Goal: Task Accomplishment & Management: Manage account settings

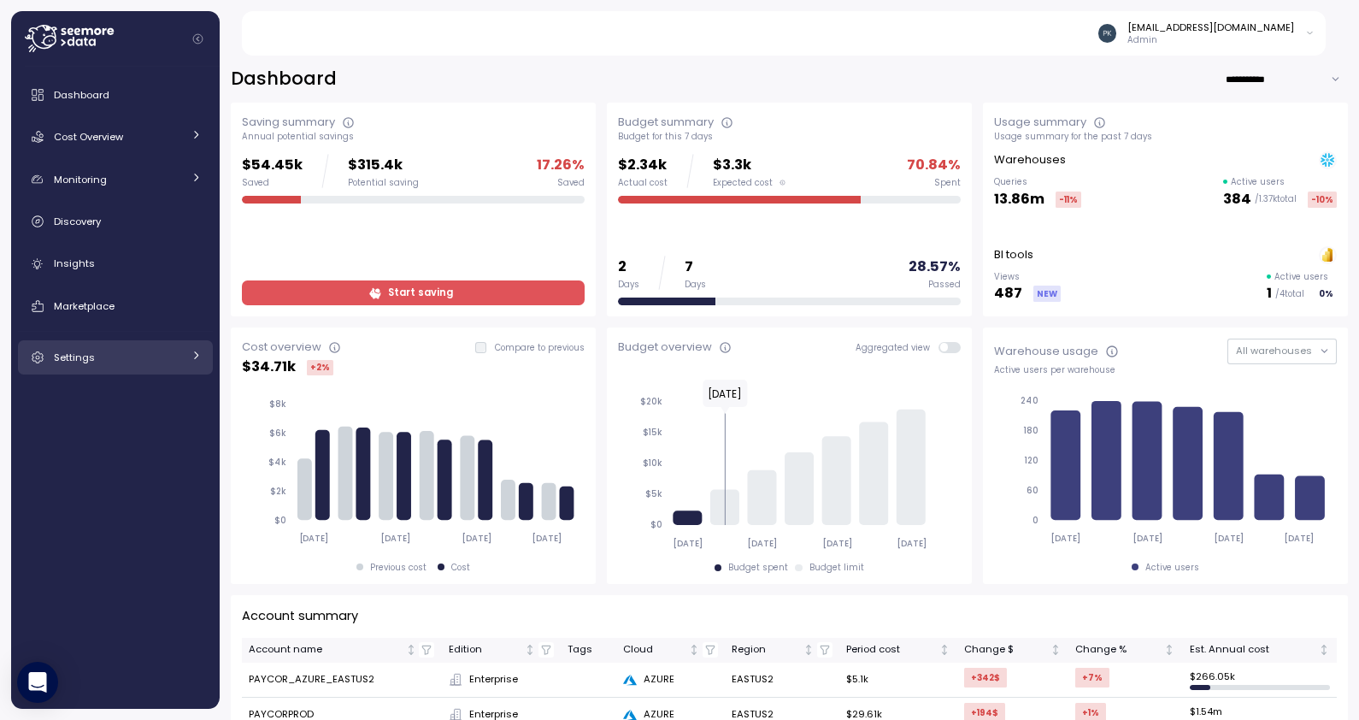
click at [137, 364] on div "Settings" at bounding box center [118, 357] width 128 height 17
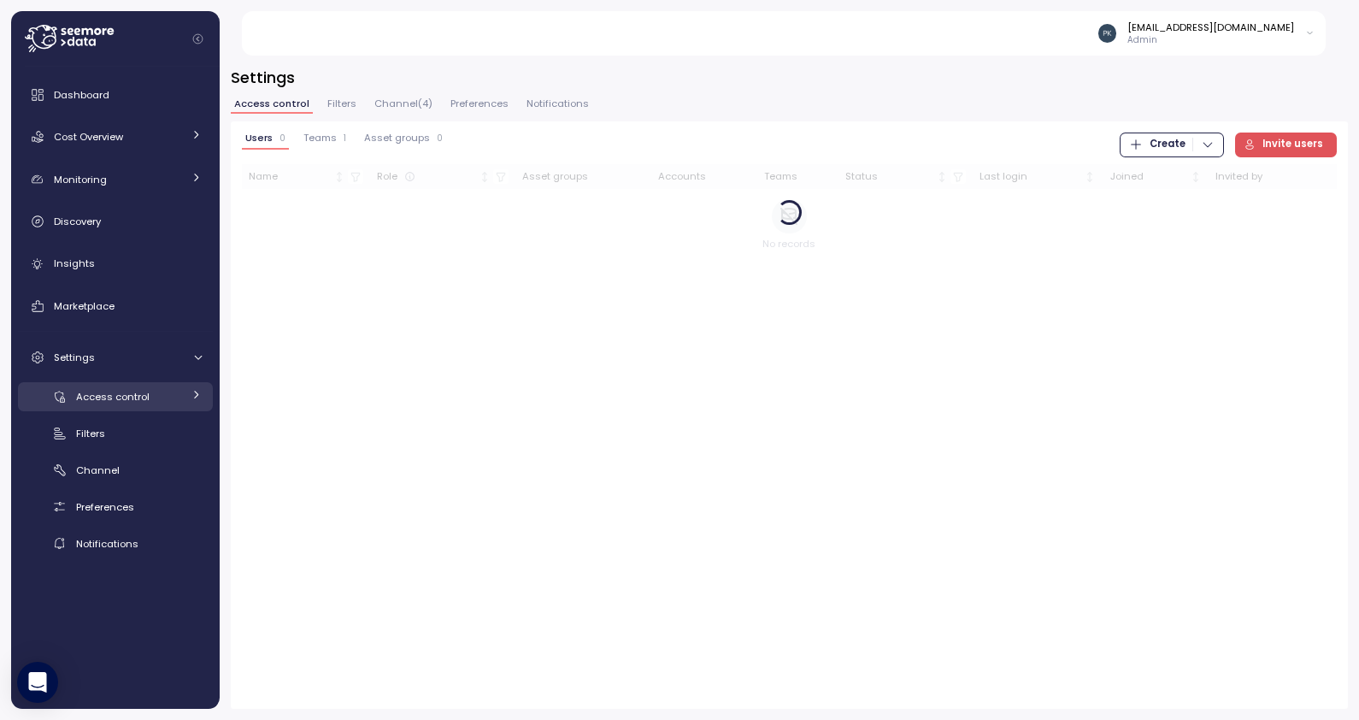
click at [119, 397] on span "Access control" at bounding box center [112, 397] width 73 height 14
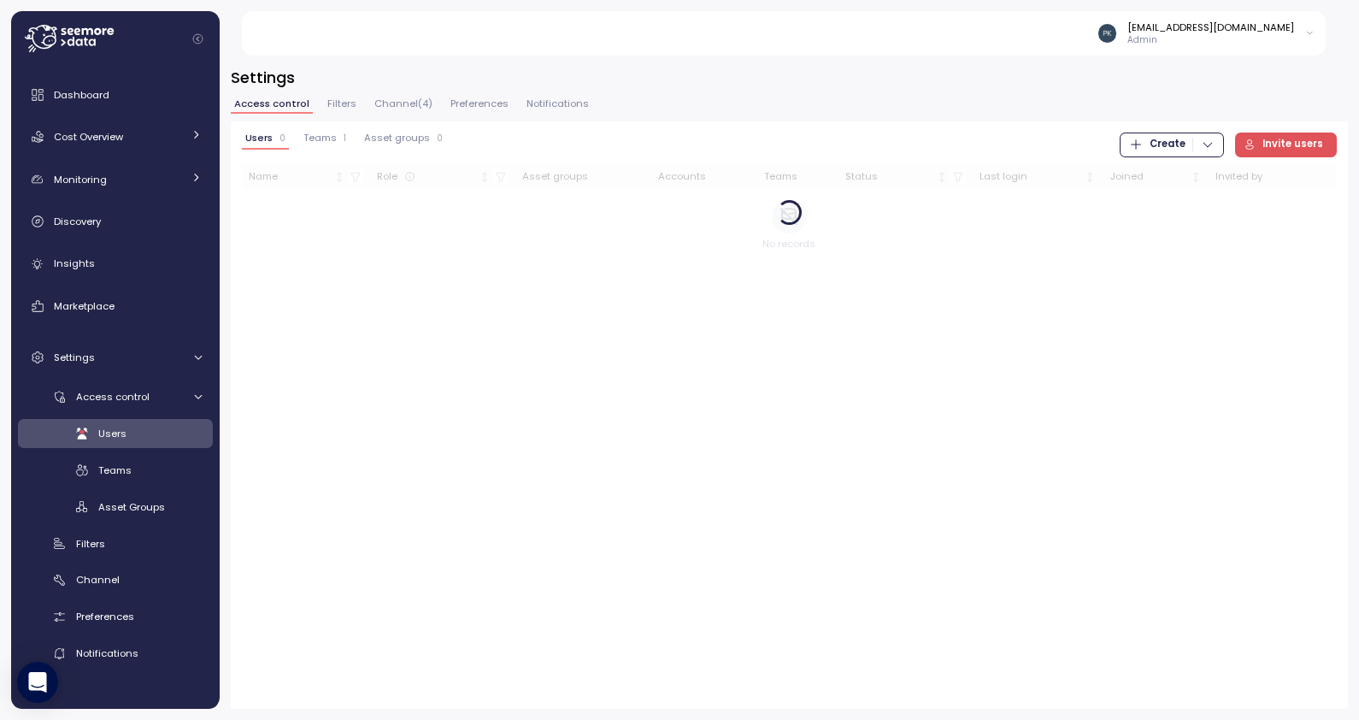
click at [114, 436] on span "Users" at bounding box center [112, 433] width 28 height 14
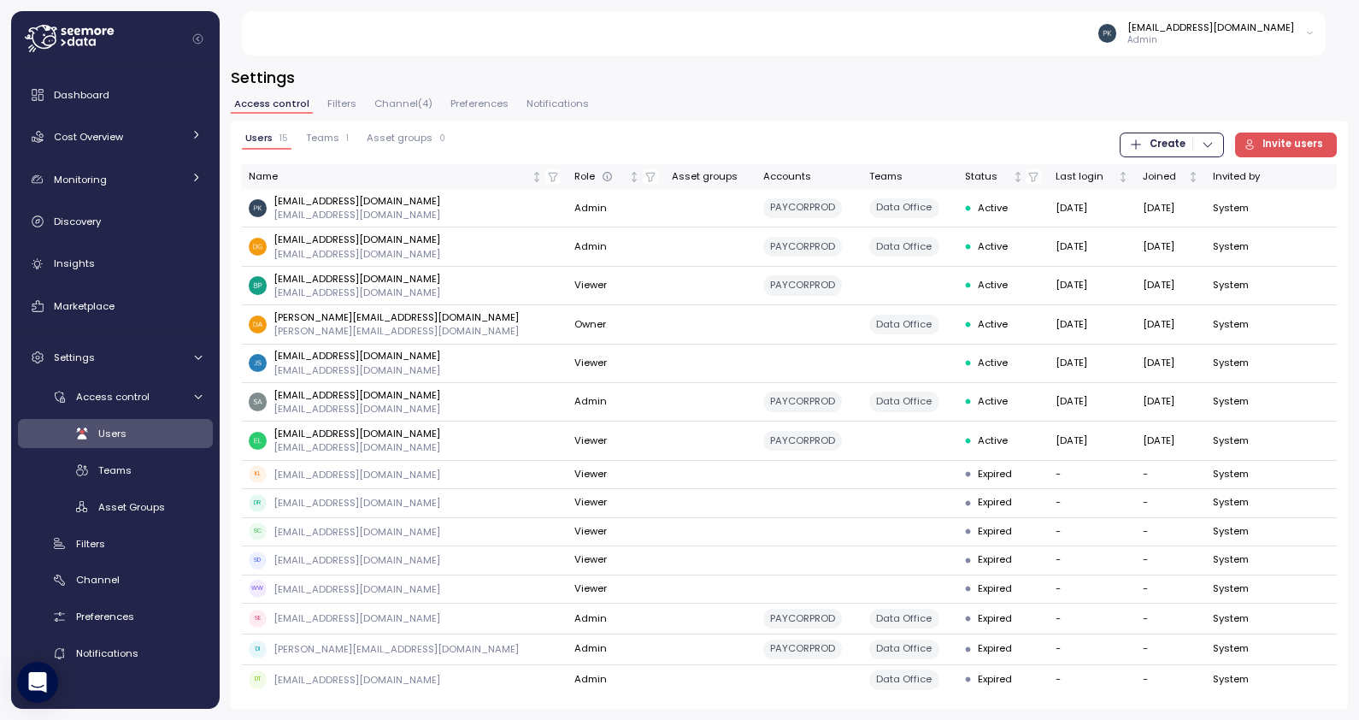
click at [319, 138] on span "Teams" at bounding box center [322, 137] width 33 height 9
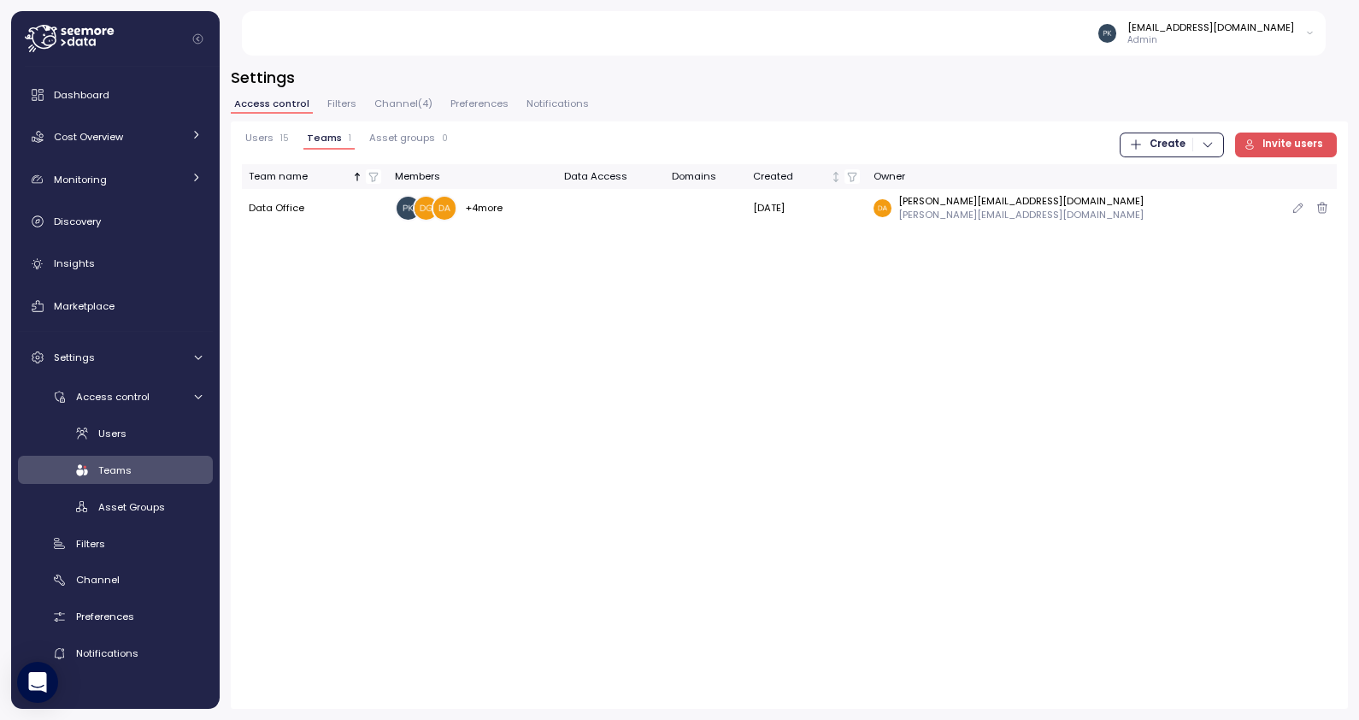
click at [420, 209] on div at bounding box center [408, 208] width 26 height 26
click at [491, 203] on p "+ 4 more" at bounding box center [484, 208] width 38 height 14
click at [115, 429] on span "Users" at bounding box center [112, 433] width 28 height 14
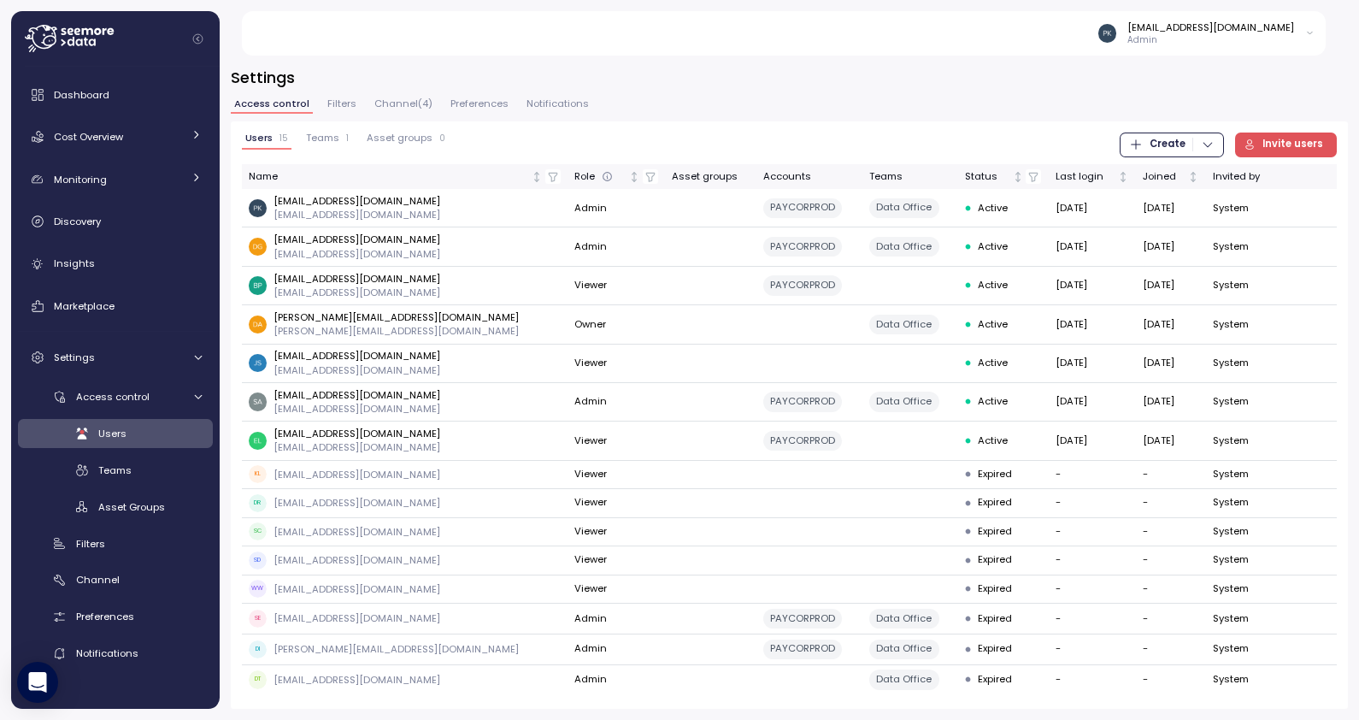
click at [390, 140] on span "Asset groups" at bounding box center [400, 137] width 66 height 9
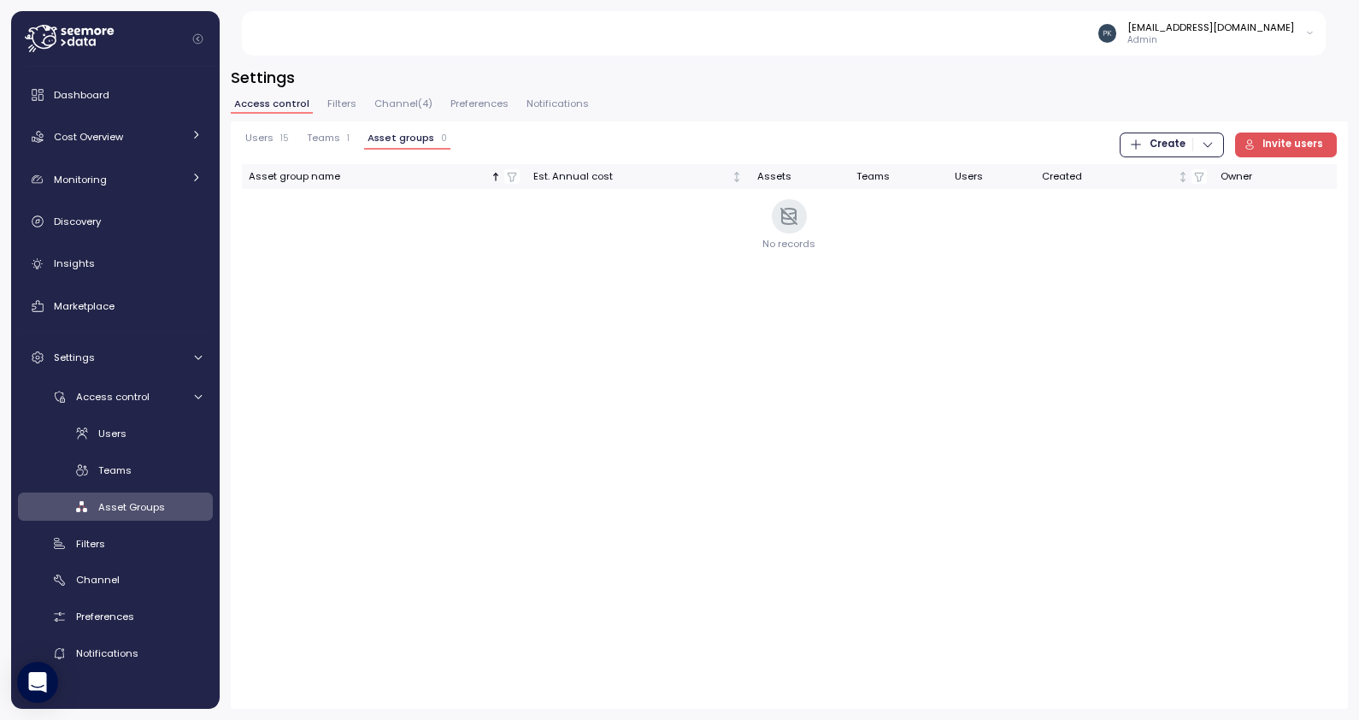
click at [338, 101] on span "Filters" at bounding box center [341, 103] width 29 height 9
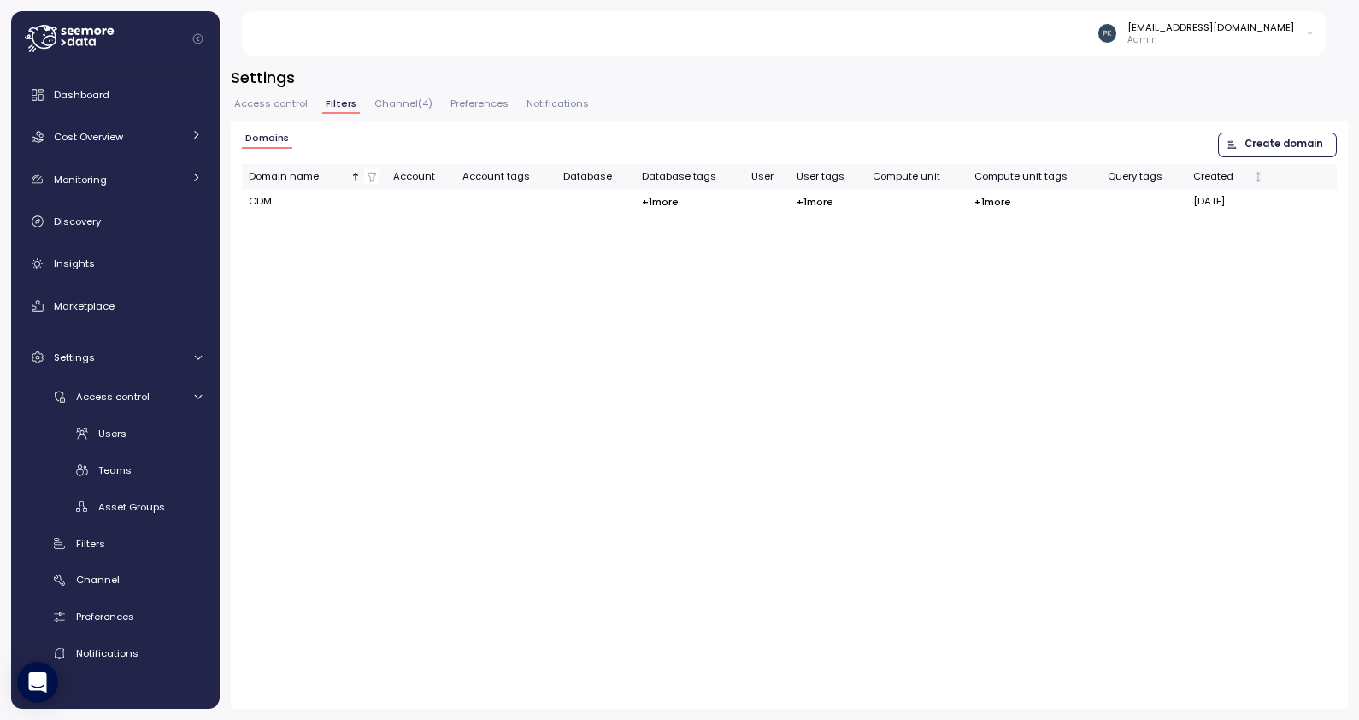
click at [421, 100] on span "Channel ( 4 )" at bounding box center [403, 103] width 58 height 9
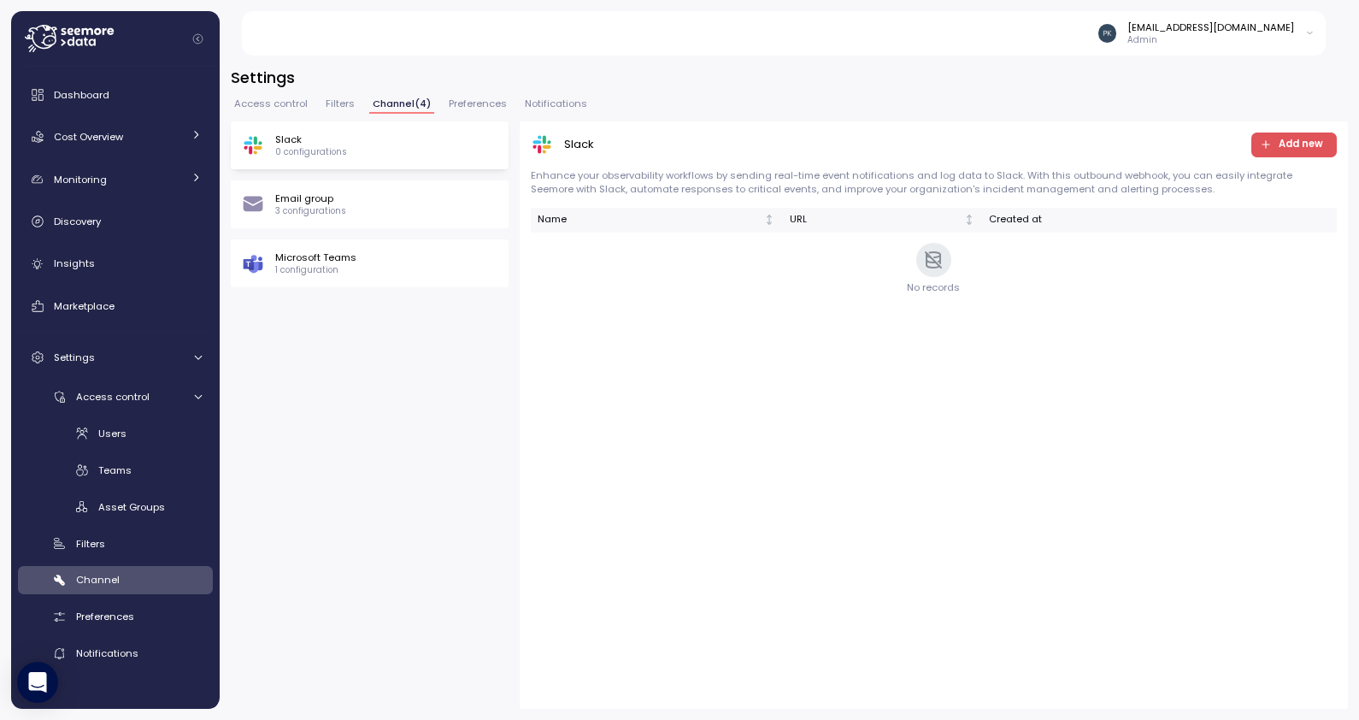
click at [334, 209] on p "3 configurations" at bounding box center [310, 211] width 71 height 12
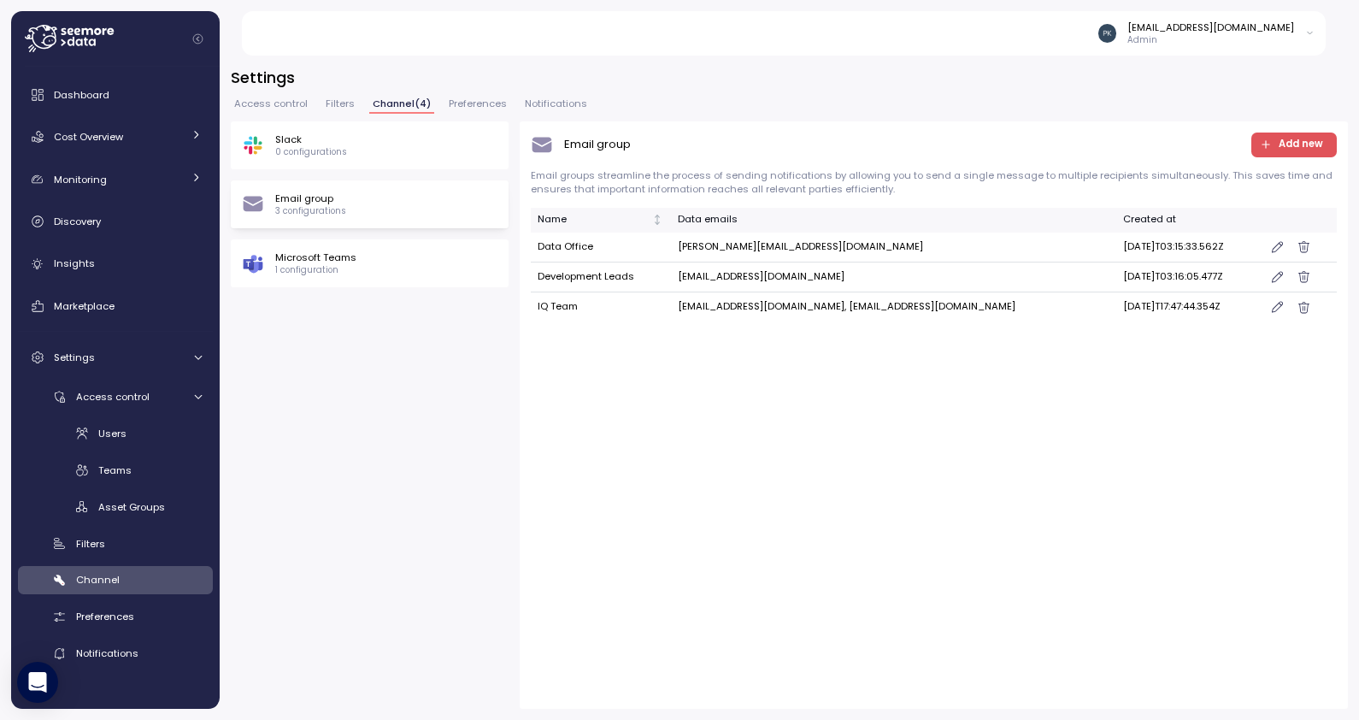
click at [1272, 249] on icon "button" at bounding box center [1277, 247] width 11 height 14
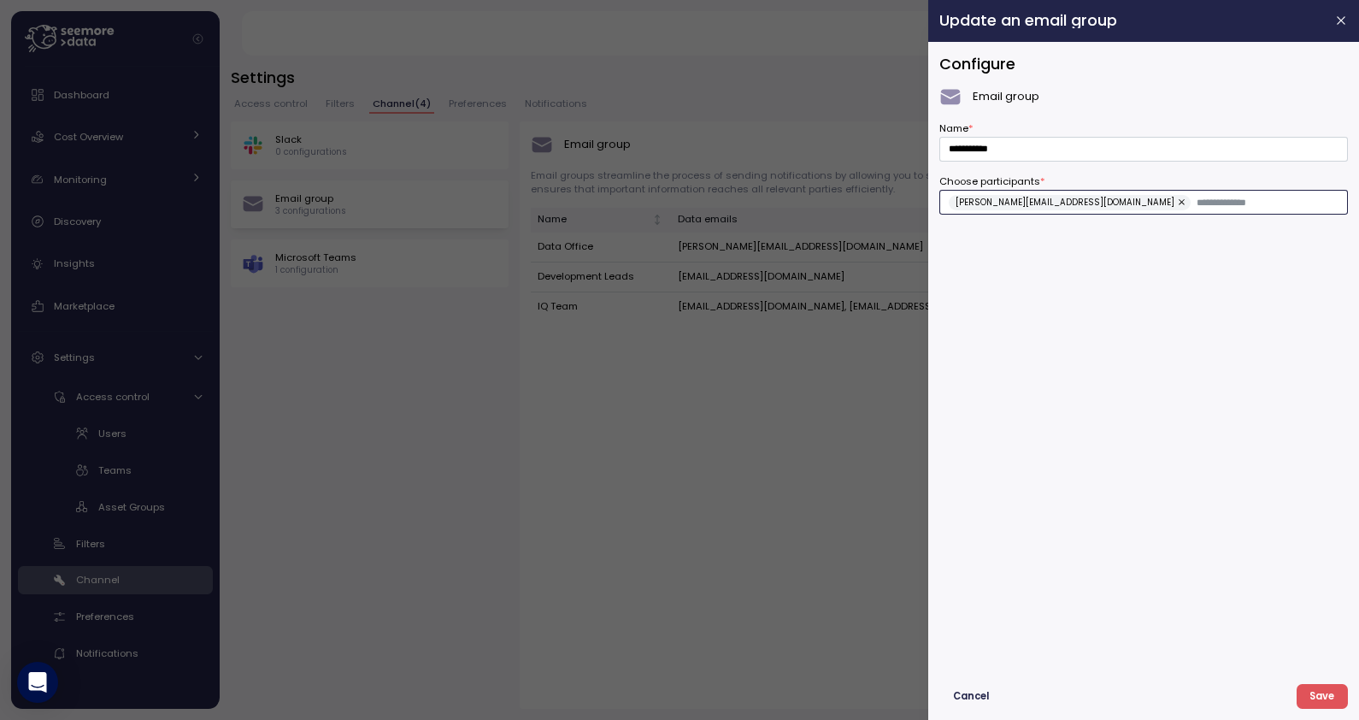
click at [1196, 201] on input "Choose participants *" at bounding box center [1267, 202] width 142 height 15
type input "**********"
click at [1317, 695] on span "Save" at bounding box center [1321, 696] width 25 height 23
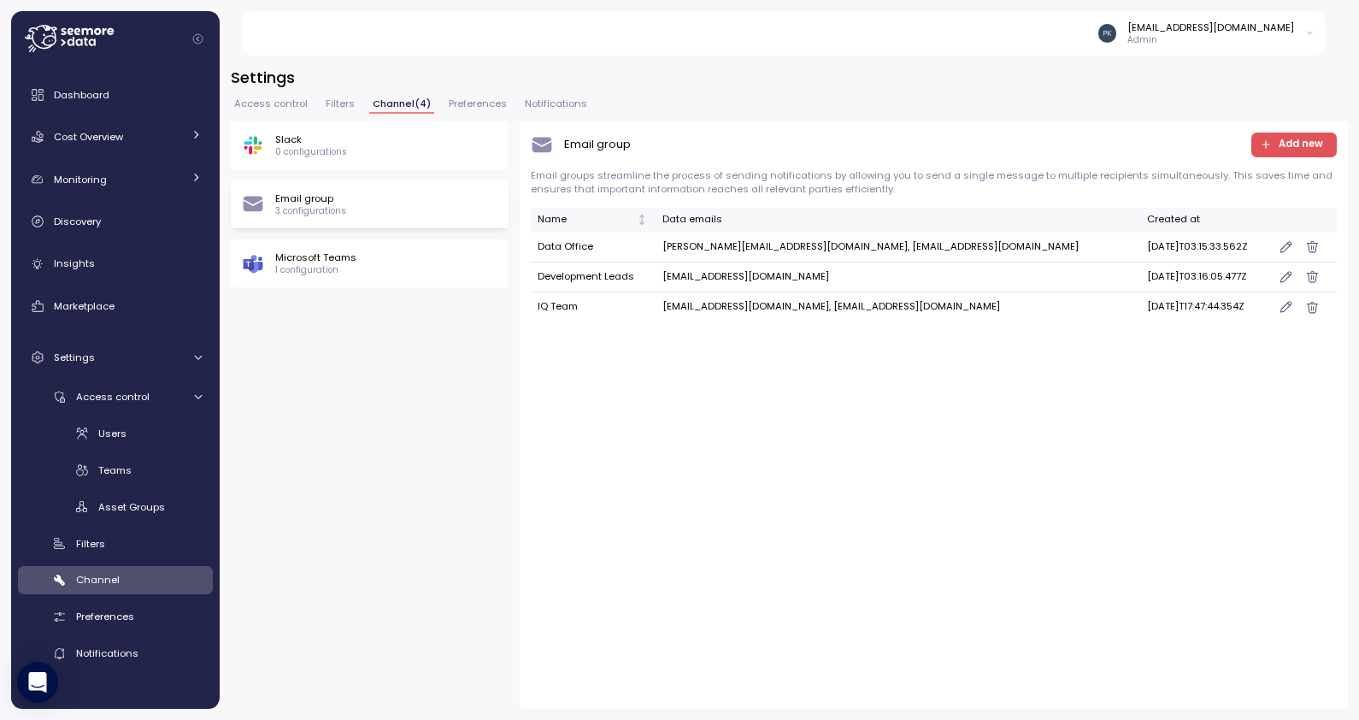
click at [327, 266] on p "1 configuration" at bounding box center [315, 270] width 81 height 12
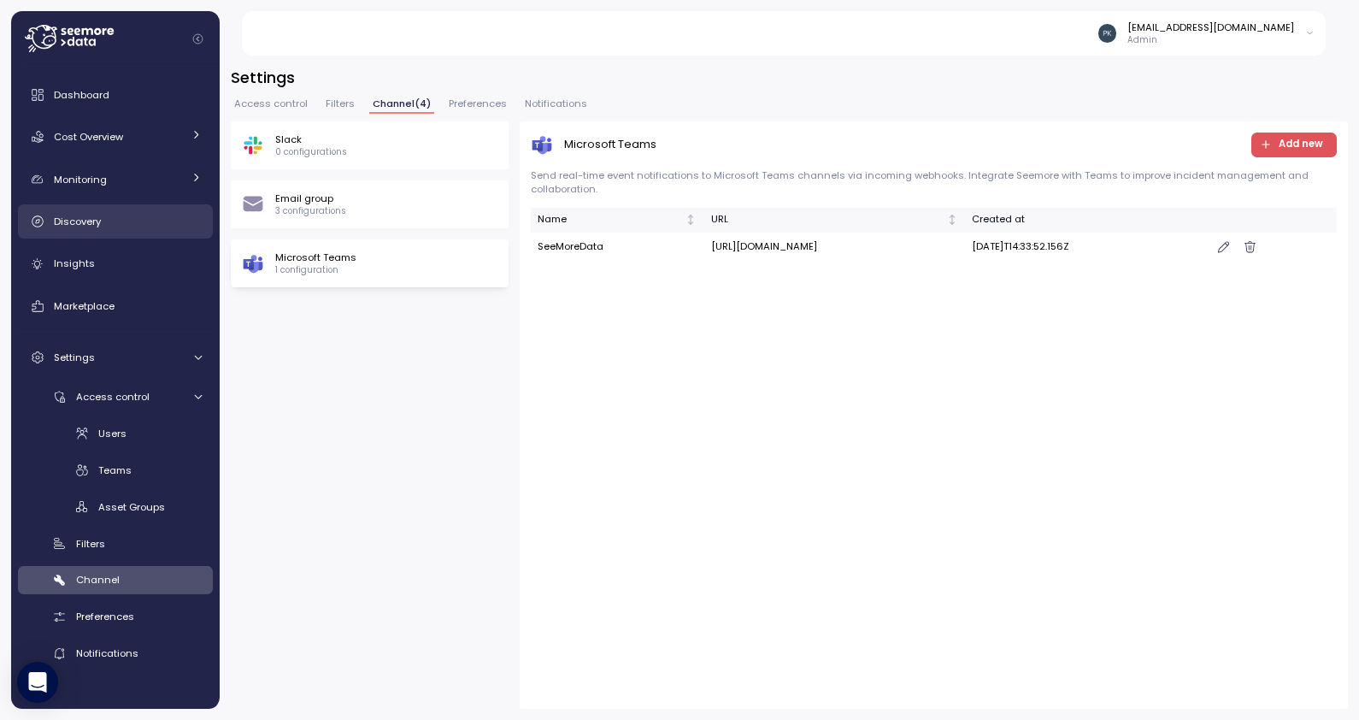
click at [97, 213] on div "Discovery" at bounding box center [128, 221] width 148 height 17
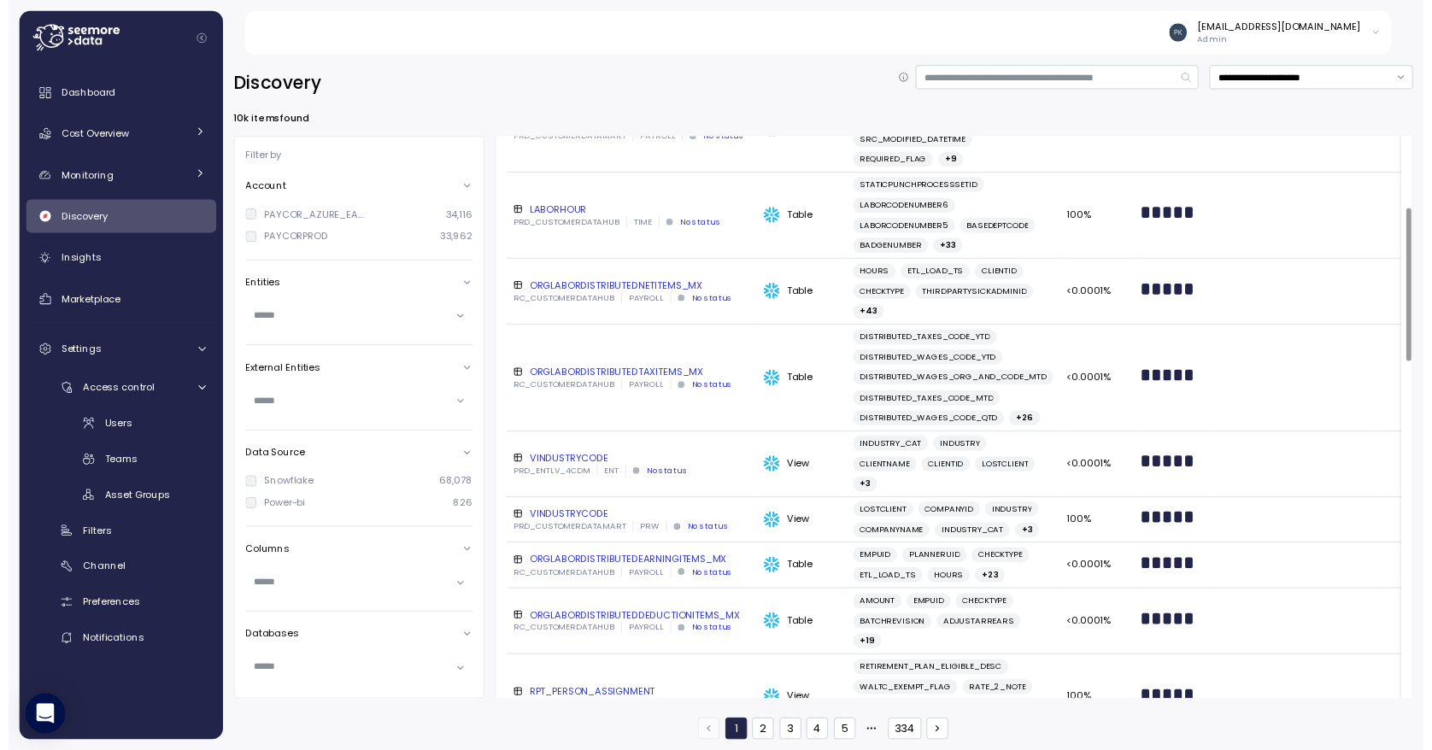
scroll to position [342, 0]
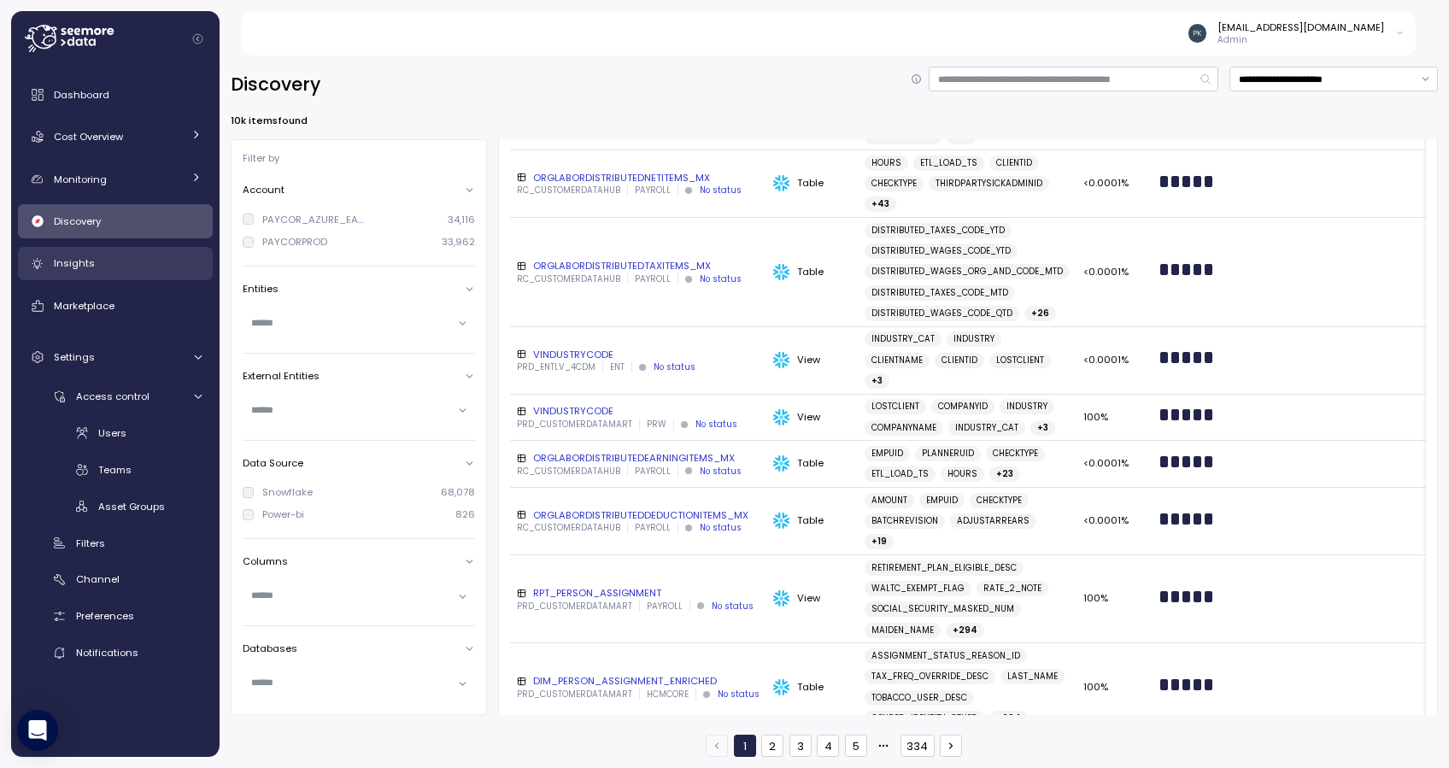
click at [100, 260] on div "Insights" at bounding box center [128, 263] width 148 height 17
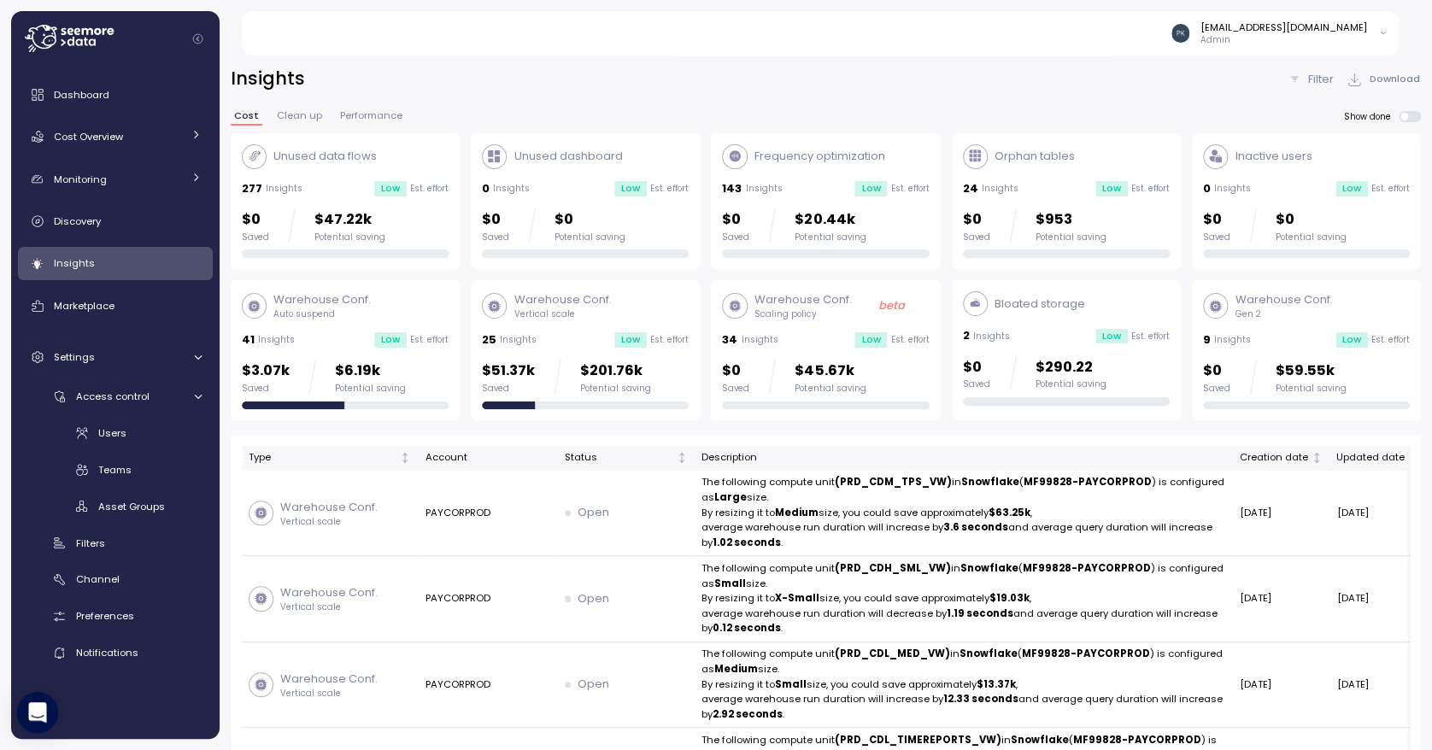
click at [1313, 82] on p "Filter" at bounding box center [1321, 79] width 26 height 17
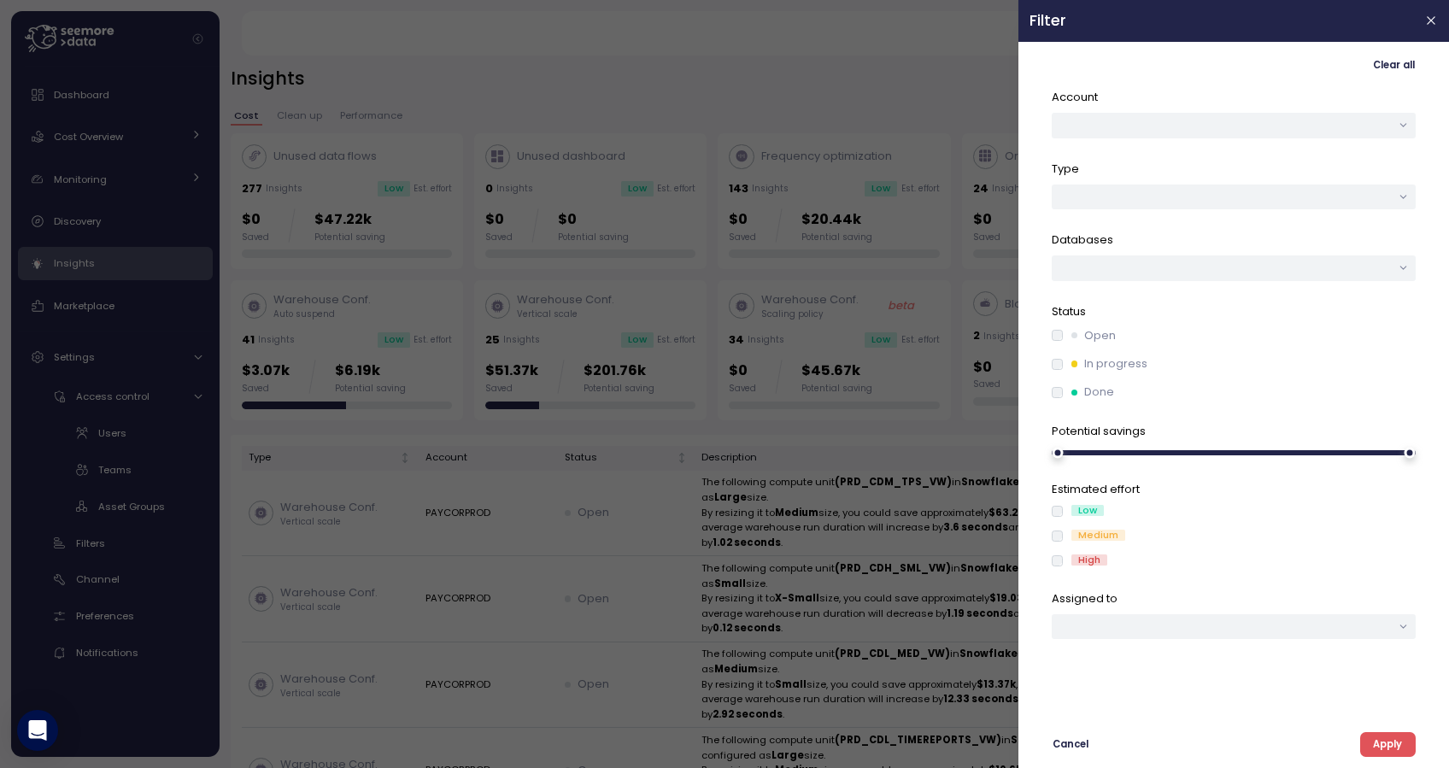
click at [1358, 719] on span "Apply" at bounding box center [1387, 744] width 29 height 23
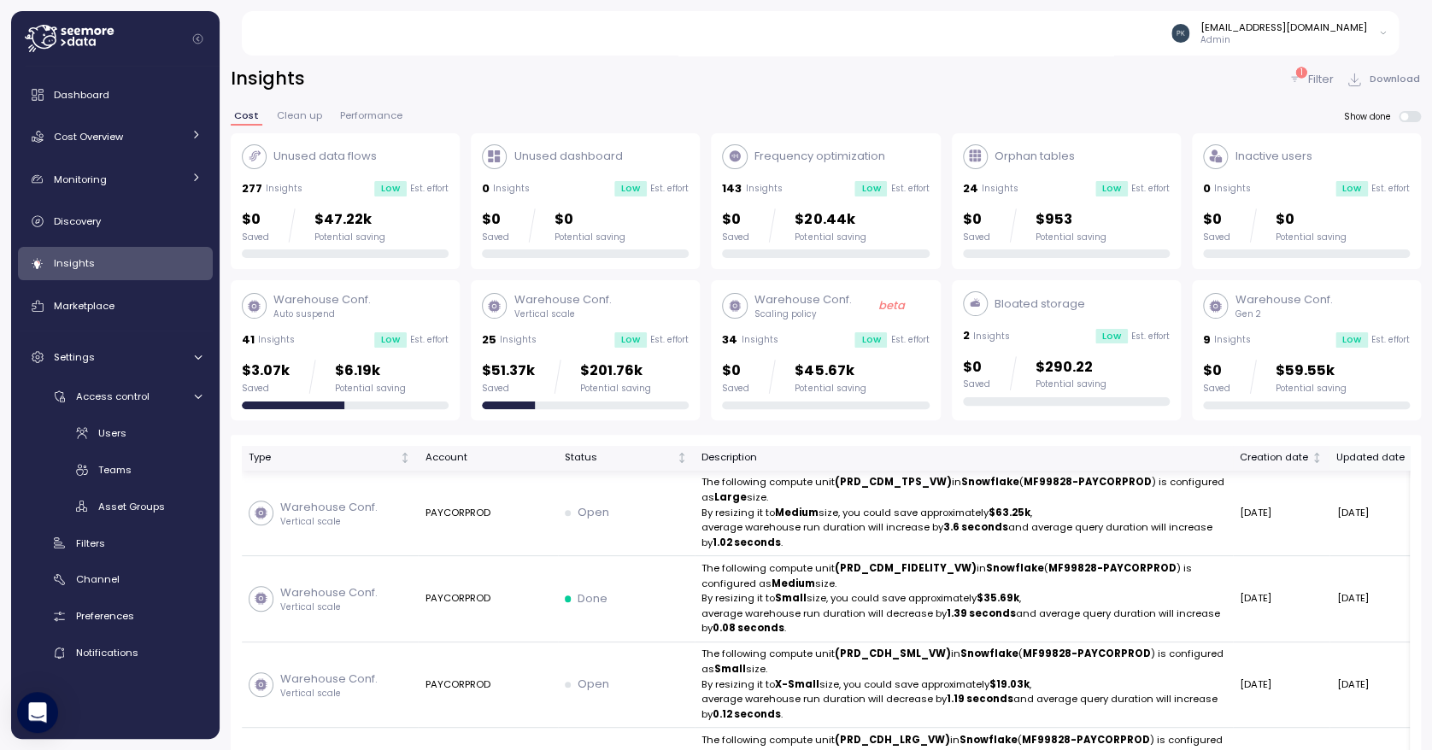
click at [1308, 73] on p "Filter" at bounding box center [1321, 79] width 26 height 17
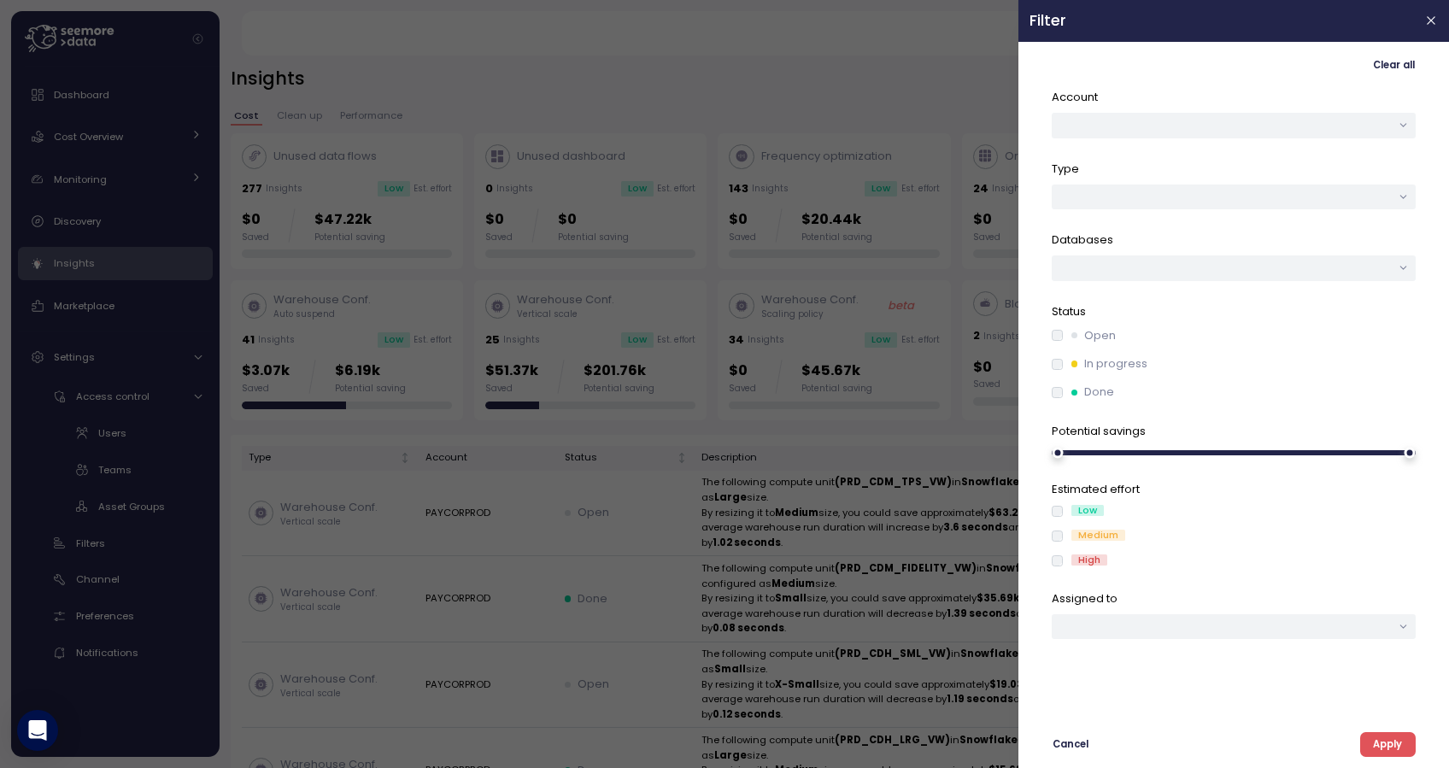
drag, startPoint x: 1392, startPoint y: 755, endPoint x: 1215, endPoint y: 522, distance: 292.8
click at [1358, 719] on span "Apply" at bounding box center [1387, 744] width 29 height 23
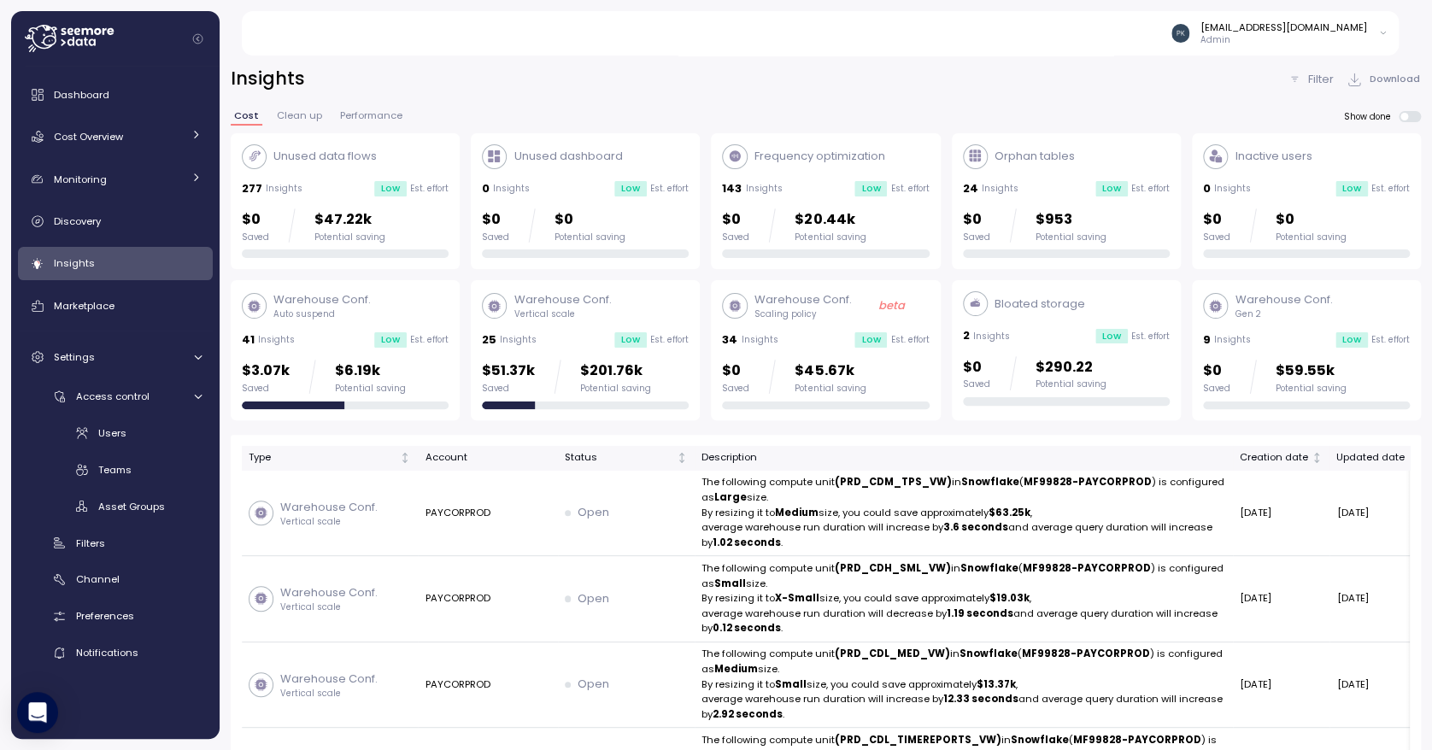
click at [1326, 323] on div "Warehouse Conf. Gen 2 9 Insights Low Est. effort $0 Saved $59.55k Potential sav…" at bounding box center [1306, 350] width 207 height 118
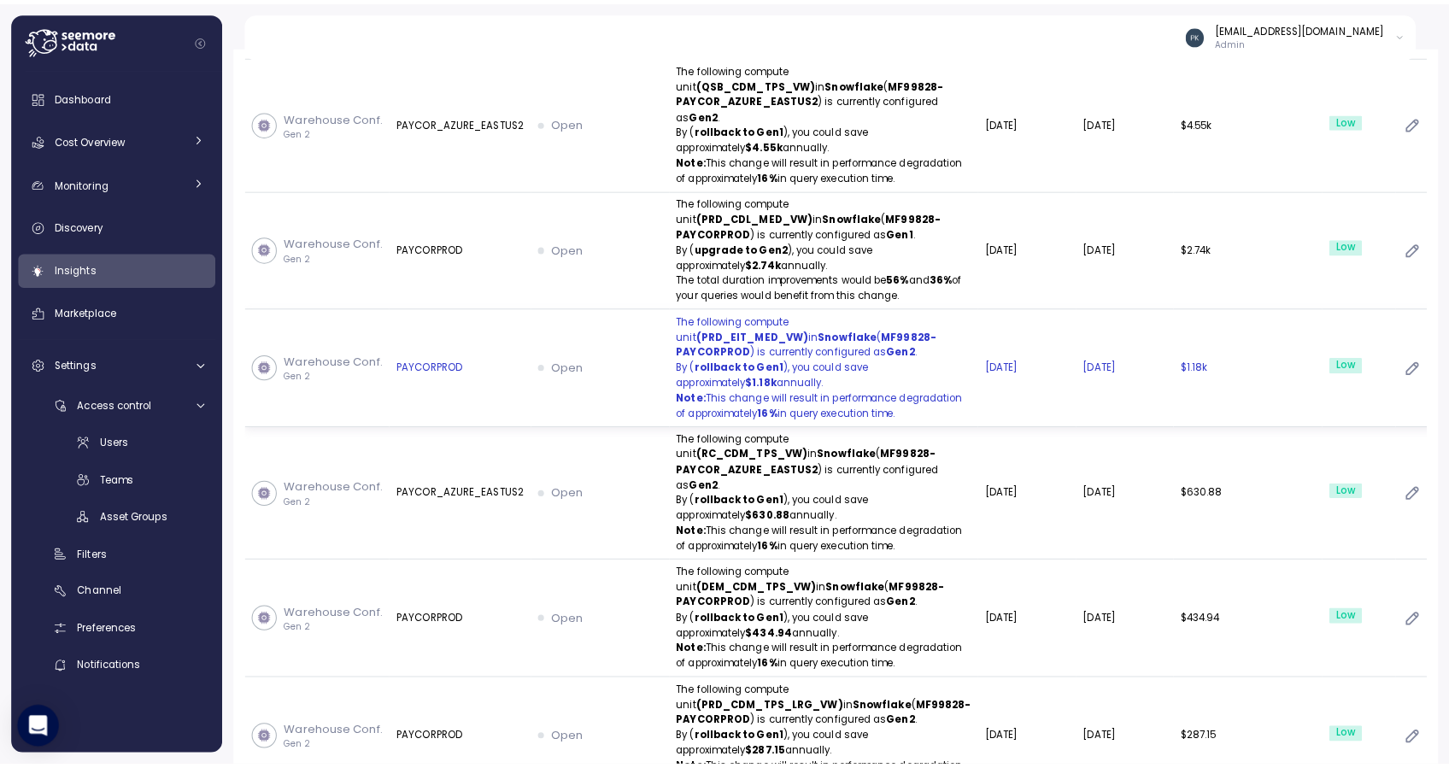
scroll to position [684, 0]
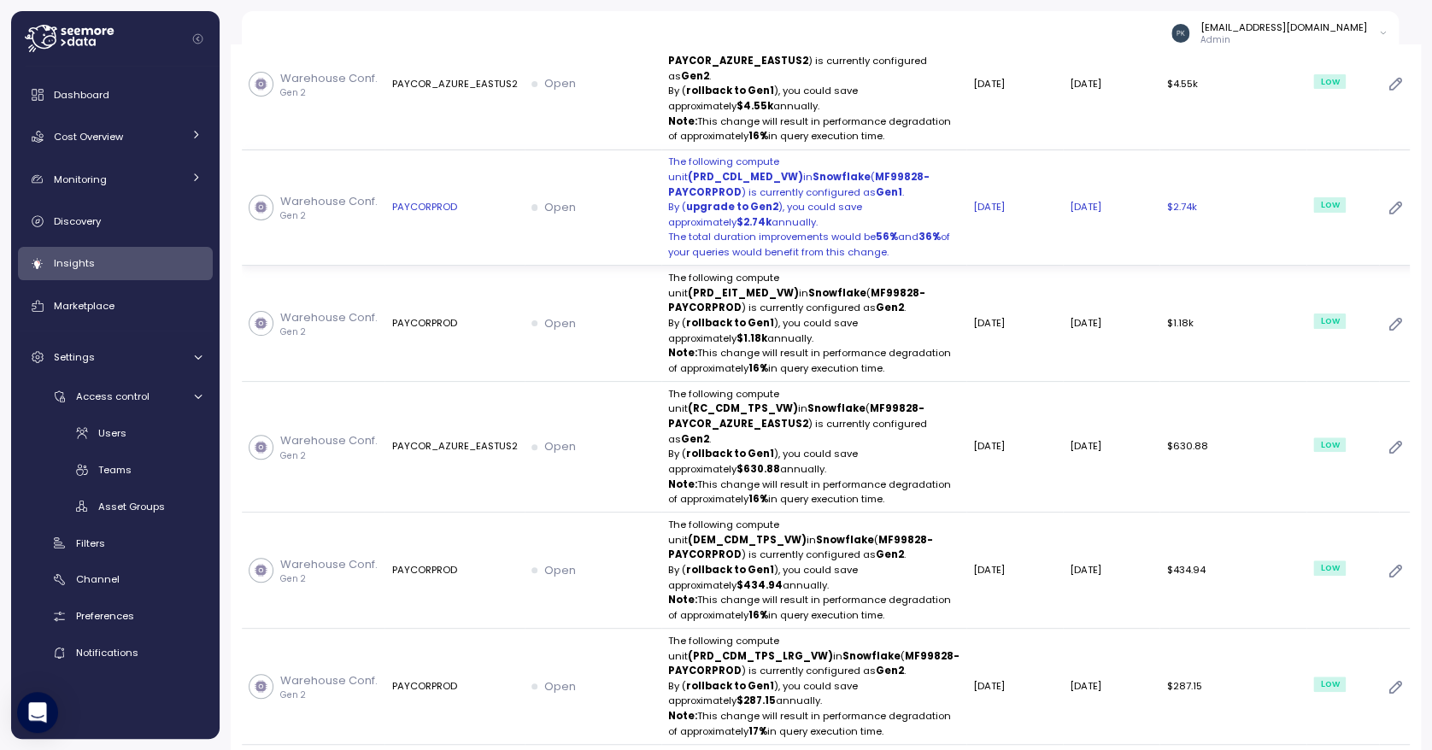
click at [743, 229] on strong "$2.74k" at bounding box center [754, 222] width 35 height 14
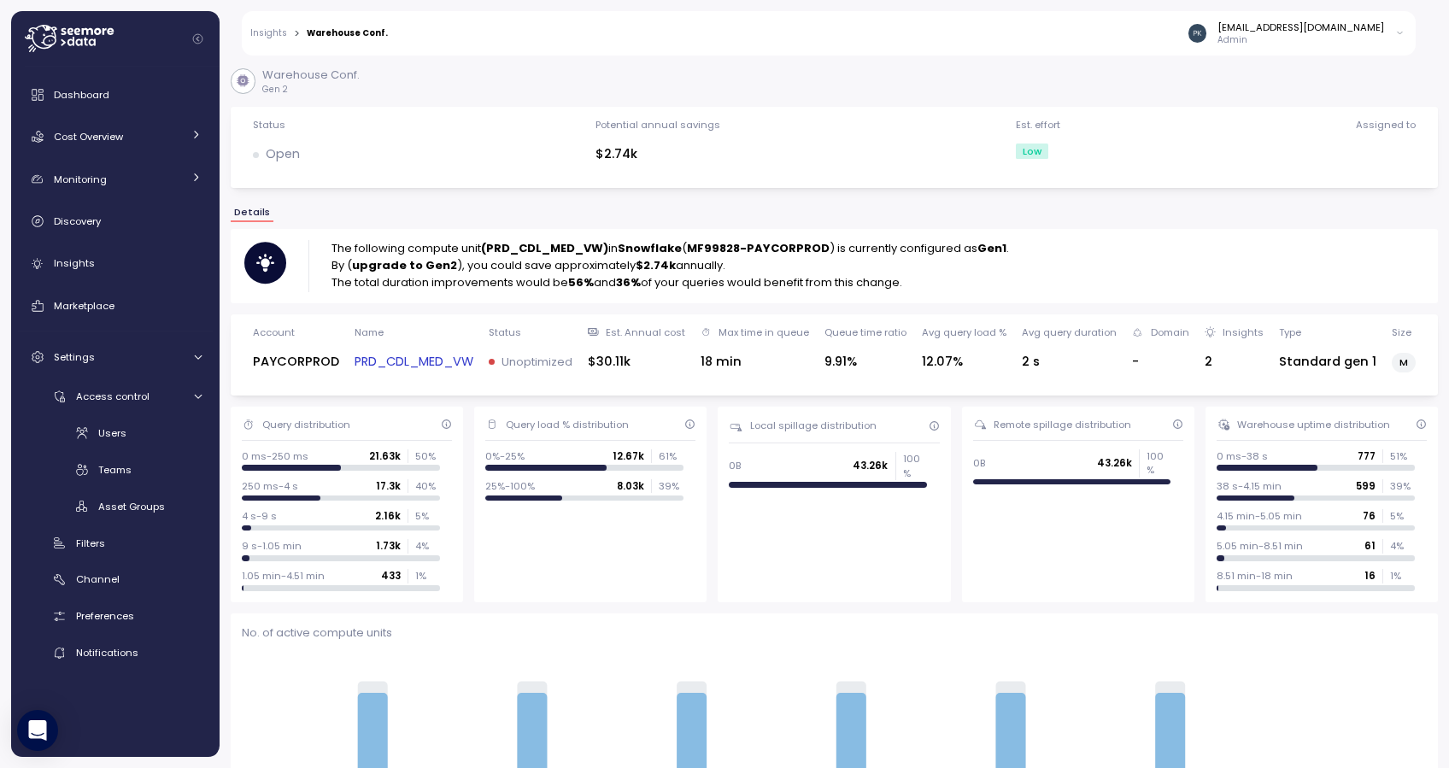
drag, startPoint x: 262, startPoint y: 36, endPoint x: 469, endPoint y: 117, distance: 223.0
click at [262, 36] on link "Insights" at bounding box center [268, 33] width 37 height 9
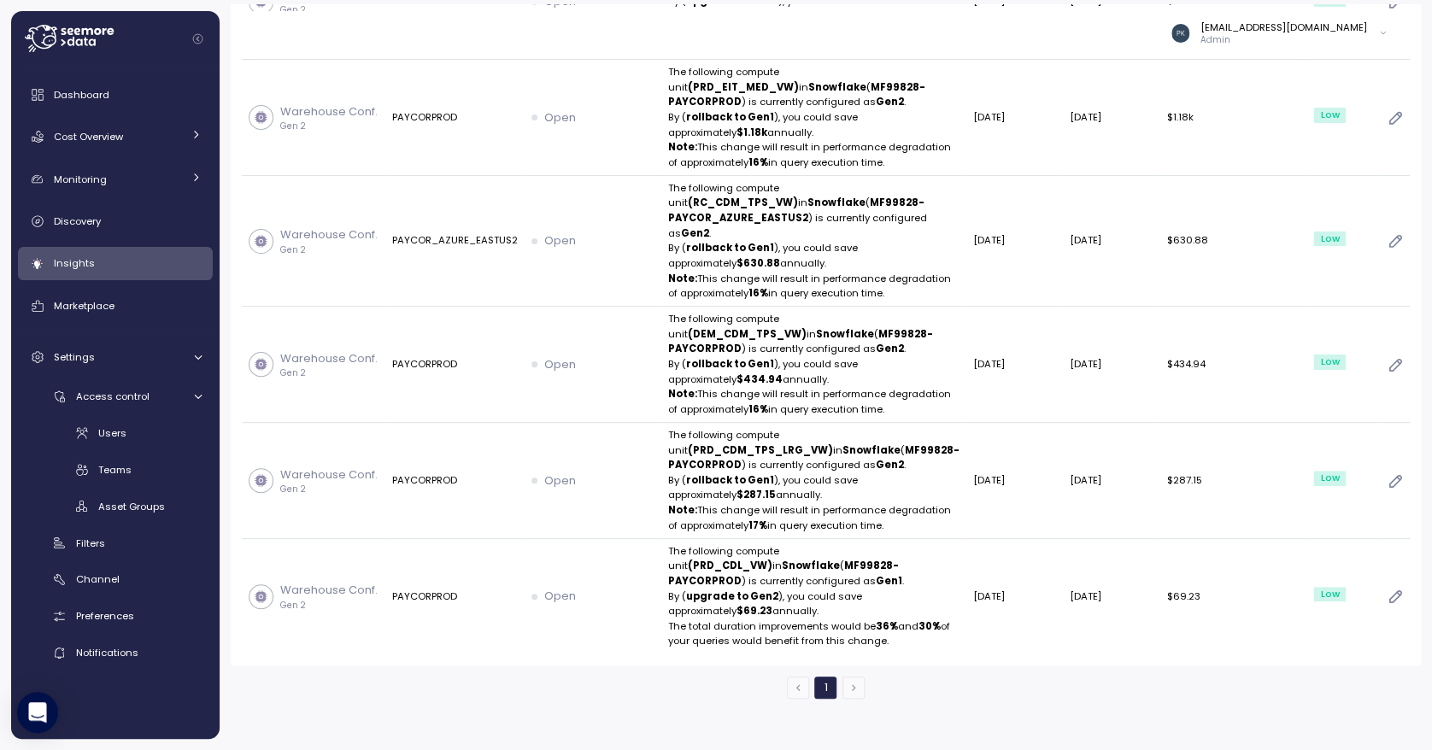
scroll to position [62, 0]
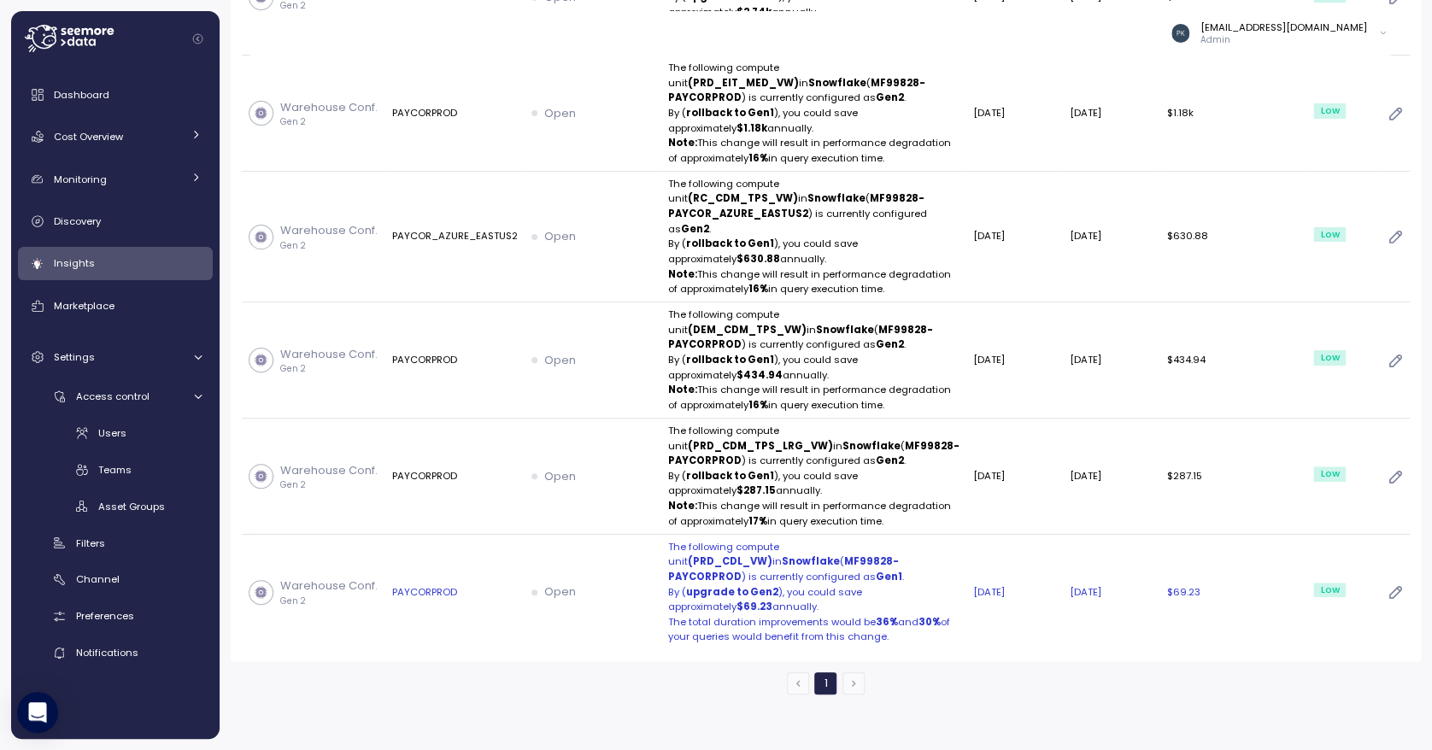
click at [721, 585] on strong "upgrade to Gen2" at bounding box center [732, 592] width 92 height 14
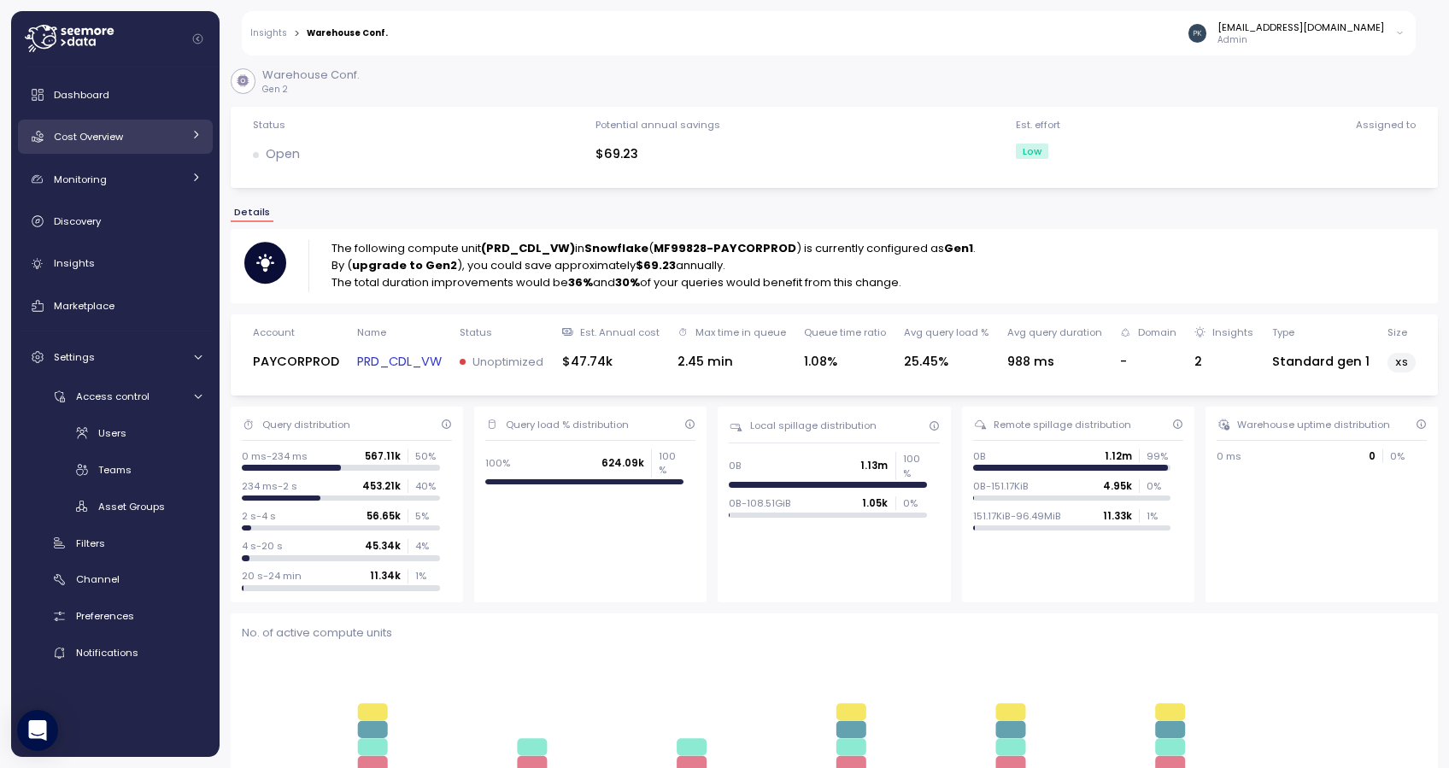
click at [105, 133] on span "Cost Overview" at bounding box center [88, 137] width 69 height 14
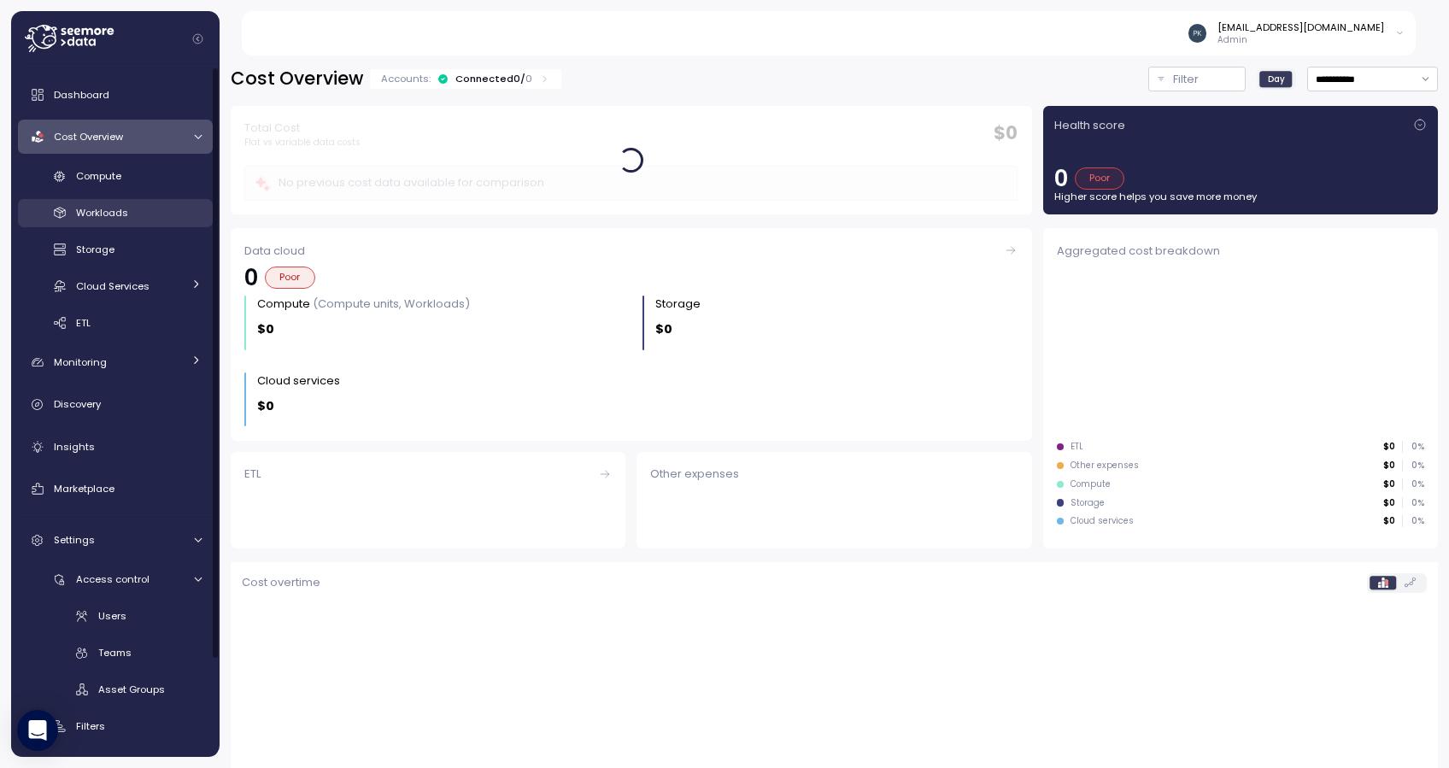
click at [97, 210] on span "Workloads" at bounding box center [102, 213] width 52 height 14
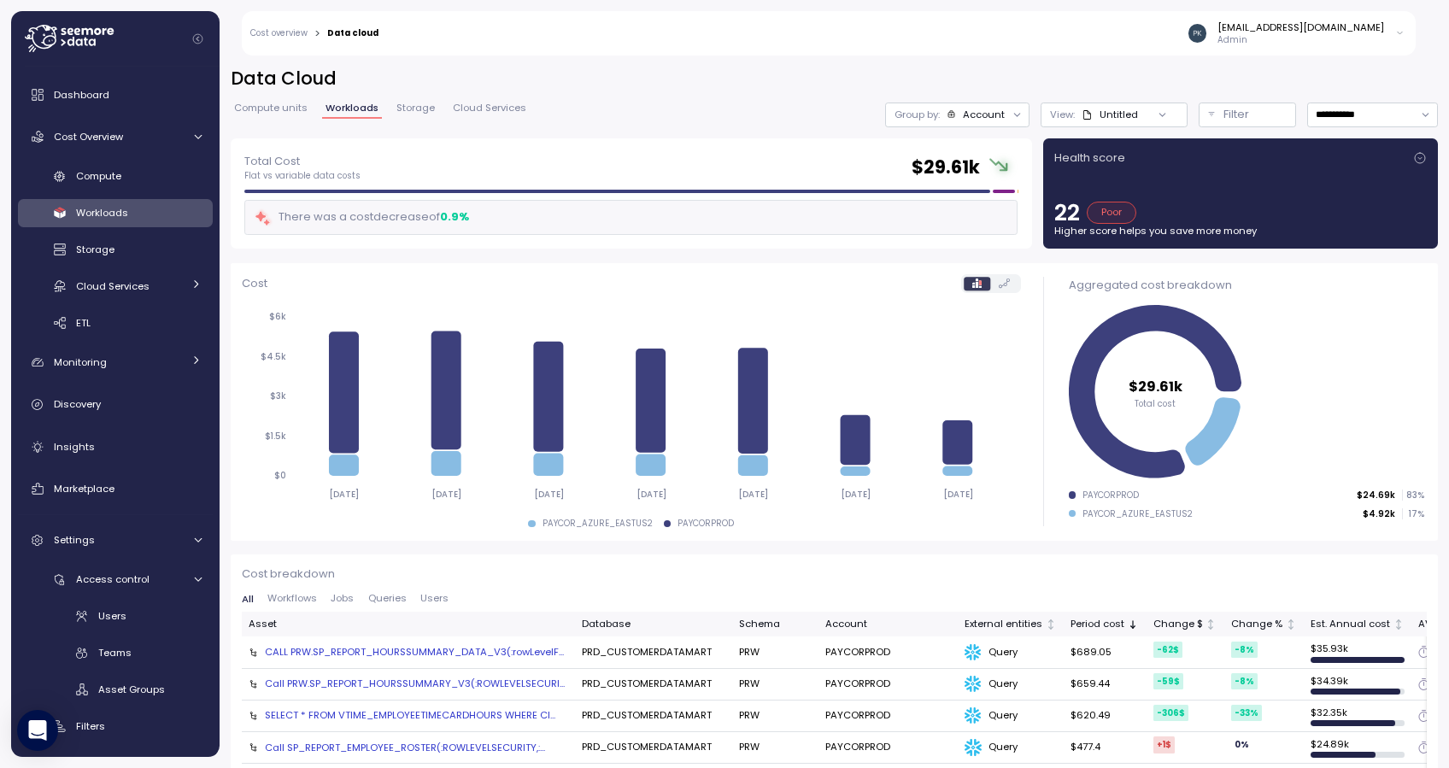
click at [341, 599] on span "Jobs" at bounding box center [342, 598] width 23 height 9
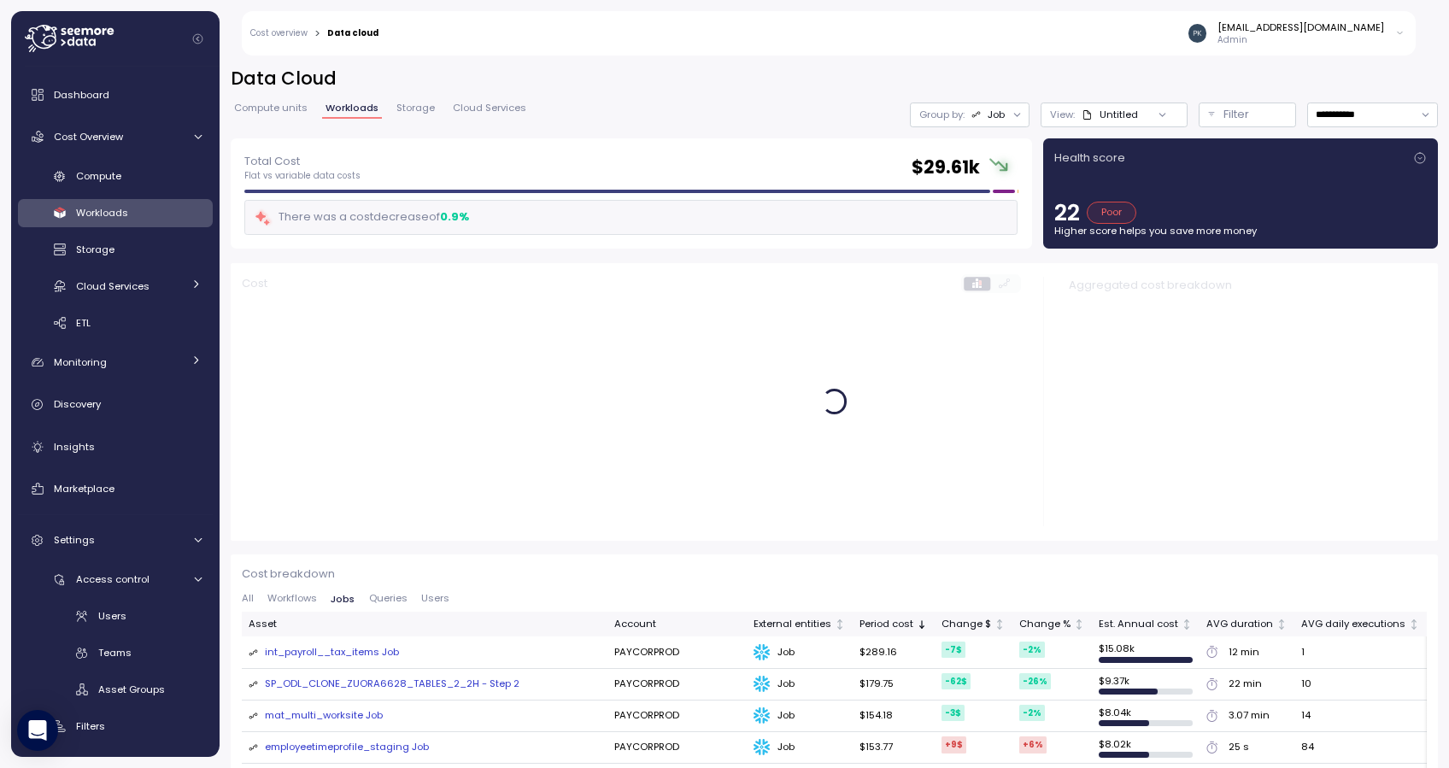
scroll to position [227, 0]
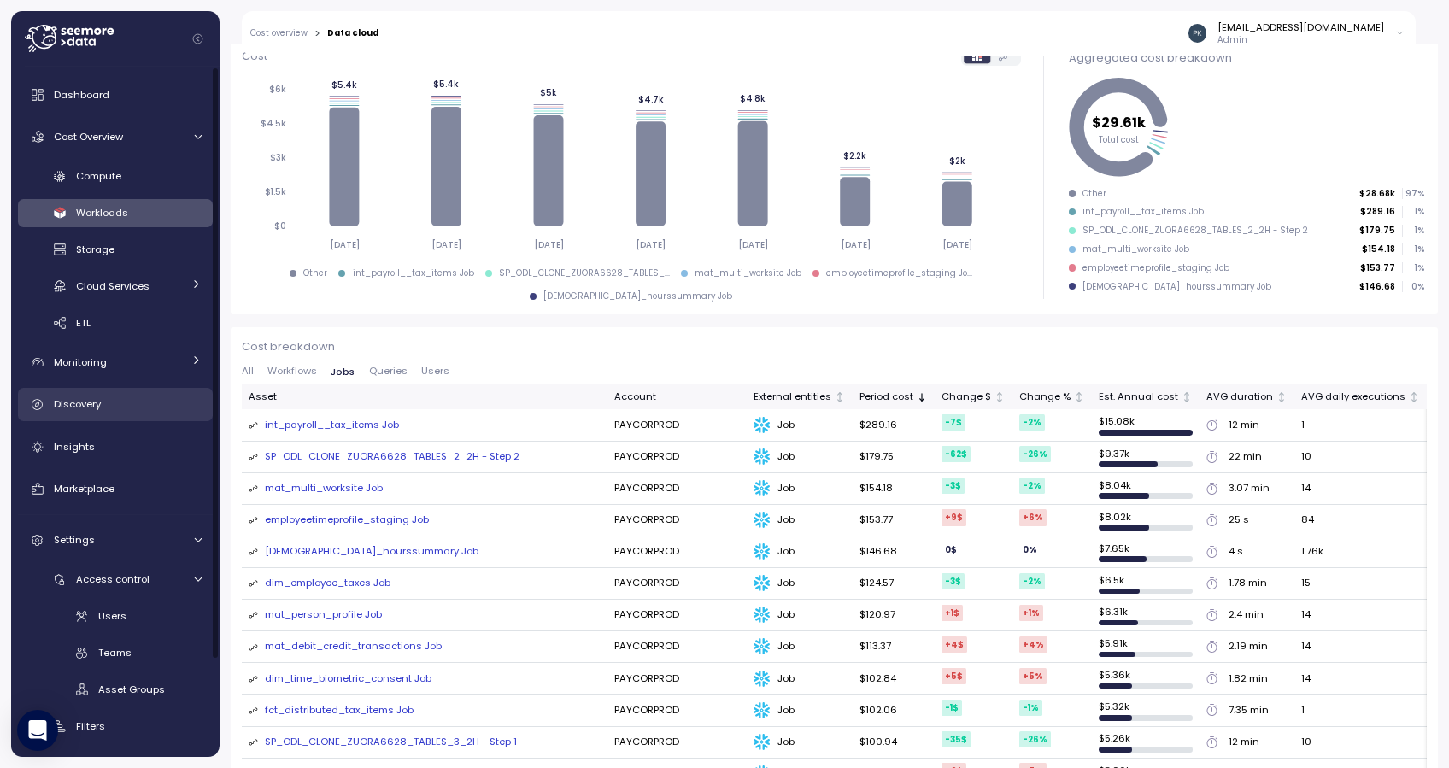
click at [74, 406] on span "Discovery" at bounding box center [77, 404] width 47 height 14
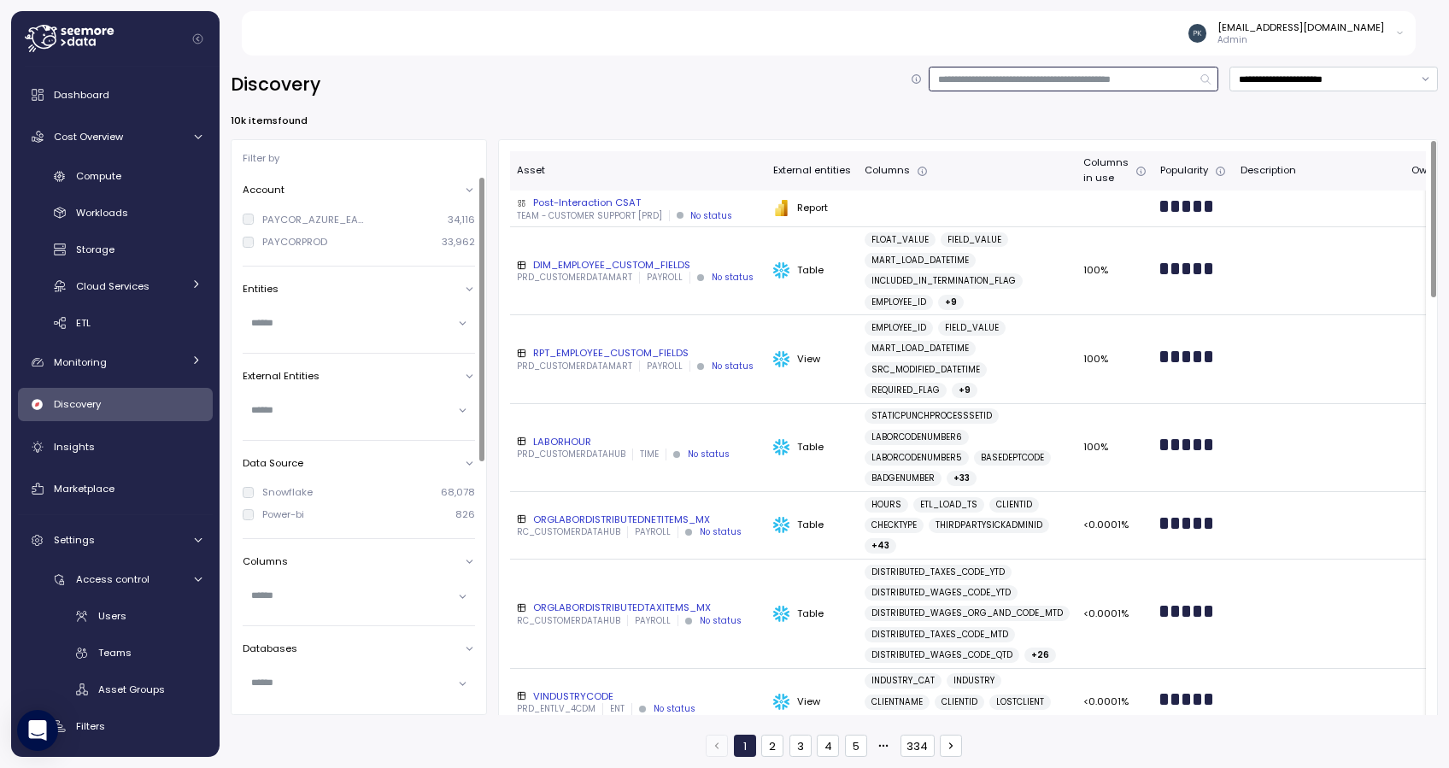
click at [1137, 81] on input at bounding box center [1074, 79] width 290 height 25
click at [414, 320] on input "text" at bounding box center [351, 322] width 201 height 15
click at [460, 321] on div at bounding box center [359, 323] width 232 height 25
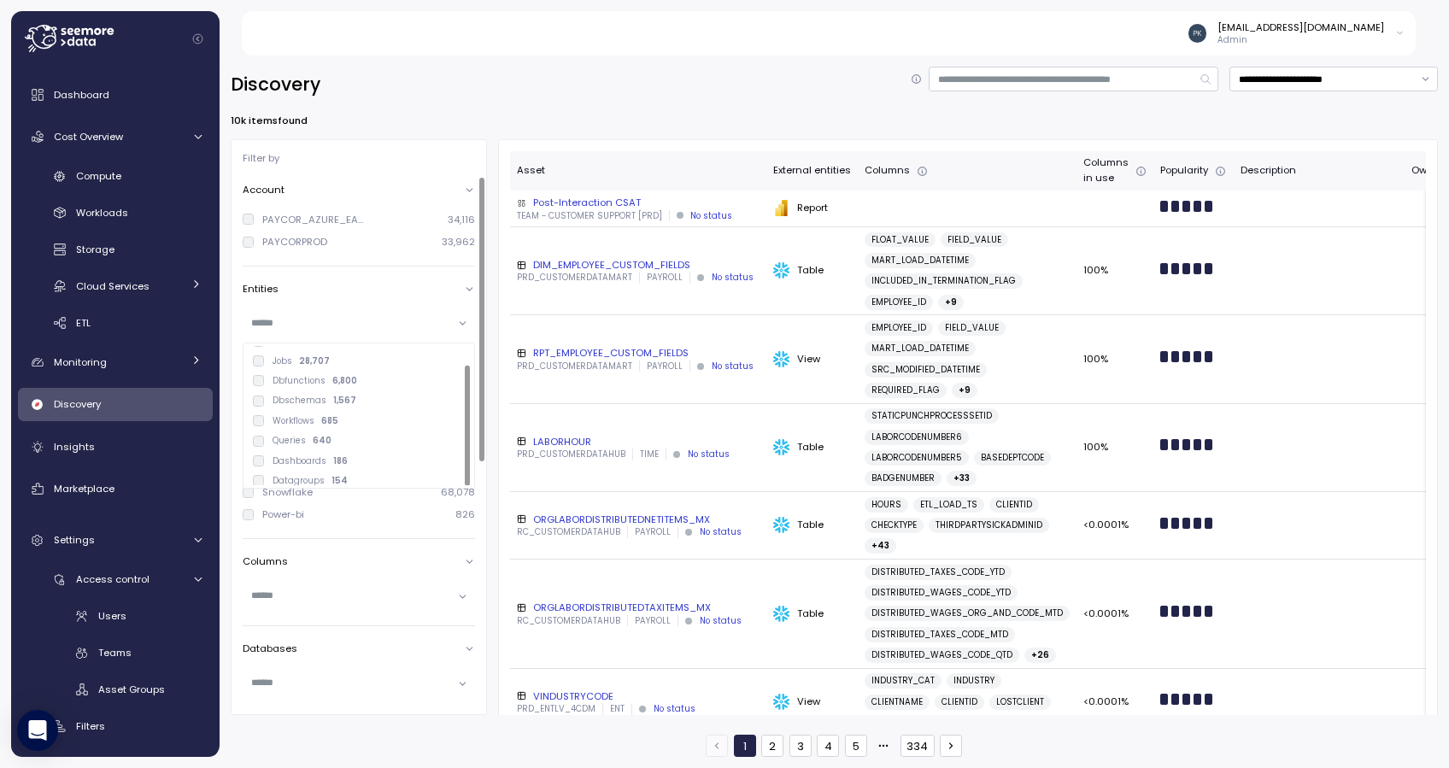
scroll to position [21, 0]
click at [460, 326] on div at bounding box center [359, 323] width 232 height 25
click at [468, 292] on icon at bounding box center [469, 289] width 11 height 11
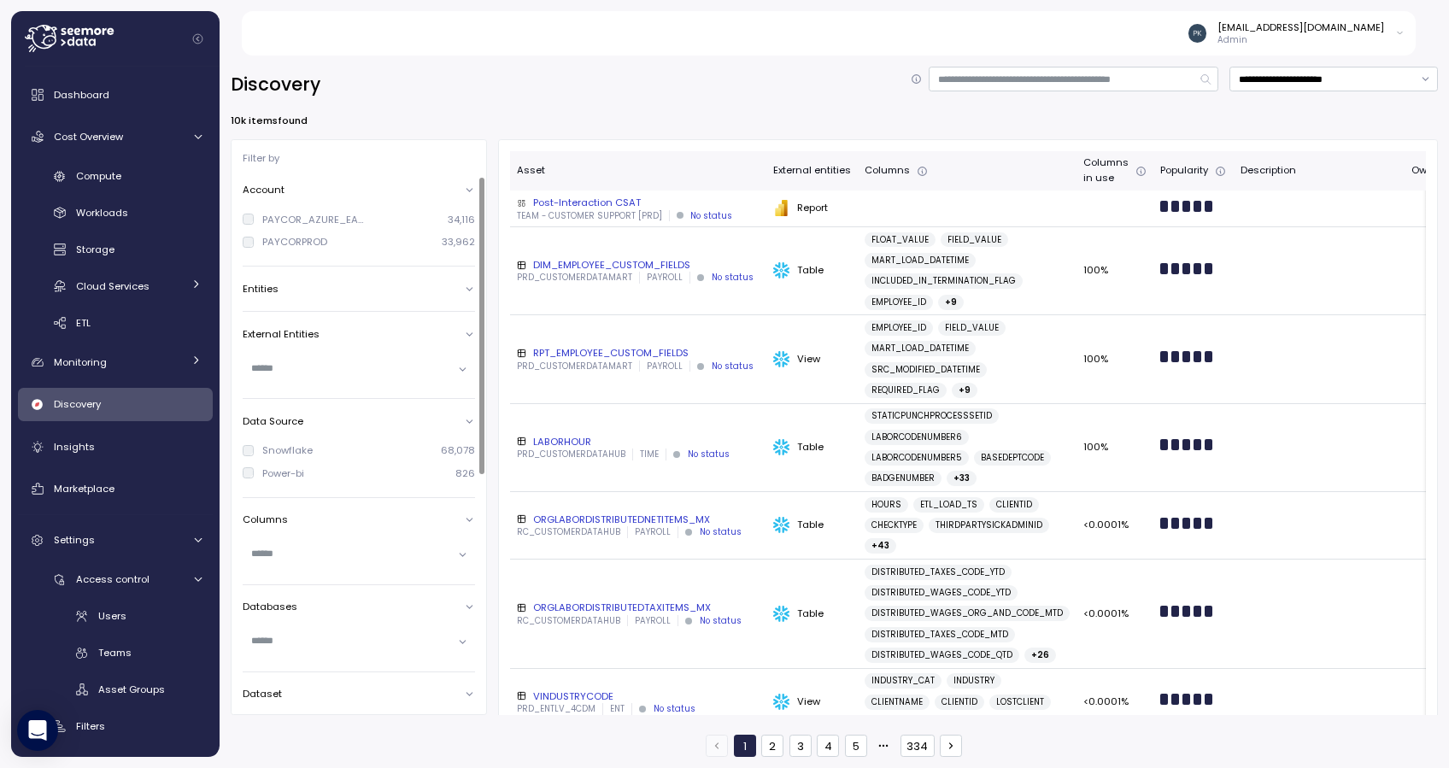
click at [460, 369] on div at bounding box center [359, 368] width 232 height 25
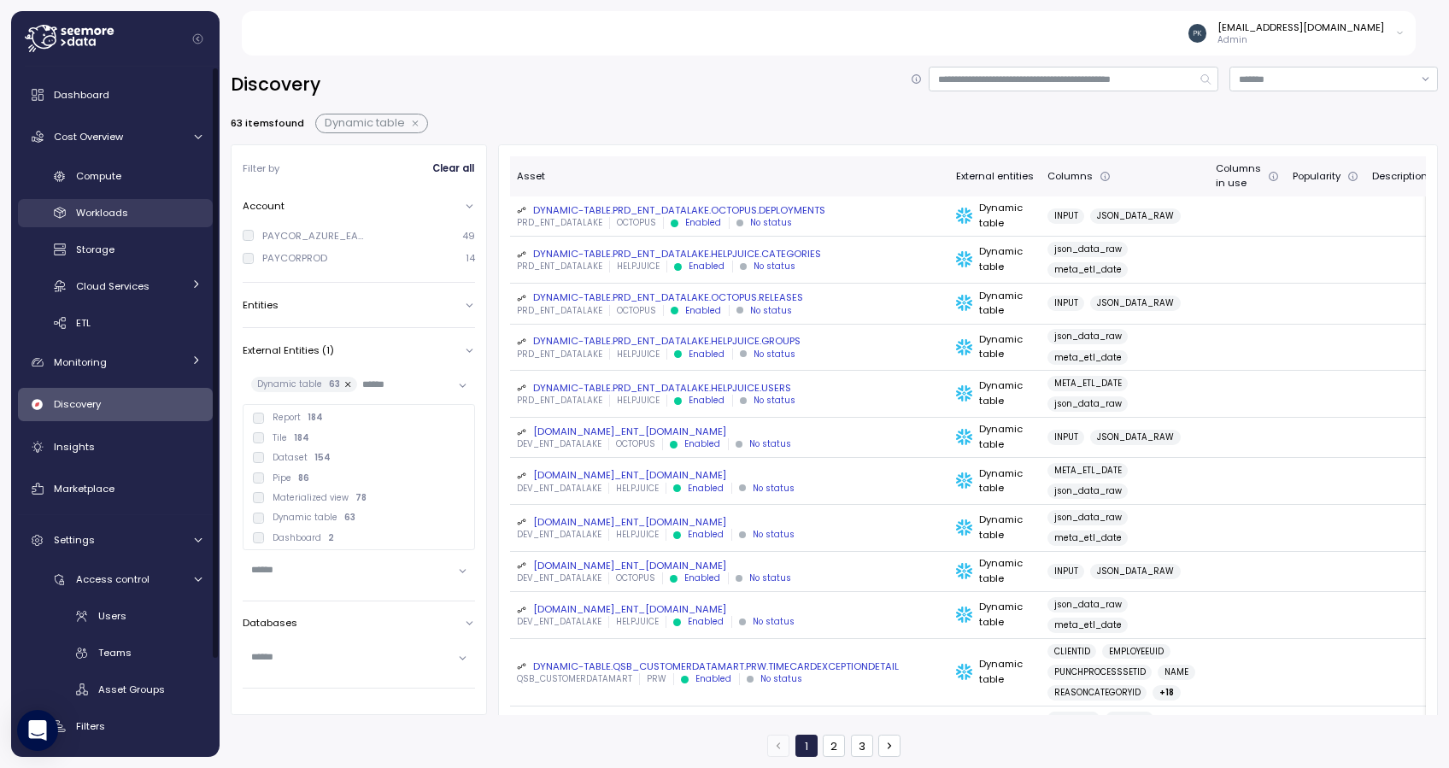
click at [89, 209] on span "Workloads" at bounding box center [102, 213] width 52 height 14
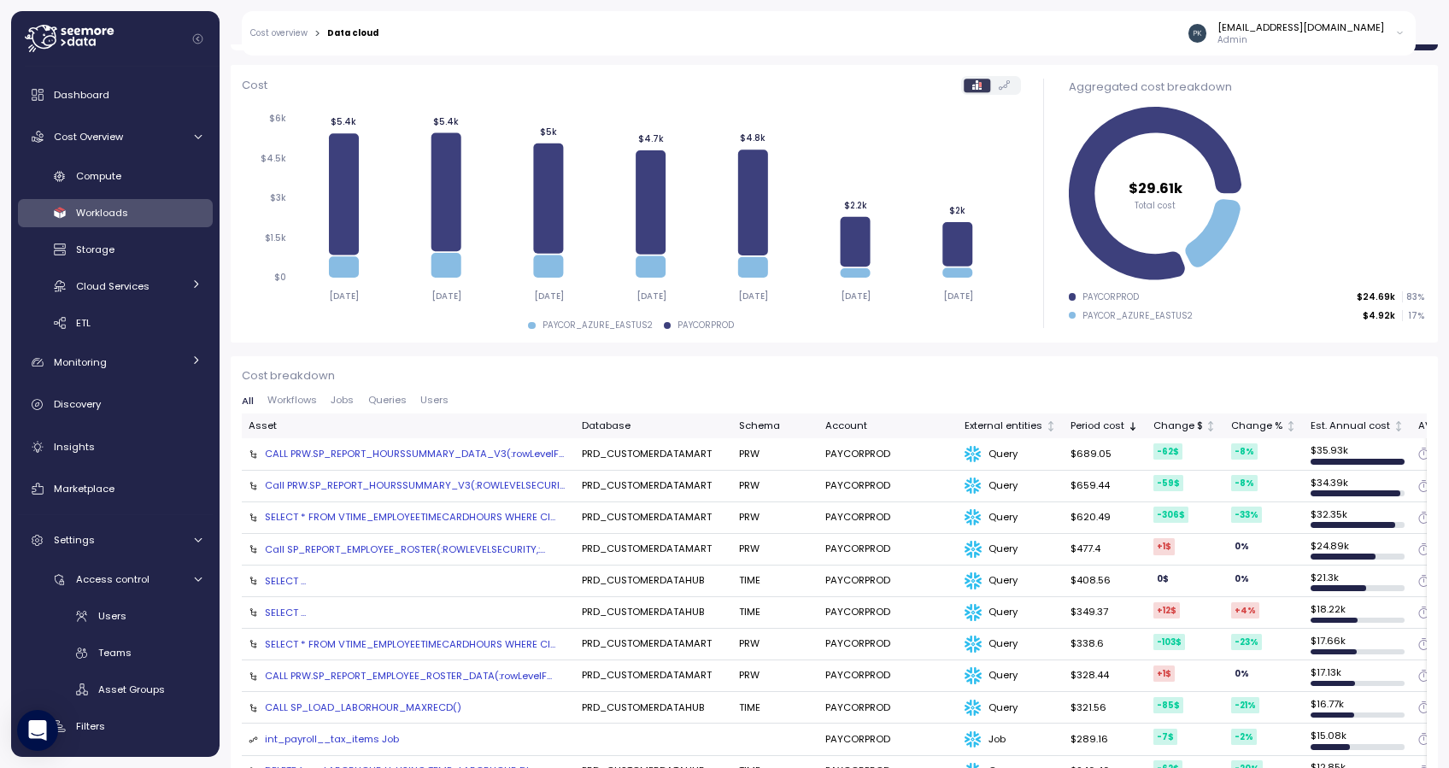
scroll to position [227, 0]
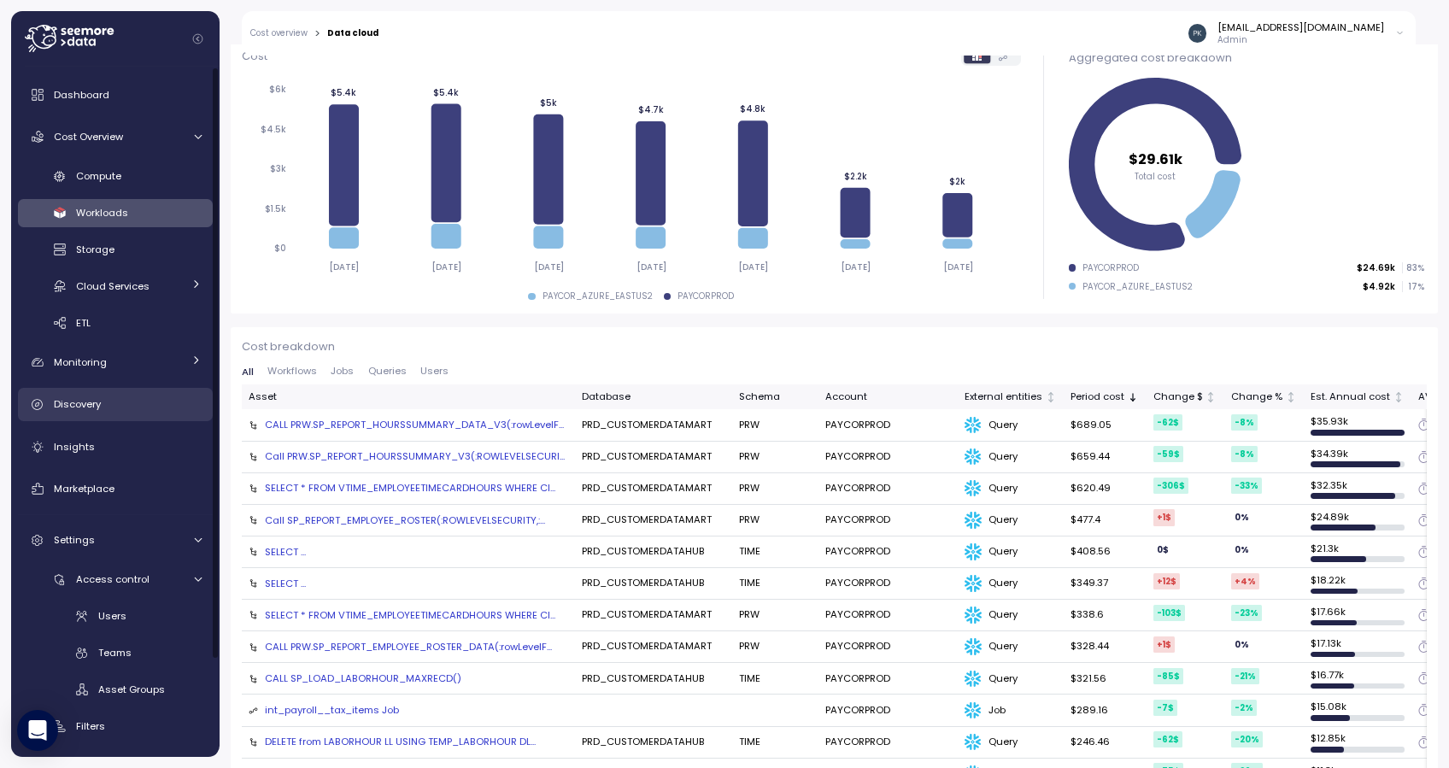
click at [82, 397] on span "Discovery" at bounding box center [77, 404] width 47 height 14
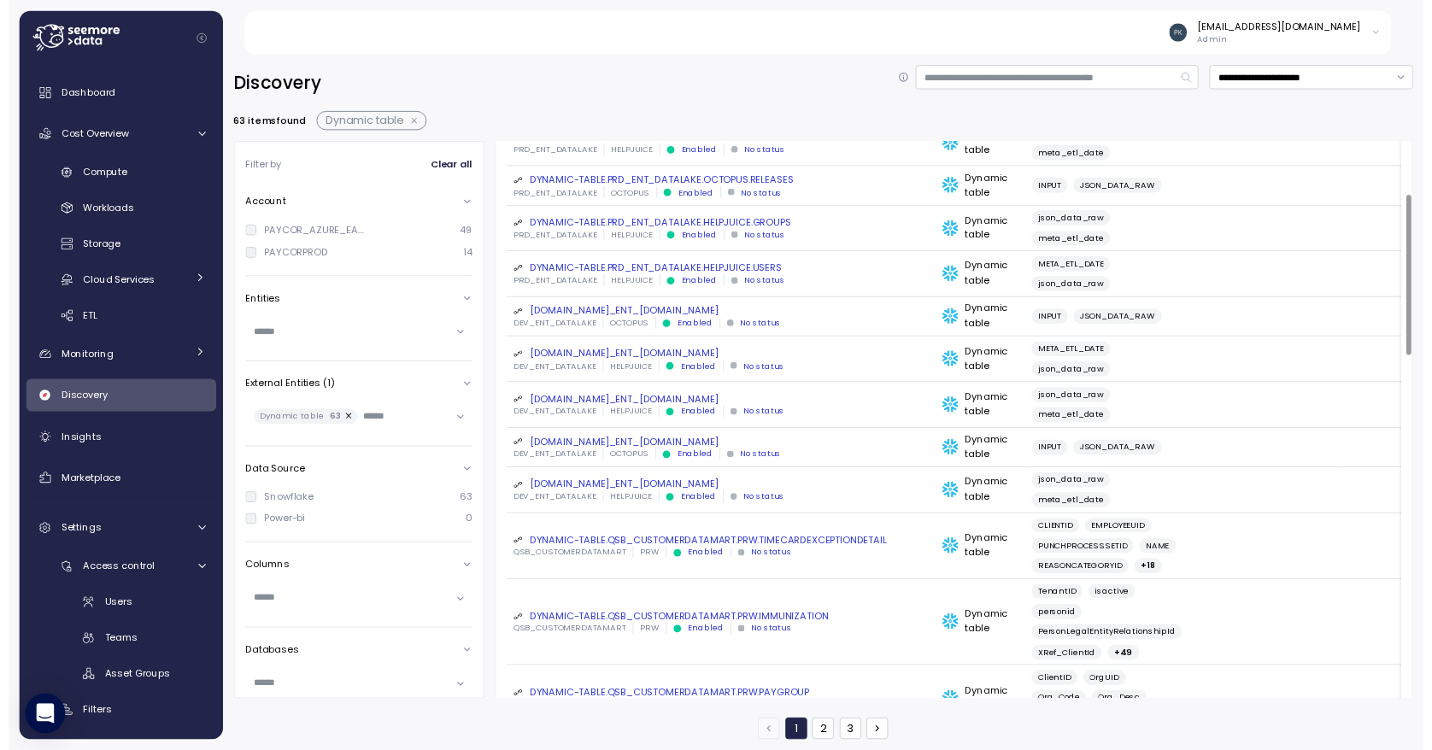
scroll to position [227, 0]
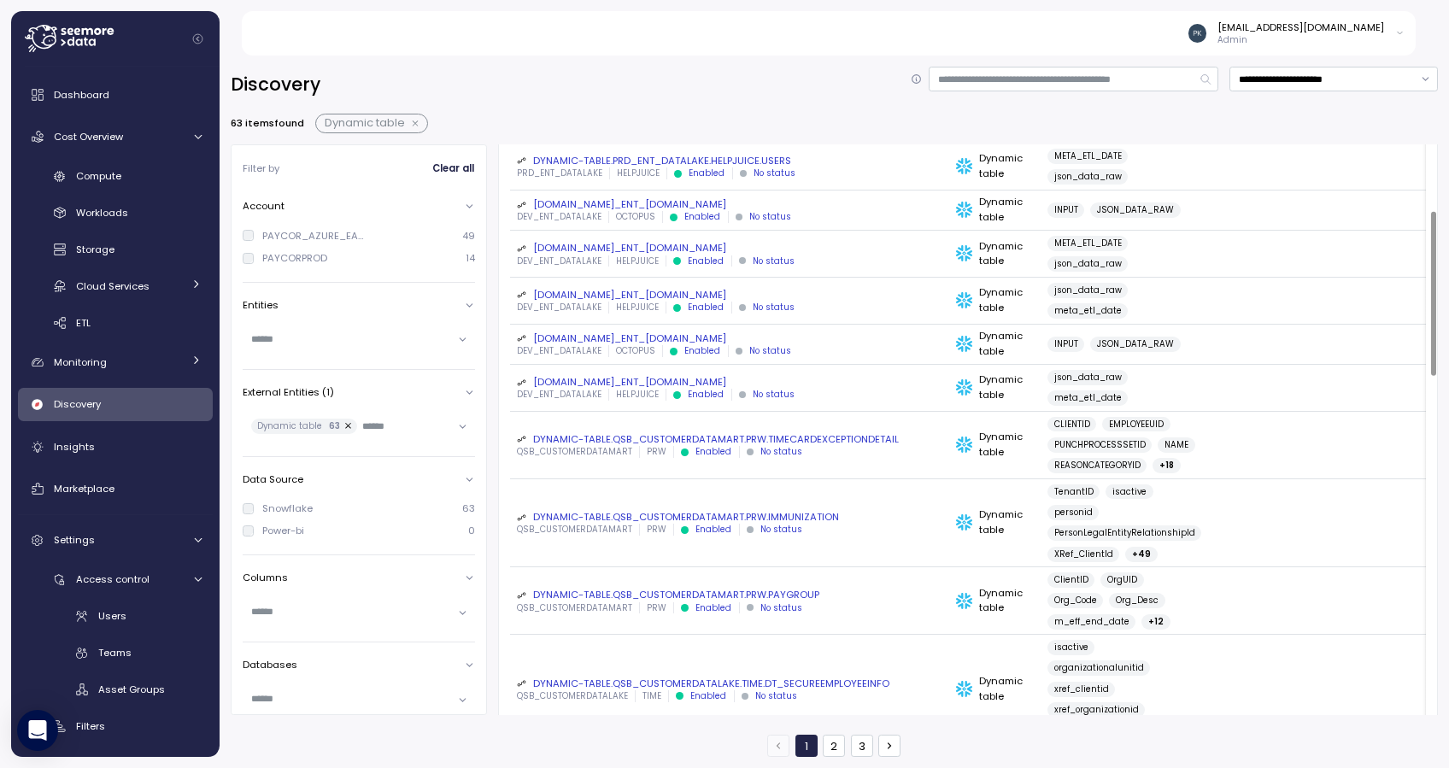
click at [670, 513] on div "DYNAMIC-TABLE.QSB_CUSTOMERDATAMART.PRW.IMMUNIZATION" at bounding box center [730, 517] width 426 height 14
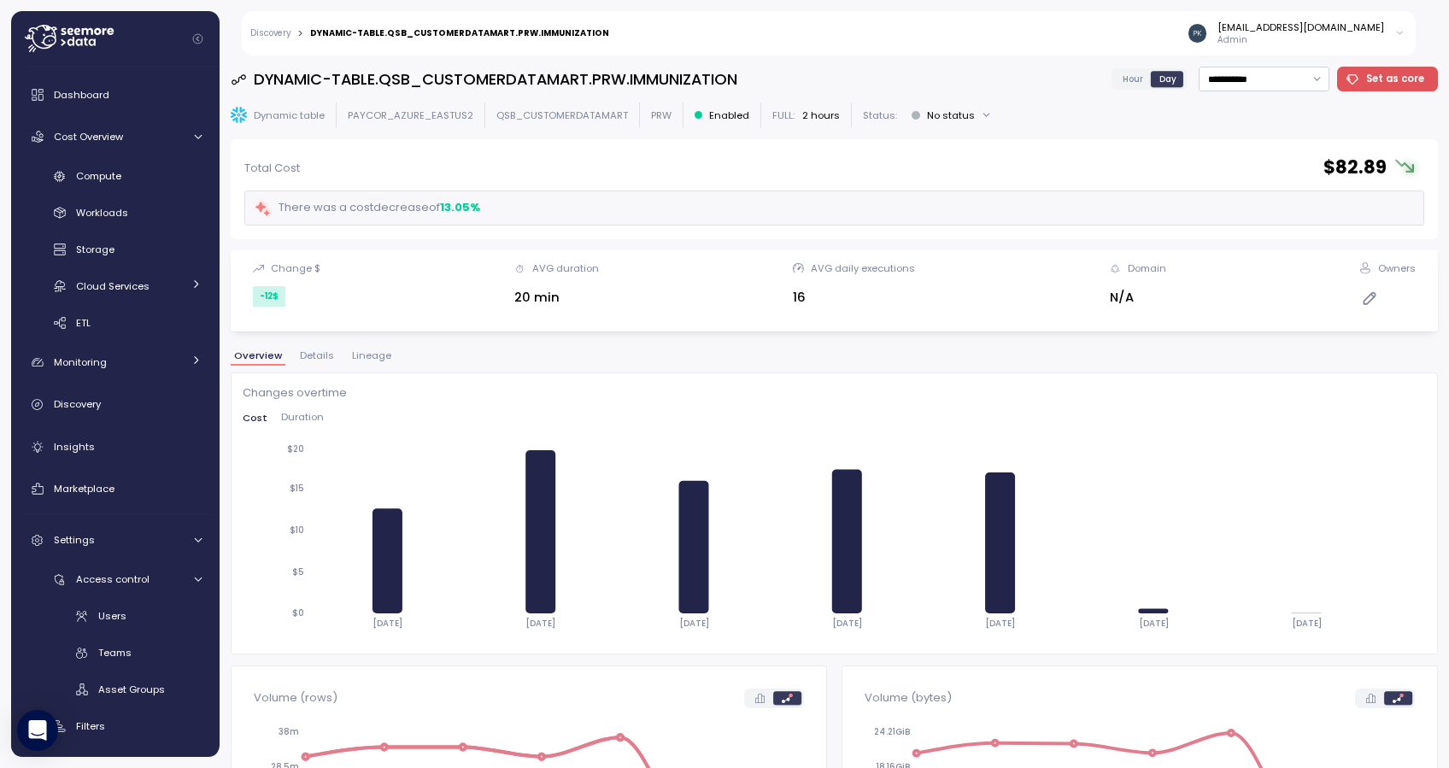
click at [376, 356] on span "Lineage" at bounding box center [371, 355] width 39 height 9
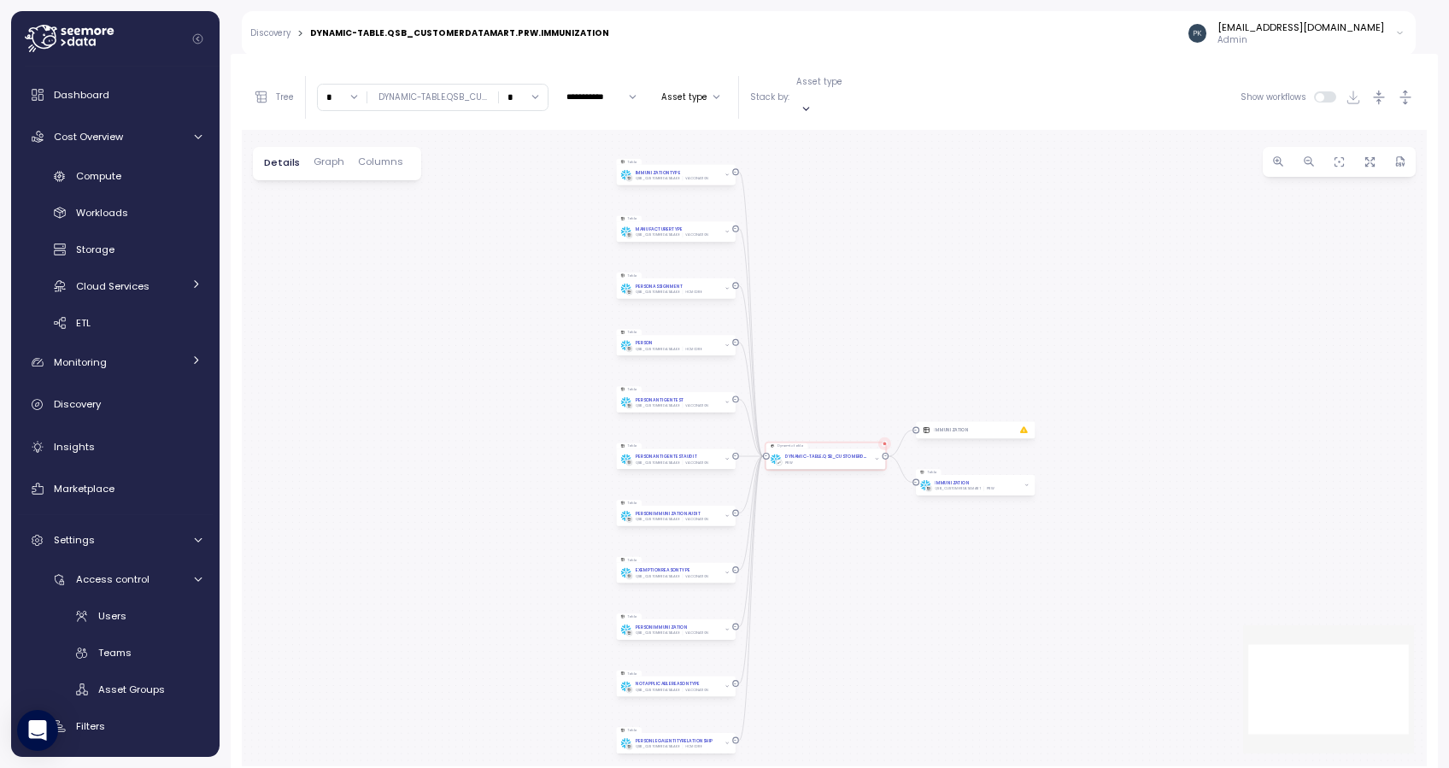
scroll to position [327, 0]
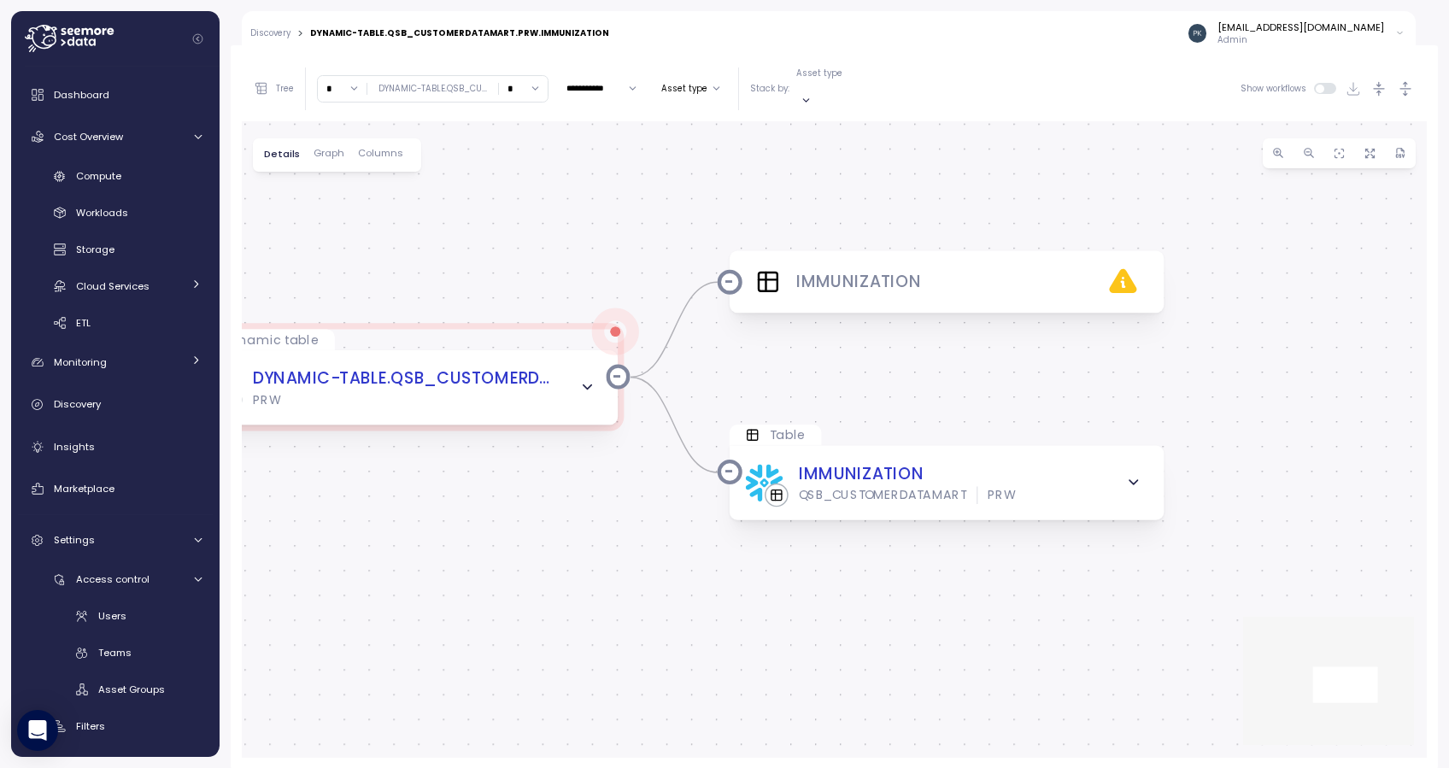
drag, startPoint x: 1001, startPoint y: 551, endPoint x: 1073, endPoint y: 350, distance: 214.1
click at [1073, 350] on div "Table IMMUNIZATIONTYPE QSB_CUSTOMERDATALAKE VACCINATION Dynamic table DYNAMIC-T…" at bounding box center [834, 440] width 1185 height 638
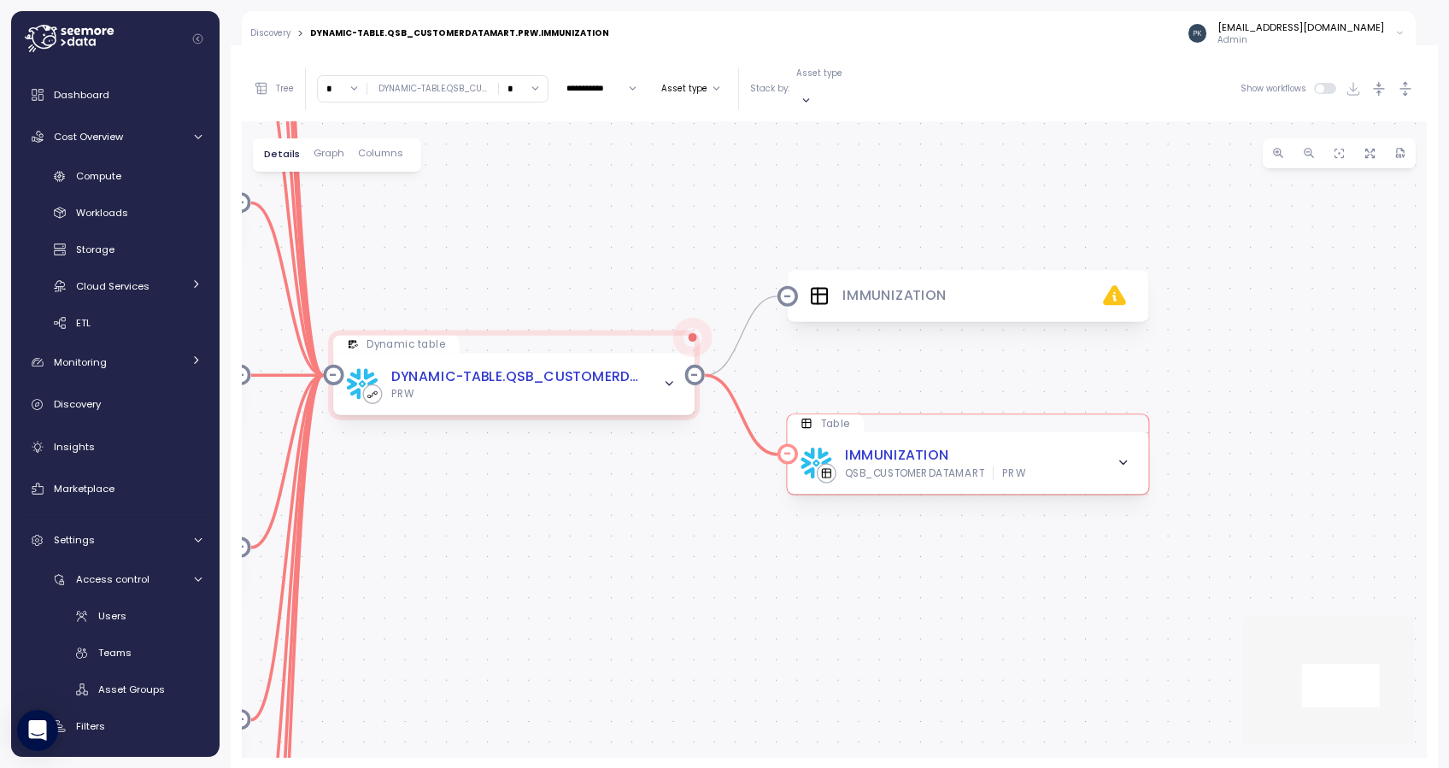
click at [1119, 456] on icon "button" at bounding box center [1124, 463] width 14 height 14
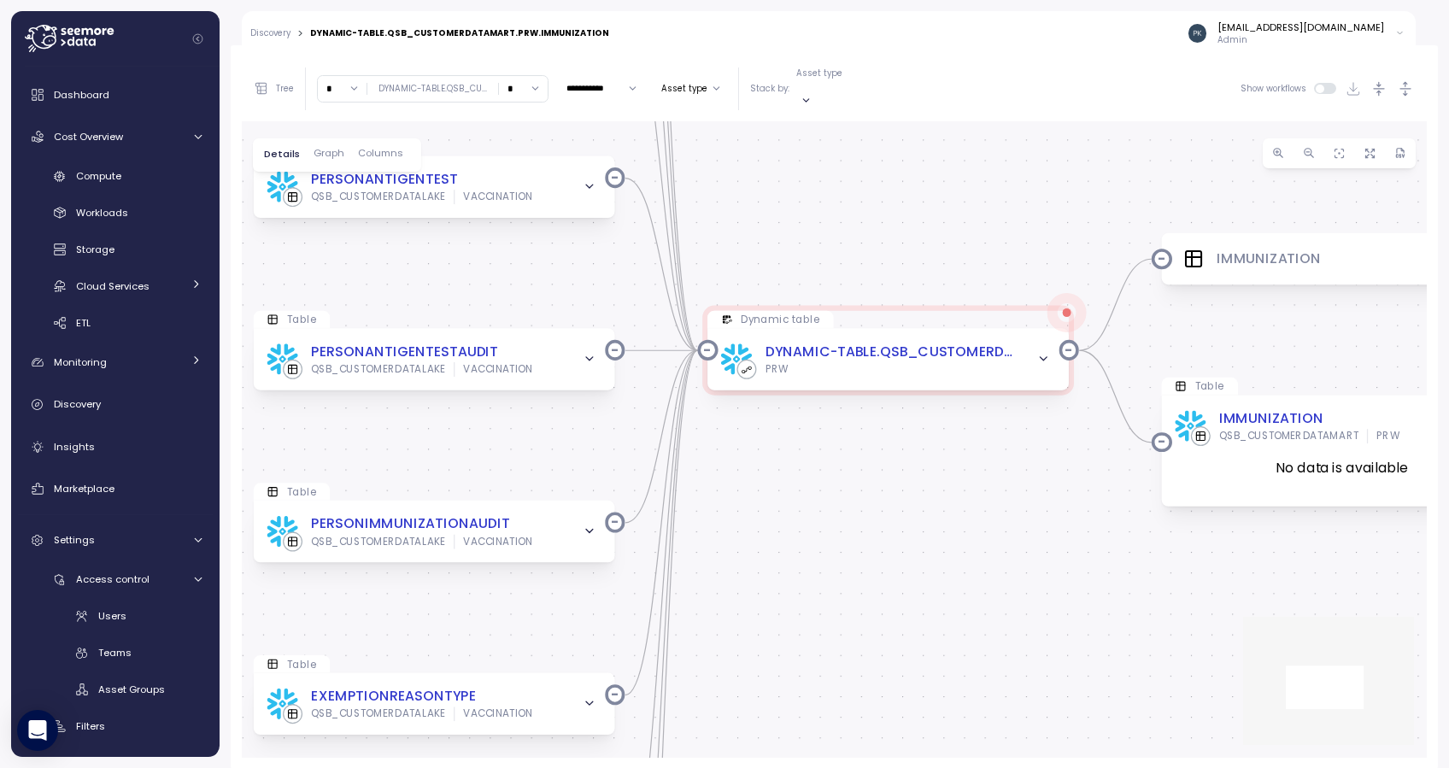
drag, startPoint x: 540, startPoint y: 590, endPoint x: 915, endPoint y: 565, distance: 376.0
click at [915, 565] on div "Table IMMUNIZATIONTYPE QSB_CUSTOMERDATALAKE VACCINATION Dynamic table DYNAMIC-T…" at bounding box center [834, 440] width 1185 height 638
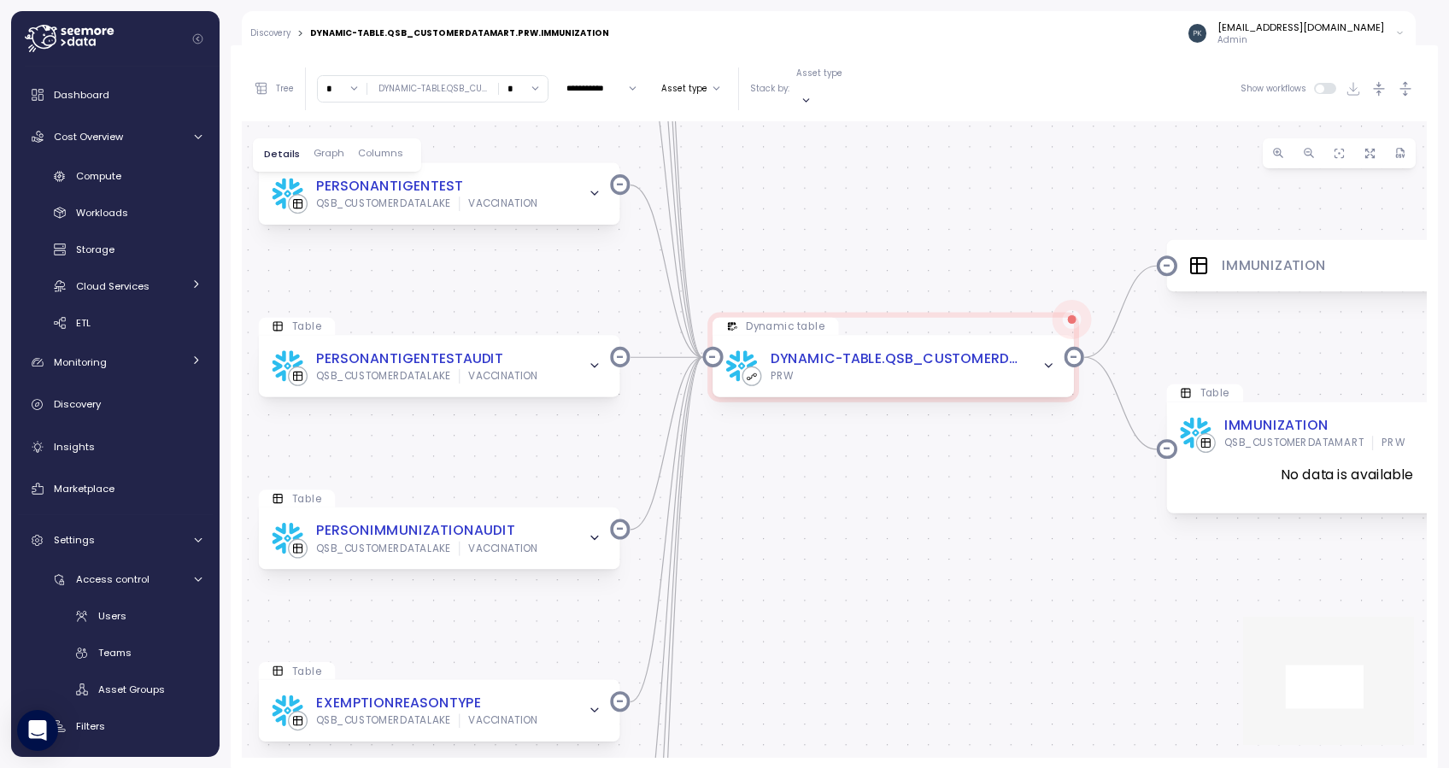
drag, startPoint x: 837, startPoint y: 567, endPoint x: 868, endPoint y: 592, distance: 40.2
click at [867, 591] on div "Table IMMUNIZATIONTYPE QSB_CUSTOMERDATALAKE VACCINATION Dynamic table DYNAMIC-T…" at bounding box center [834, 440] width 1185 height 638
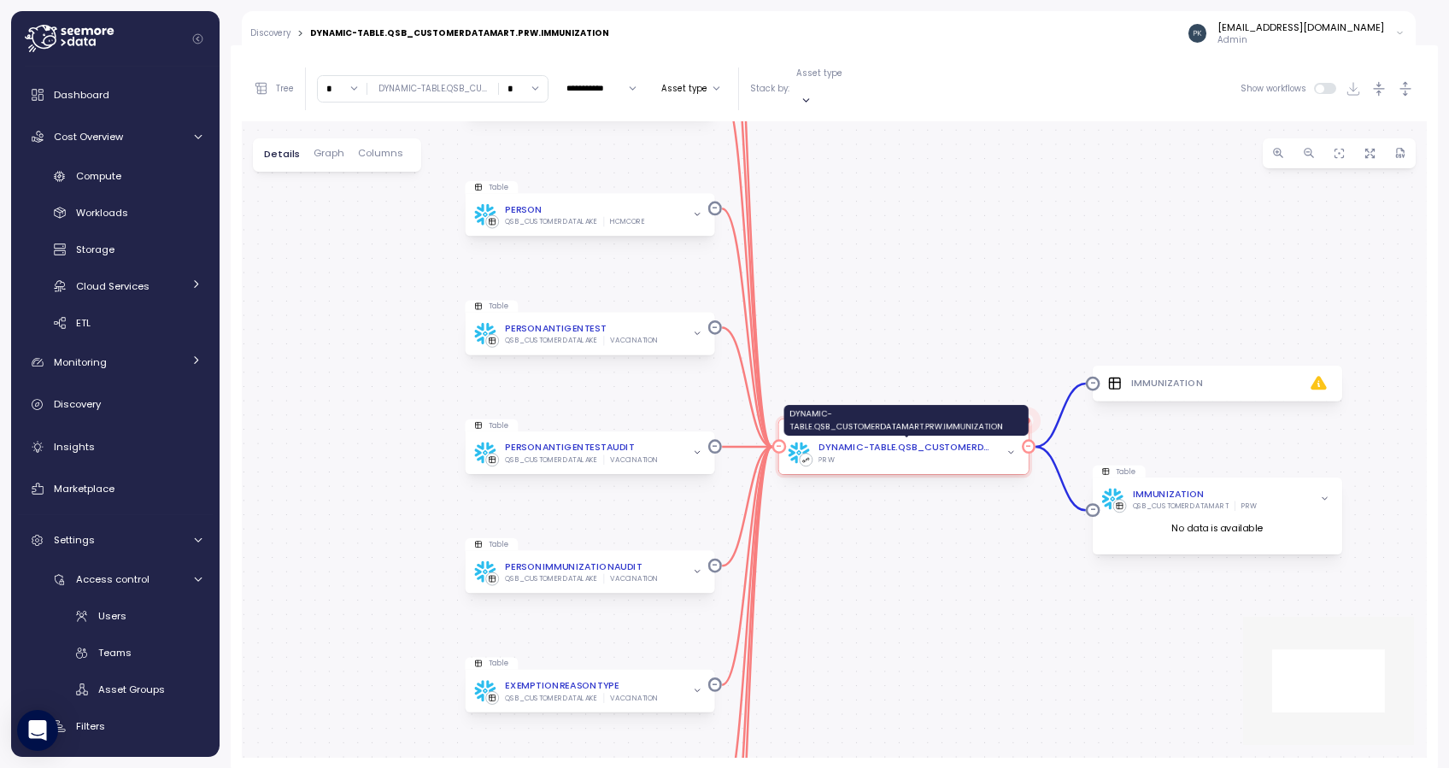
click at [938, 440] on div "DYNAMIC-TABLE.QSB_CUSTOMERDATAMART.PRW.IMMUNIZATION" at bounding box center [906, 447] width 175 height 15
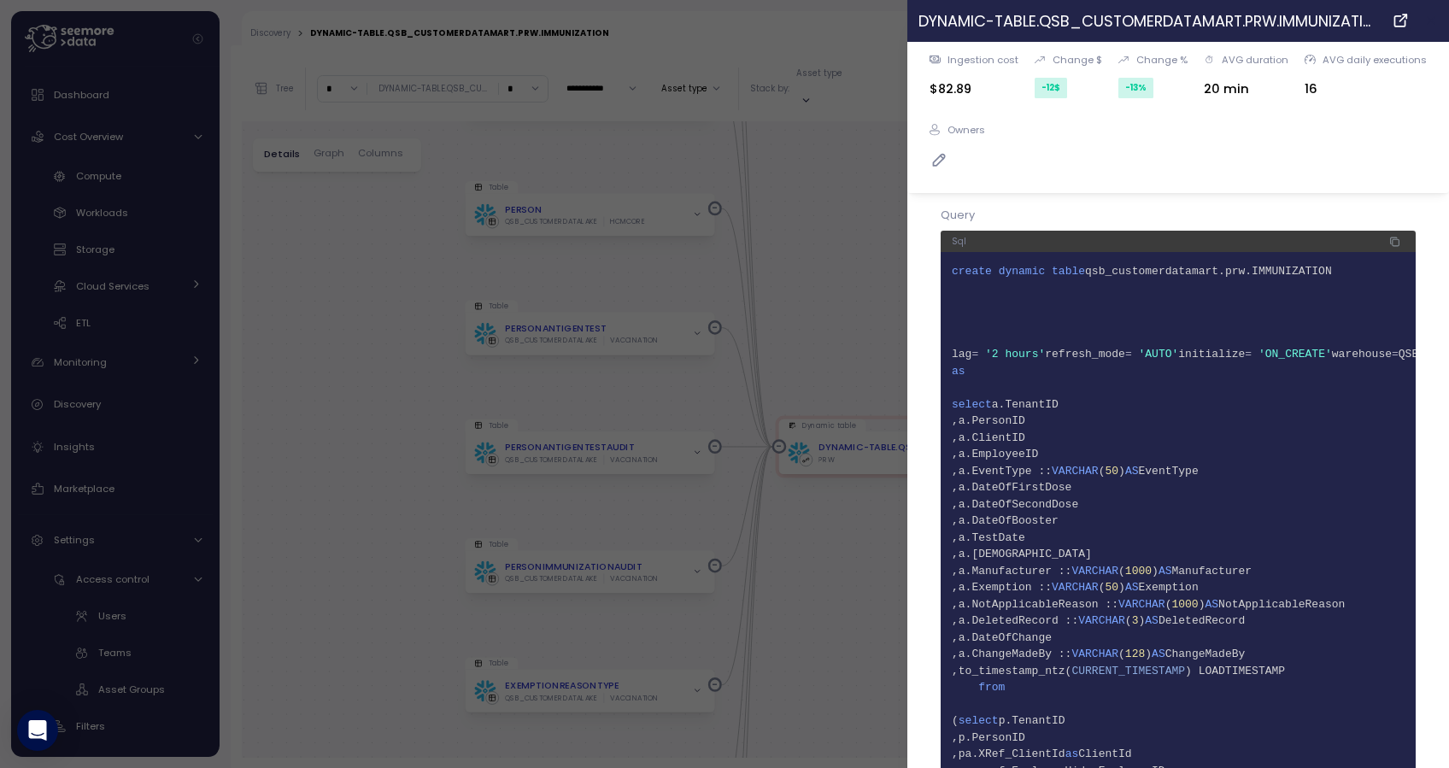
click at [1358, 21] on icon "button" at bounding box center [1432, 21] width 14 height 14
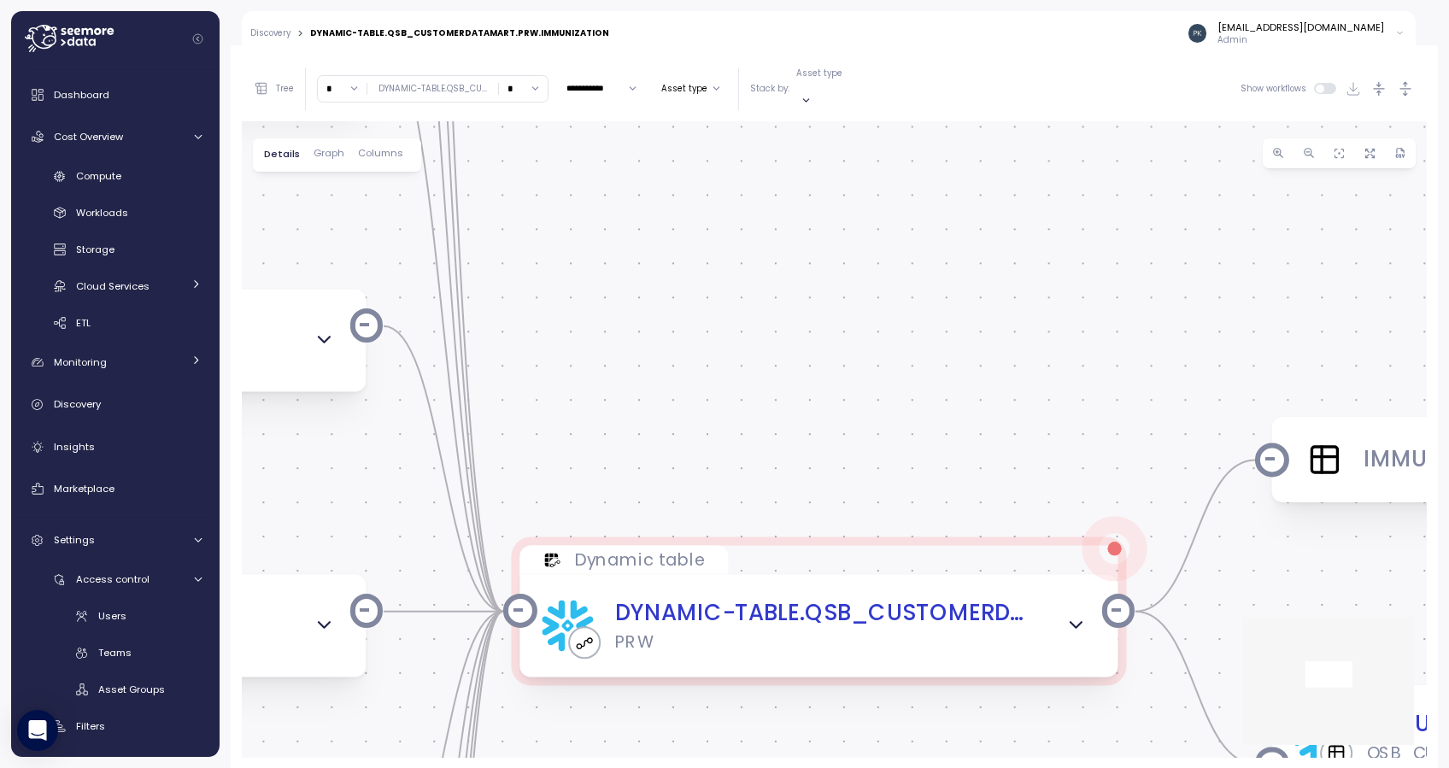
scroll to position [78, 0]
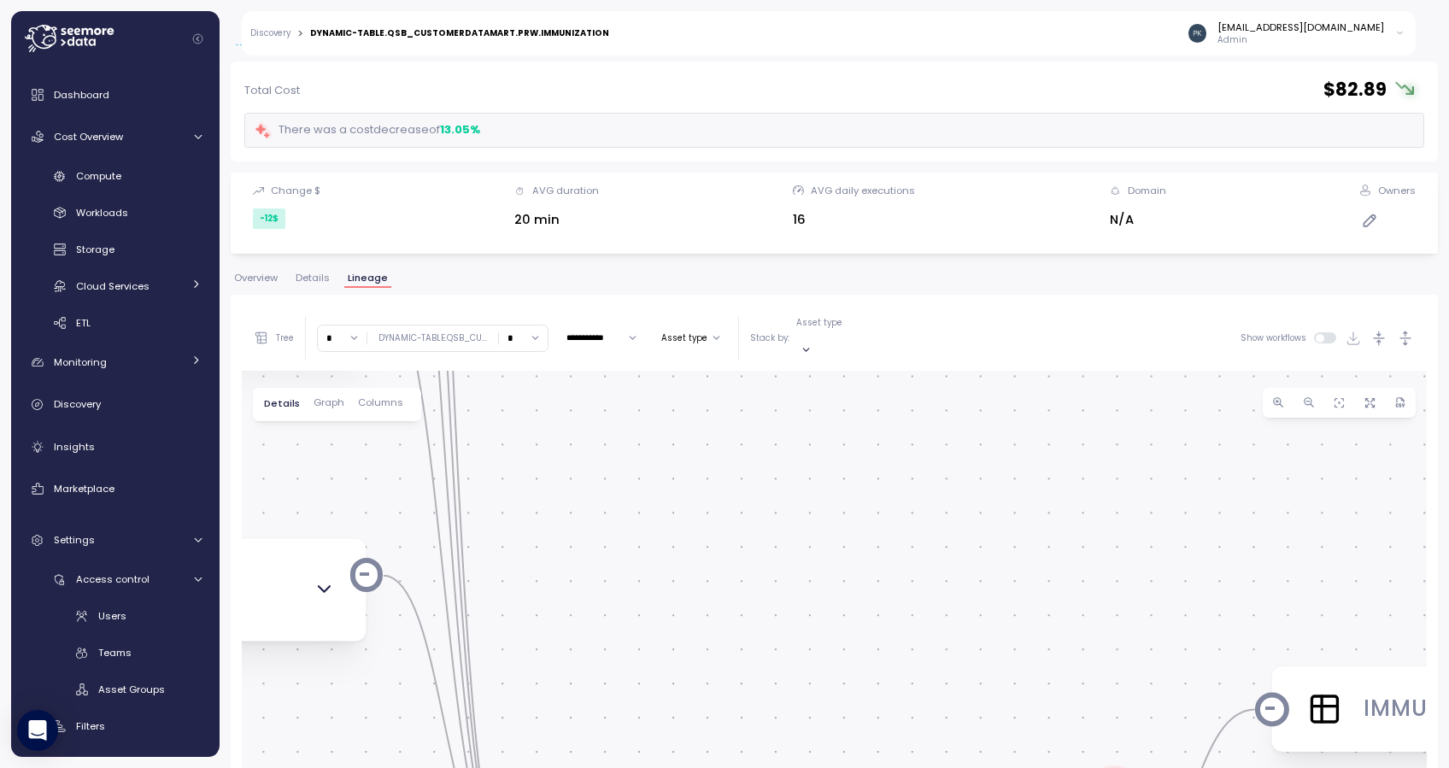
click at [269, 29] on link "Discovery" at bounding box center [270, 33] width 40 height 9
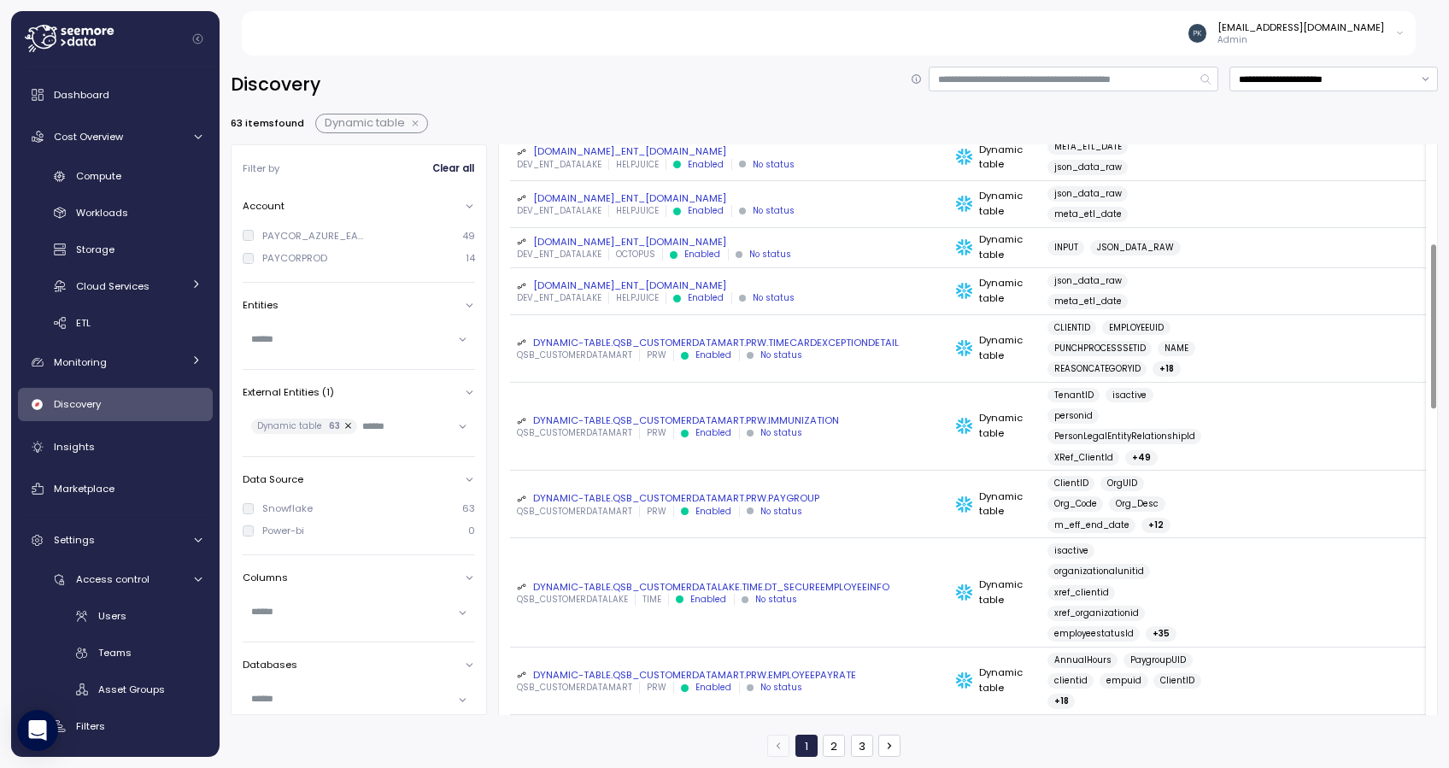
scroll to position [342, 0]
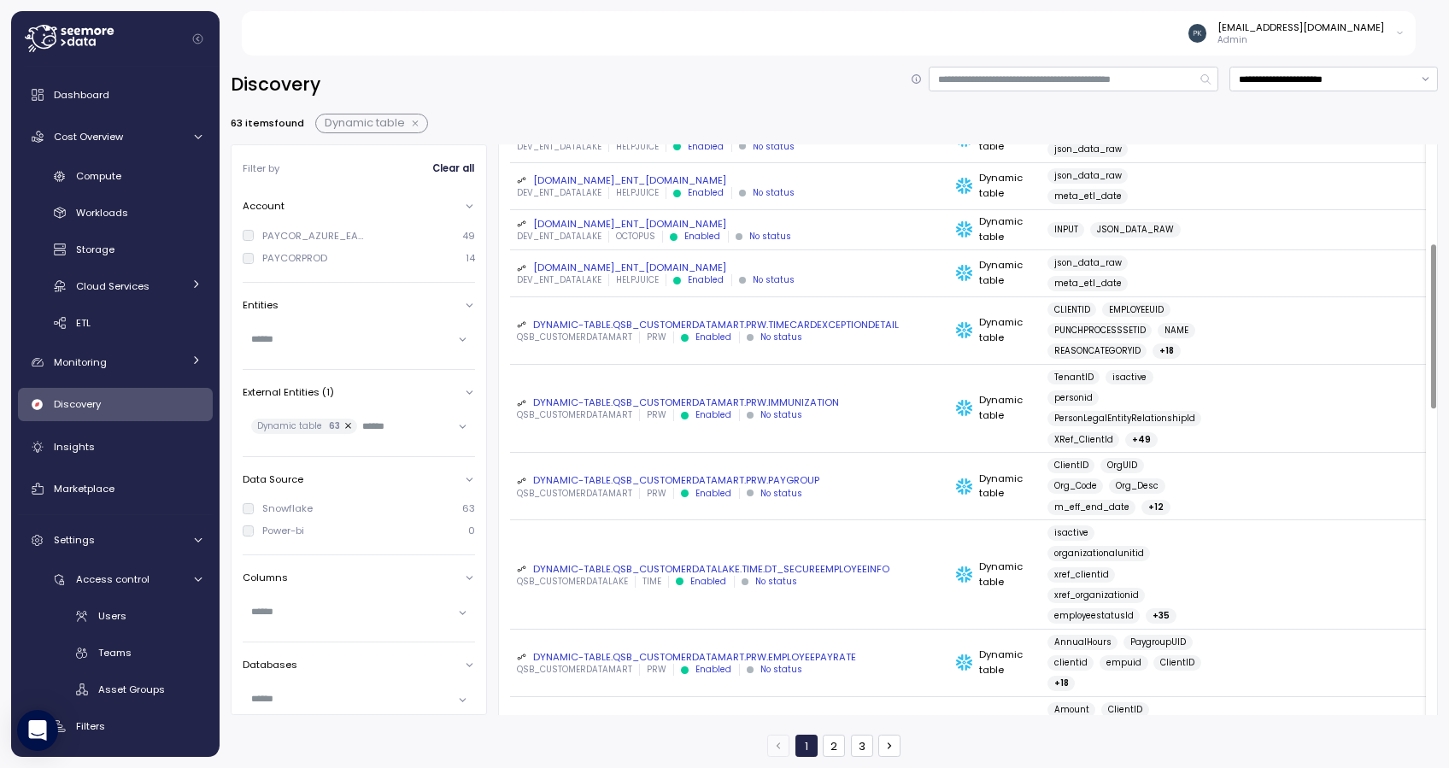
click at [717, 396] on div "DYNAMIC-TABLE.QSB_CUSTOMERDATAMART.PRW.IMMUNIZATION" at bounding box center [730, 403] width 426 height 14
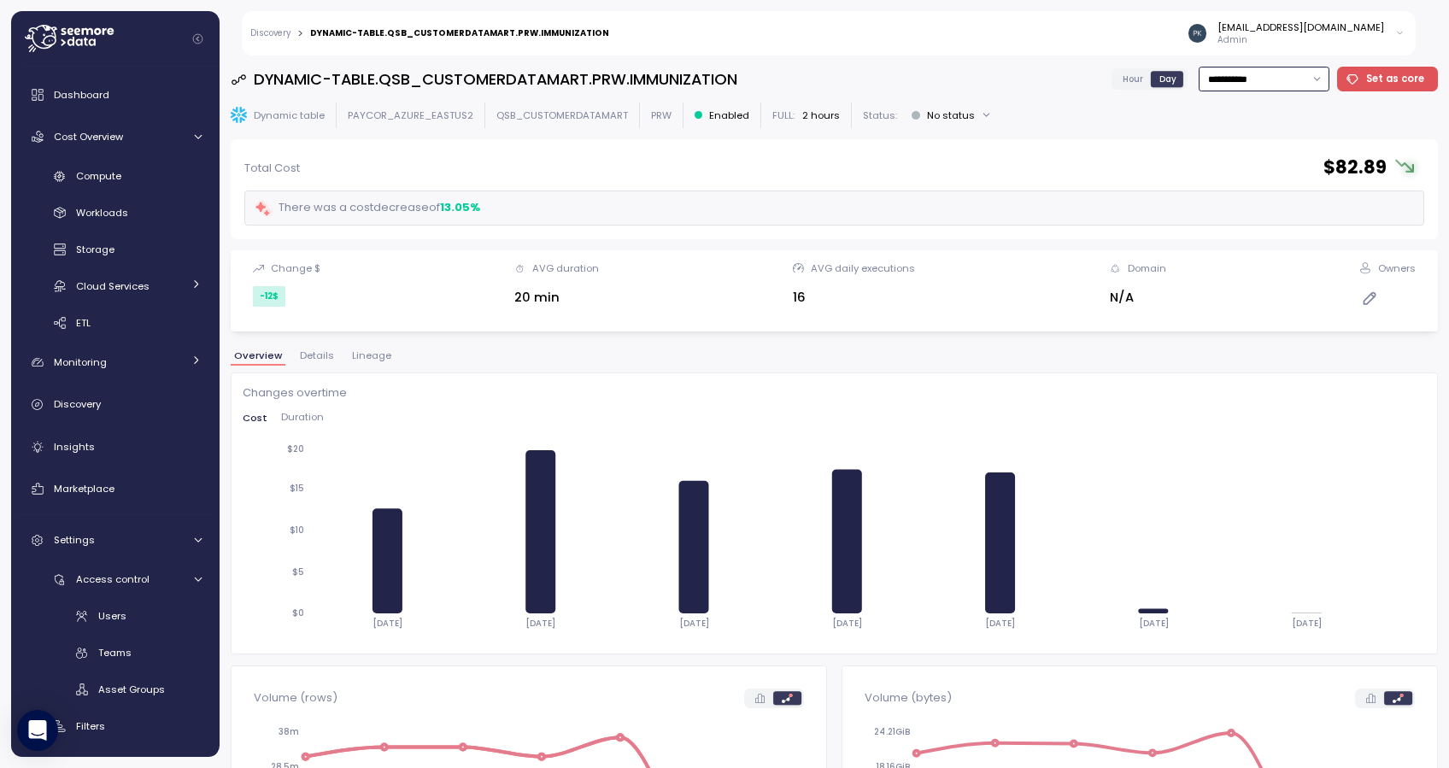
click at [1255, 70] on input "**********" at bounding box center [1264, 79] width 131 height 25
click at [1199, 182] on div "Last 14 days" at bounding box center [1224, 180] width 60 height 14
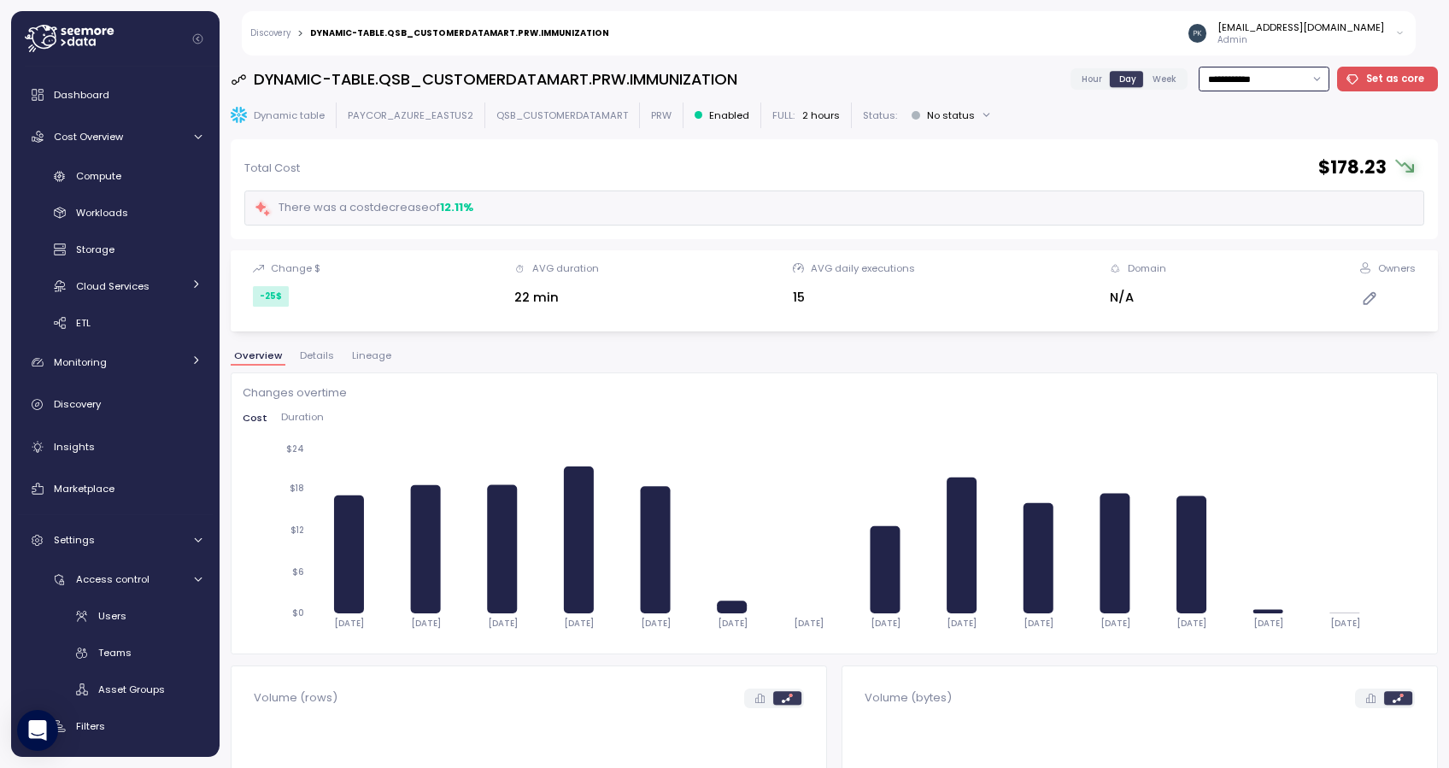
click at [1249, 83] on input "**********" at bounding box center [1264, 79] width 131 height 25
click at [1207, 241] on div "Last year" at bounding box center [1216, 248] width 44 height 14
type input "*********"
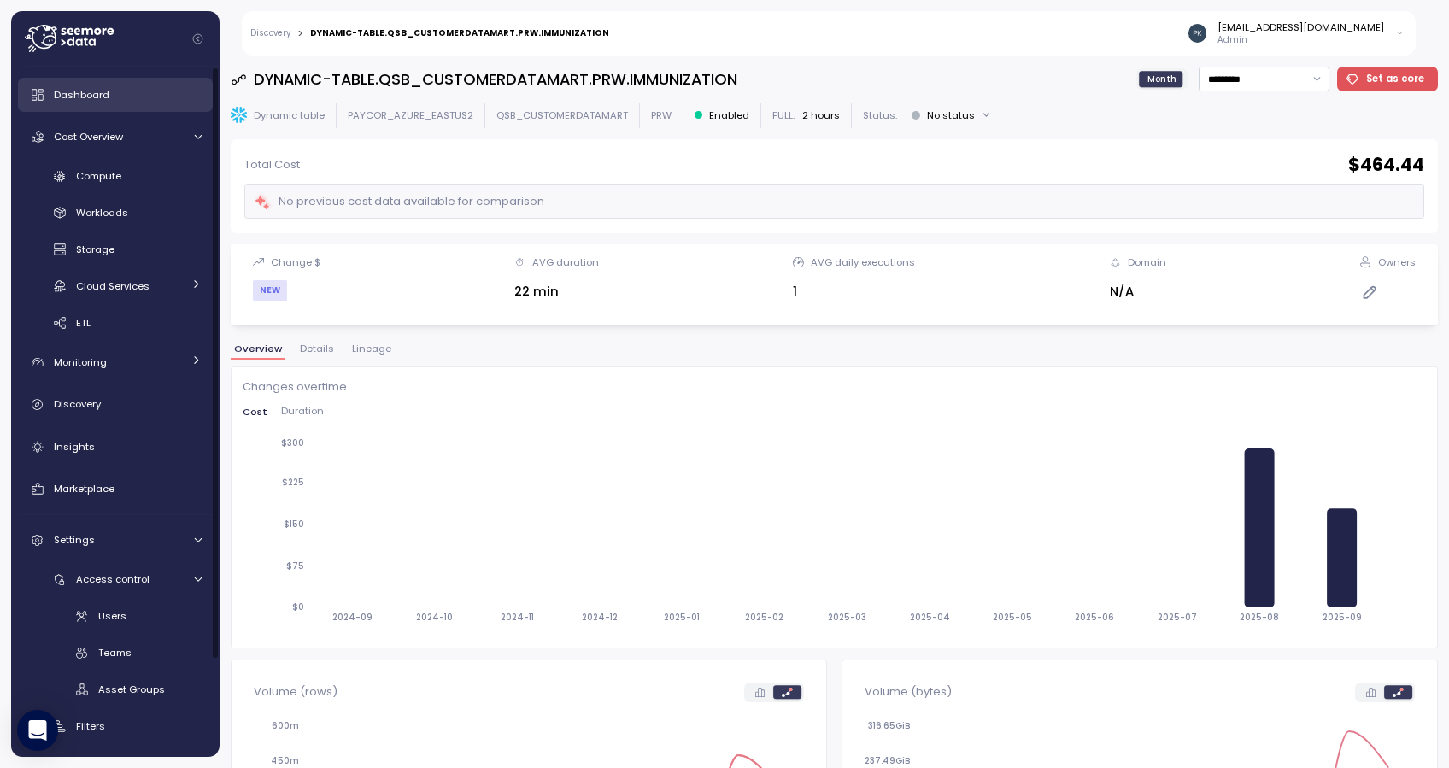
click at [109, 99] on div "Dashboard" at bounding box center [128, 94] width 148 height 17
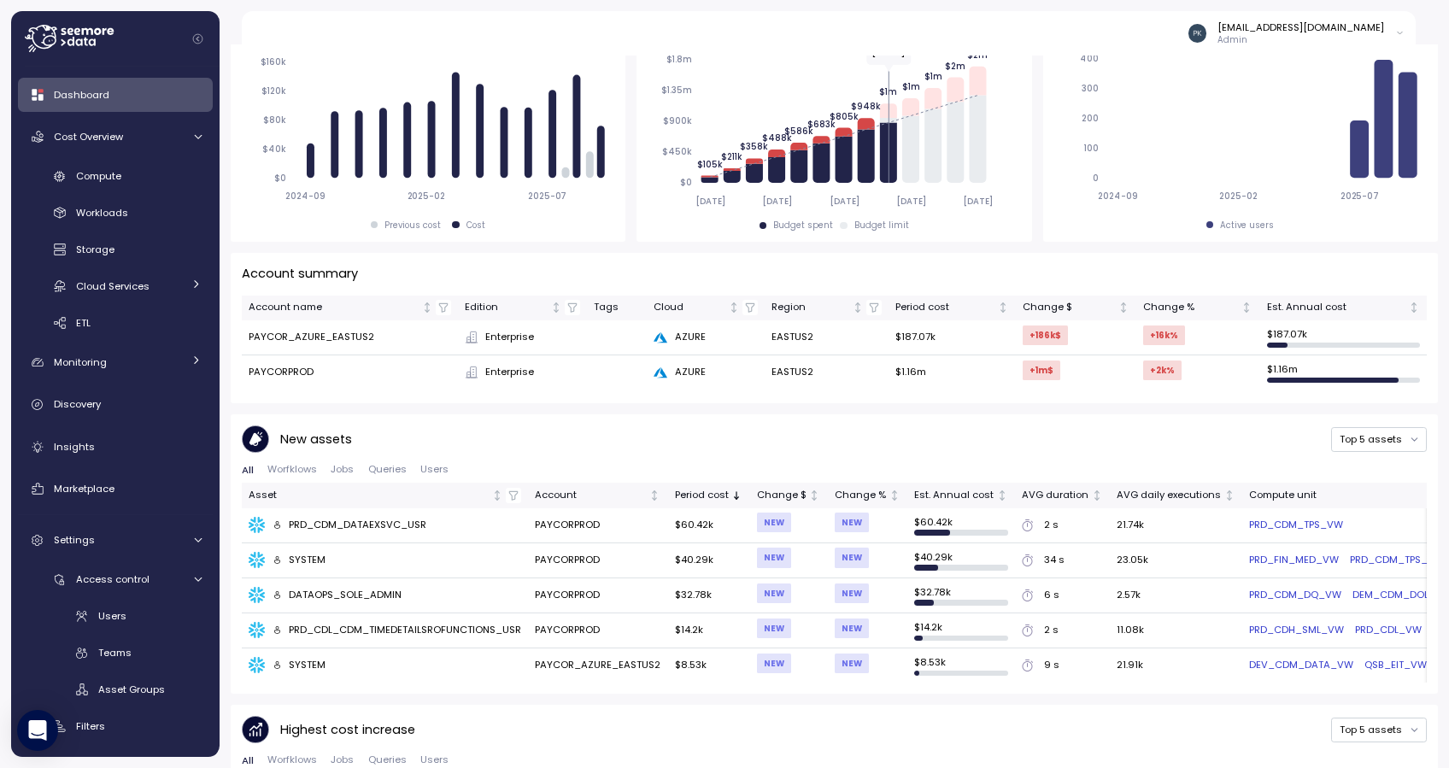
scroll to position [456, 0]
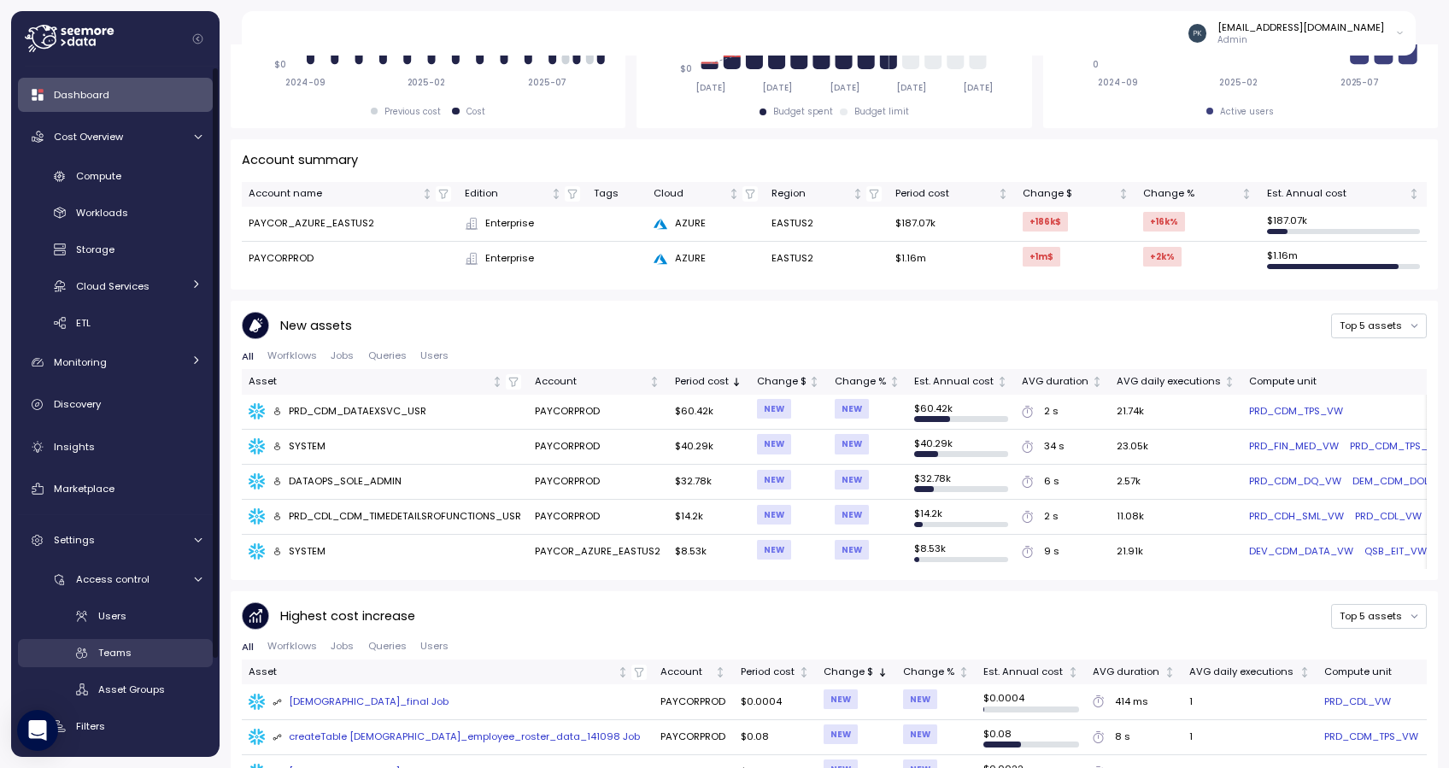
click at [128, 642] on link "Teams" at bounding box center [115, 653] width 195 height 28
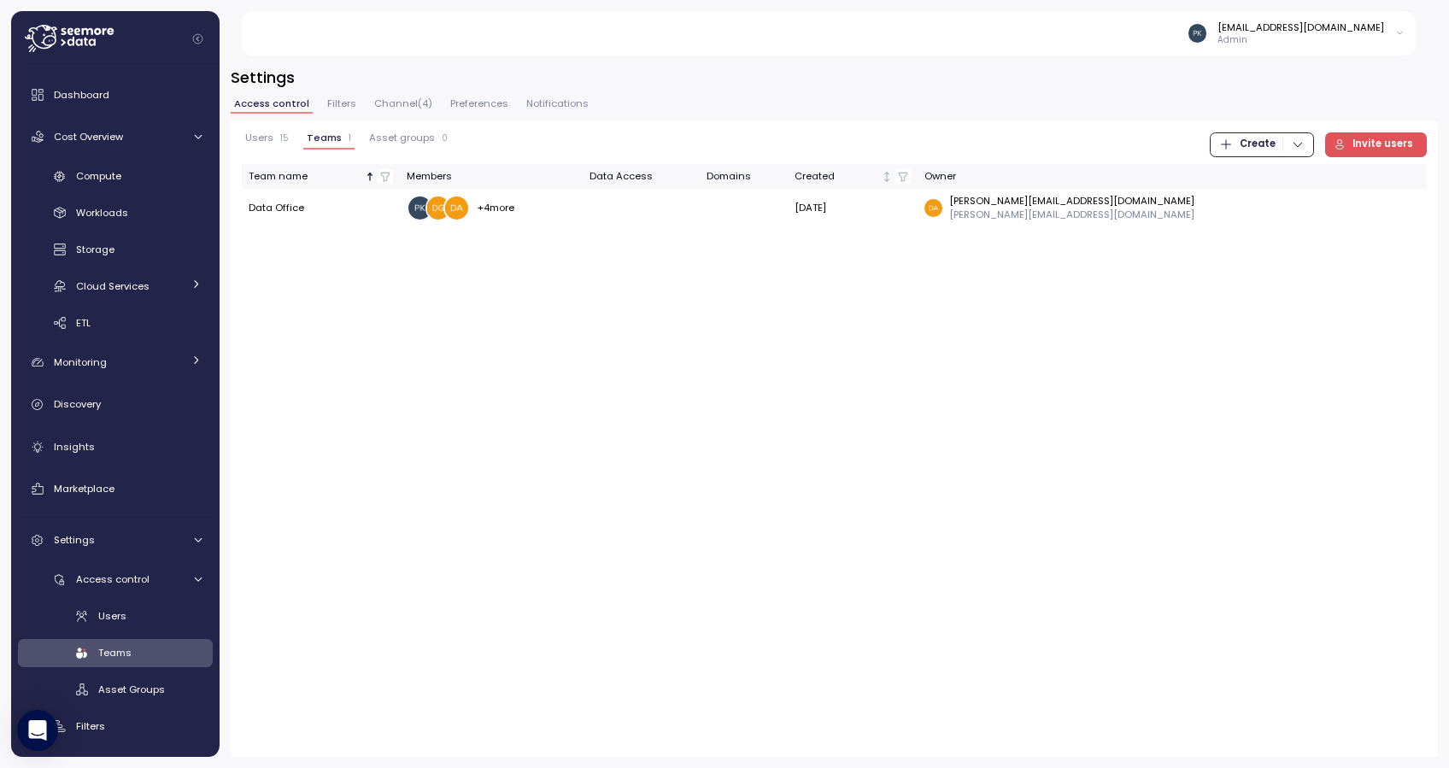
click at [344, 107] on span "Filters" at bounding box center [341, 103] width 29 height 9
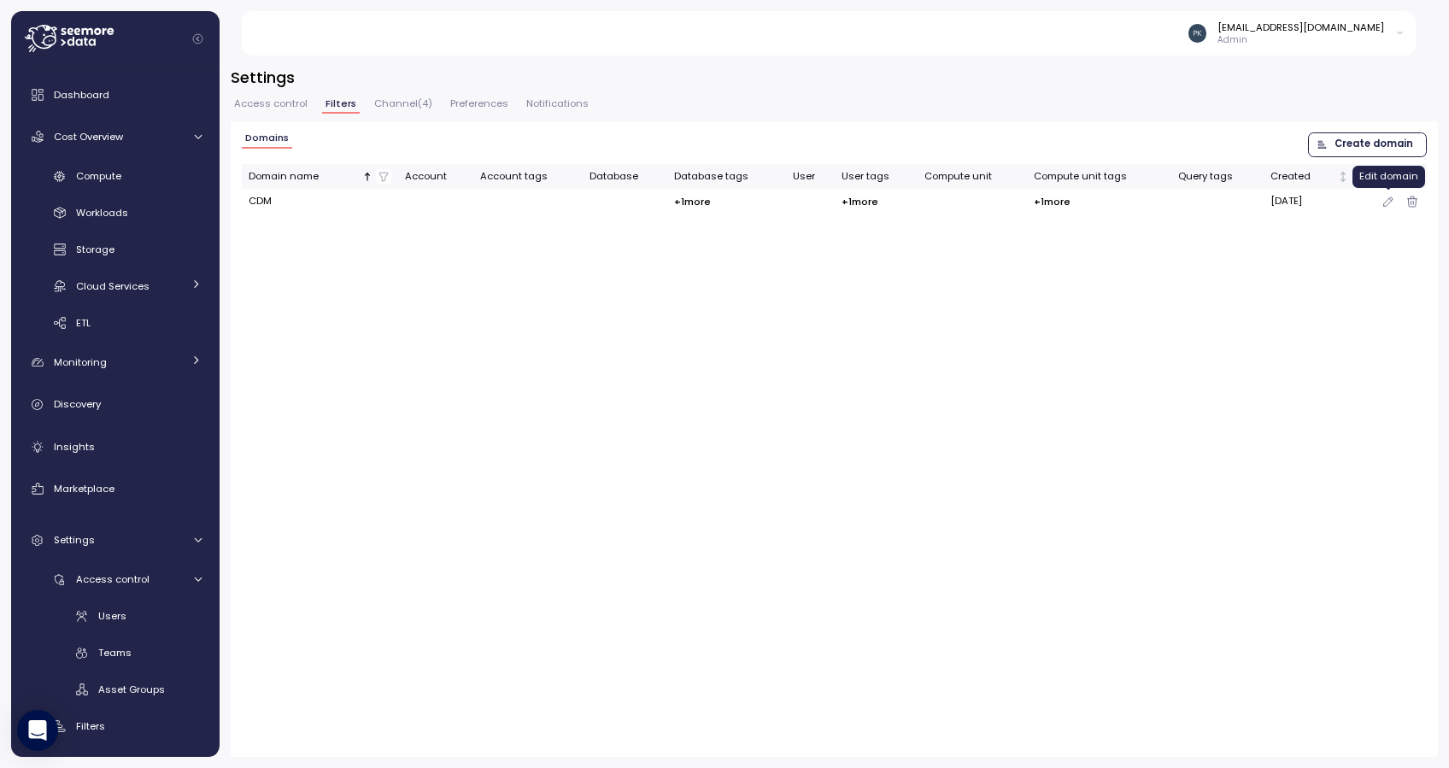
click at [1358, 197] on icon "button" at bounding box center [1389, 201] width 14 height 21
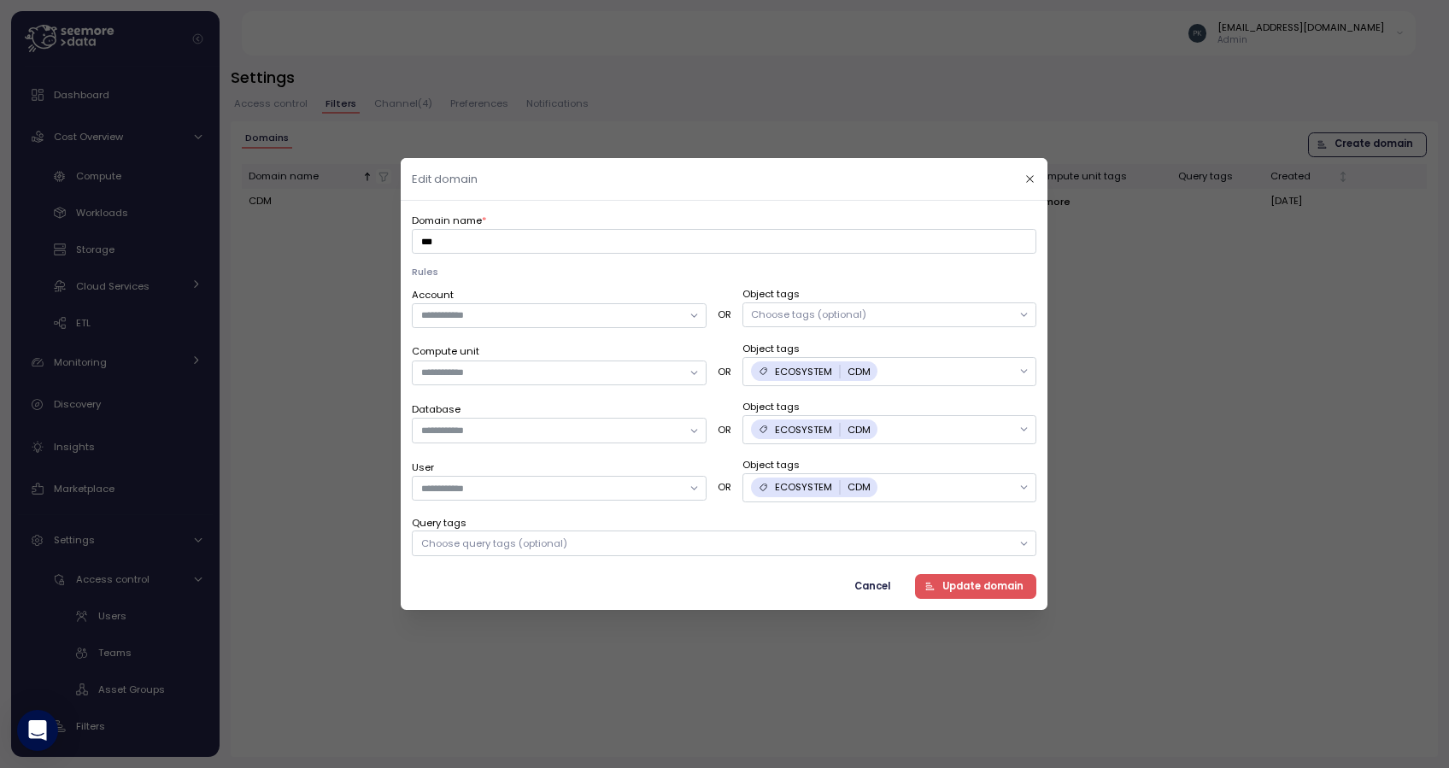
click at [881, 583] on span "Cancel" at bounding box center [873, 586] width 36 height 23
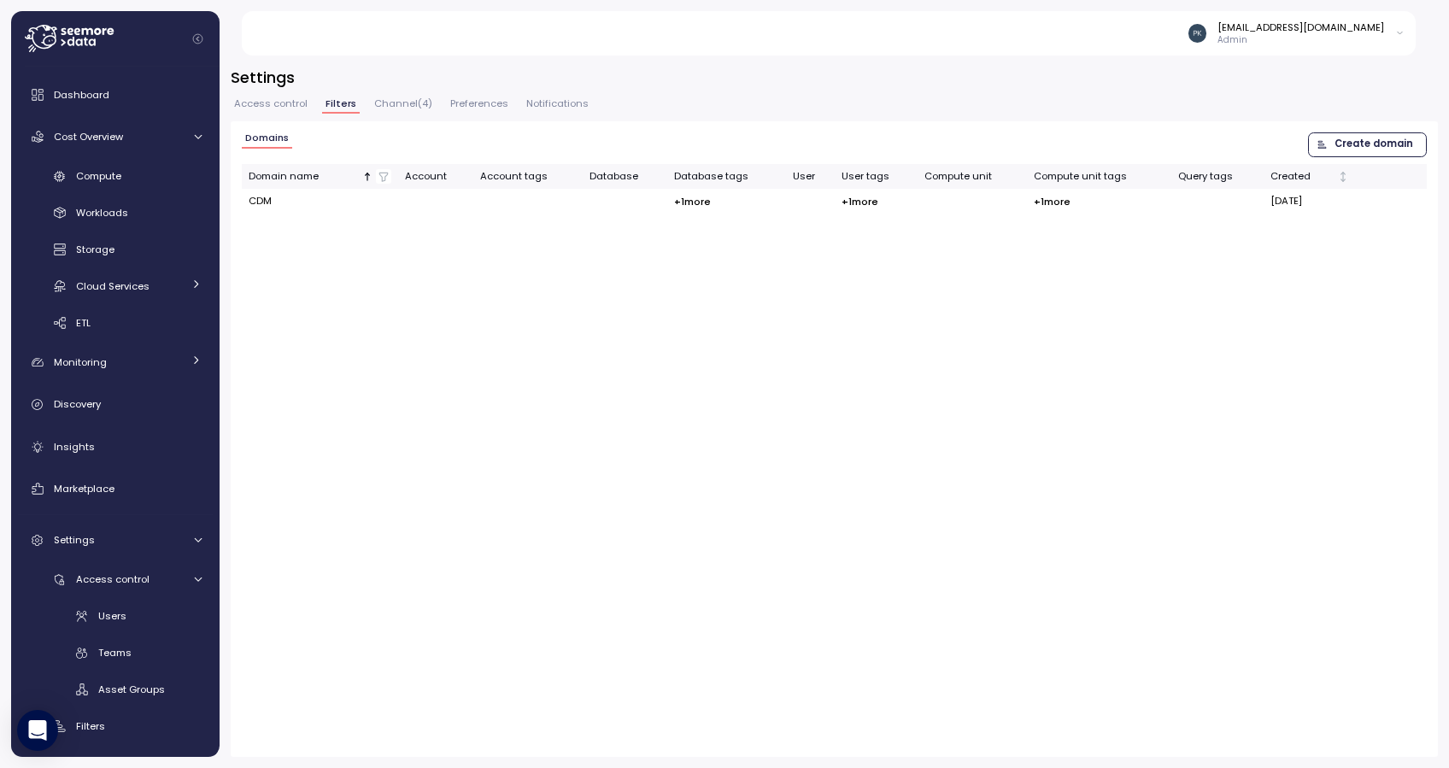
click at [326, 109] on span "Filters" at bounding box center [341, 103] width 31 height 9
click at [291, 106] on span "Access control" at bounding box center [270, 103] width 73 height 9
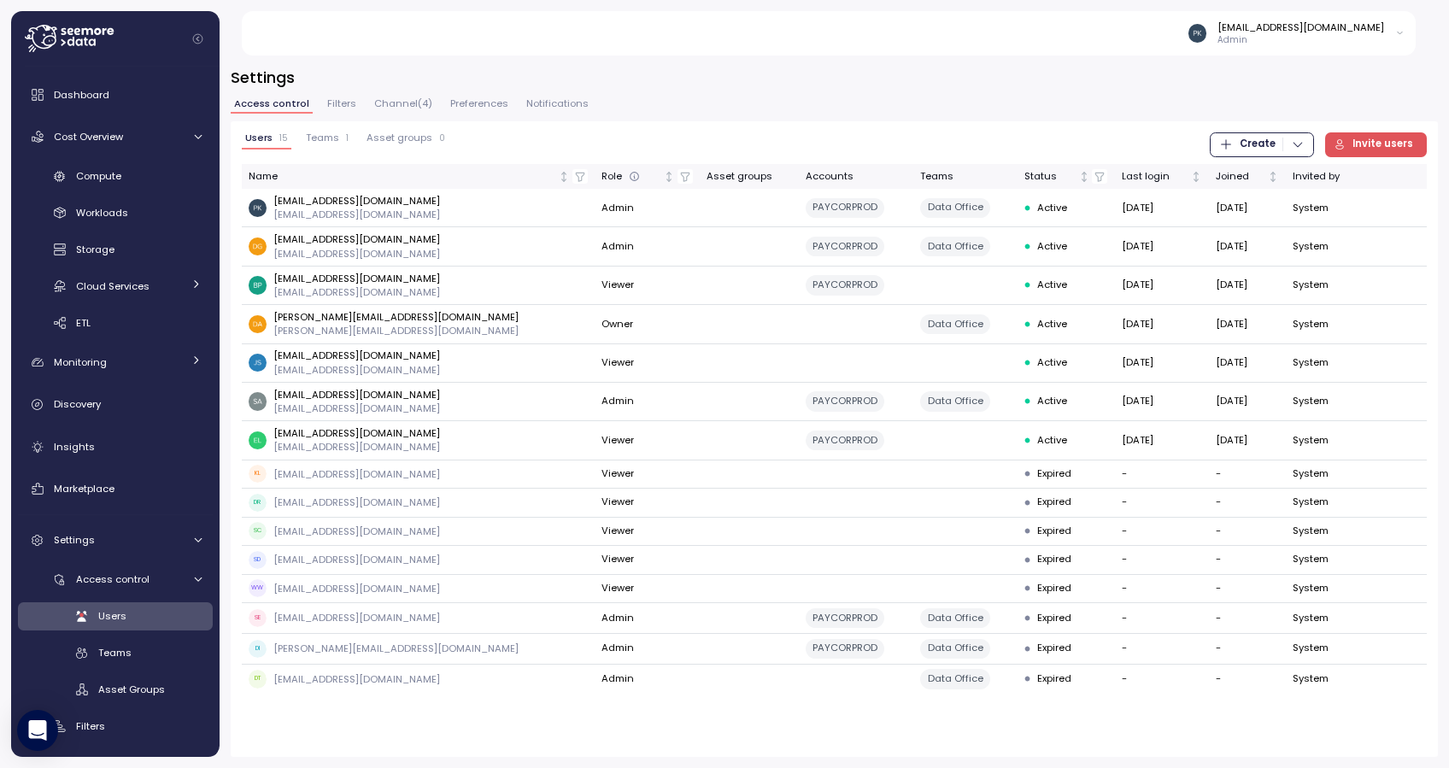
click at [385, 102] on span "Channel ( 4 )" at bounding box center [403, 103] width 58 height 9
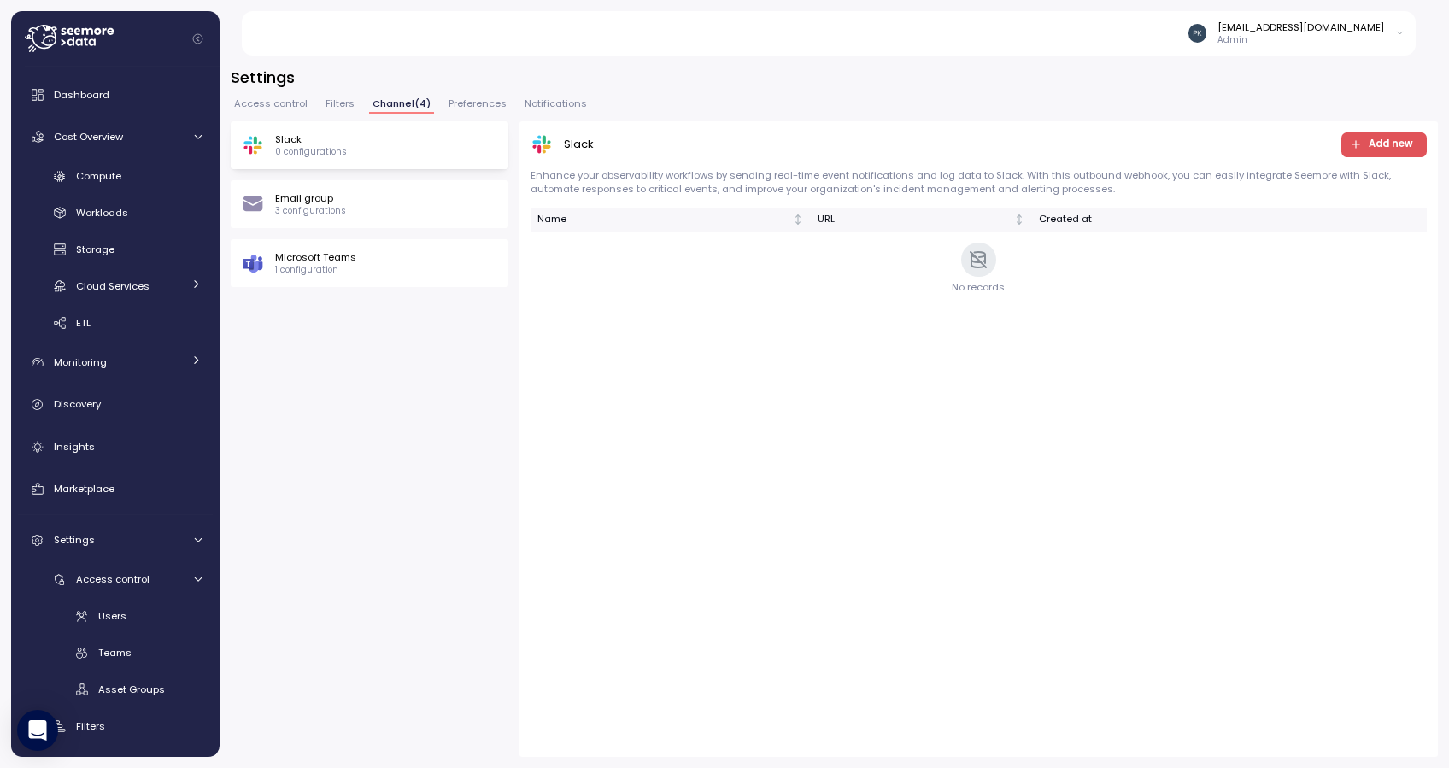
click at [465, 101] on span "Preferences" at bounding box center [478, 103] width 58 height 9
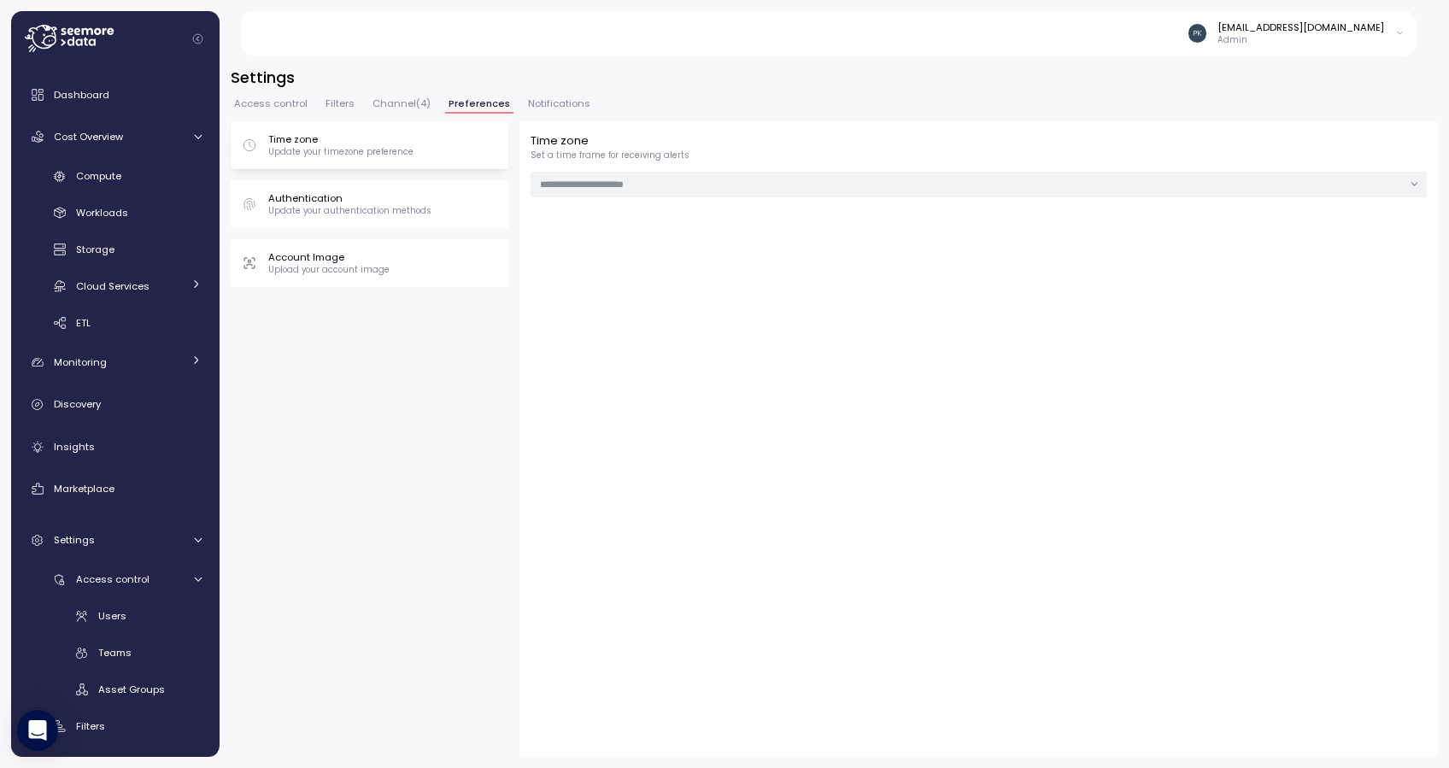
type input "**********"
click at [116, 618] on span "Users" at bounding box center [112, 616] width 28 height 14
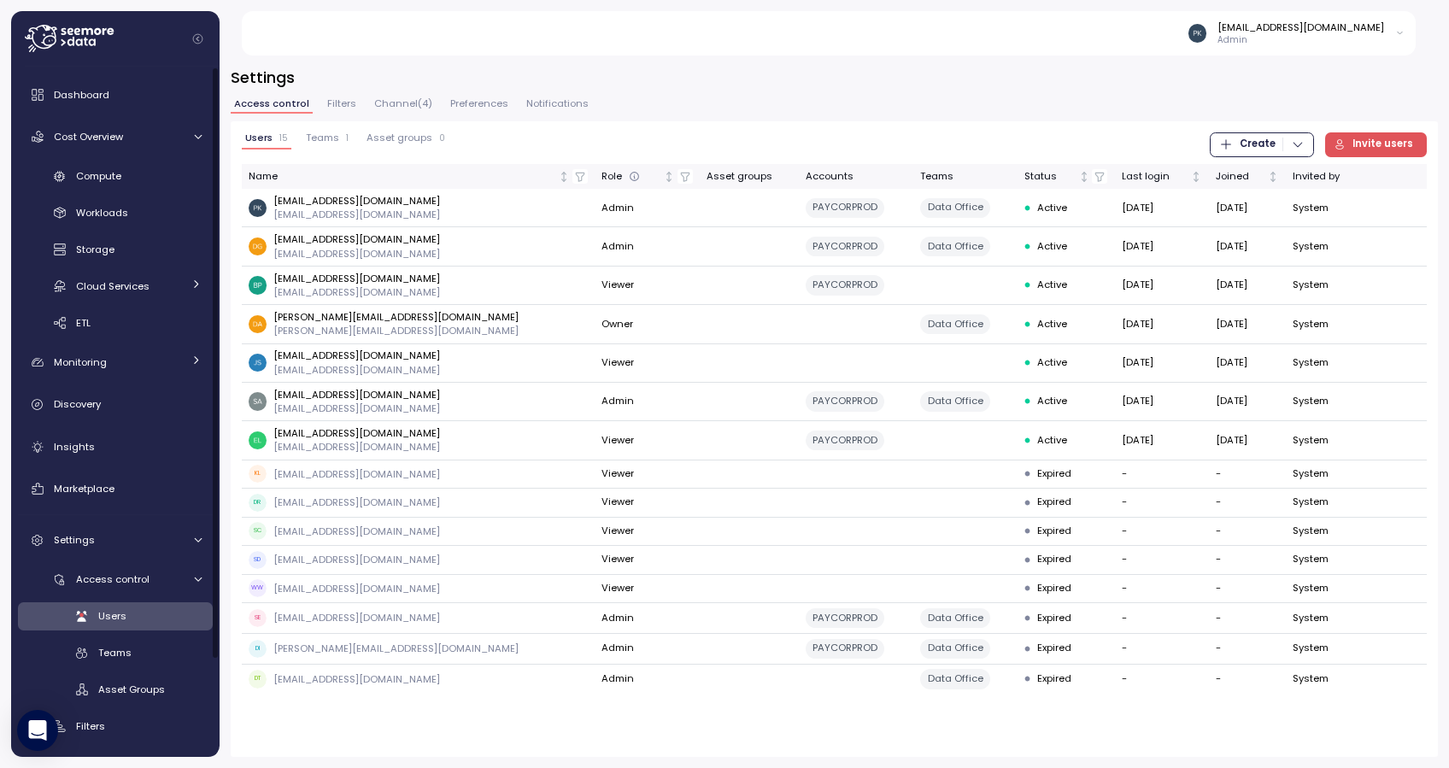
click at [319, 138] on span "Teams" at bounding box center [322, 137] width 33 height 9
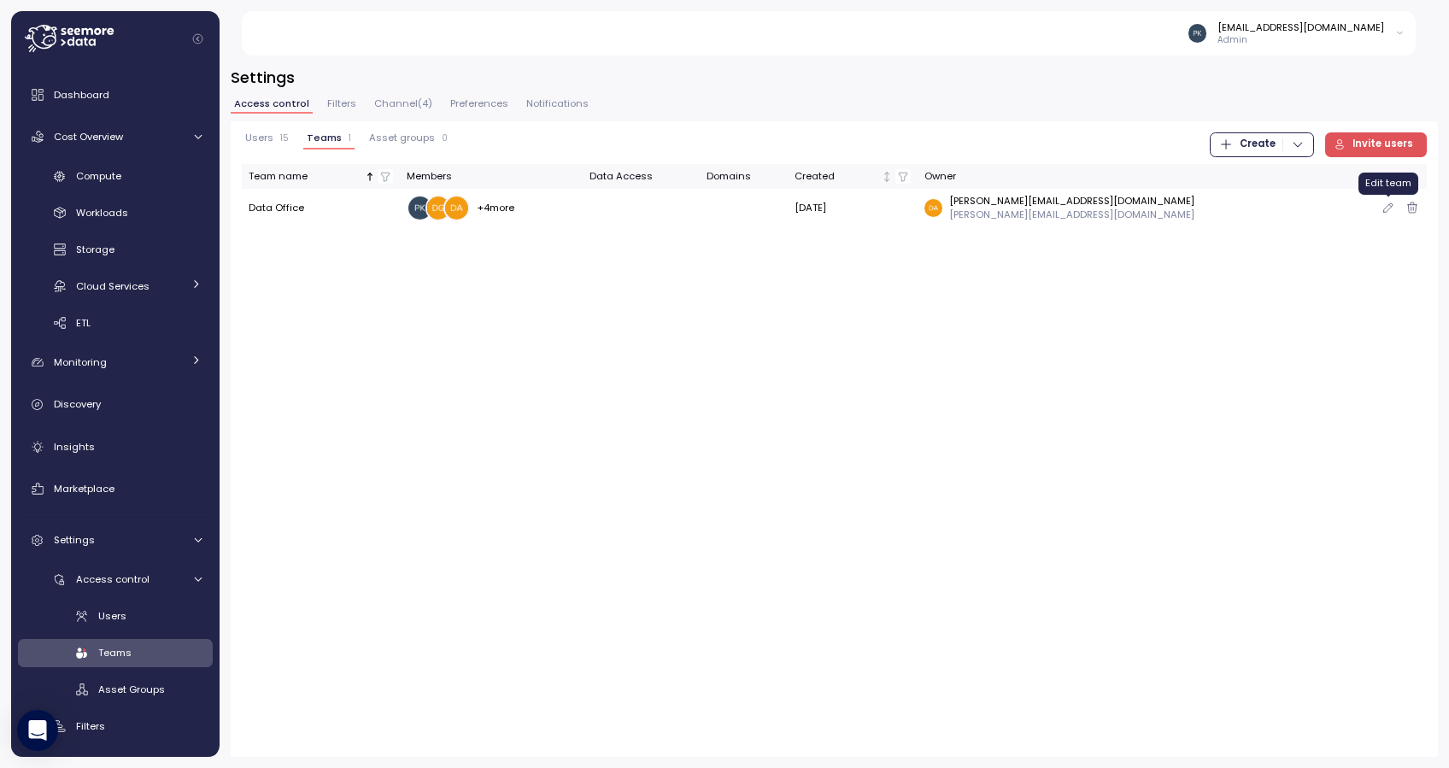
click at [1358, 210] on icon "button" at bounding box center [1389, 207] width 14 height 21
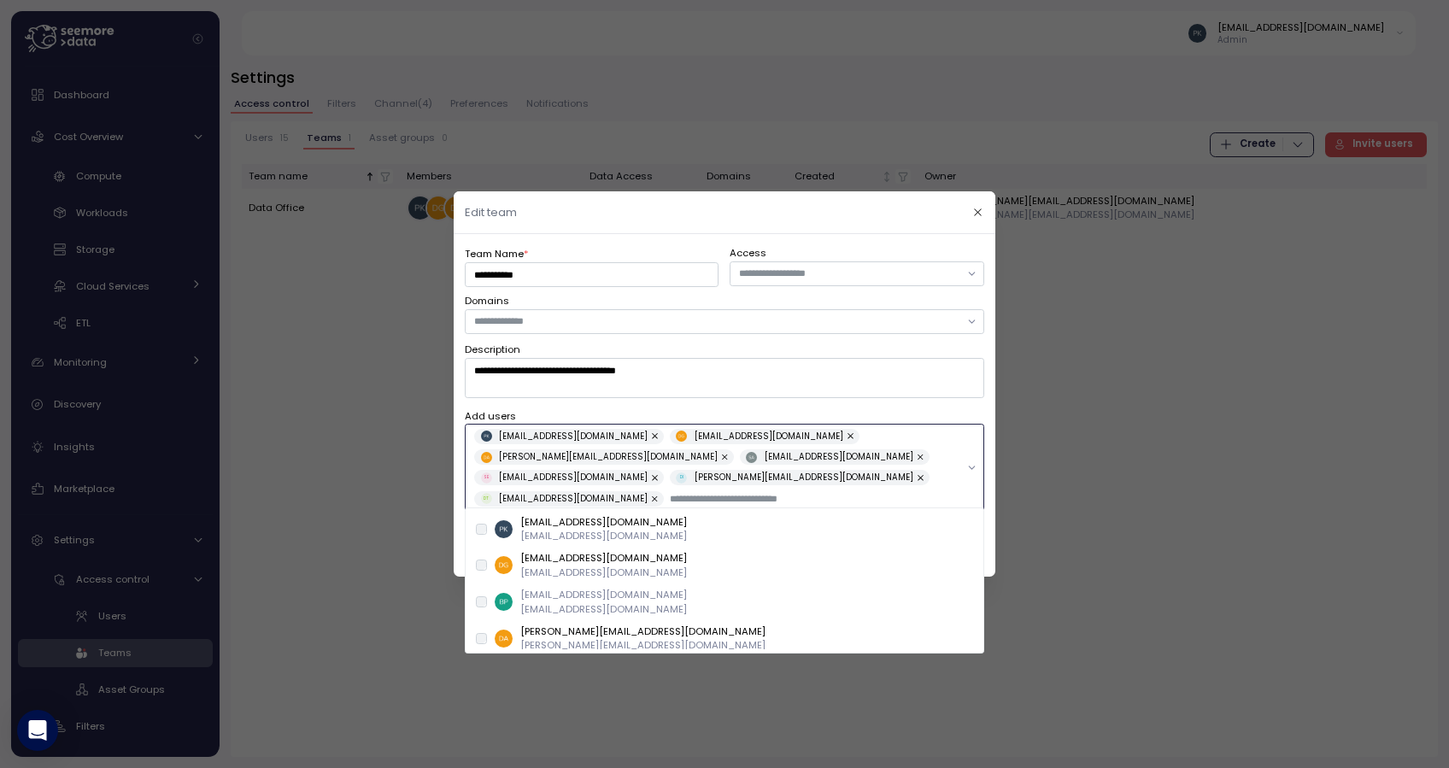
drag, startPoint x: 623, startPoint y: 486, endPoint x: 500, endPoint y: 449, distance: 128.7
click at [500, 449] on div "[EMAIL_ADDRESS][DOMAIN_NAME] [EMAIL_ADDRESS][DOMAIN_NAME] [PERSON_NAME][EMAIL_A…" at bounding box center [716, 467] width 485 height 78
drag, startPoint x: 622, startPoint y: 483, endPoint x: 576, endPoint y: 454, distance: 54.5
click at [574, 454] on div "[EMAIL_ADDRESS][DOMAIN_NAME] [EMAIL_ADDRESS][DOMAIN_NAME] [PERSON_NAME][EMAIL_A…" at bounding box center [716, 467] width 485 height 78
drag, startPoint x: 613, startPoint y: 467, endPoint x: 608, endPoint y: 456, distance: 11.9
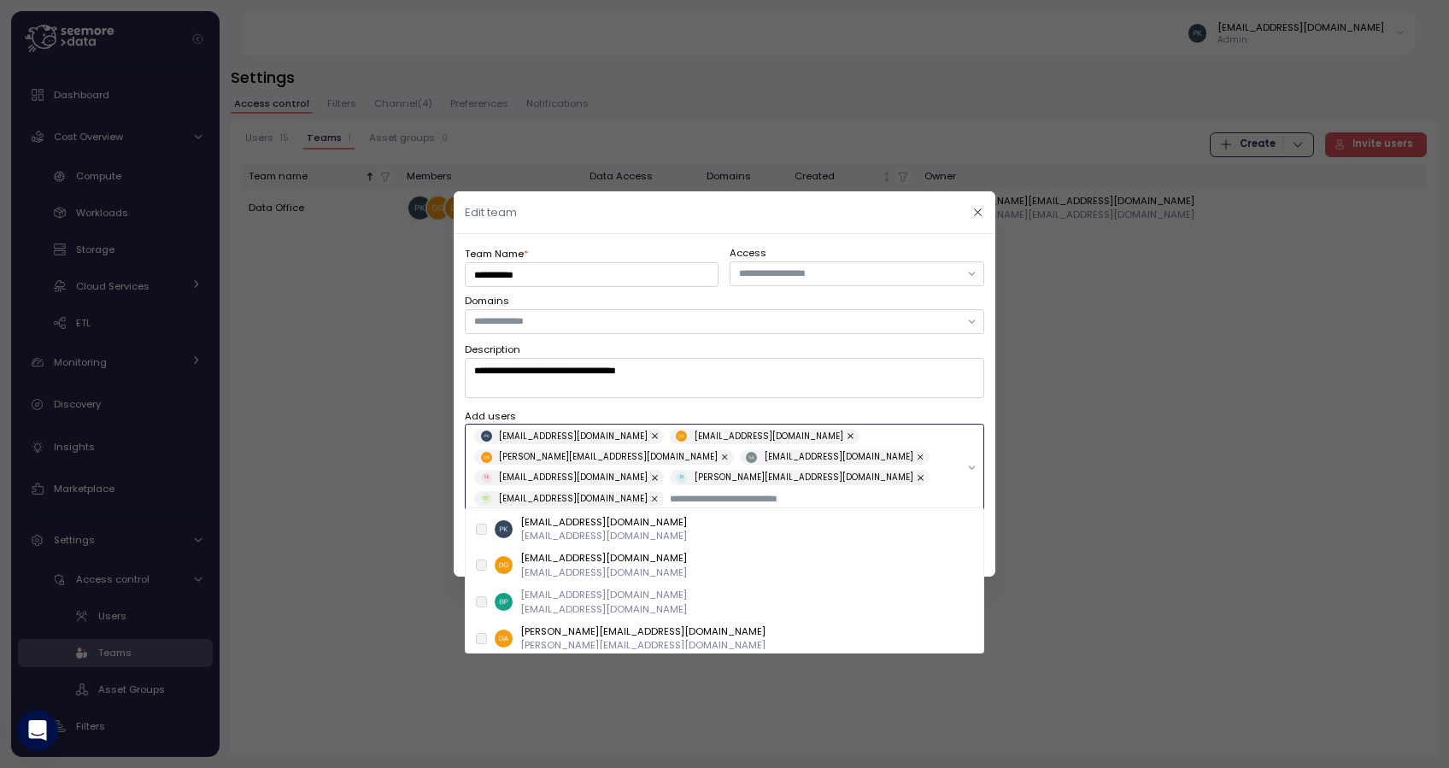
click at [607, 457] on div "[EMAIL_ADDRESS][DOMAIN_NAME] [EMAIL_ADDRESS][DOMAIN_NAME] [PERSON_NAME][EMAIL_A…" at bounding box center [716, 467] width 485 height 78
click at [867, 397] on textarea "**********" at bounding box center [725, 377] width 520 height 39
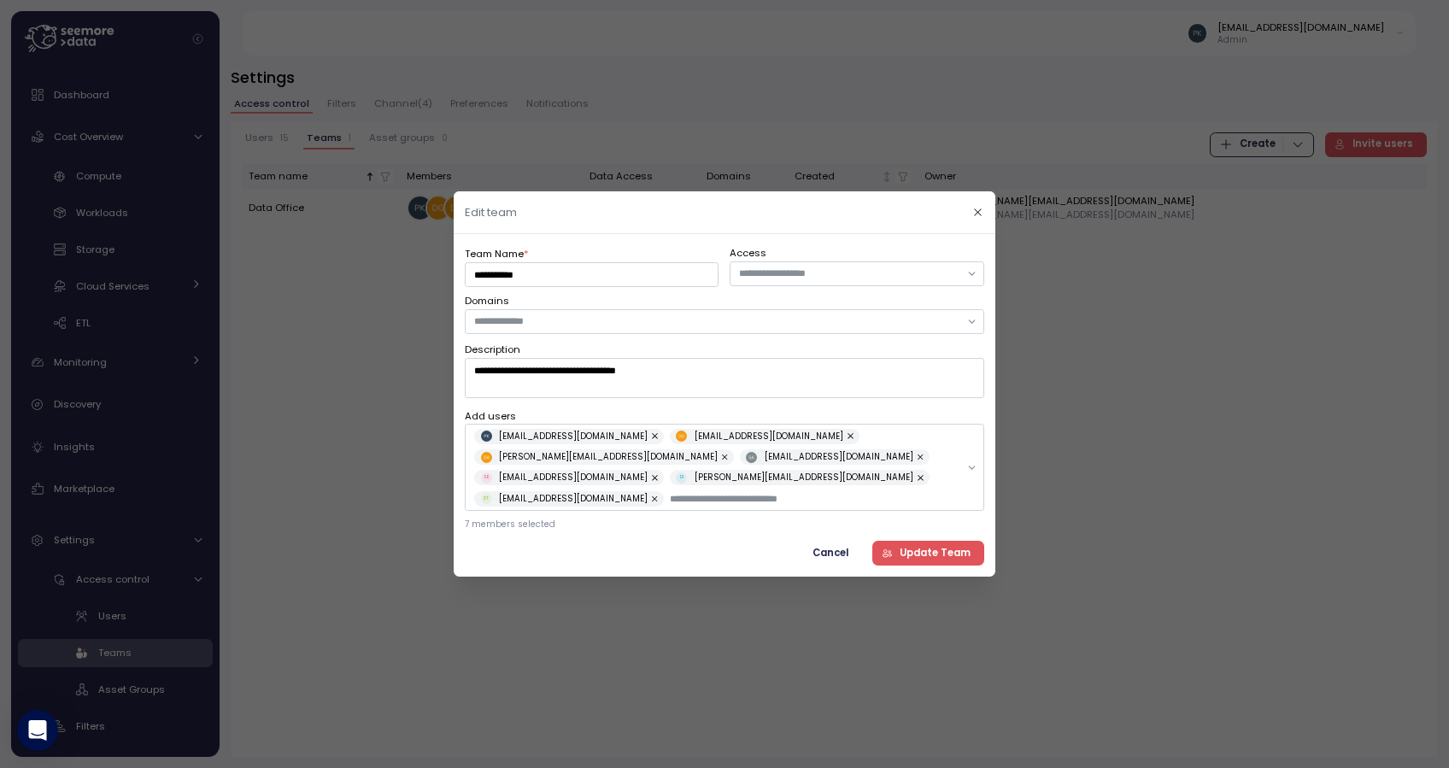
click at [839, 542] on span "Cancel" at bounding box center [831, 553] width 36 height 23
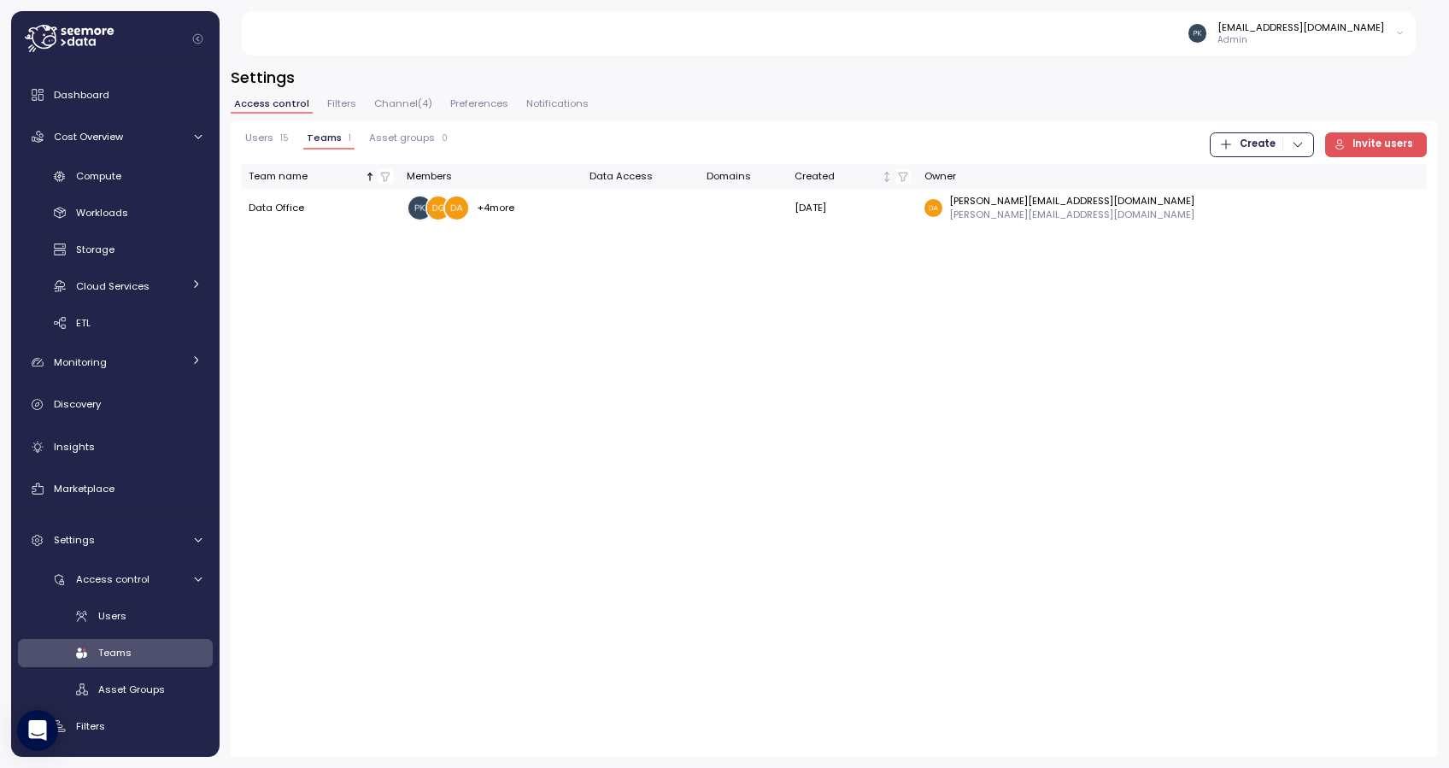
click at [395, 138] on span "Asset groups" at bounding box center [402, 137] width 66 height 9
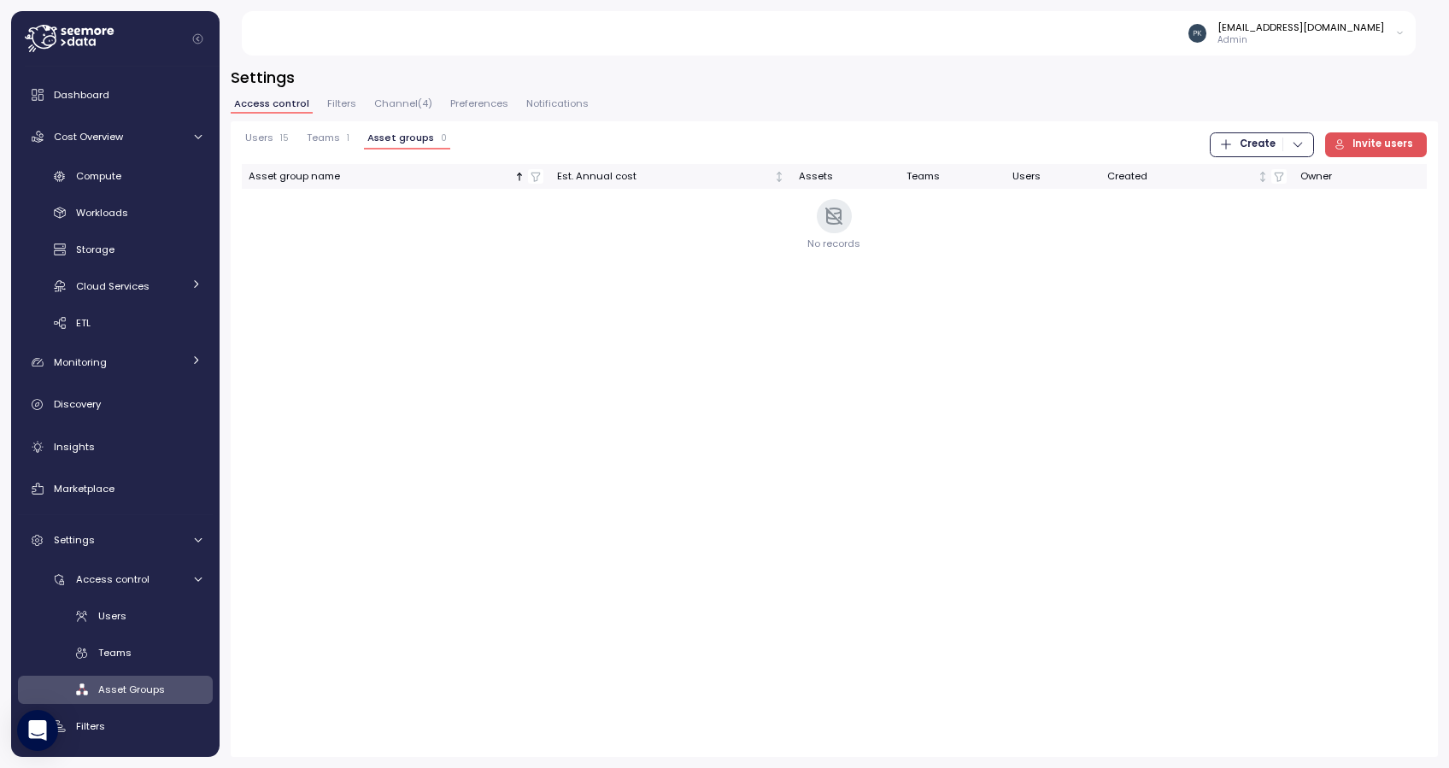
click at [1281, 146] on span "Create" at bounding box center [1262, 144] width 85 height 23
click at [1258, 200] on div "Asset Group" at bounding box center [1278, 204] width 61 height 15
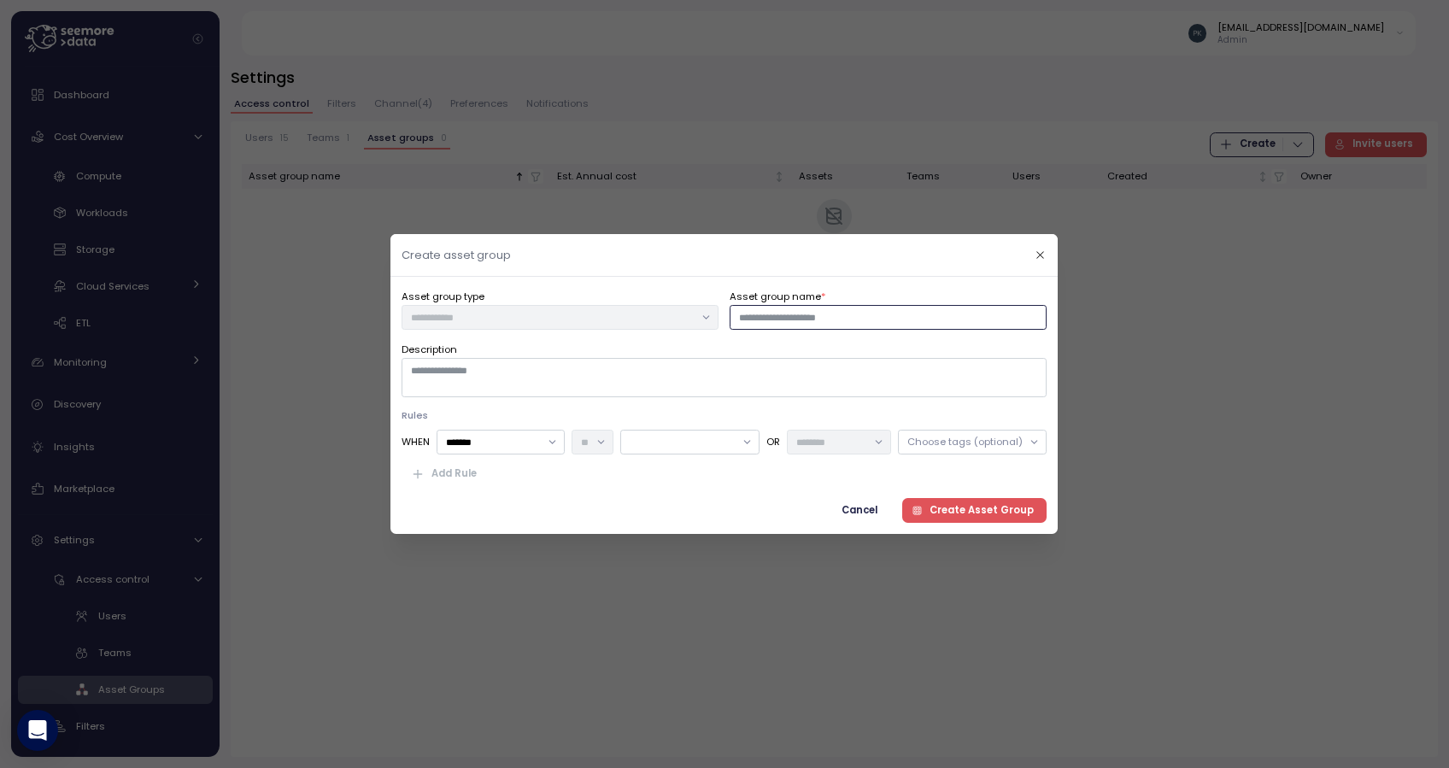
click at [859, 321] on input "Asset group name *" at bounding box center [889, 317] width 317 height 25
click at [727, 344] on div "Description" at bounding box center [724, 369] width 645 height 56
click at [704, 450] on div at bounding box center [690, 442] width 139 height 25
click at [725, 408] on p "Rules" at bounding box center [724, 415] width 645 height 14
click at [872, 507] on span "Cancel" at bounding box center [861, 510] width 36 height 23
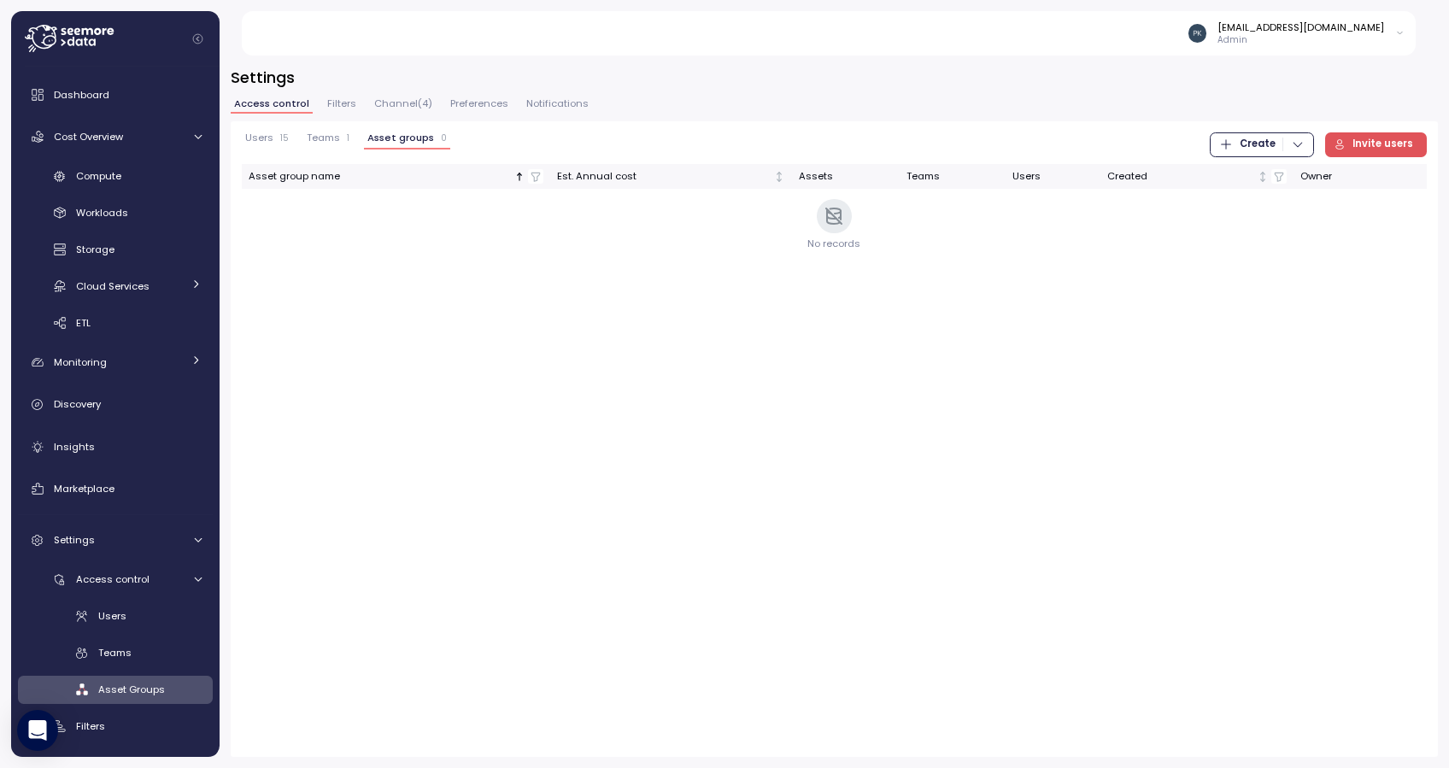
click at [1233, 142] on icon "button" at bounding box center [1227, 145] width 14 height 14
click at [1248, 203] on div "Asset Group" at bounding box center [1278, 204] width 61 height 15
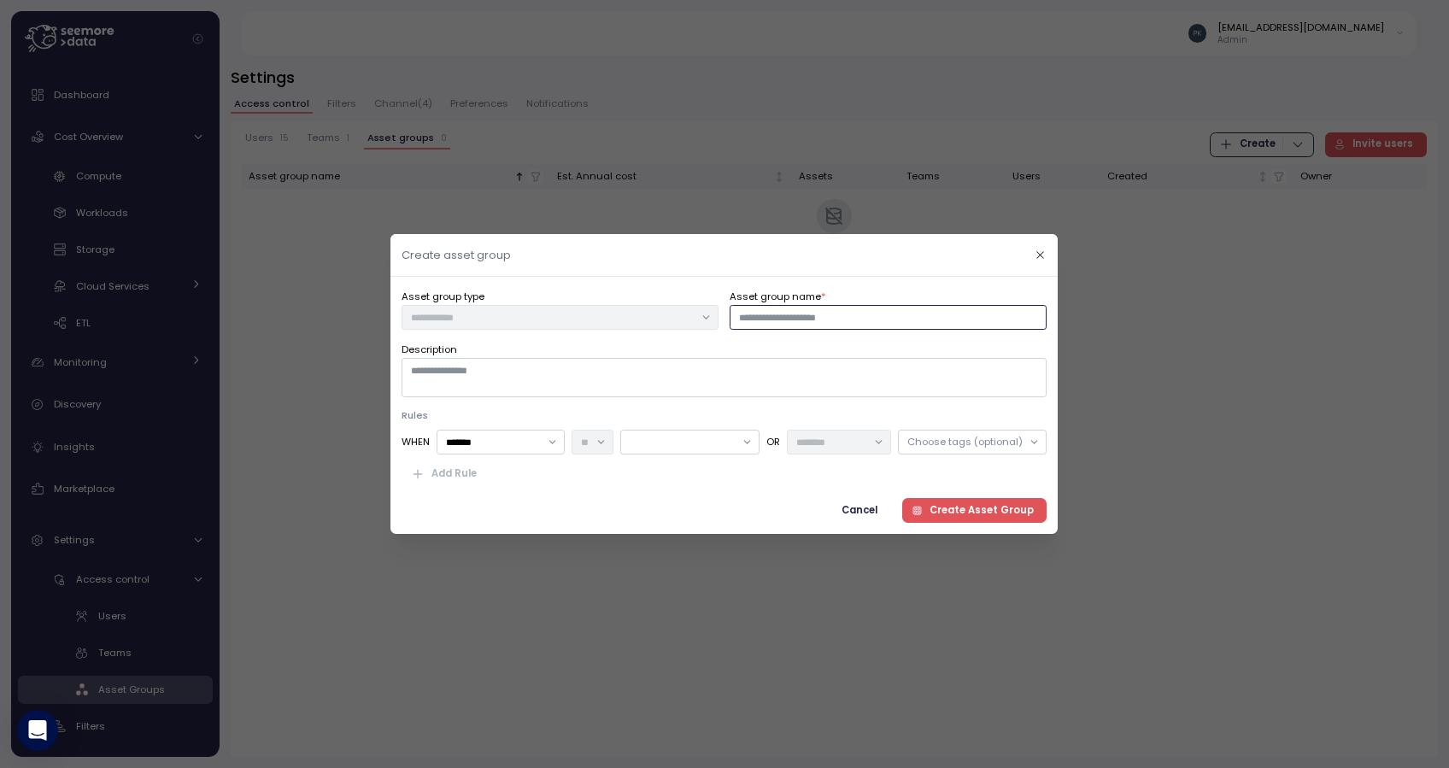
click at [785, 314] on input "Asset group name *" at bounding box center [889, 317] width 317 height 25
type input "**********"
click at [486, 376] on textarea "Description" at bounding box center [724, 377] width 645 height 39
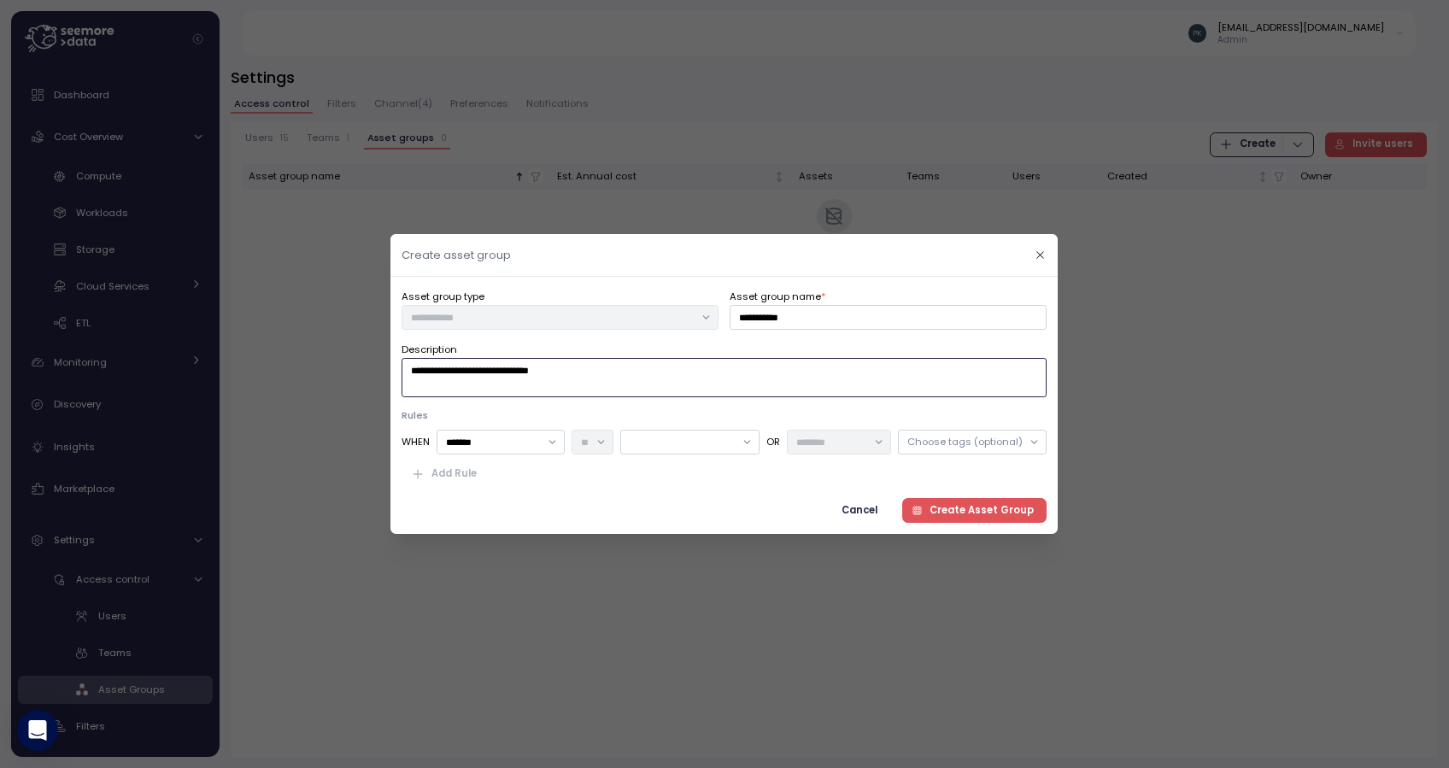
click at [683, 441] on div at bounding box center [690, 442] width 139 height 25
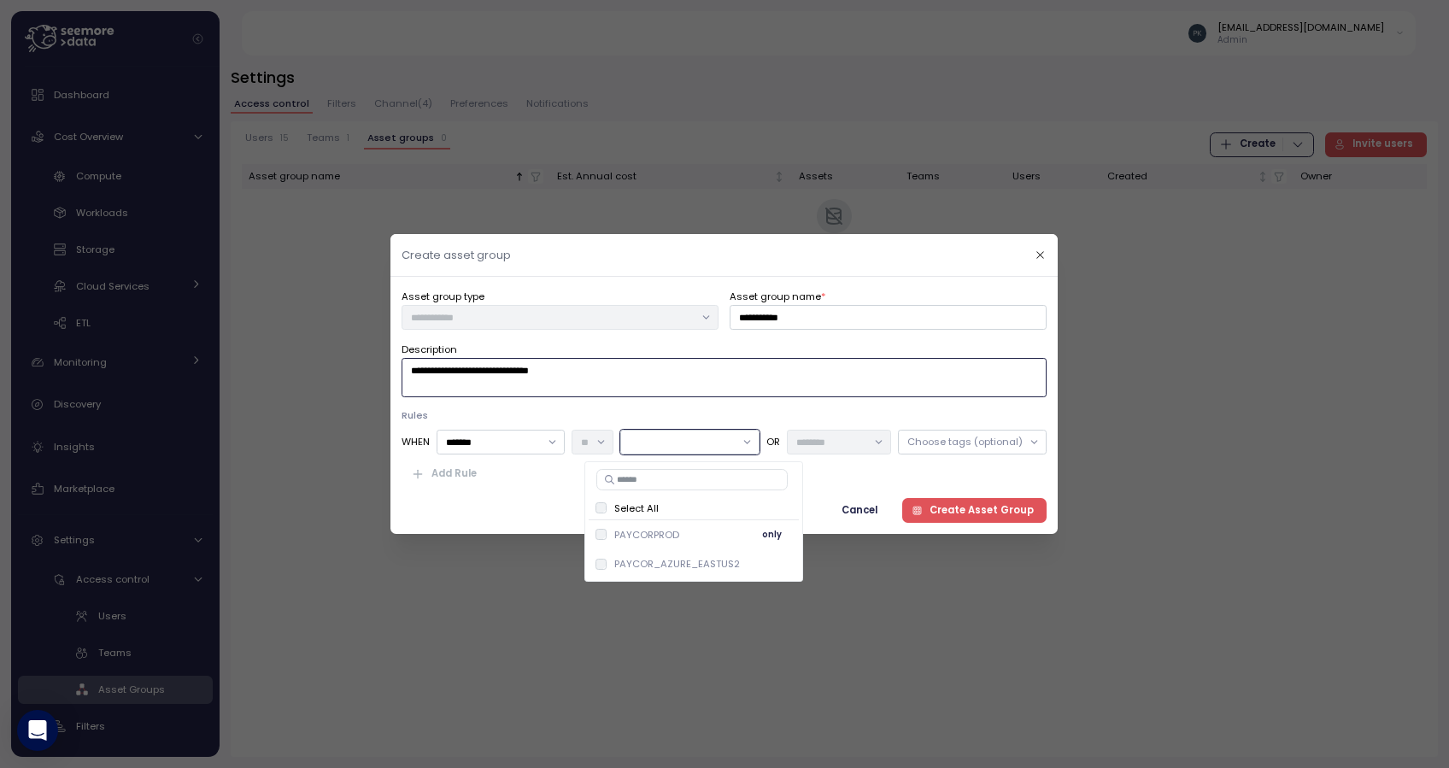
click at [644, 532] on p "PAYCORPROD" at bounding box center [646, 535] width 65 height 14
type textarea "**********"
click at [978, 506] on span "Create Asset Group" at bounding box center [982, 510] width 104 height 23
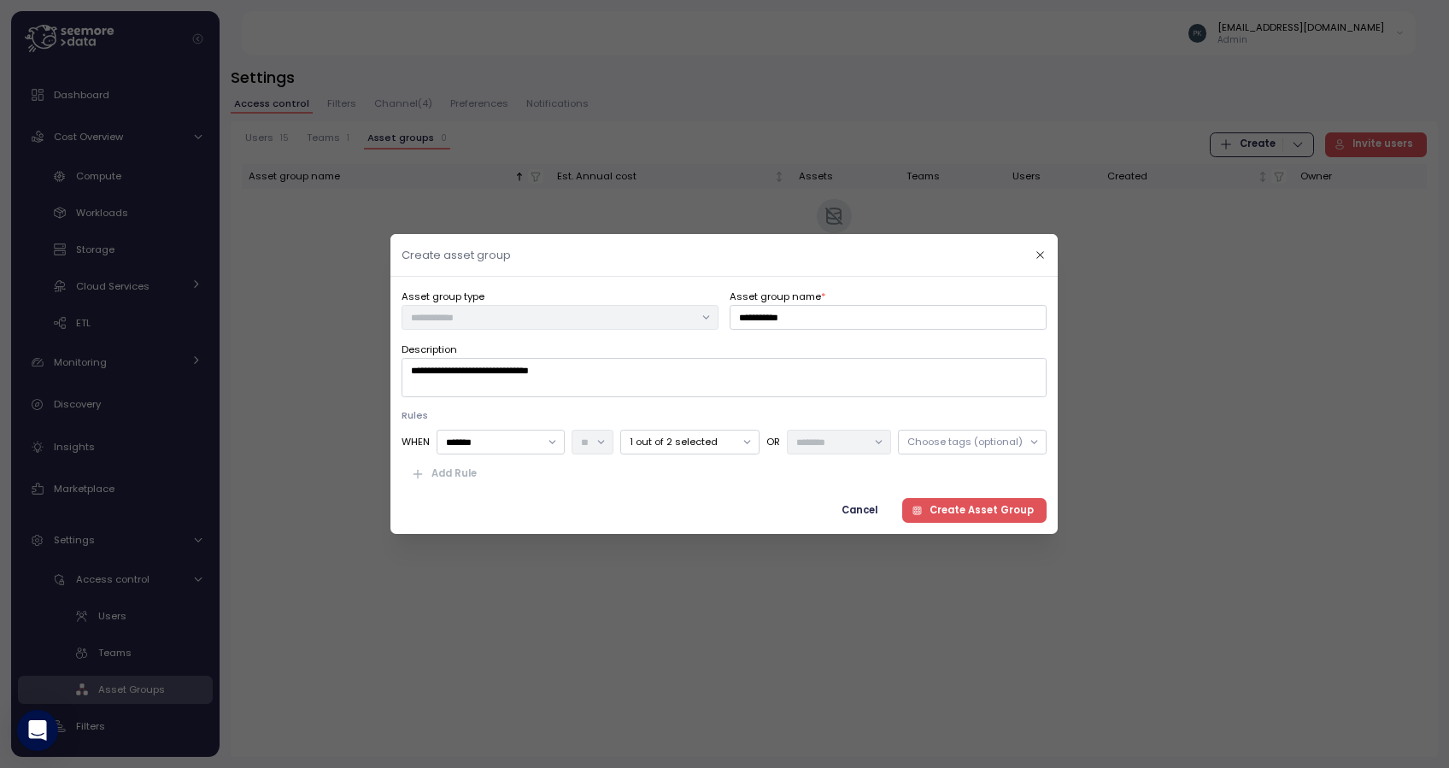
click at [694, 436] on p "1 out of 2 selected" at bounding box center [682, 442] width 105 height 14
click at [749, 397] on div "**********" at bounding box center [724, 405] width 645 height 235
click at [971, 513] on span "Create Asset Group" at bounding box center [982, 510] width 104 height 23
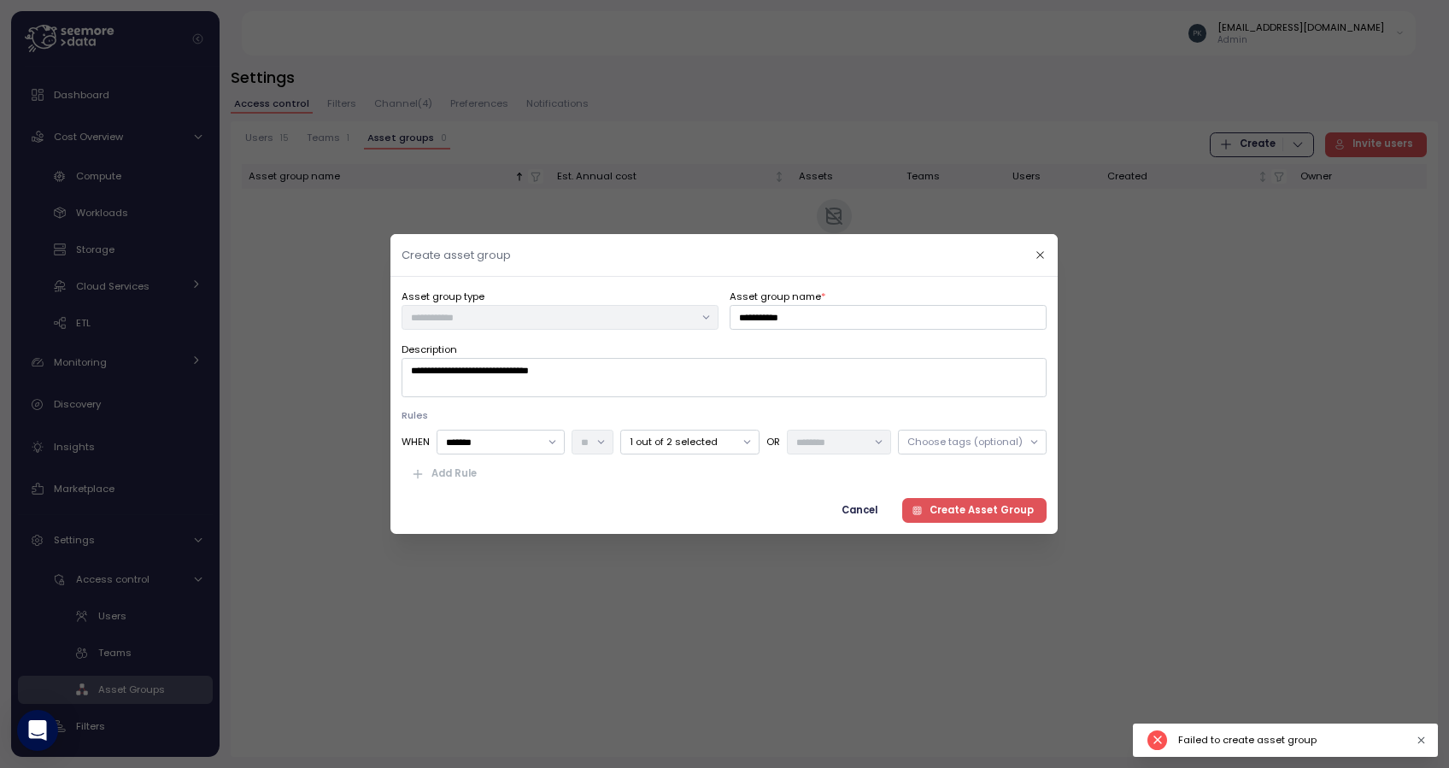
click at [1235, 719] on div "Failed to create asset group" at bounding box center [1291, 740] width 226 height 14
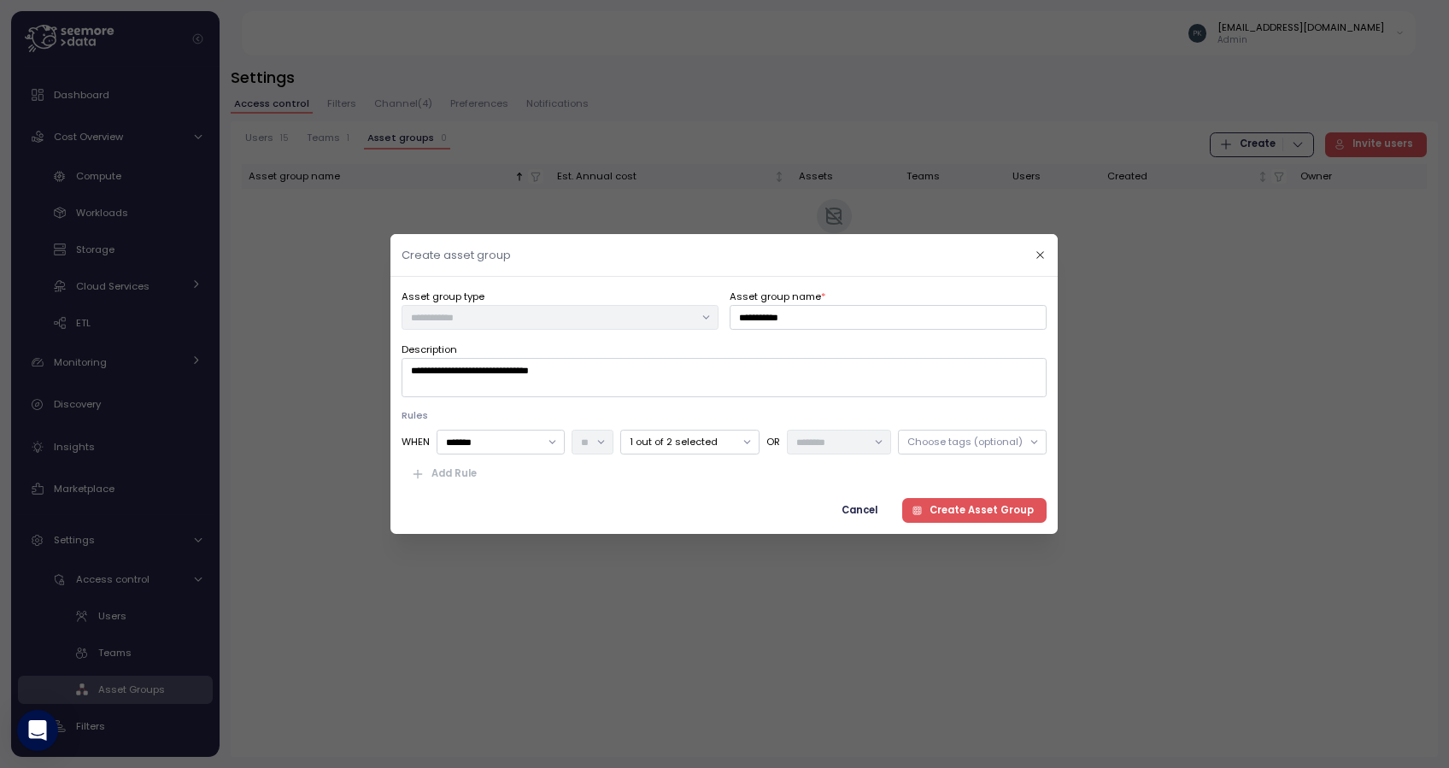
click at [716, 441] on p "1 out of 2 selected" at bounding box center [682, 442] width 105 height 14
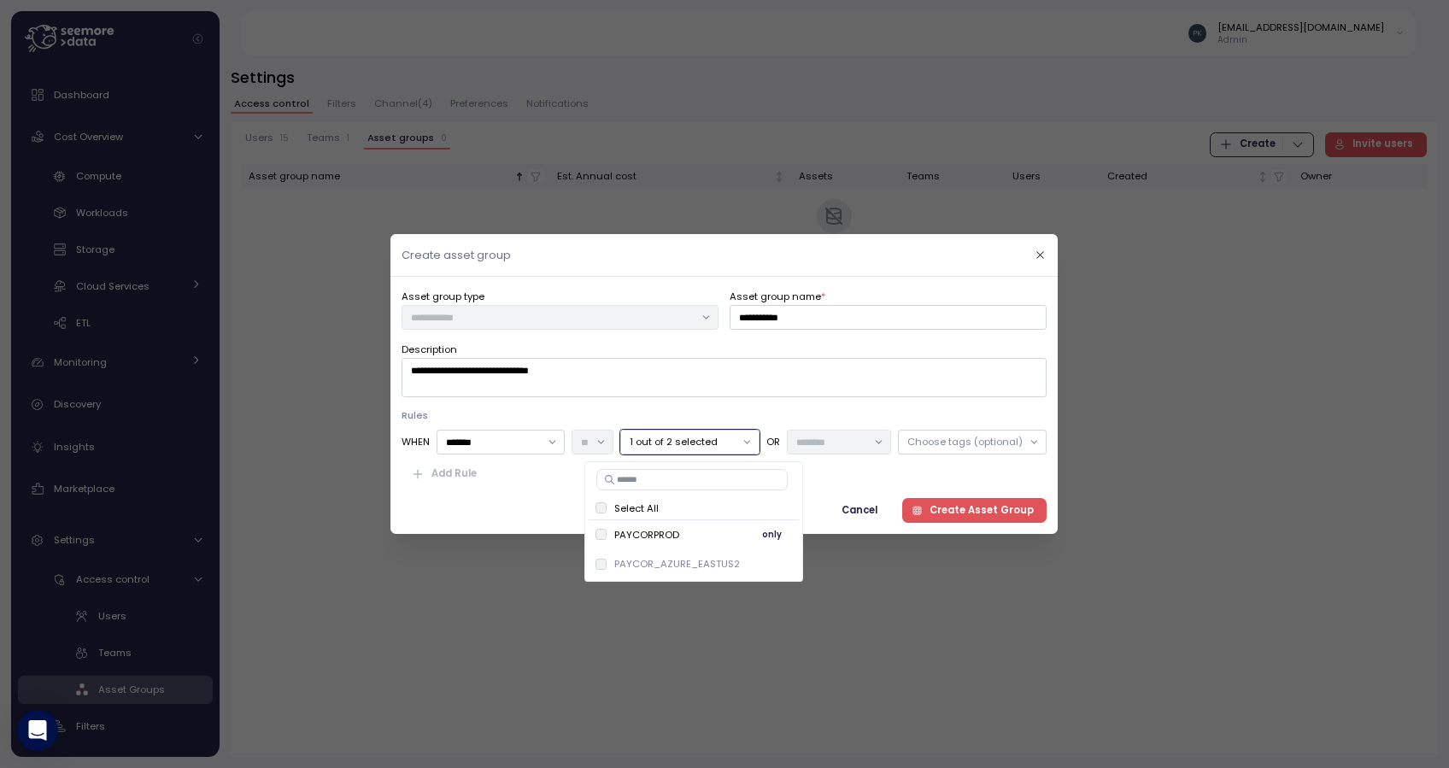
click at [770, 535] on span "only" at bounding box center [772, 535] width 20 height 19
click at [841, 483] on div "Add Rule" at bounding box center [724, 473] width 645 height 25
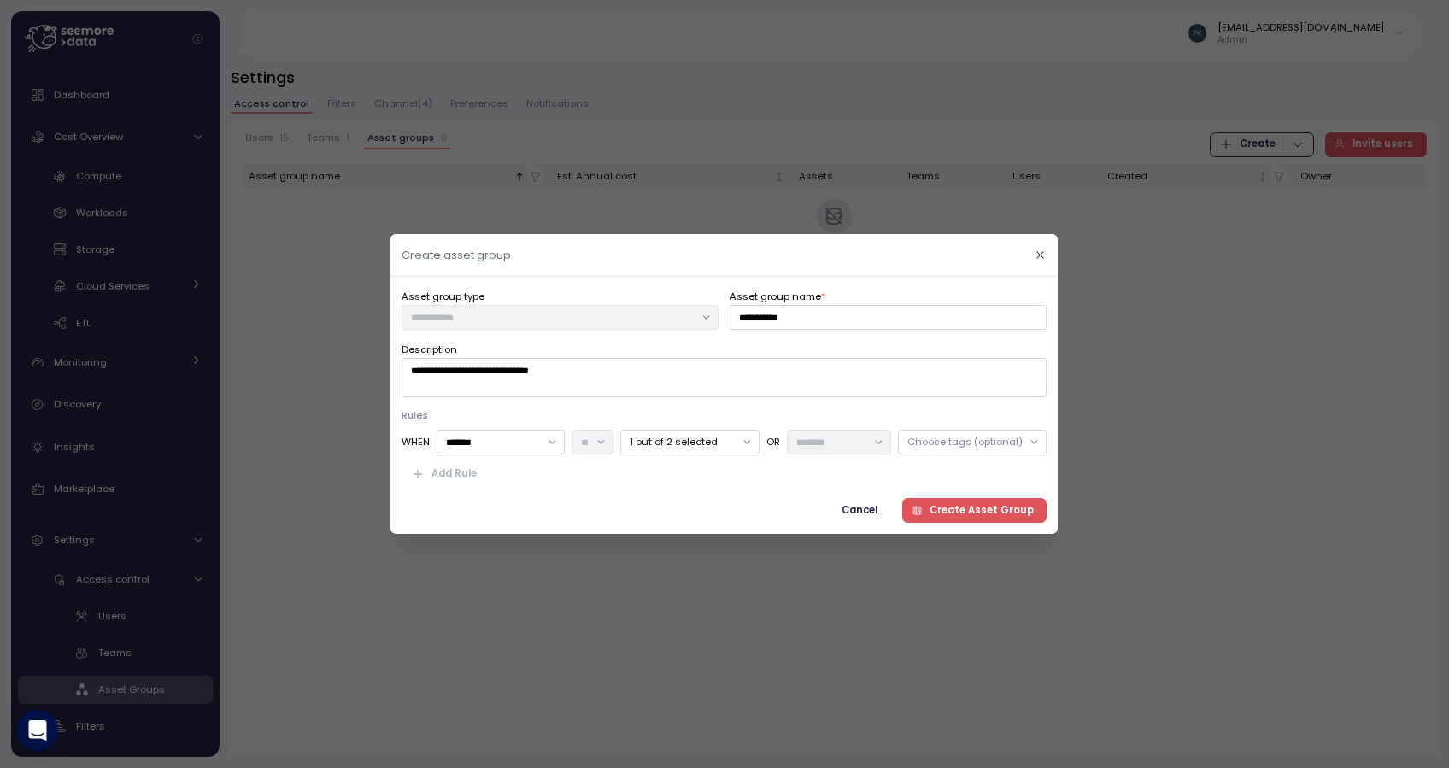
click at [963, 509] on span "Create Asset Group" at bounding box center [982, 510] width 104 height 23
click at [868, 506] on span "Cancel" at bounding box center [861, 510] width 36 height 23
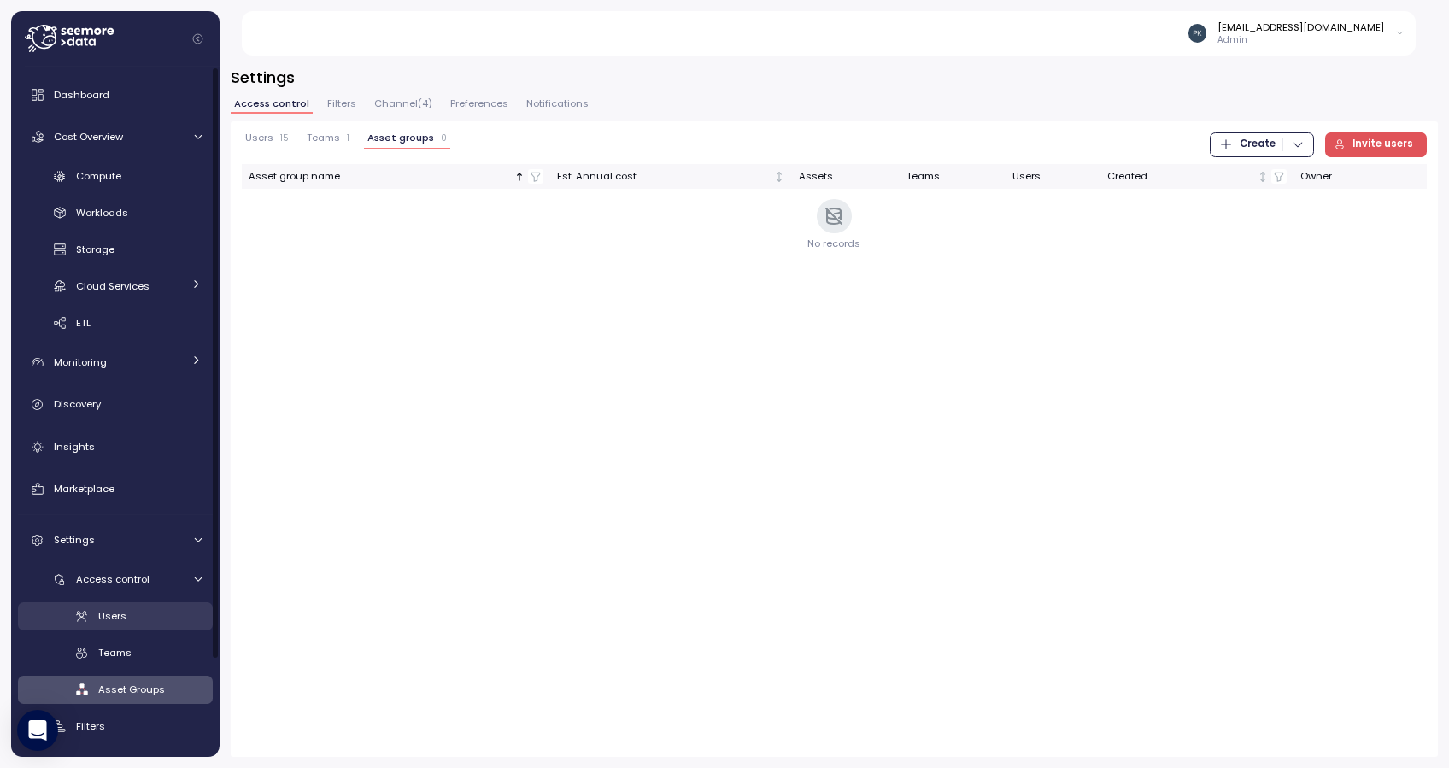
click at [117, 608] on div "Users" at bounding box center [149, 616] width 103 height 17
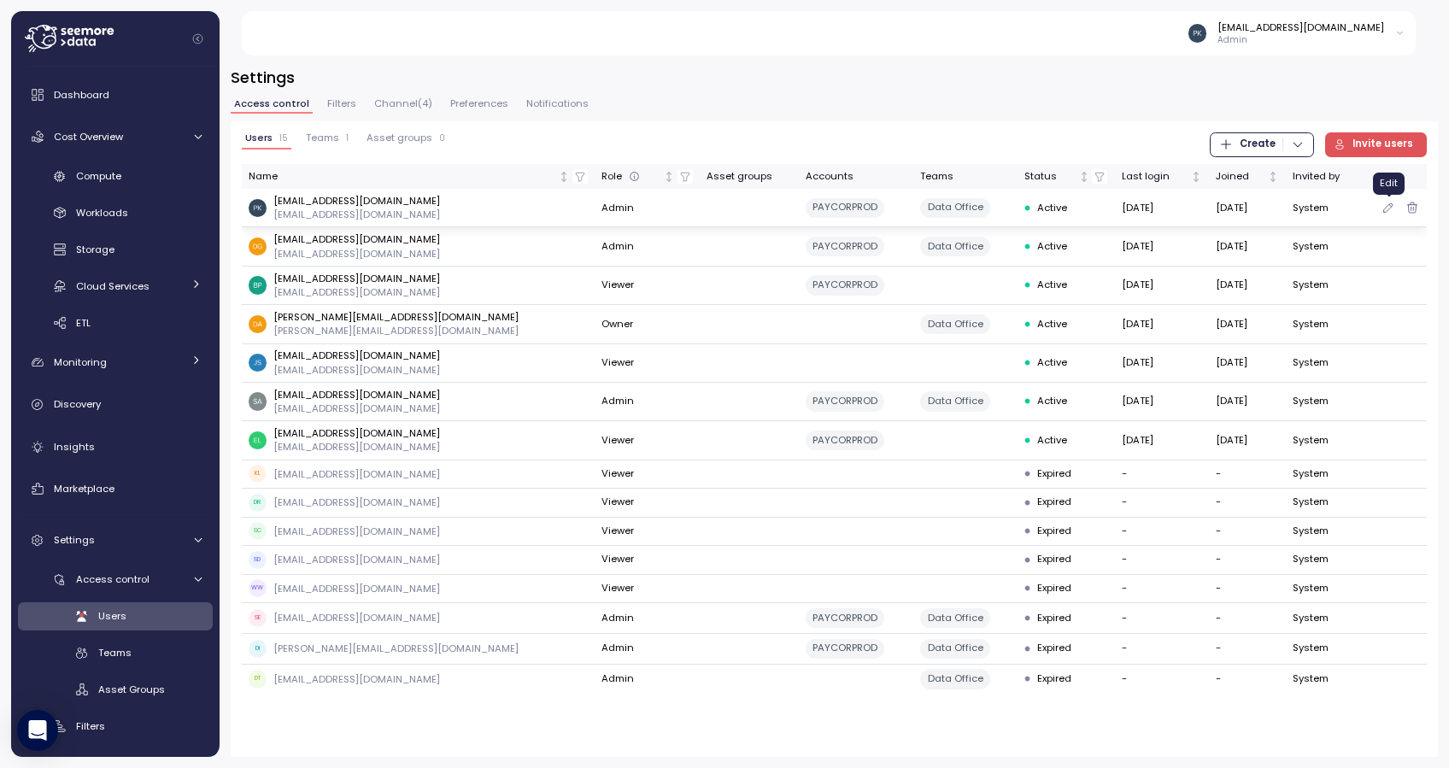
click at [1358, 209] on icon "button" at bounding box center [1389, 207] width 14 height 21
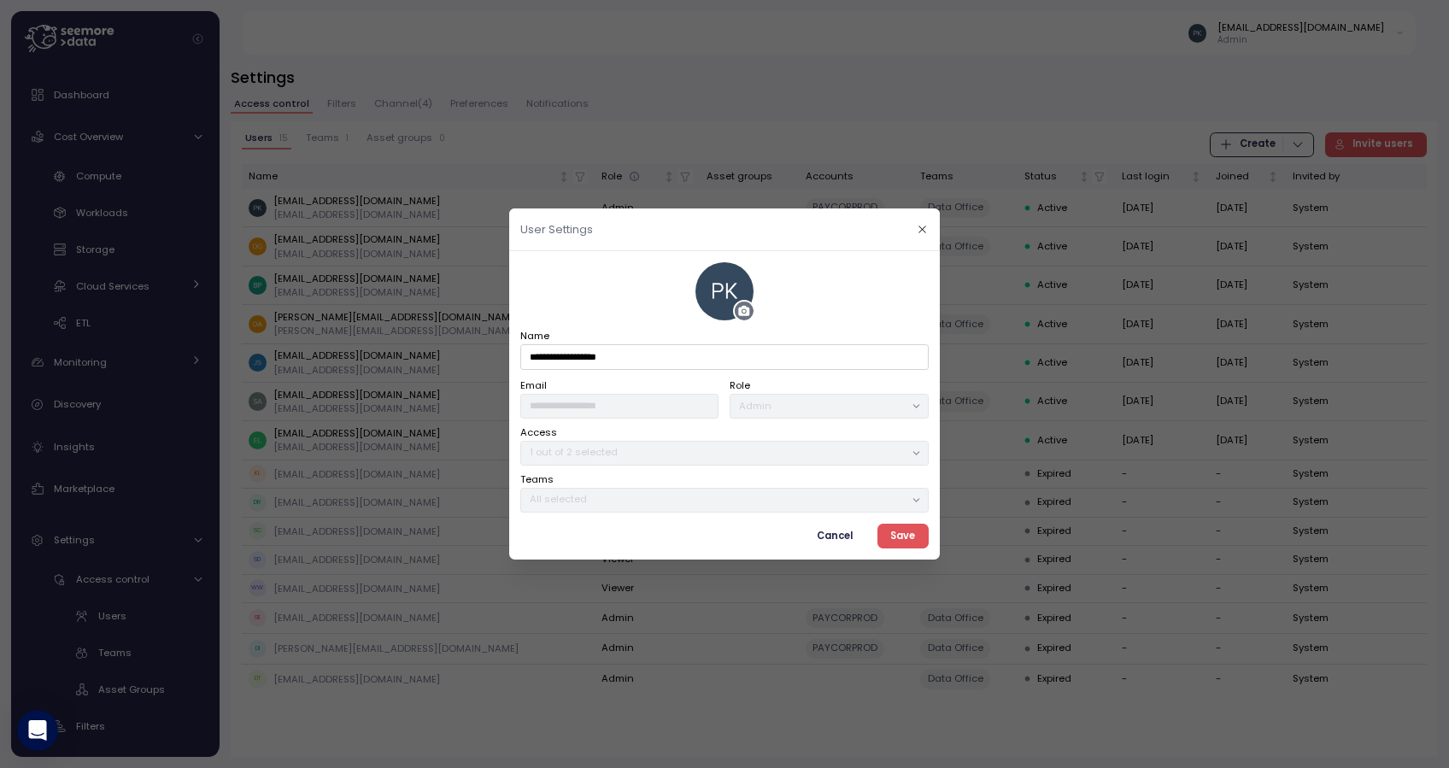
click at [849, 537] on span "Cancel" at bounding box center [835, 536] width 36 height 23
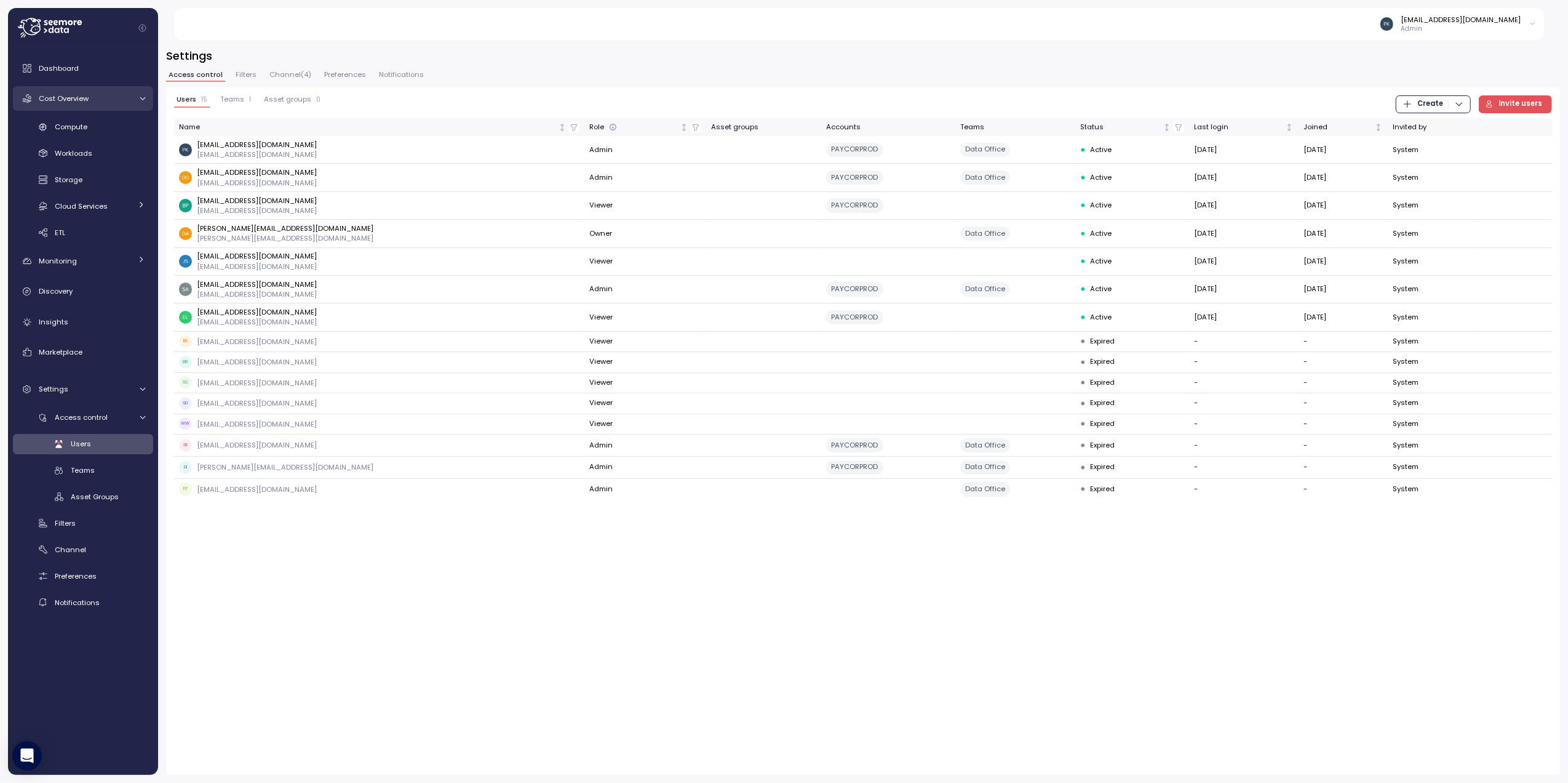
click at [75, 92] on div "Cost Overview" at bounding box center [85, 98] width 92 height 12
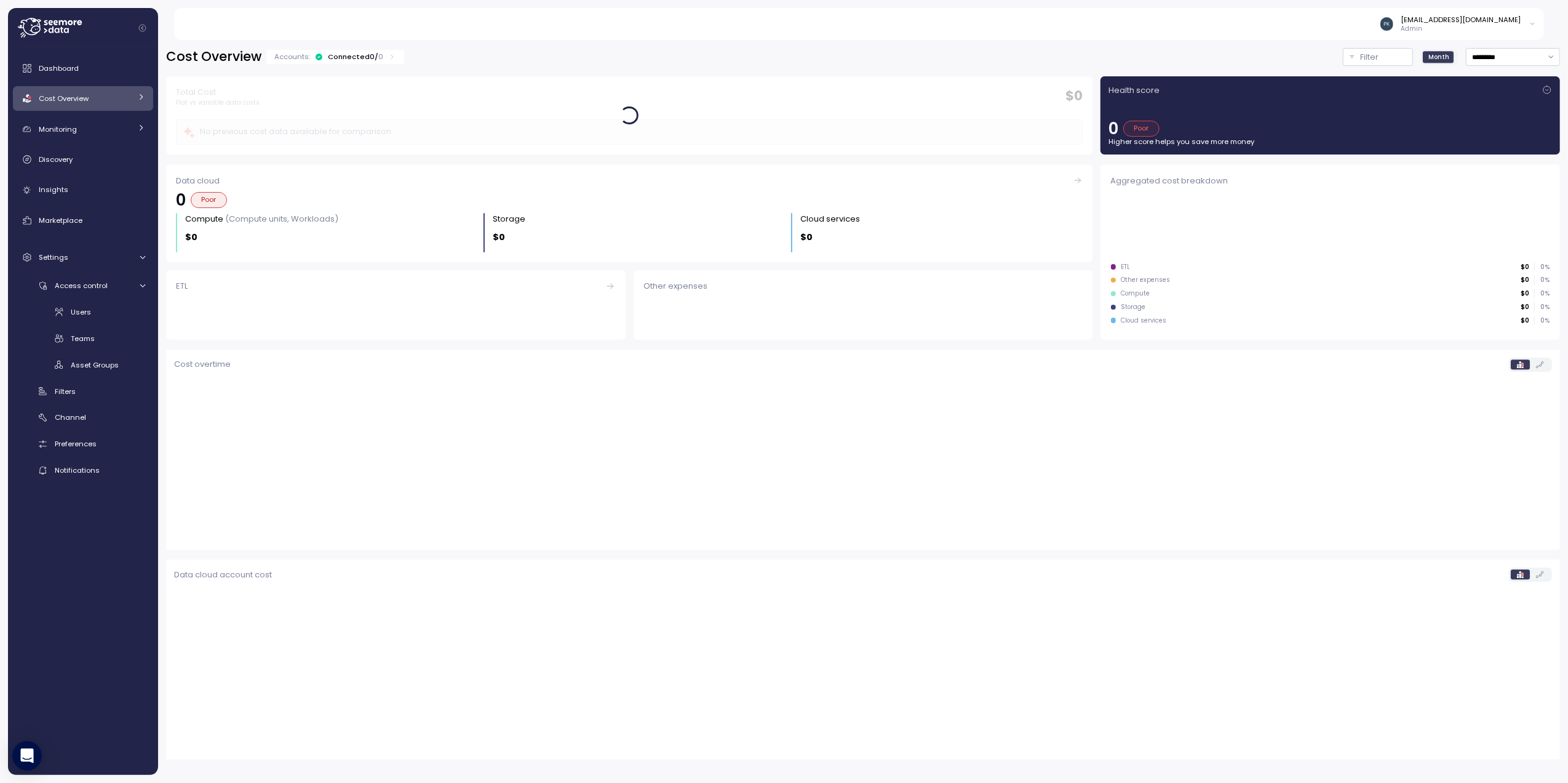
click at [75, 92] on div "Cost Overview" at bounding box center [85, 98] width 92 height 12
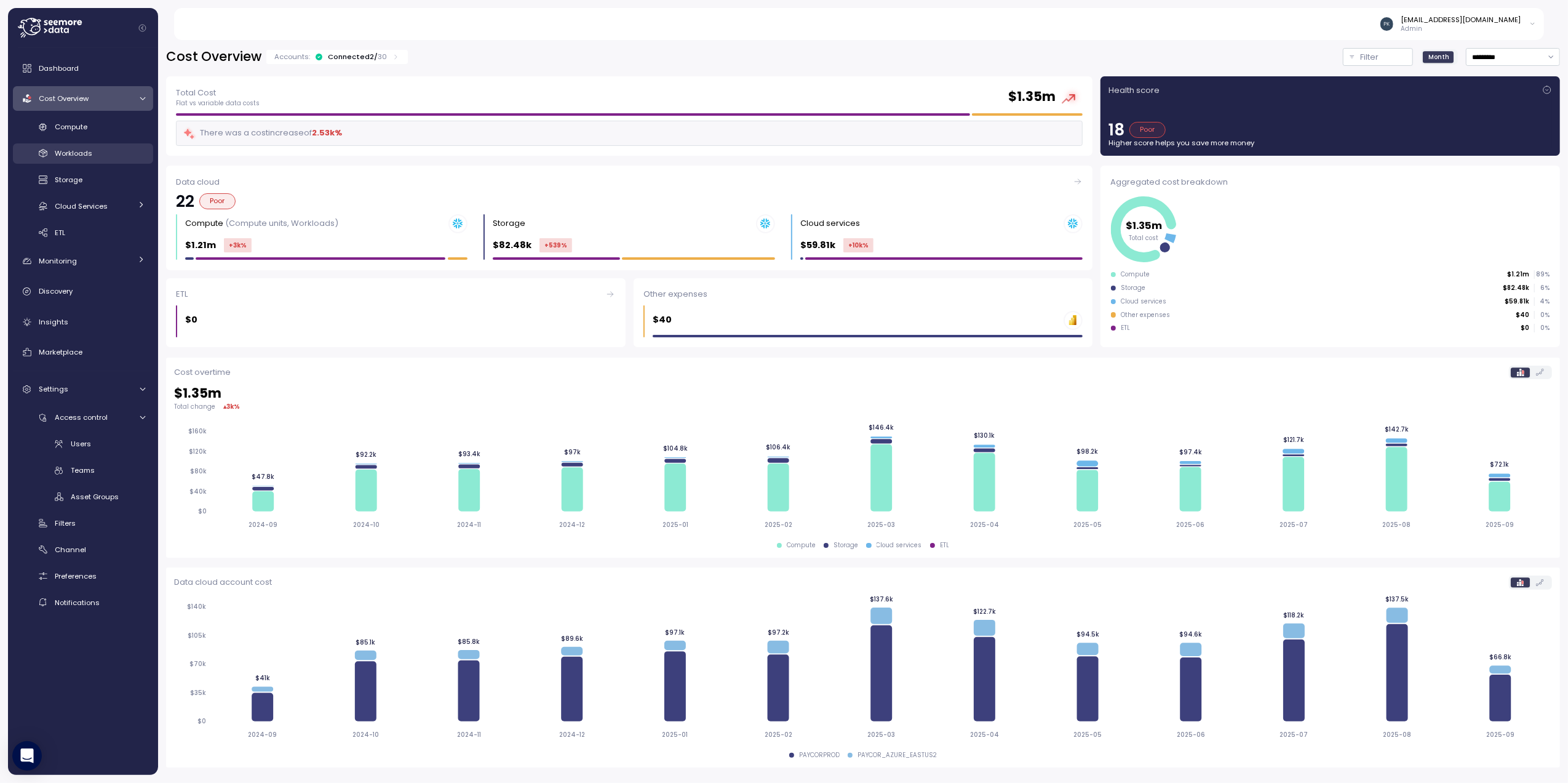
click at [85, 153] on span "Workloads" at bounding box center [73, 153] width 37 height 10
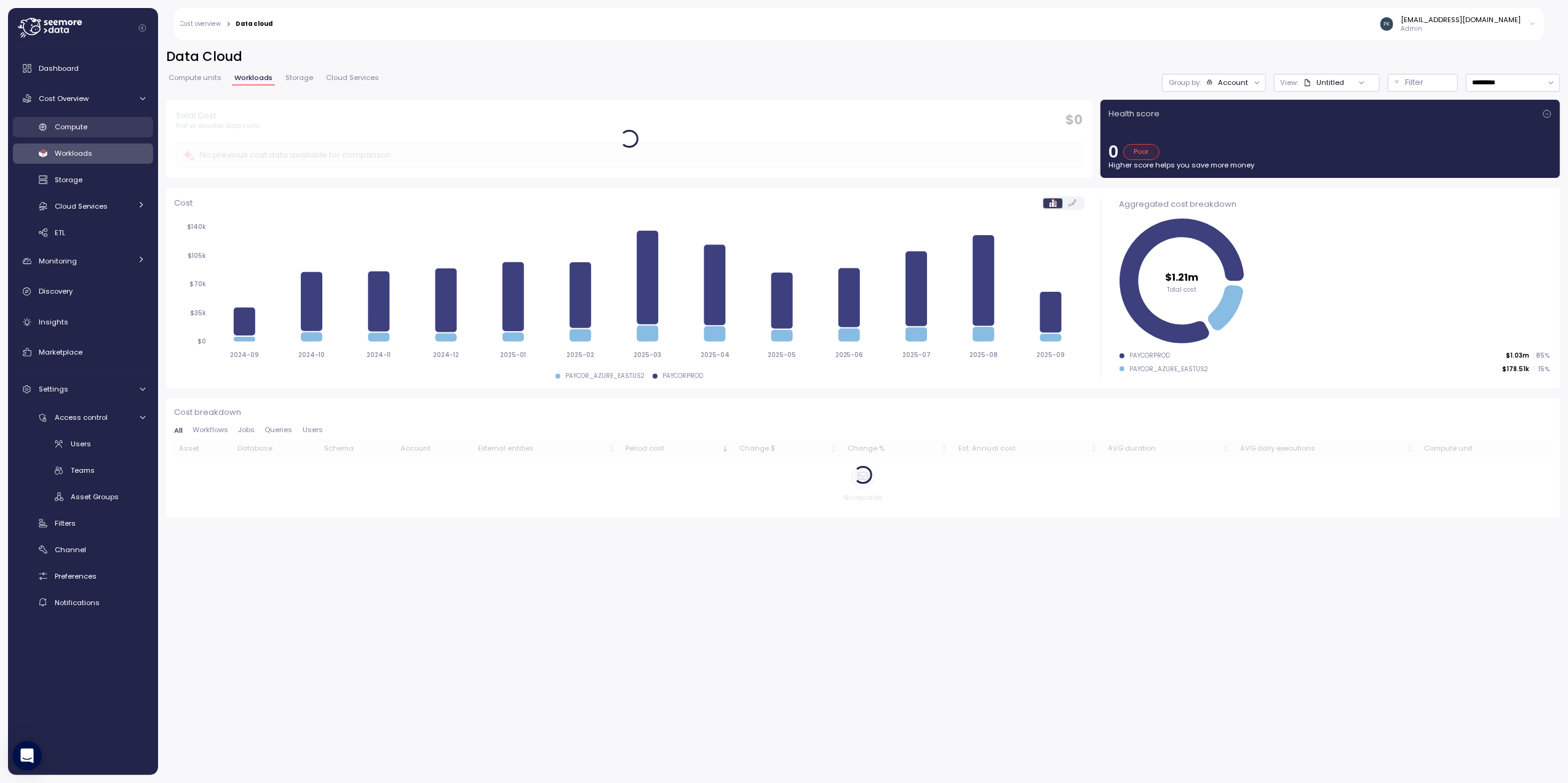
click at [82, 121] on div "Compute" at bounding box center [100, 127] width 91 height 12
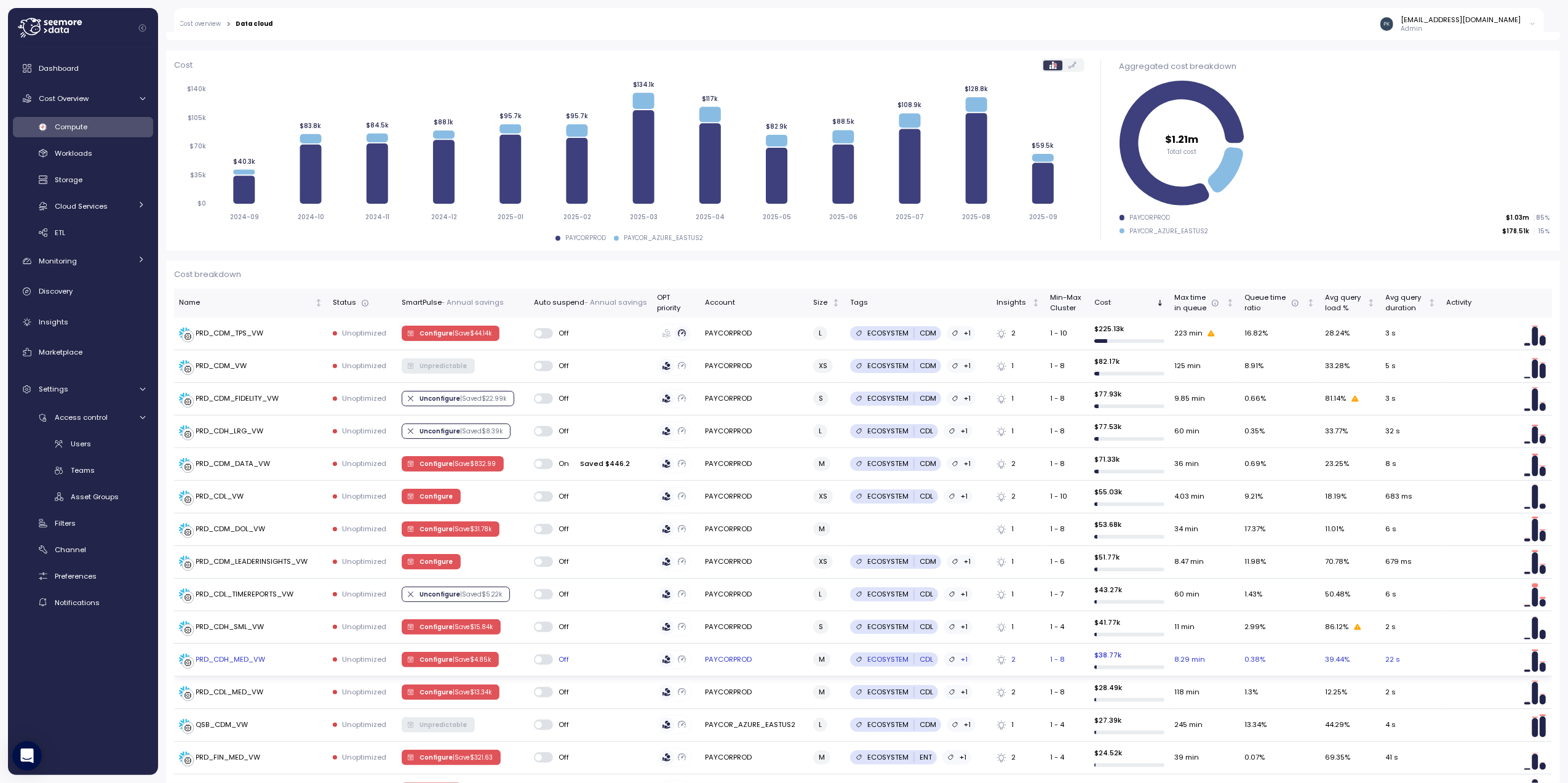
scroll to position [164, 0]
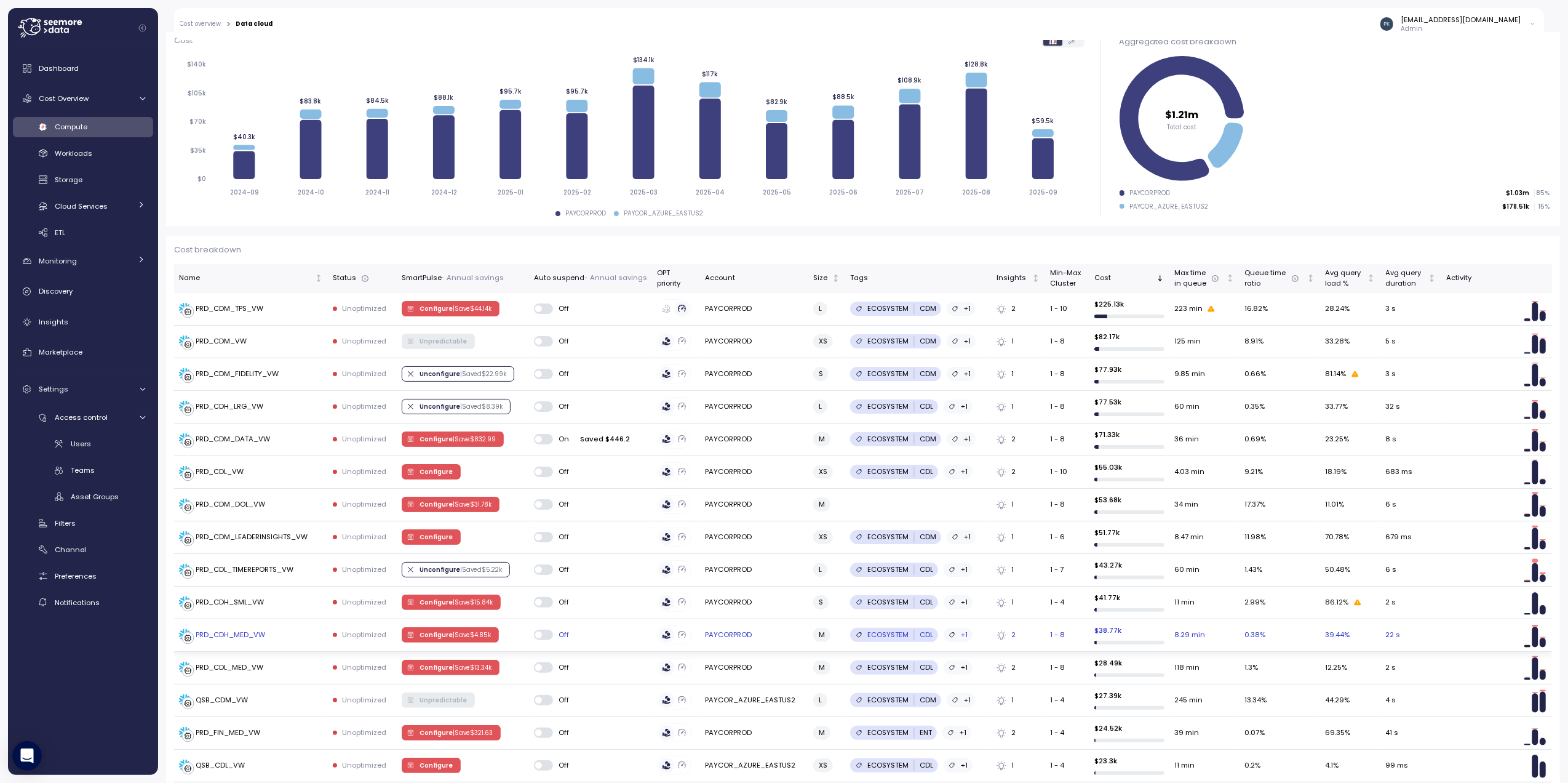
click at [220, 518] on div "PRD_CDH_MED_VW" at bounding box center [231, 635] width 70 height 11
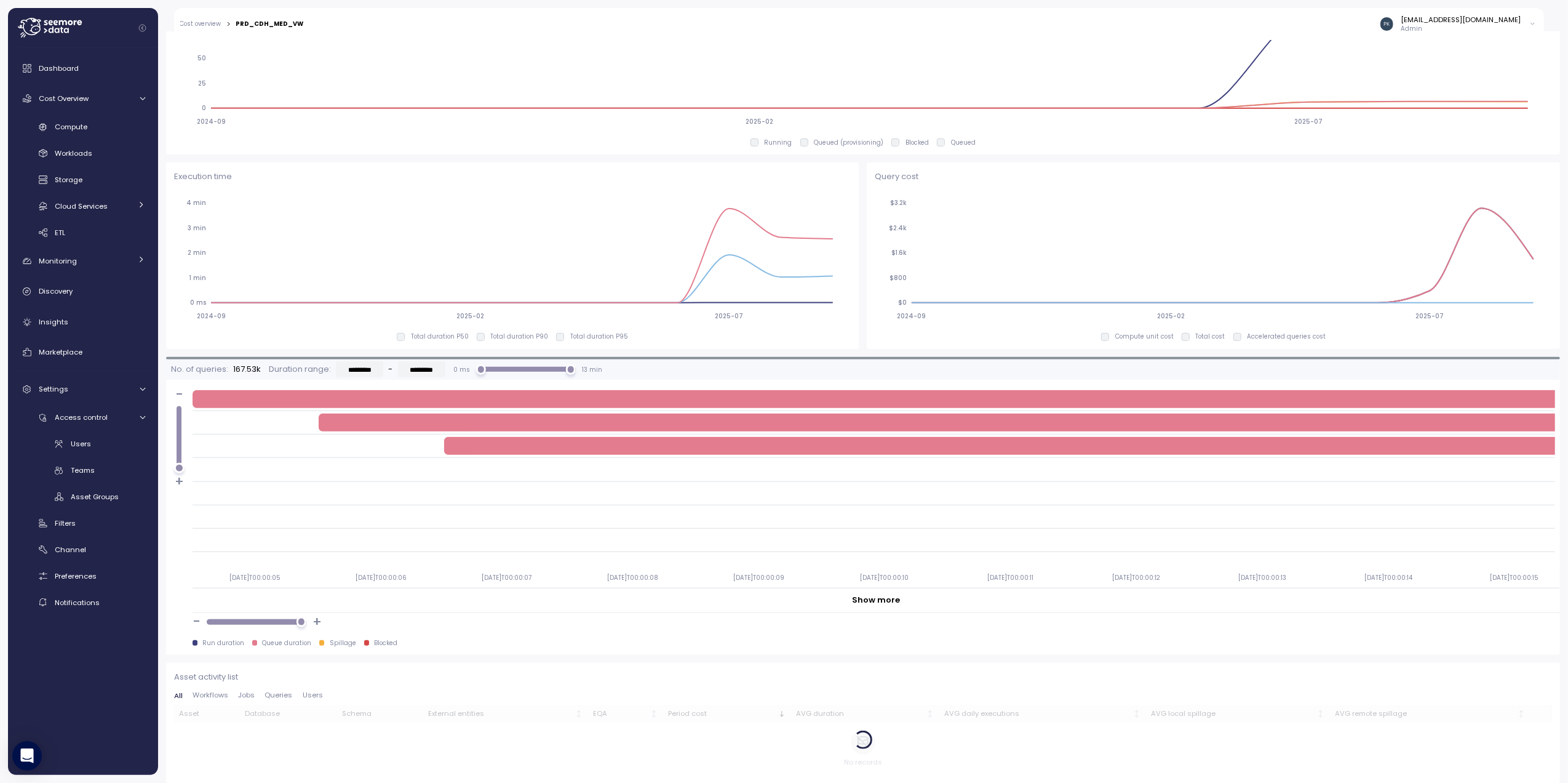
scroll to position [748, 0]
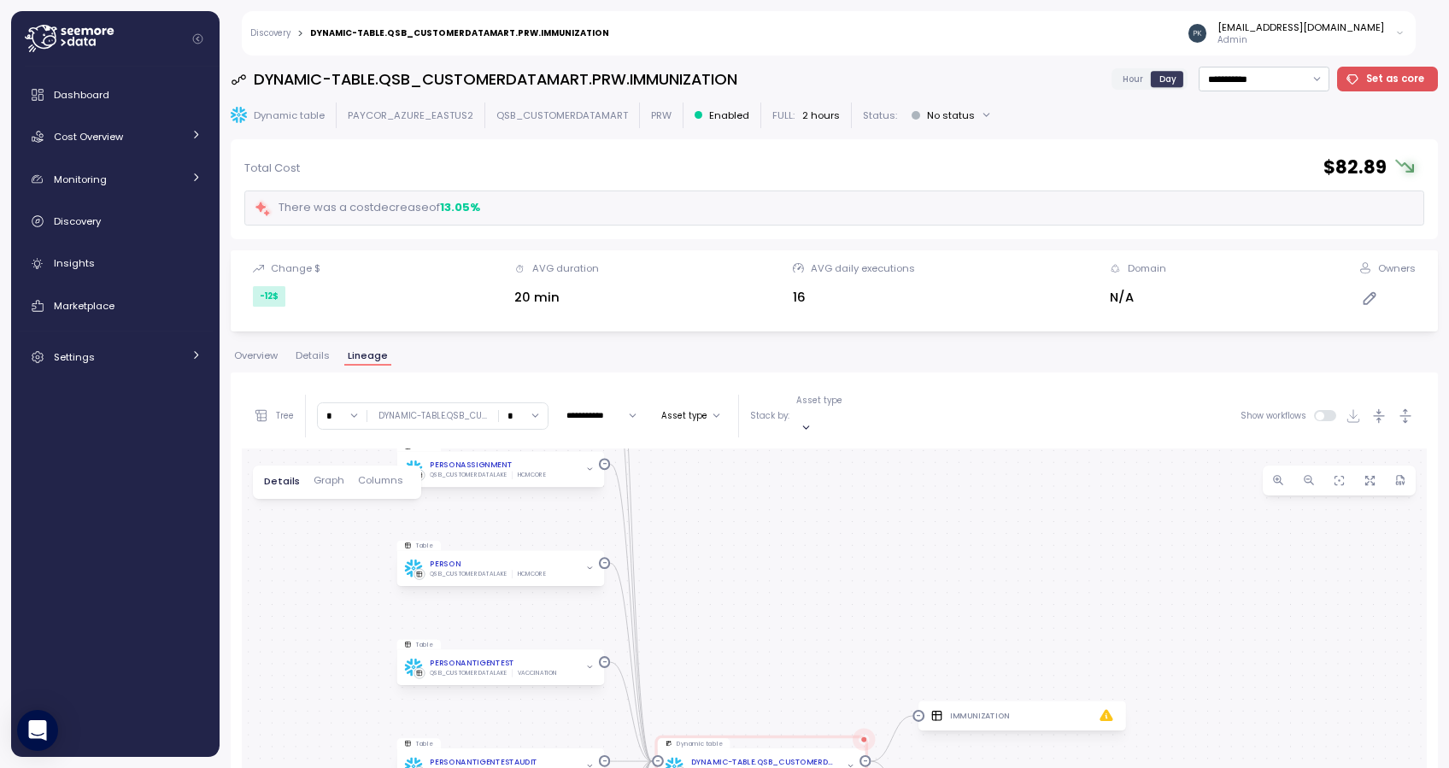
drag, startPoint x: 982, startPoint y: 585, endPoint x: 1042, endPoint y: 391, distance: 203.8
click at [1042, 391] on div "**********" at bounding box center [834, 735] width 1185 height 702
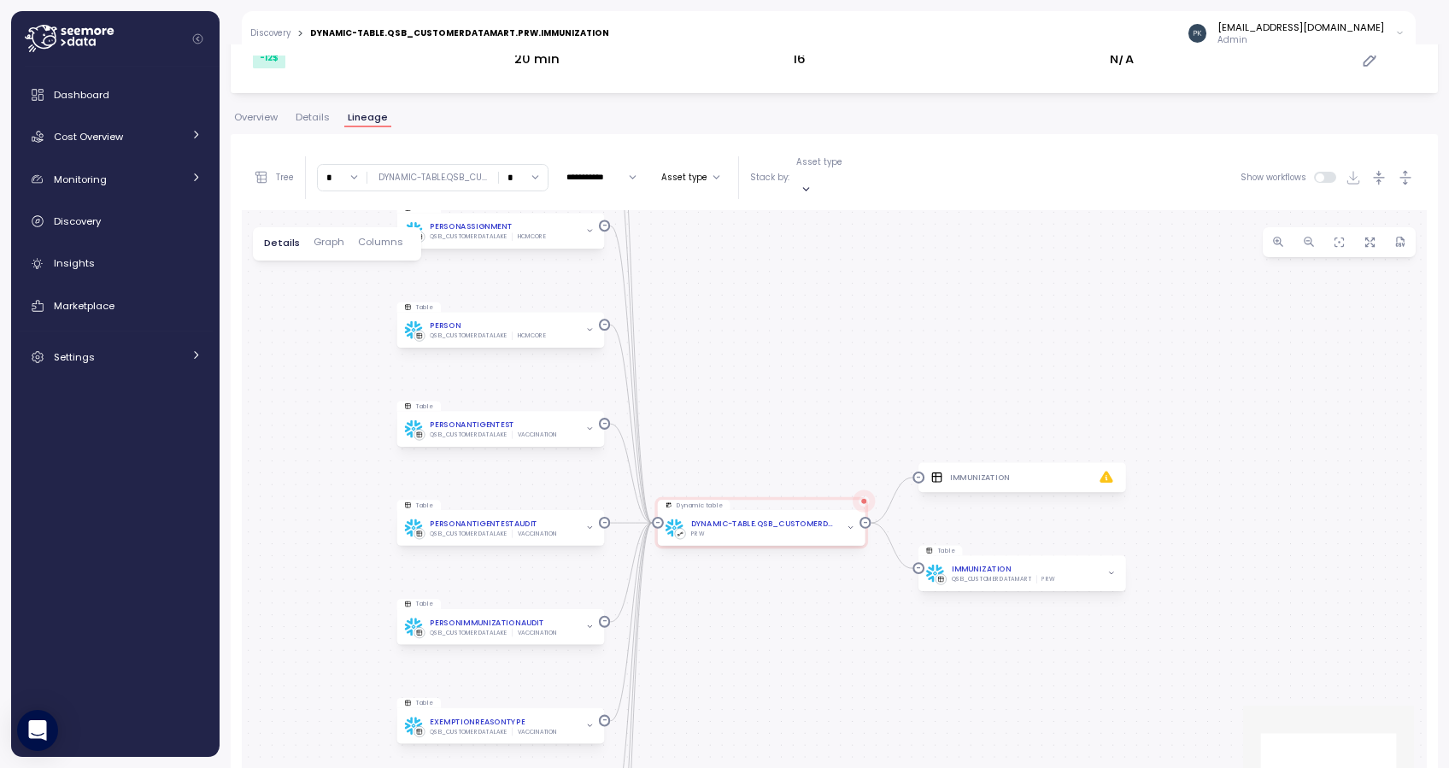
scroll to position [327, 0]
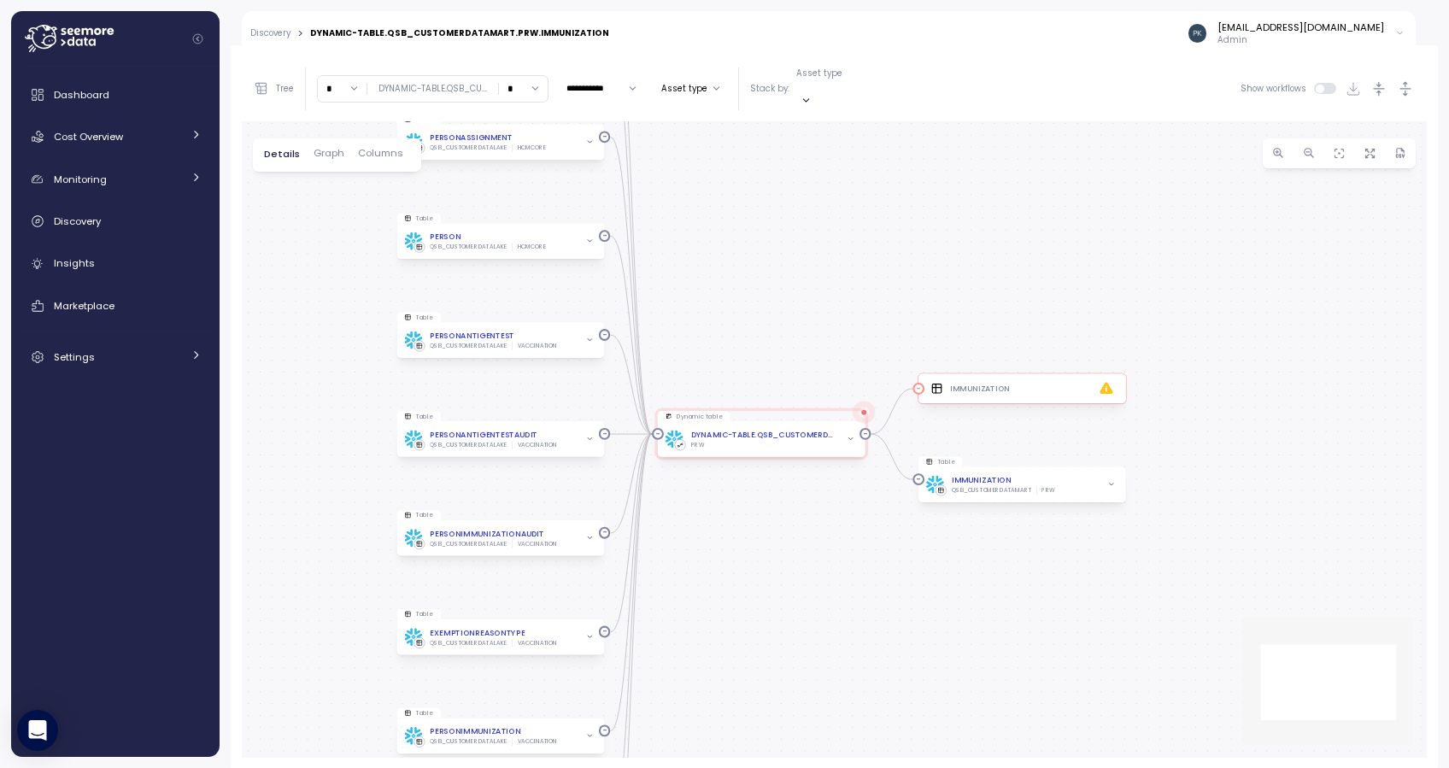
click at [1005, 384] on div "IMMUNIZATION" at bounding box center [1023, 388] width 208 height 30
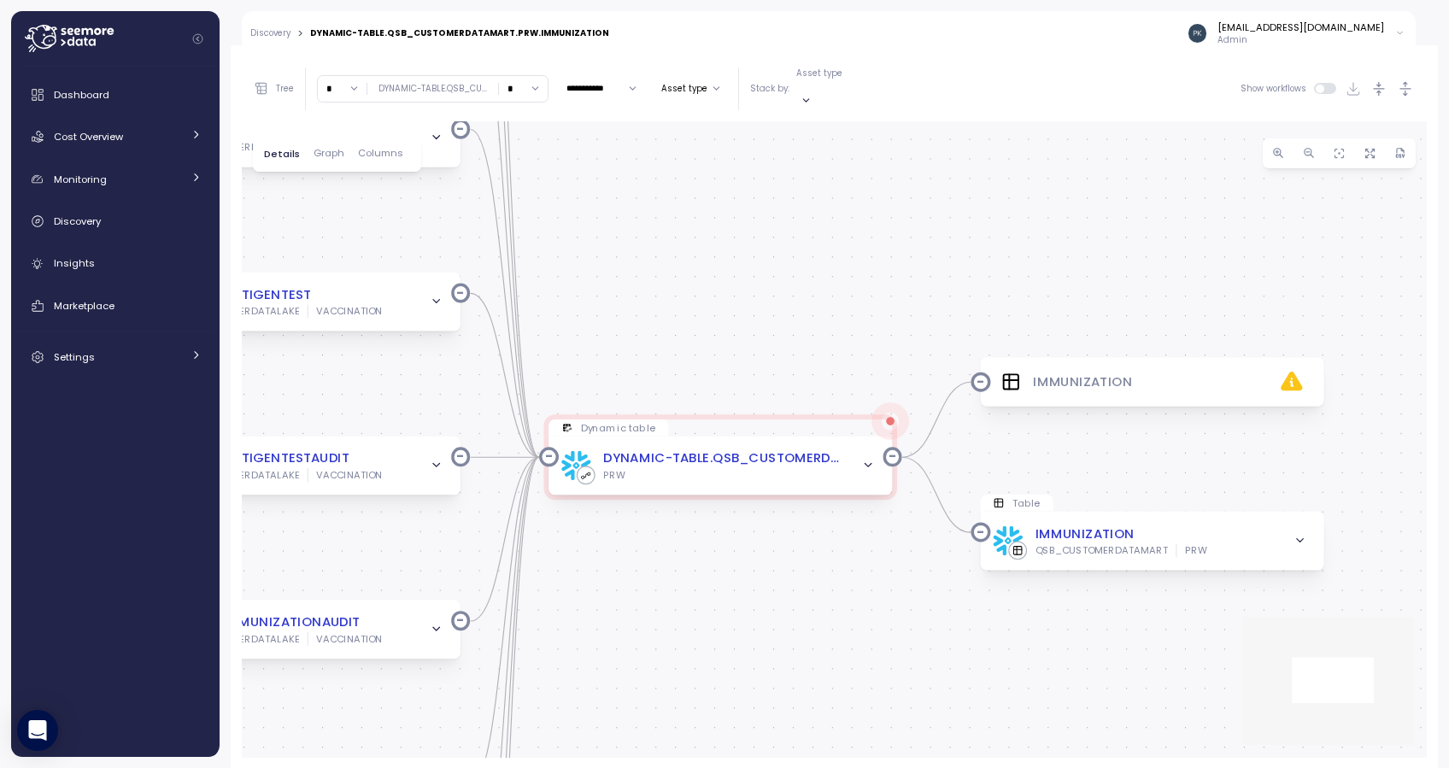
drag, startPoint x: 696, startPoint y: 588, endPoint x: 764, endPoint y: 557, distance: 74.2
click at [764, 557] on div "Table IMMUNIZATIONTYPE QSB_CUSTOMERDATALAKE VACCINATION Dynamic table DYNAMIC-T…" at bounding box center [834, 440] width 1185 height 638
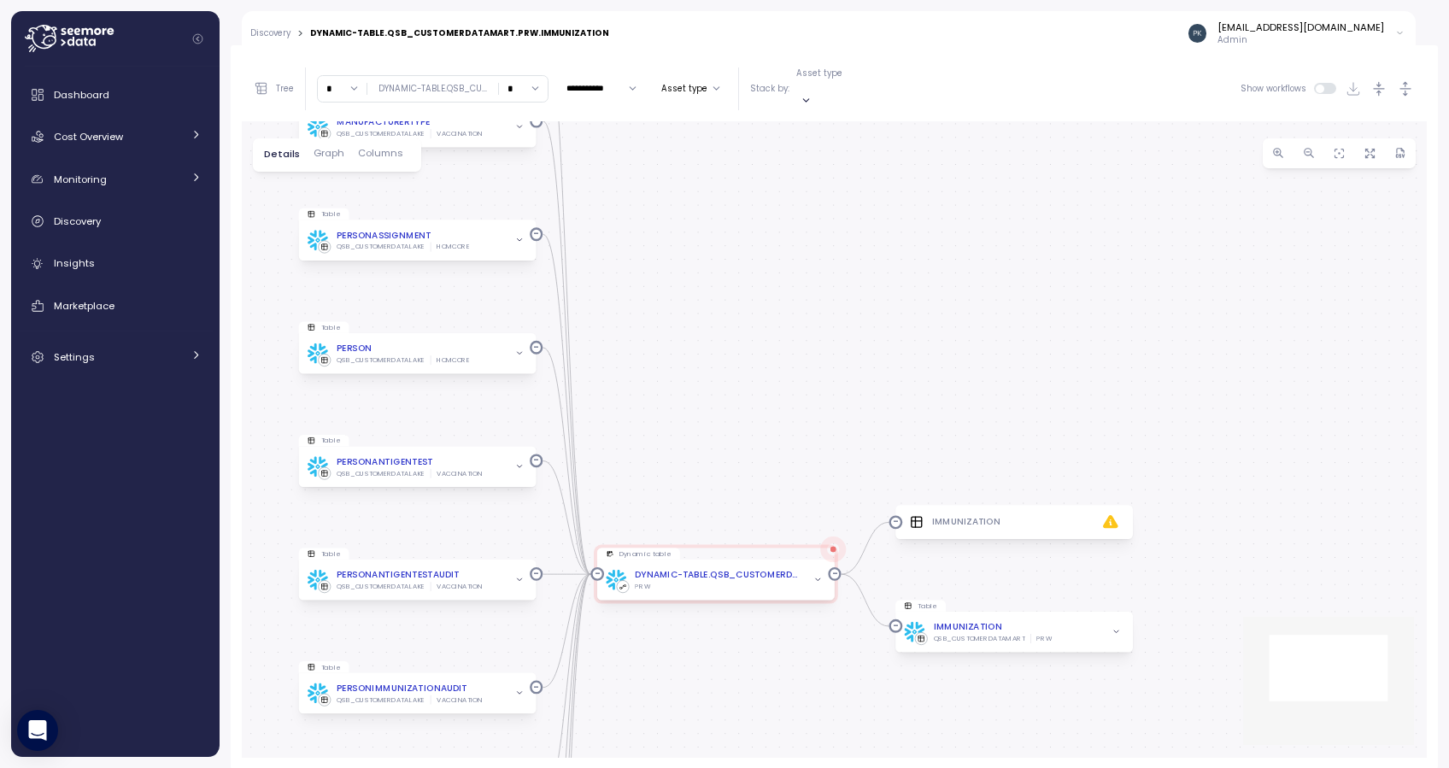
drag, startPoint x: 875, startPoint y: 249, endPoint x: 861, endPoint y: 367, distance: 118.7
click at [861, 367] on div "Table IMMUNIZATIONTYPE QSB_CUSTOMERDATALAKE VACCINATION Dynamic table DYNAMIC-T…" at bounding box center [834, 440] width 1185 height 638
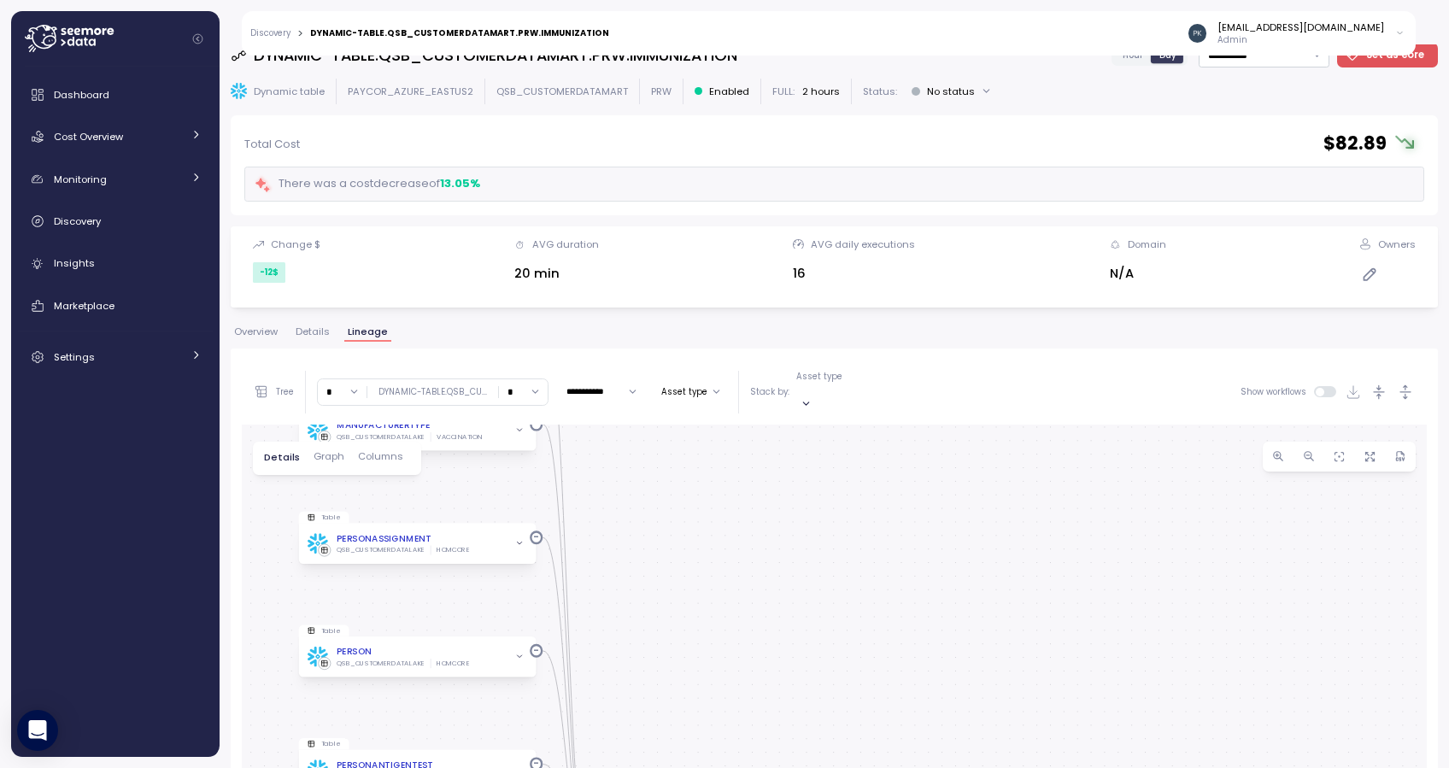
scroll to position [0, 0]
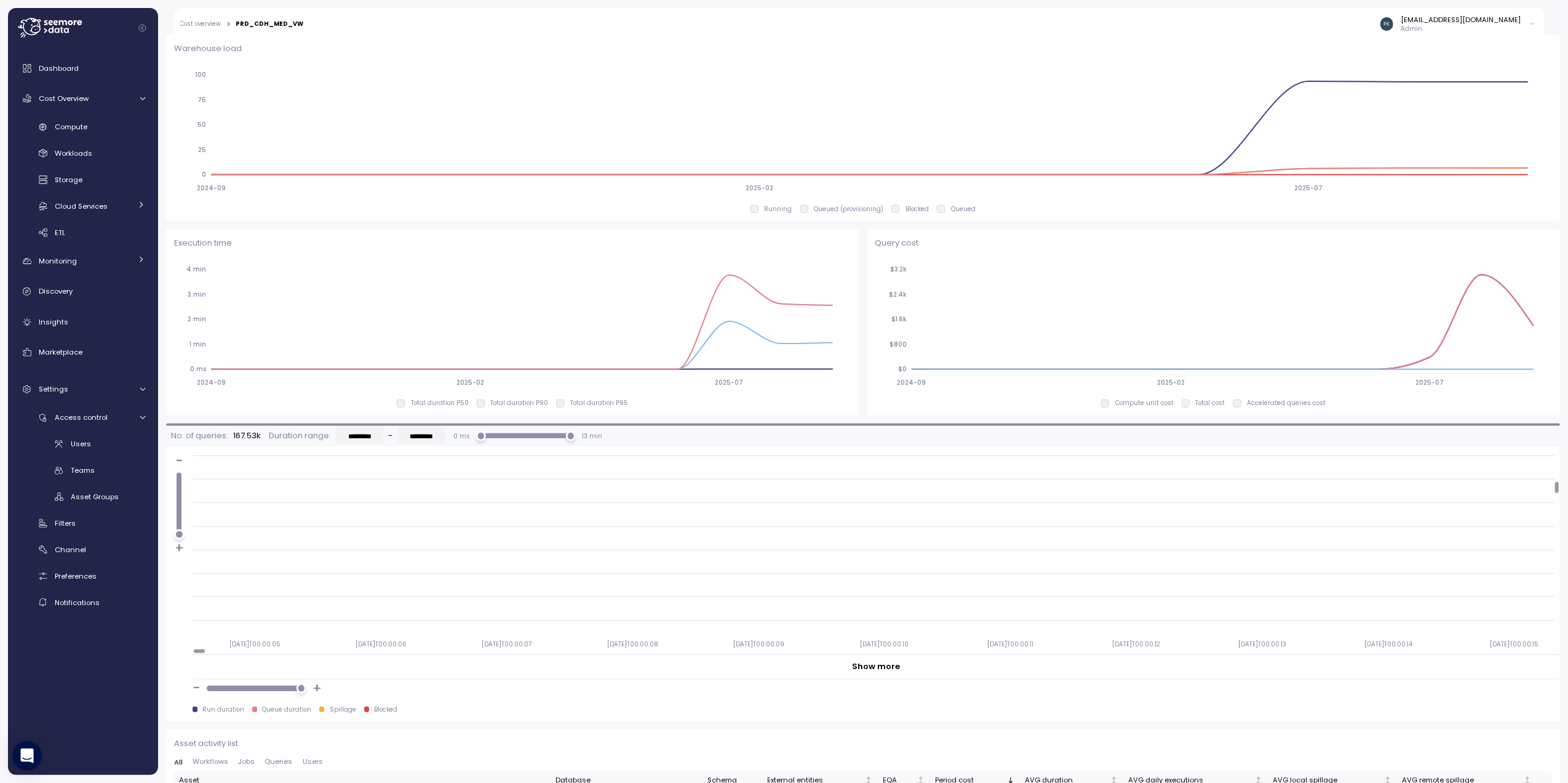
scroll to position [666, 0]
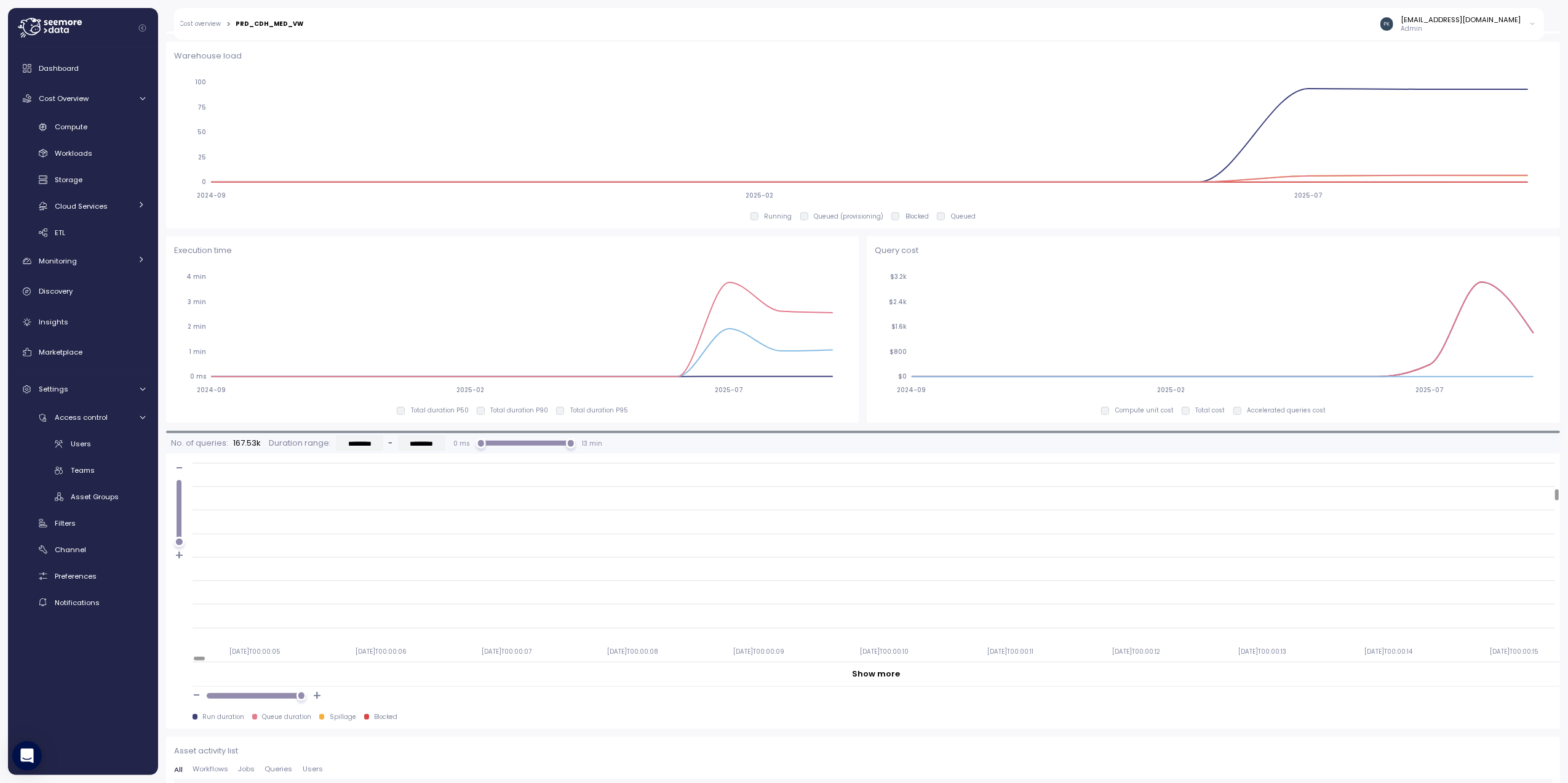
click at [202, 25] on link "Cost overview" at bounding box center [200, 24] width 41 height 6
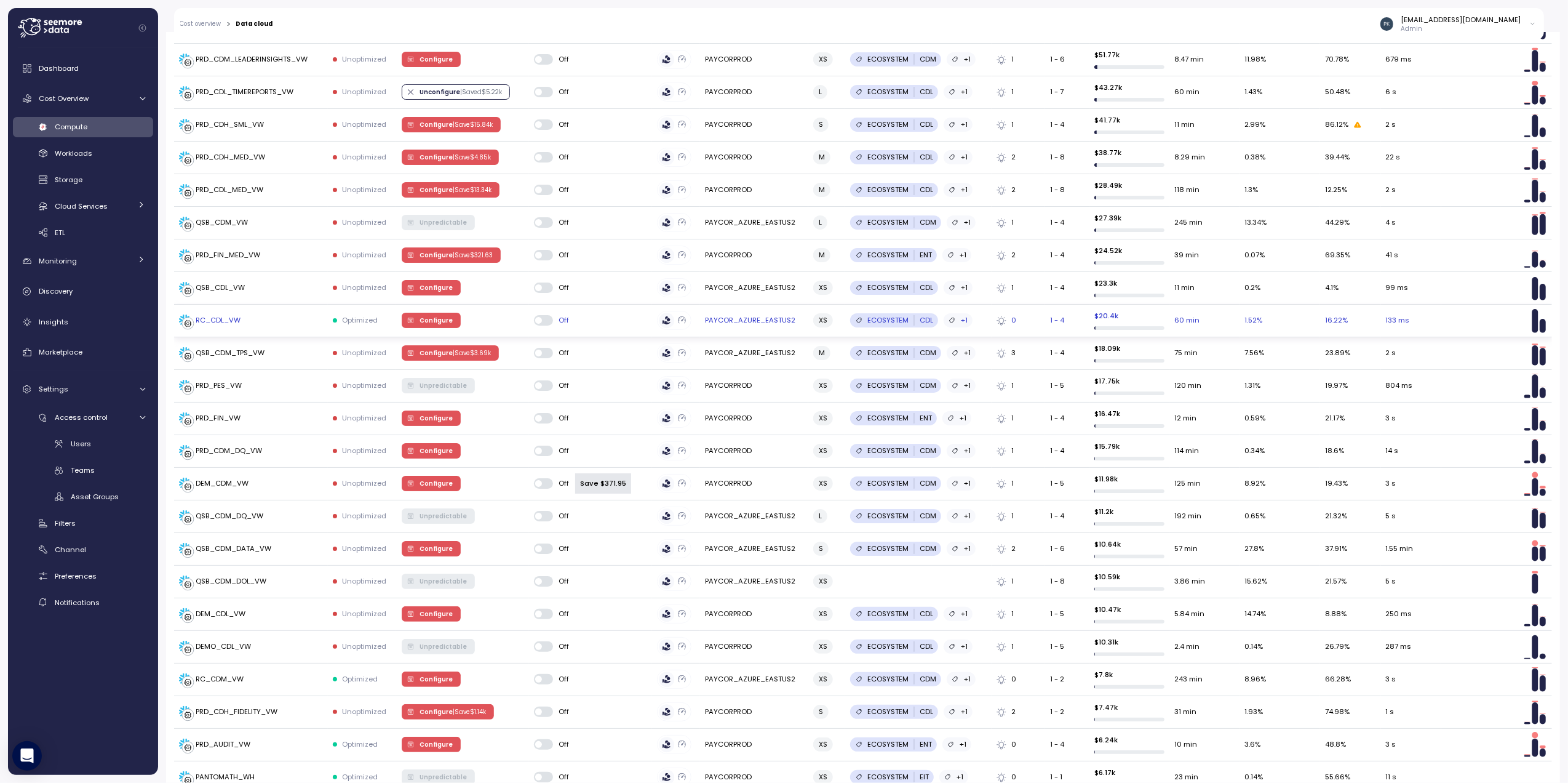
scroll to position [584, 0]
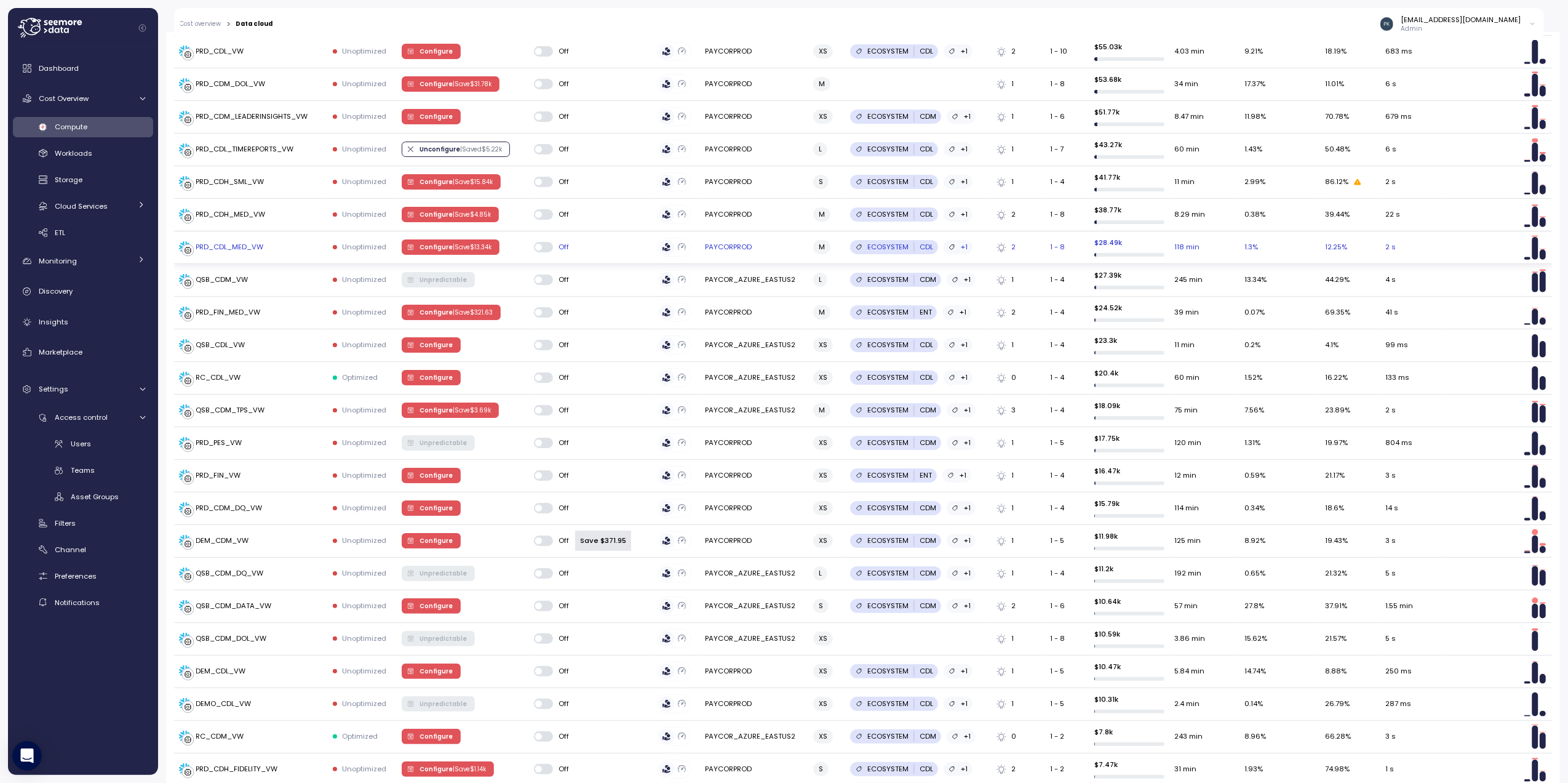
click at [218, 248] on div "PRD_CDL_MED_VW" at bounding box center [230, 247] width 68 height 11
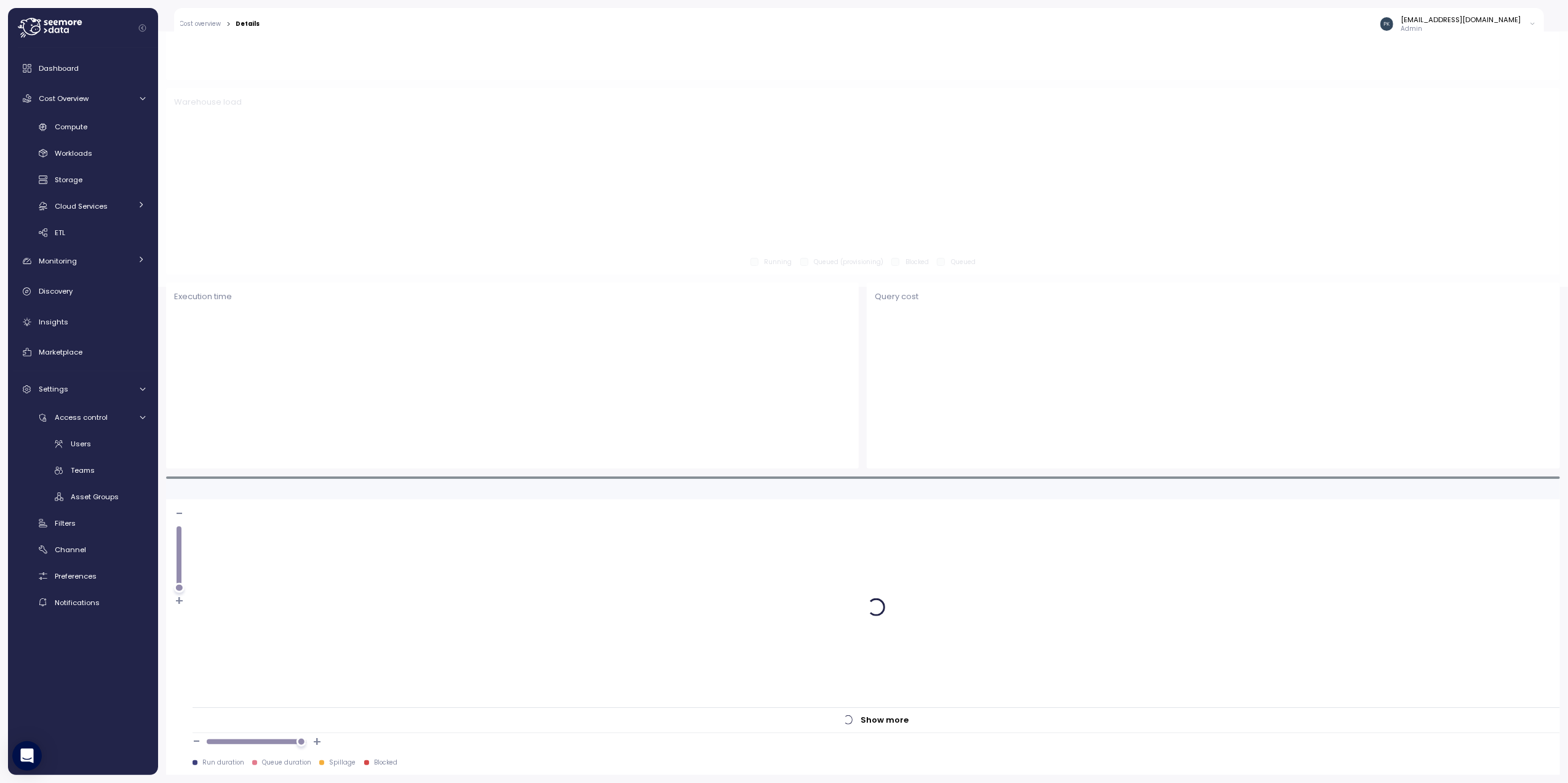
scroll to position [621, 0]
type input "*********"
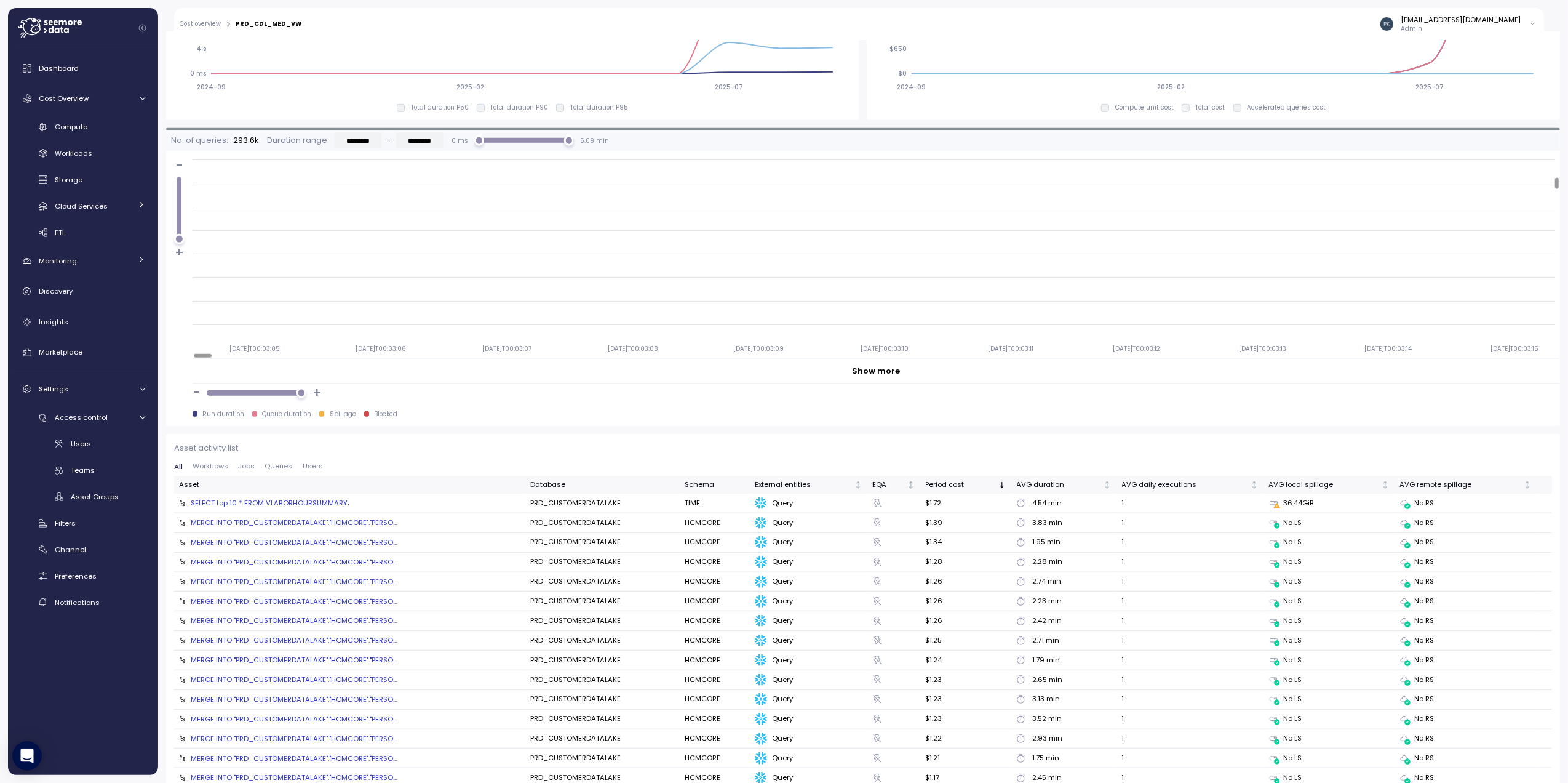
scroll to position [1114, 0]
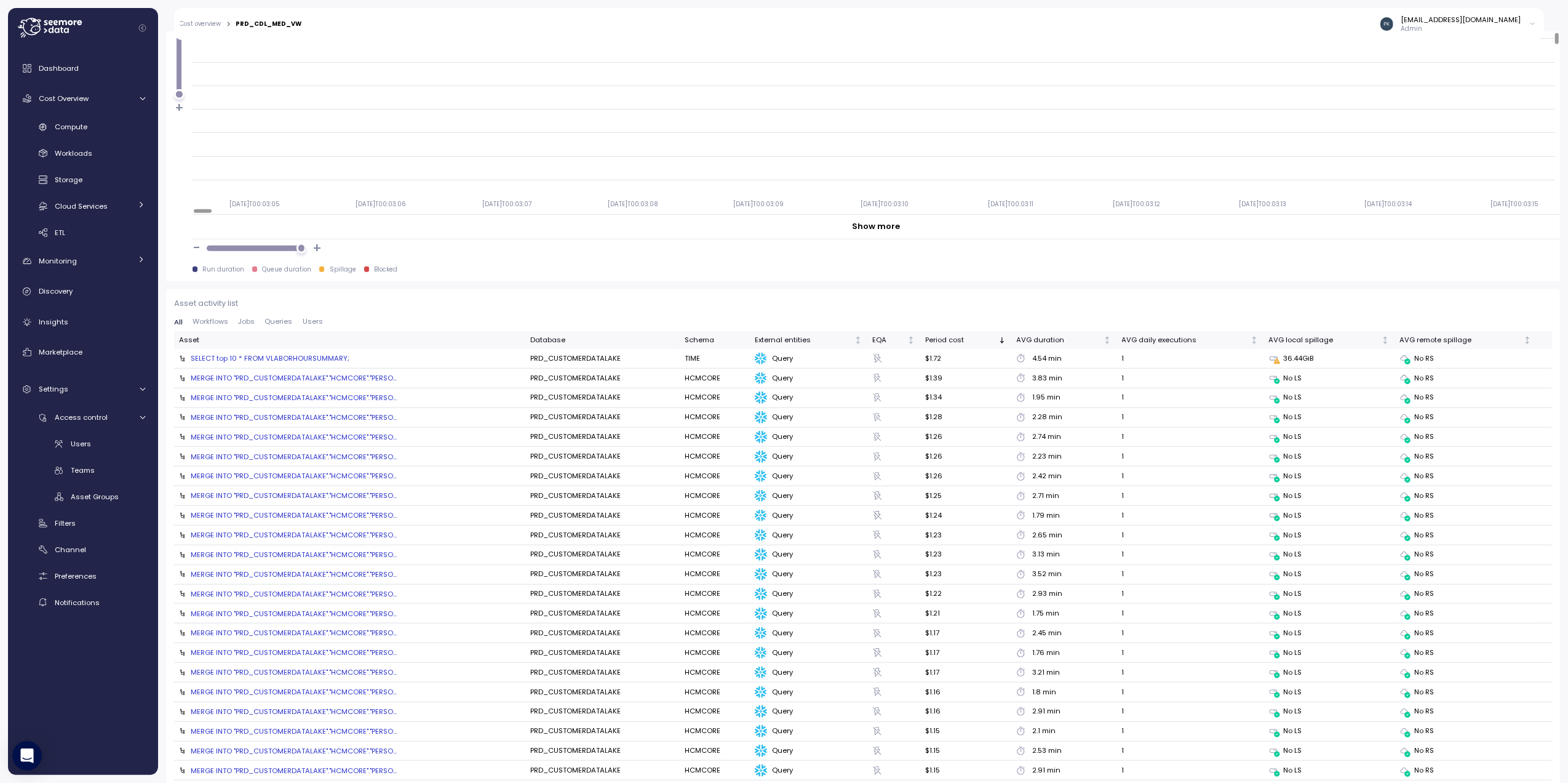
drag, startPoint x: 1272, startPoint y: 311, endPoint x: 1071, endPoint y: 563, distance: 322.3
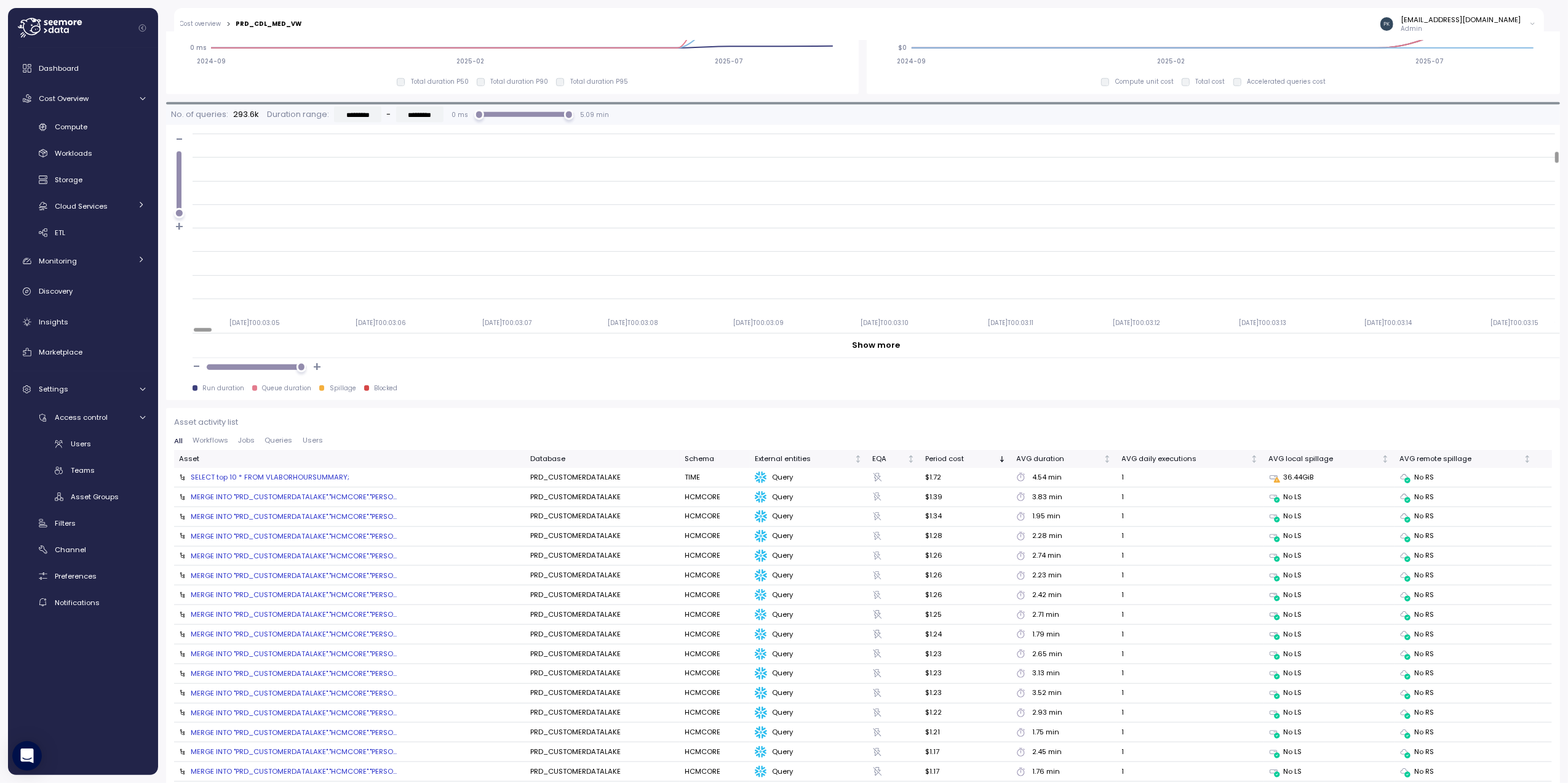
scroll to position [1111, 0]
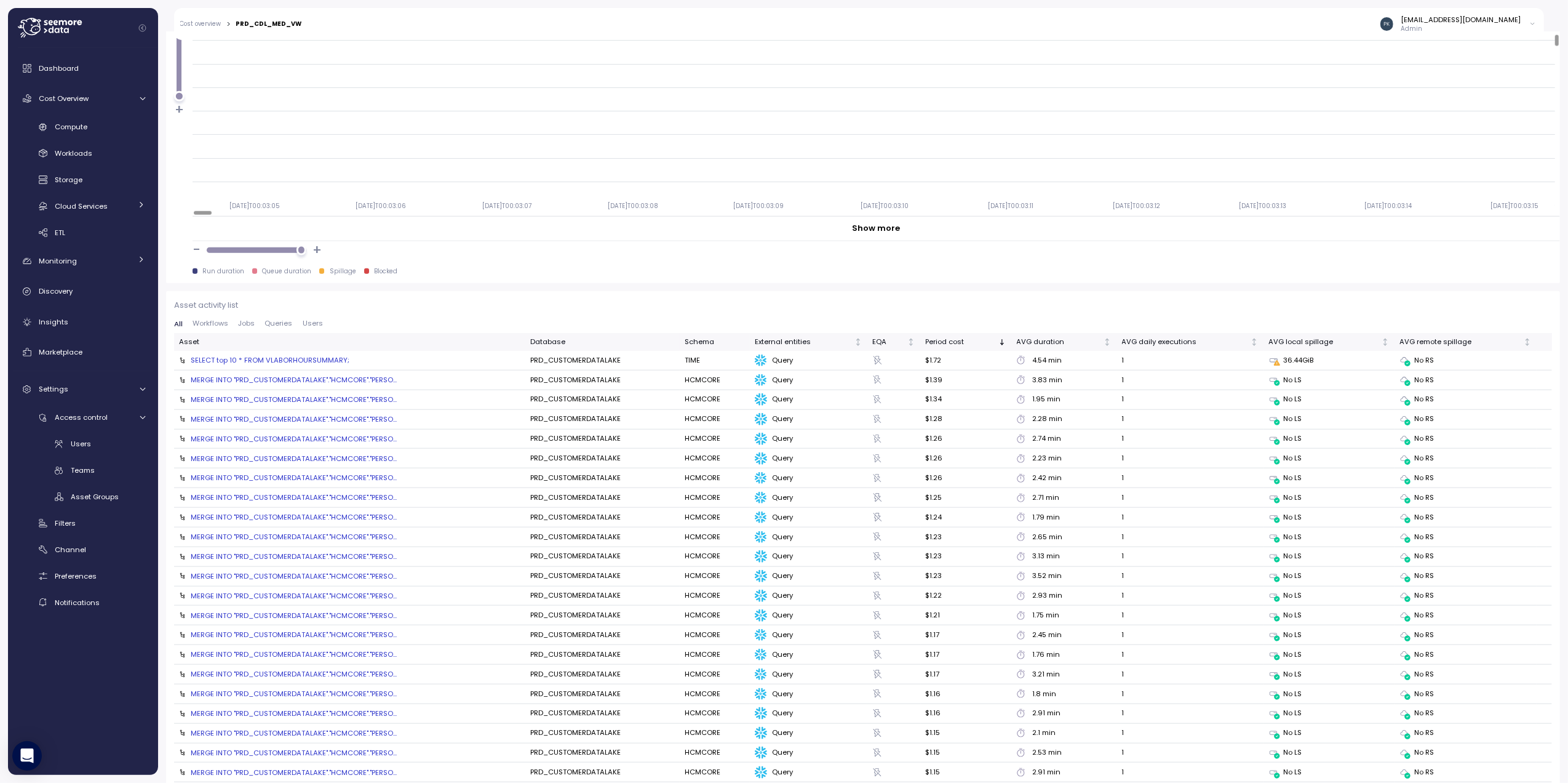
drag, startPoint x: 1470, startPoint y: 341, endPoint x: 1356, endPoint y: 304, distance: 119.9
click at [1356, 304] on p "Asset activity list" at bounding box center [863, 305] width 1378 height 12
click at [311, 323] on span "Users" at bounding box center [312, 323] width 20 height 6
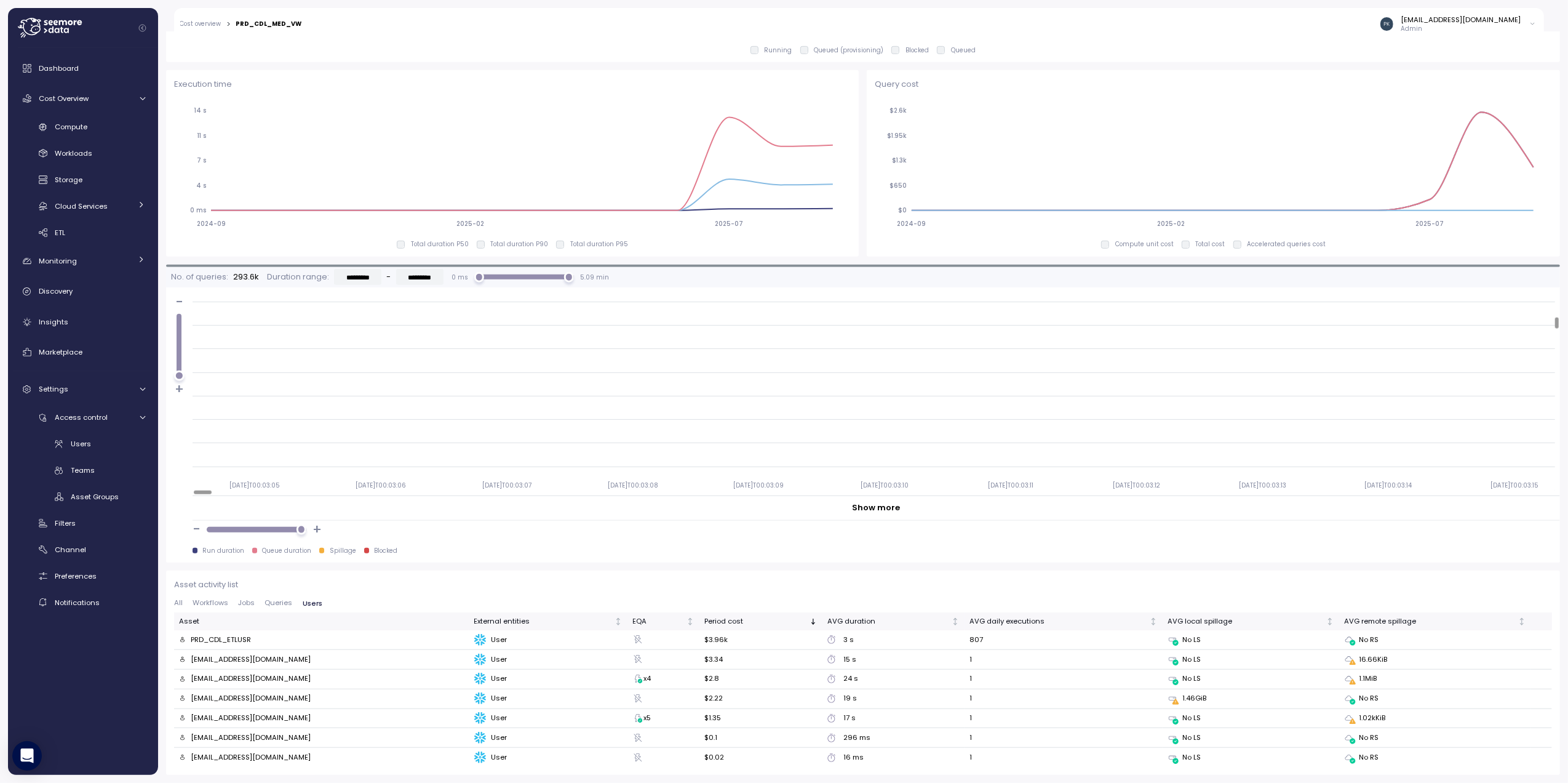
scroll to position [493, 0]
click at [217, 697] on div "[EMAIL_ADDRESS][DOMAIN_NAME]" at bounding box center [251, 698] width 120 height 11
drag, startPoint x: 296, startPoint y: 671, endPoint x: 192, endPoint y: 680, distance: 104.4
click at [192, 680] on td "[EMAIL_ADDRESS][DOMAIN_NAME]" at bounding box center [322, 679] width 295 height 19
drag, startPoint x: 291, startPoint y: 693, endPoint x: 192, endPoint y: 699, distance: 99.2
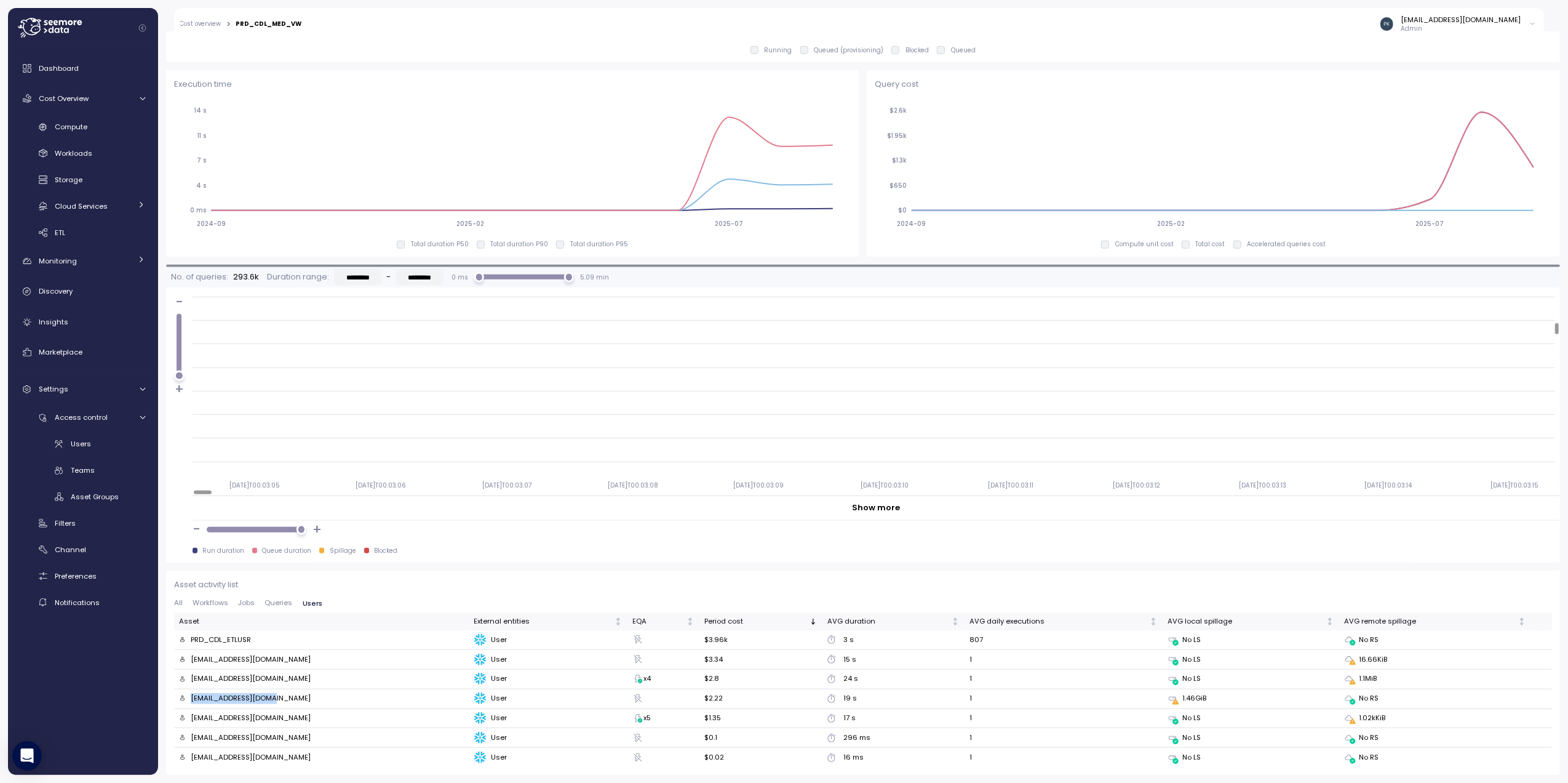
click at [192, 699] on div "[EMAIL_ADDRESS][DOMAIN_NAME]" at bounding box center [322, 698] width 285 height 11
copy div "[EMAIL_ADDRESS][DOMAIN_NAME]"
click at [182, 604] on span "All" at bounding box center [179, 602] width 9 height 6
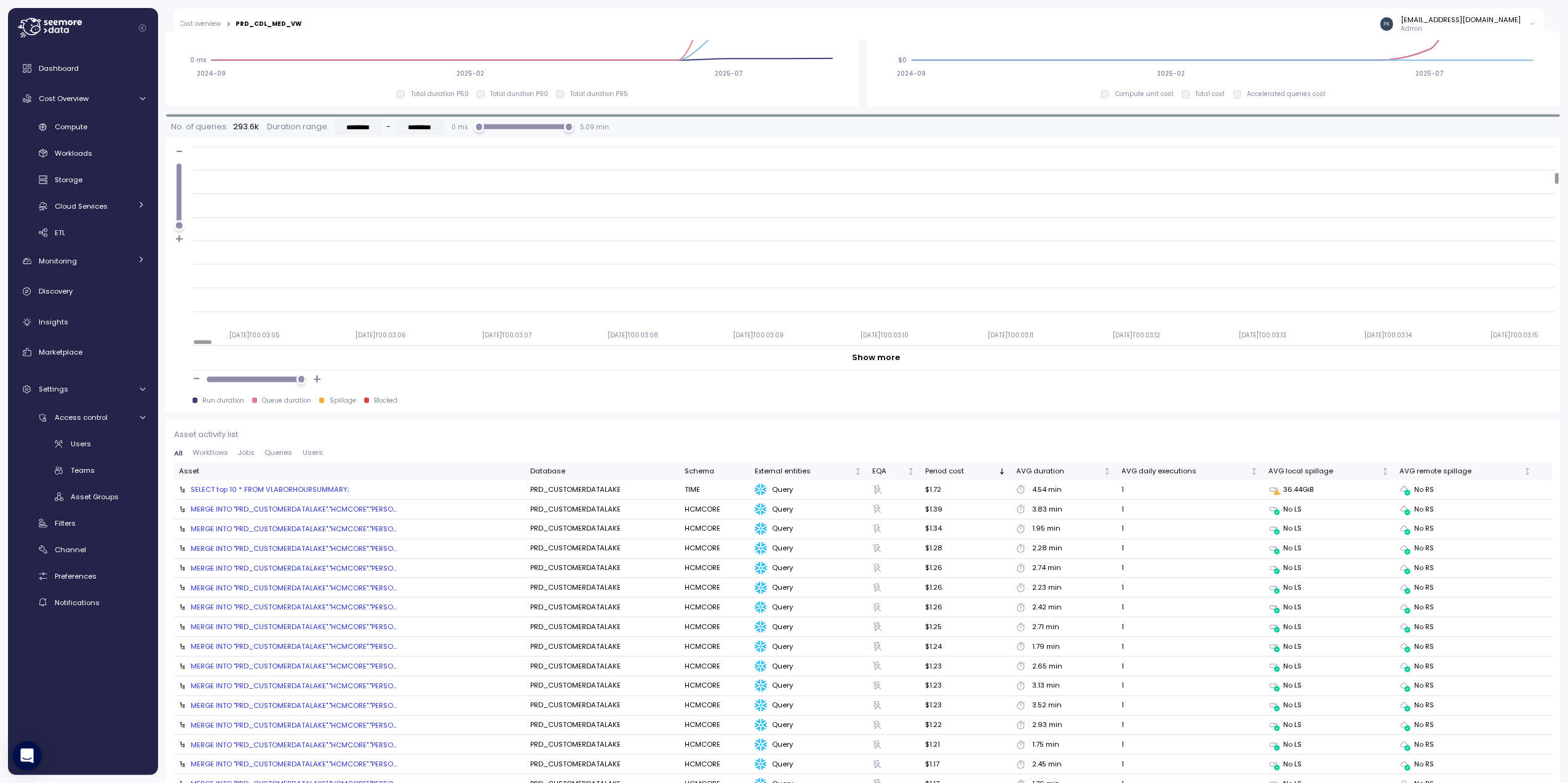
scroll to position [998, 0]
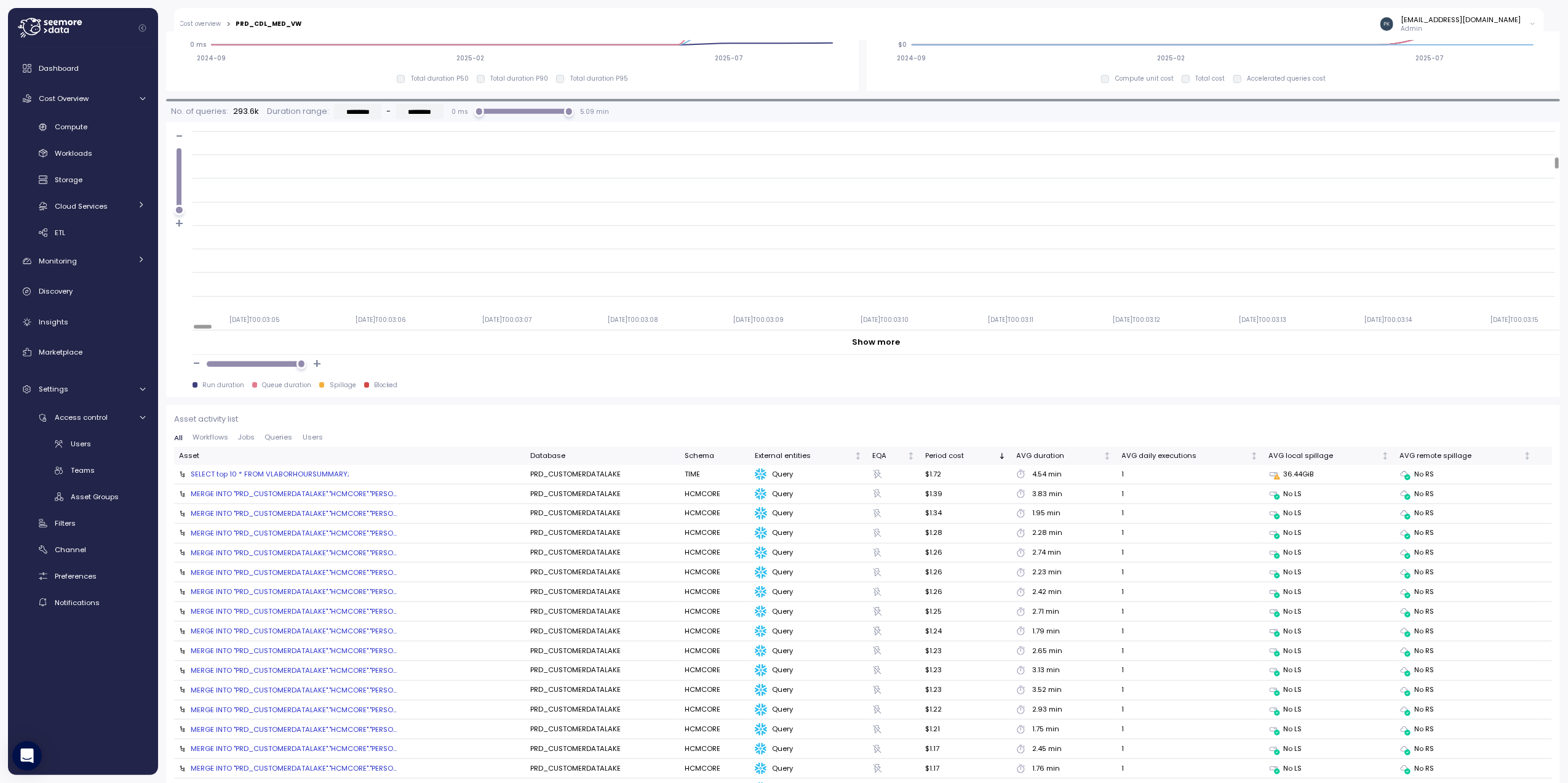
drag, startPoint x: 1466, startPoint y: 486, endPoint x: 1157, endPoint y: 413, distance: 317.5
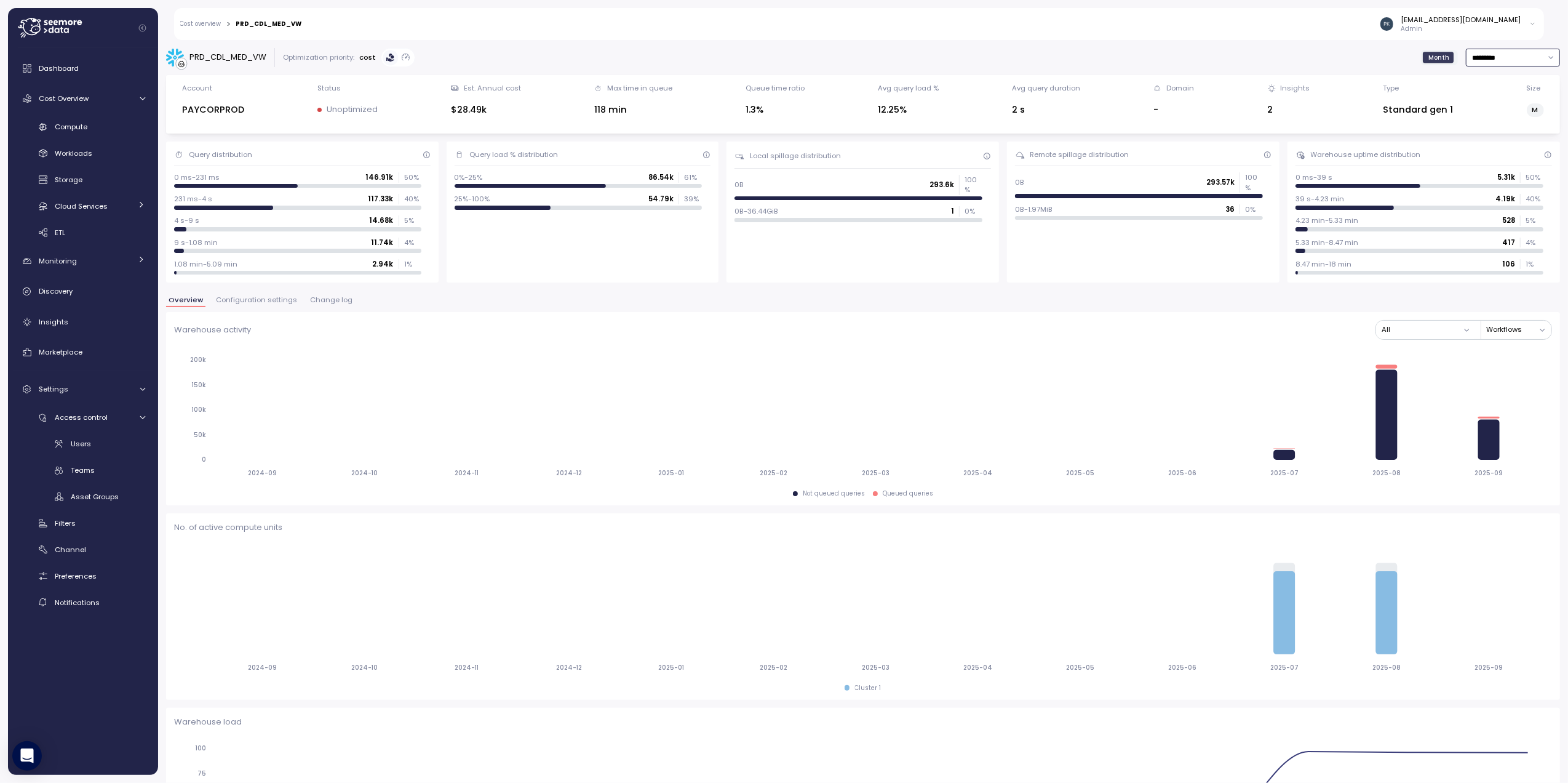
click at [1466, 53] on input "*********" at bounding box center [1513, 58] width 94 height 18
click at [1470, 114] on div "Last 7 days" at bounding box center [1480, 112] width 40 height 10
type input "**********"
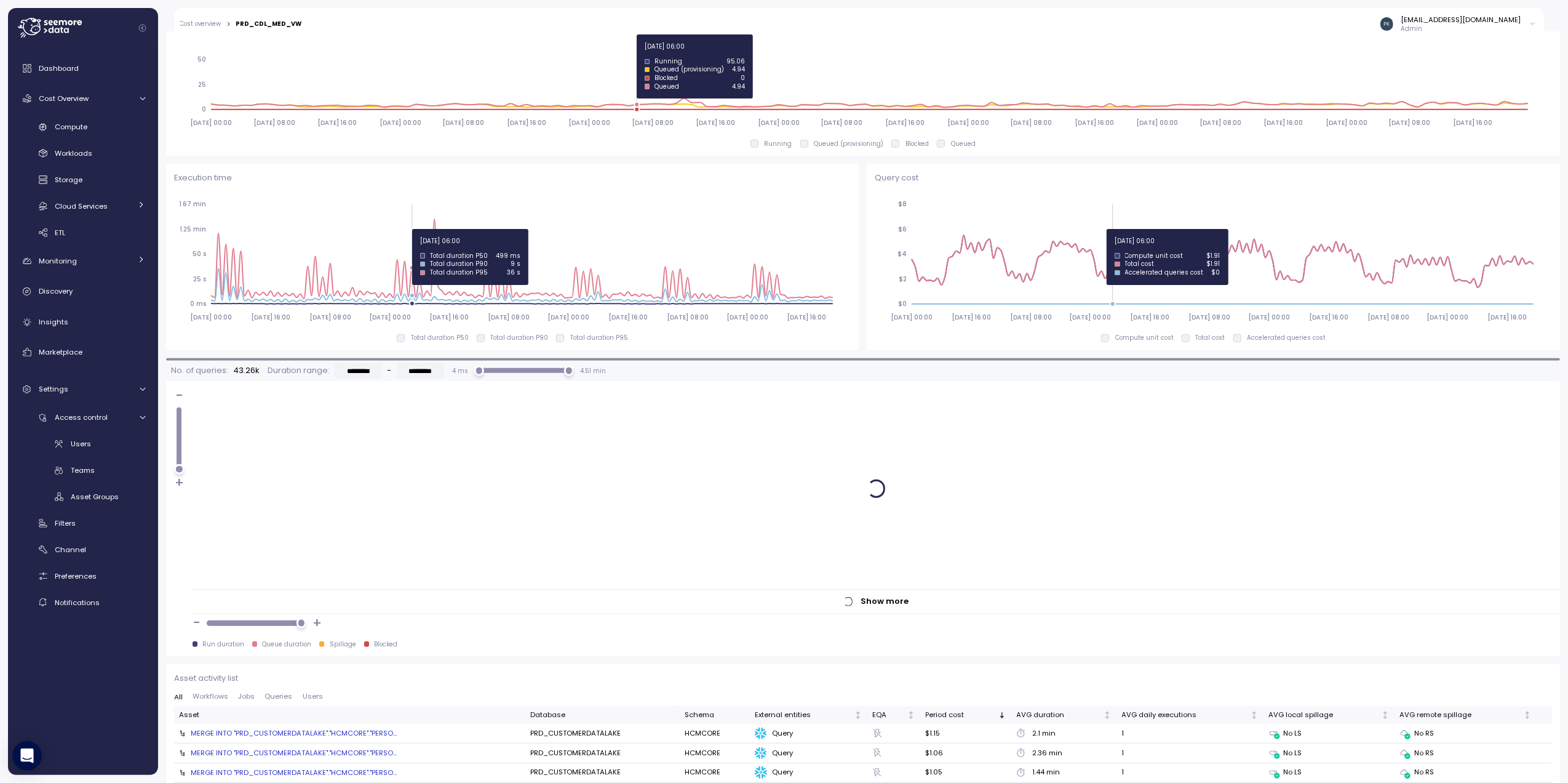
type input "*********"
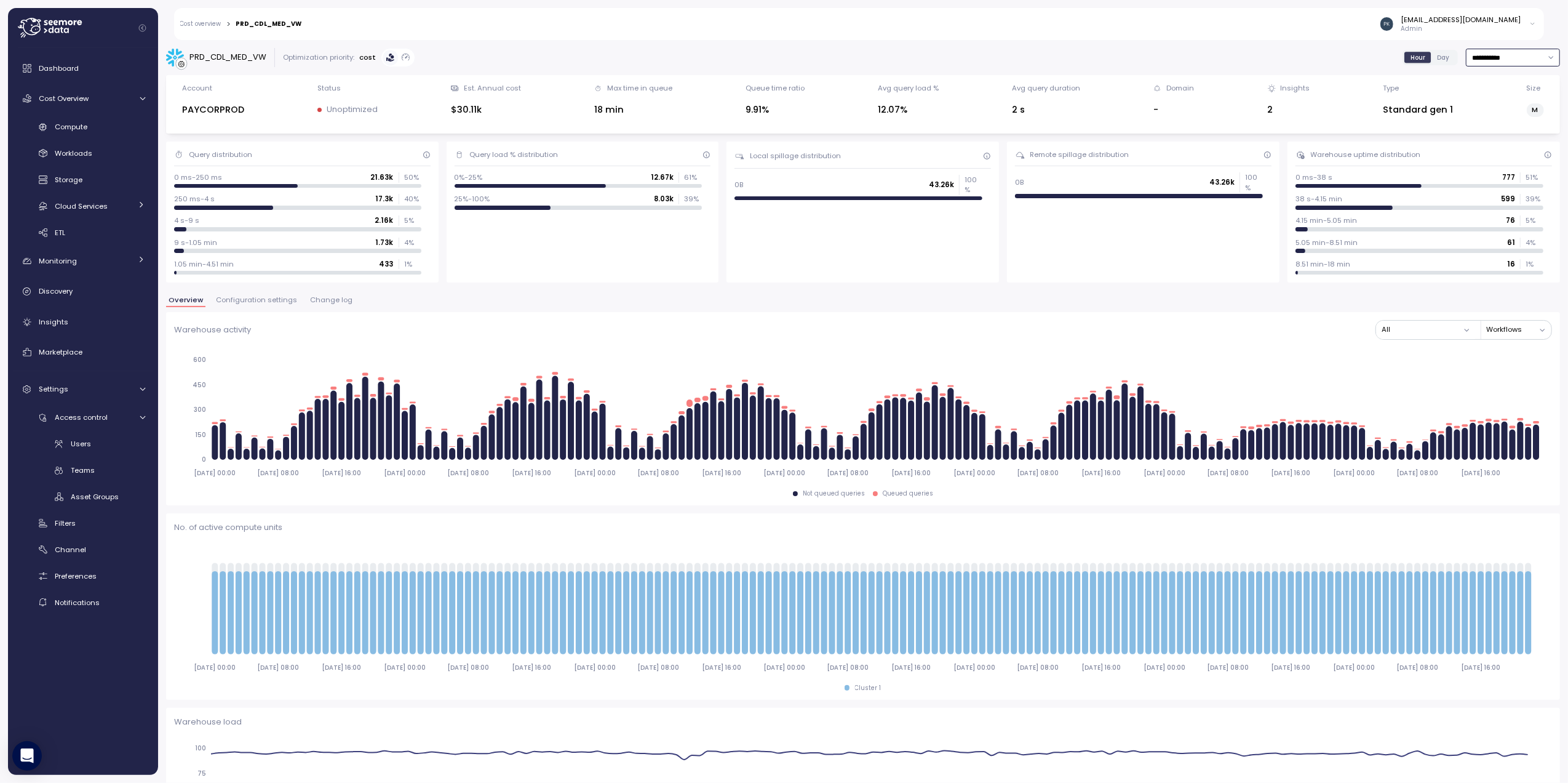
click at [1466, 58] on input "**********" at bounding box center [1513, 58] width 94 height 18
click at [1474, 158] on div "Last 6 months" at bounding box center [1485, 160] width 51 height 10
type input "**********"
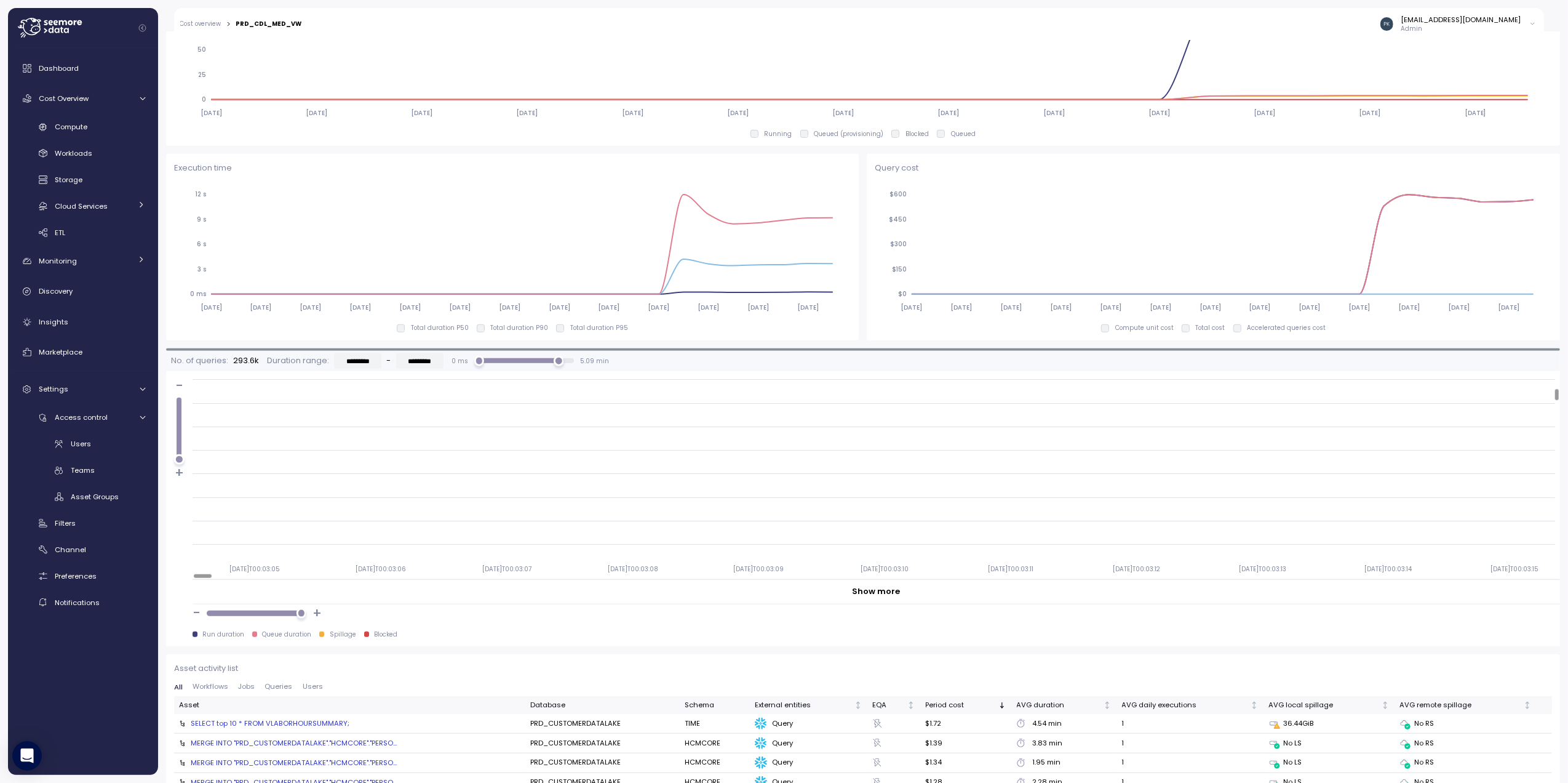
scroll to position [831, 0]
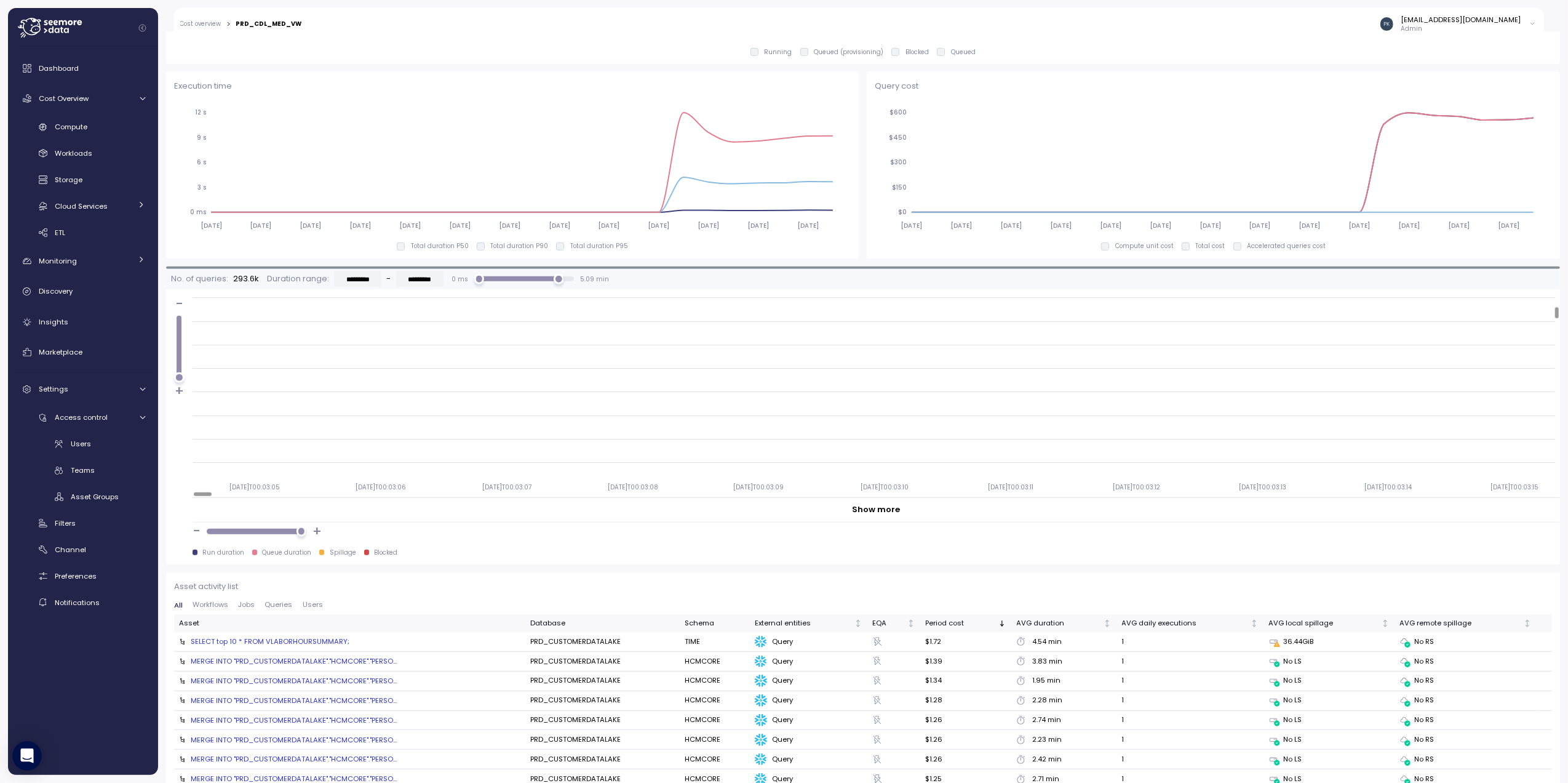
click at [328, 643] on div "SELECT top 10 * FROM VLABORHOURSUMMARY;" at bounding box center [270, 642] width 158 height 10
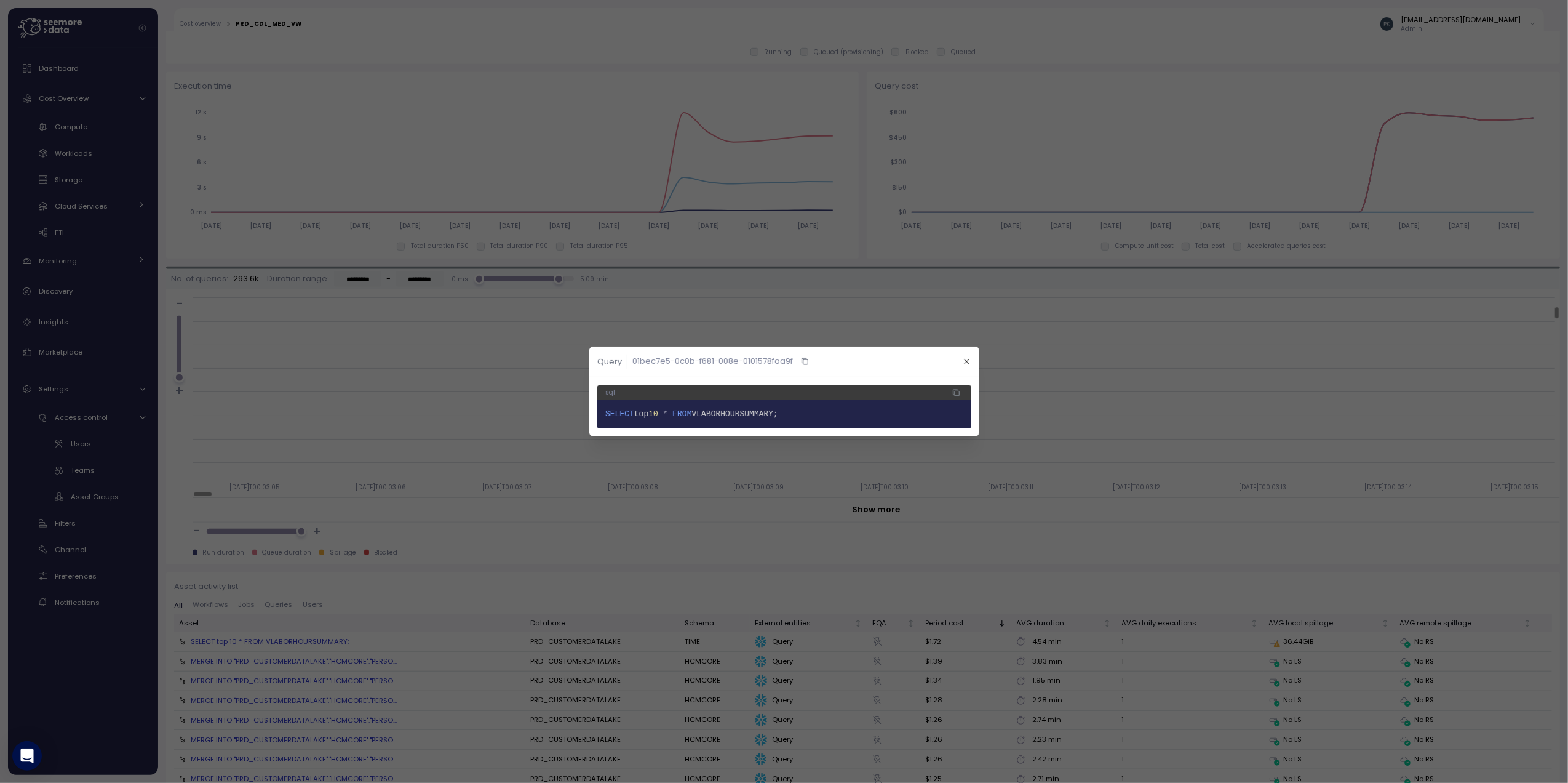
click at [803, 420] on pre "1 SELECT top 10 * FROM VLABORHOURSUMMARY;" at bounding box center [785, 413] width 374 height 28
click at [967, 362] on icon "button" at bounding box center [966, 362] width 8 height 8
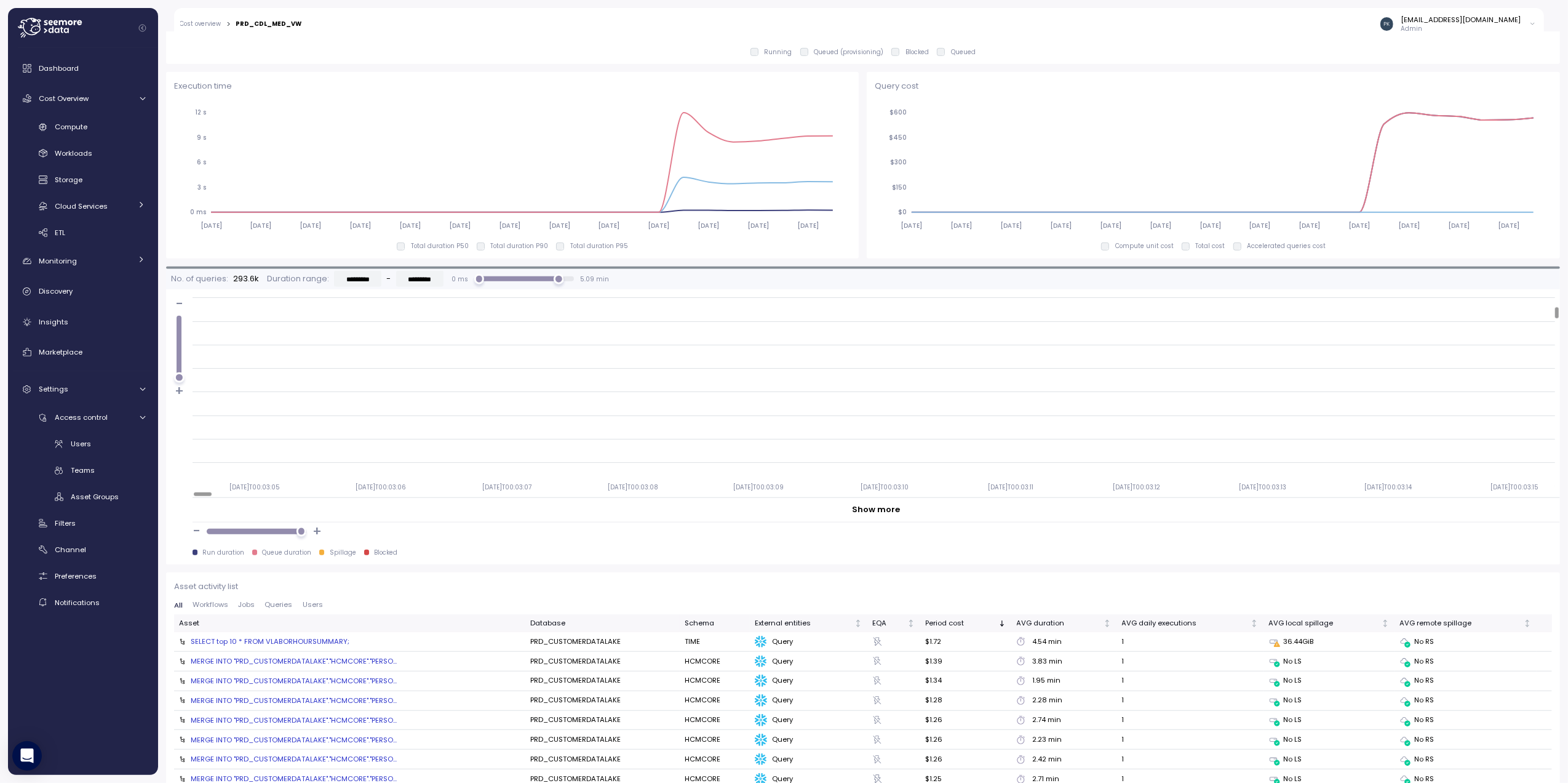
click at [324, 644] on div "SELECT top 10 * FROM VLABORHOURSUMMARY;" at bounding box center [270, 642] width 158 height 10
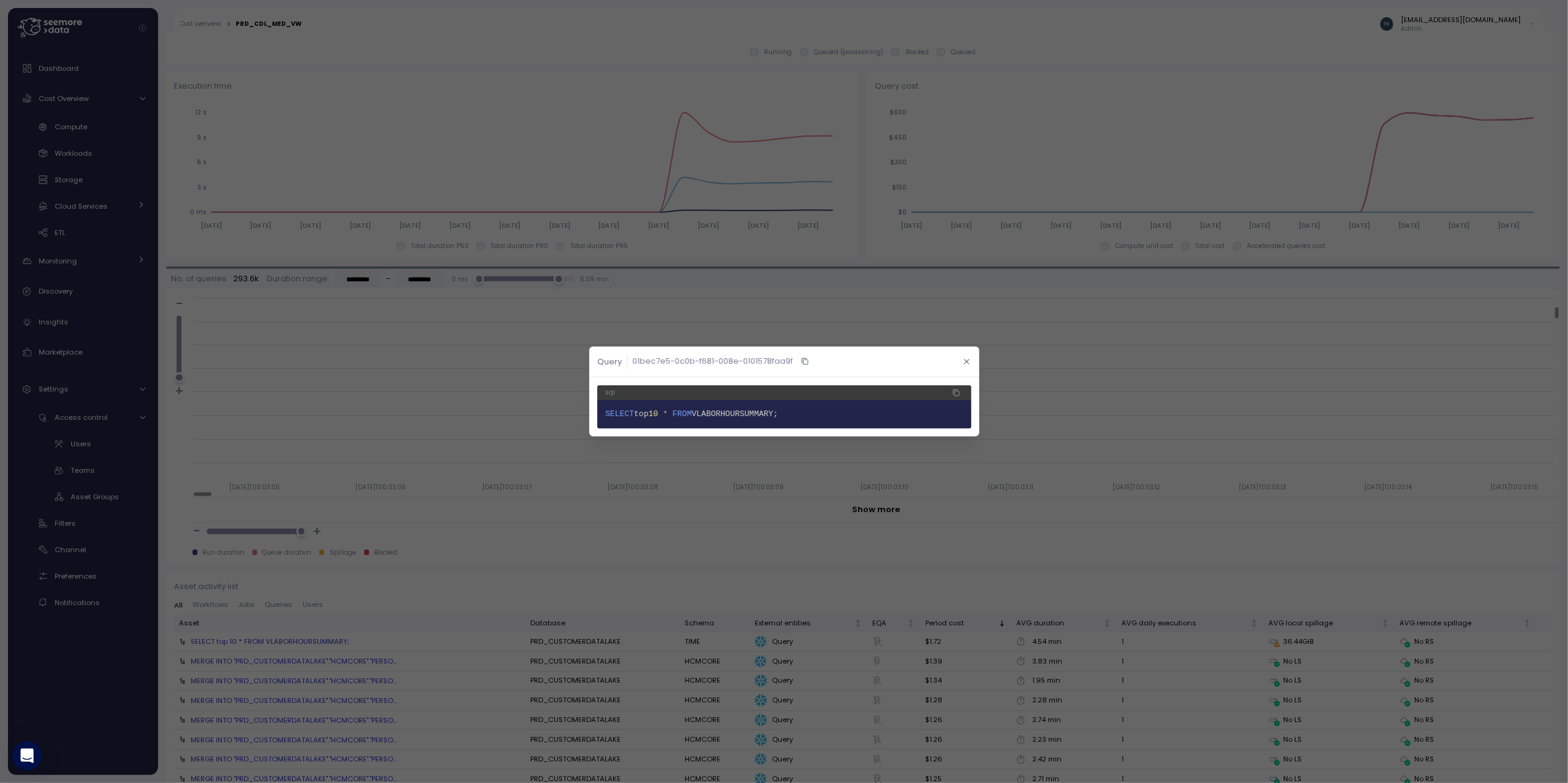
click at [965, 362] on icon "button" at bounding box center [966, 362] width 8 height 8
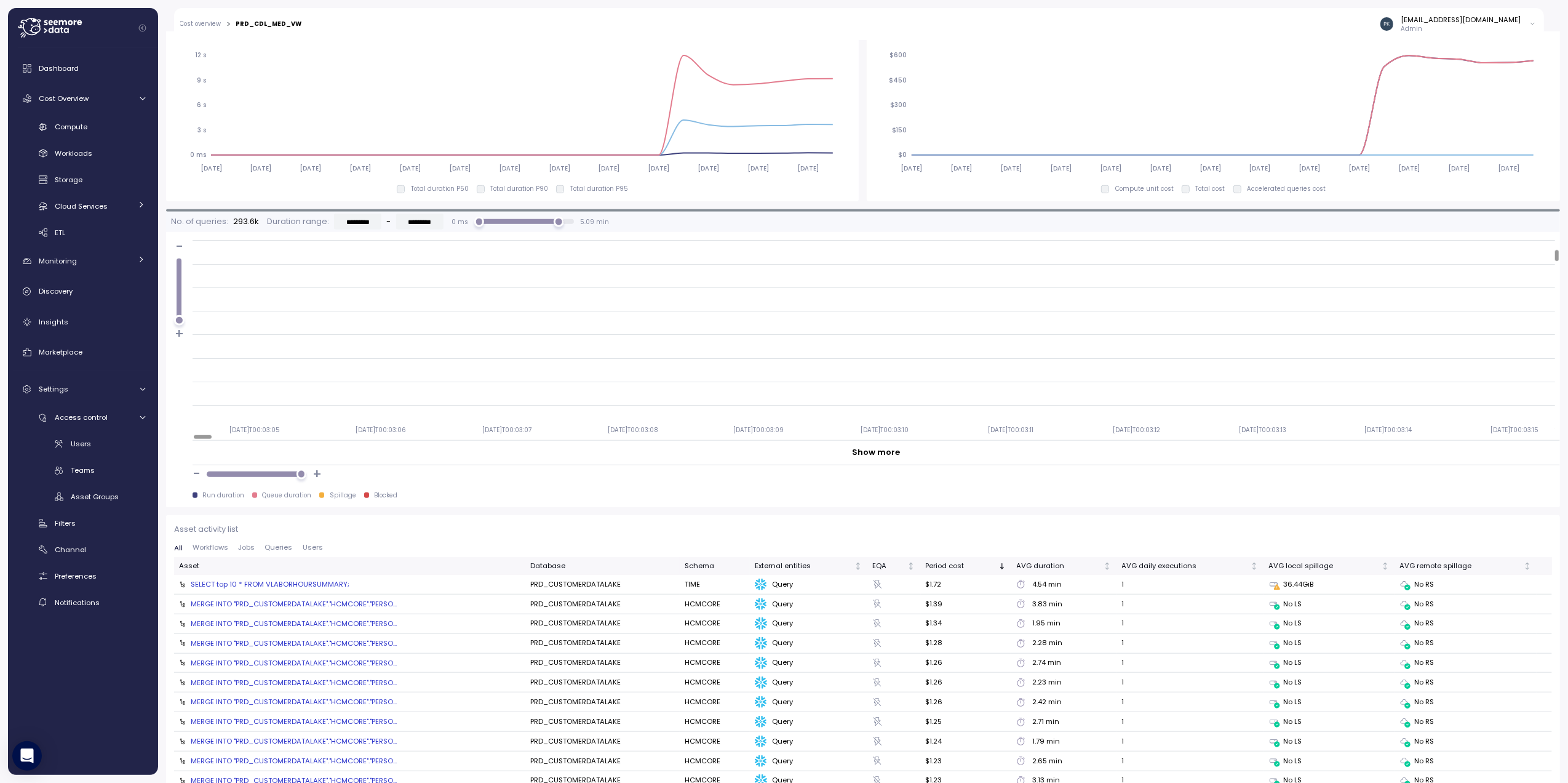
scroll to position [913, 0]
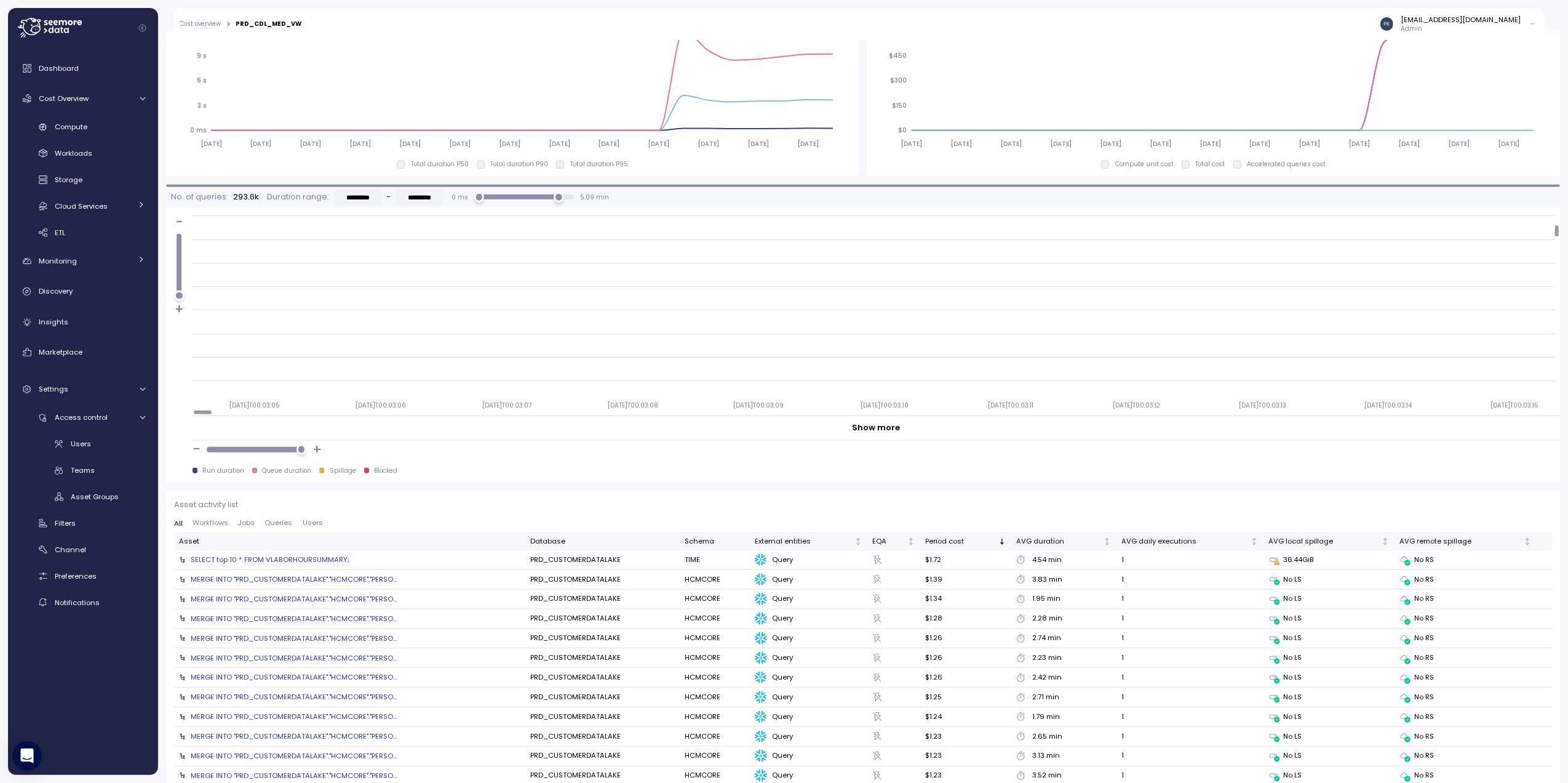
click at [281, 525] on span "Queries" at bounding box center [279, 522] width 27 height 6
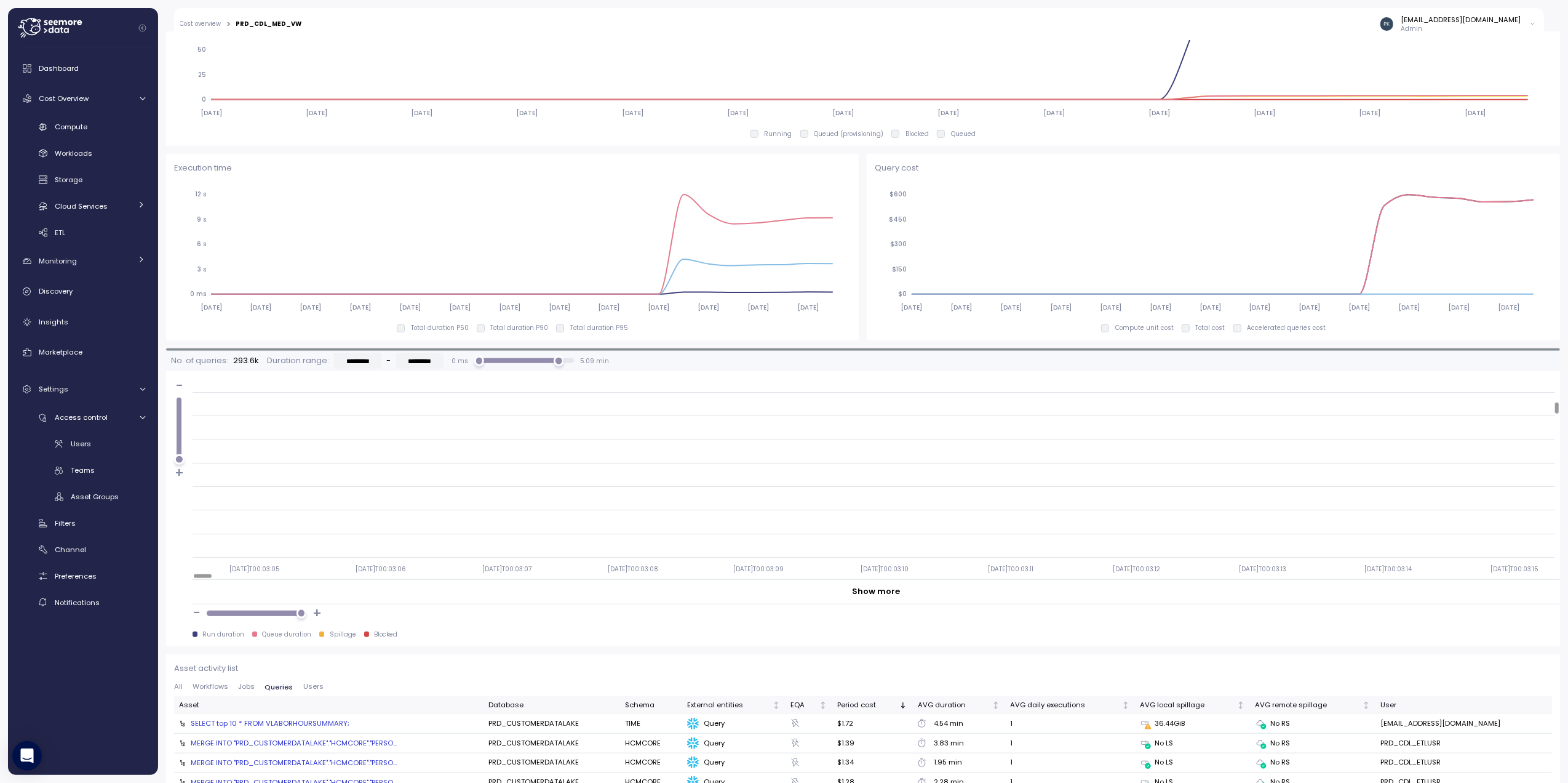
scroll to position [493, 0]
click at [69, 552] on span "Channel" at bounding box center [71, 550] width 32 height 10
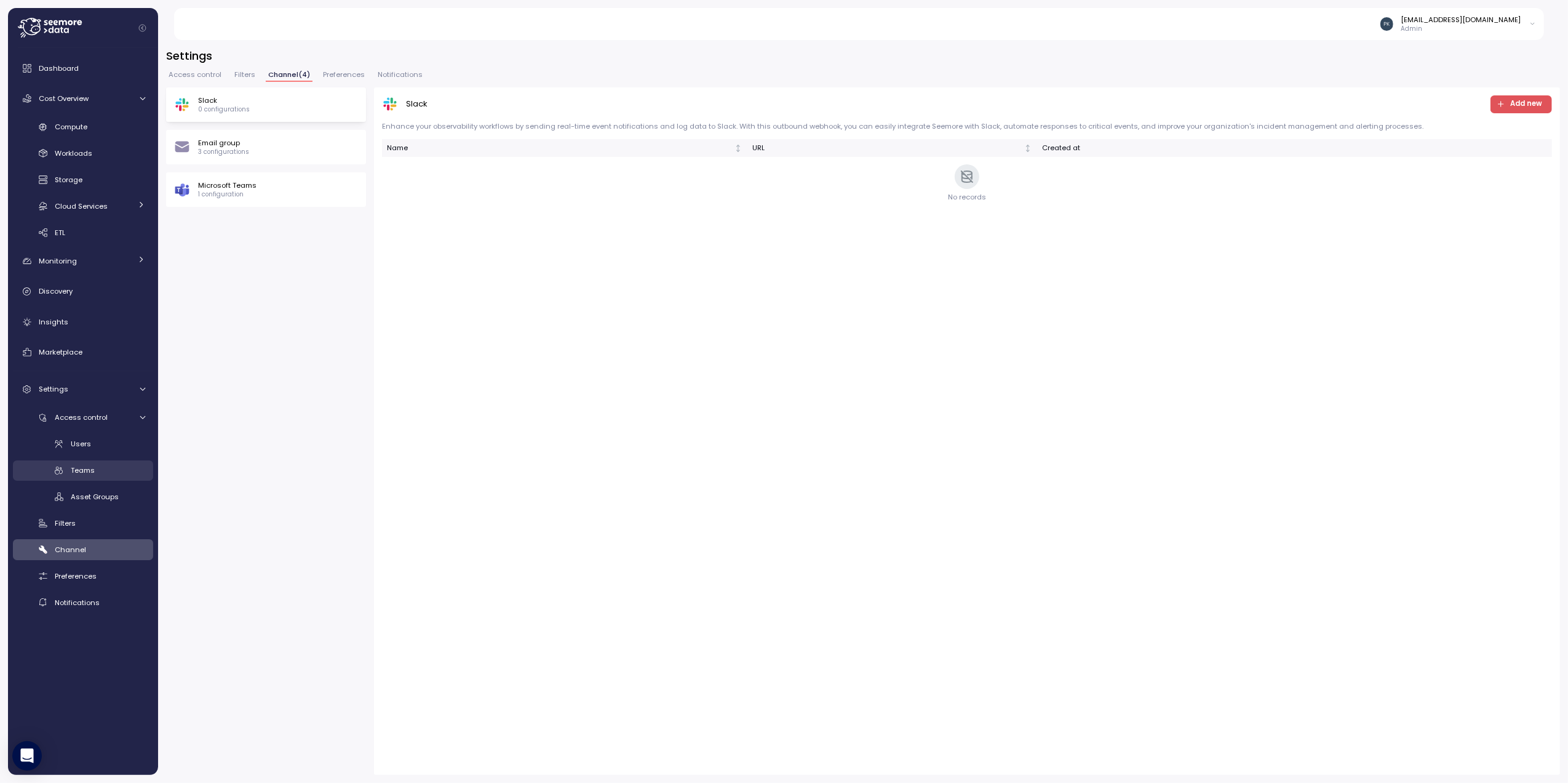
drag, startPoint x: 72, startPoint y: 471, endPoint x: 101, endPoint y: 474, distance: 29.2
click at [72, 471] on span "Teams" at bounding box center [82, 470] width 24 height 10
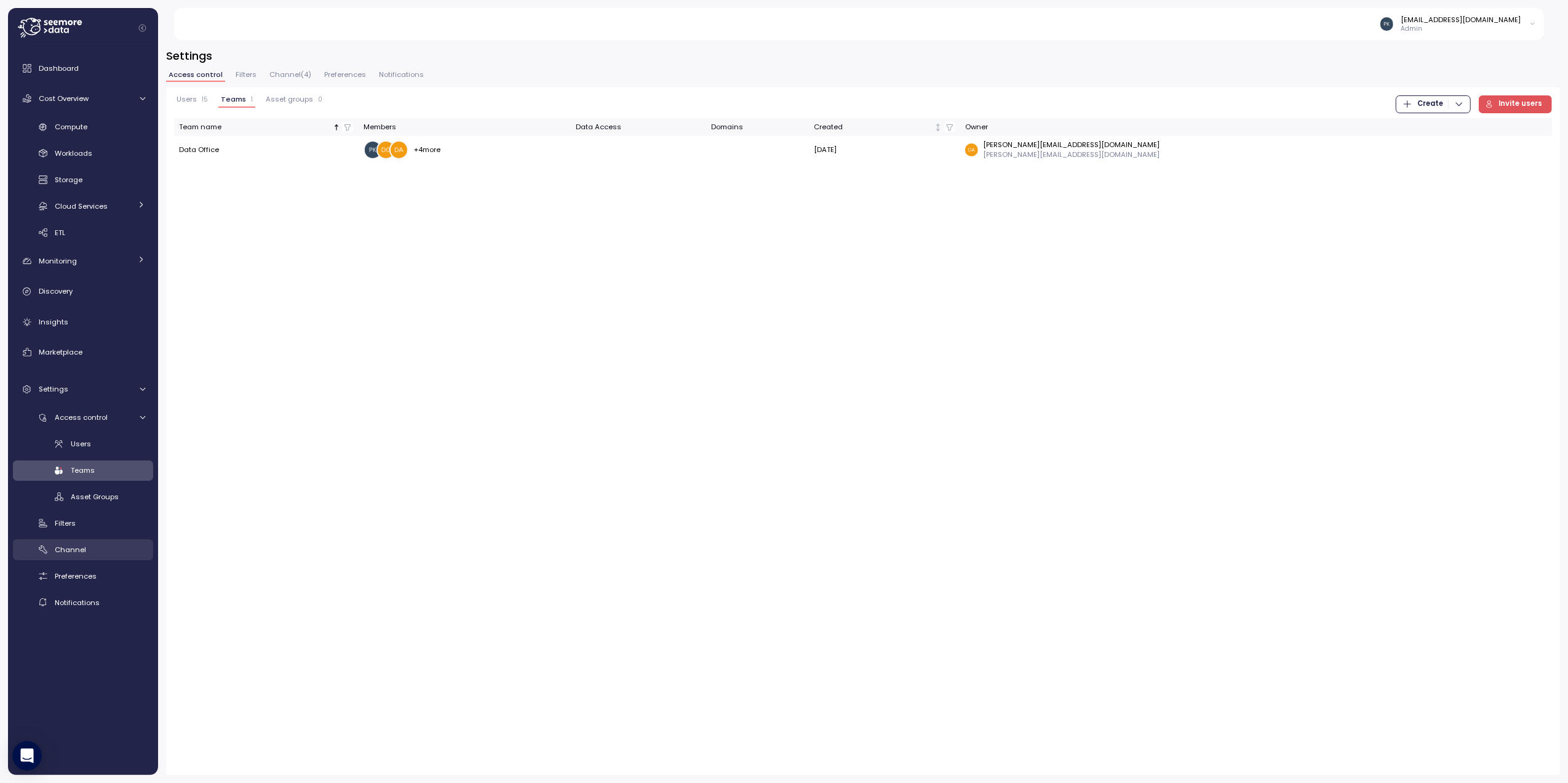
click at [60, 544] on link "Channel" at bounding box center [83, 550] width 140 height 20
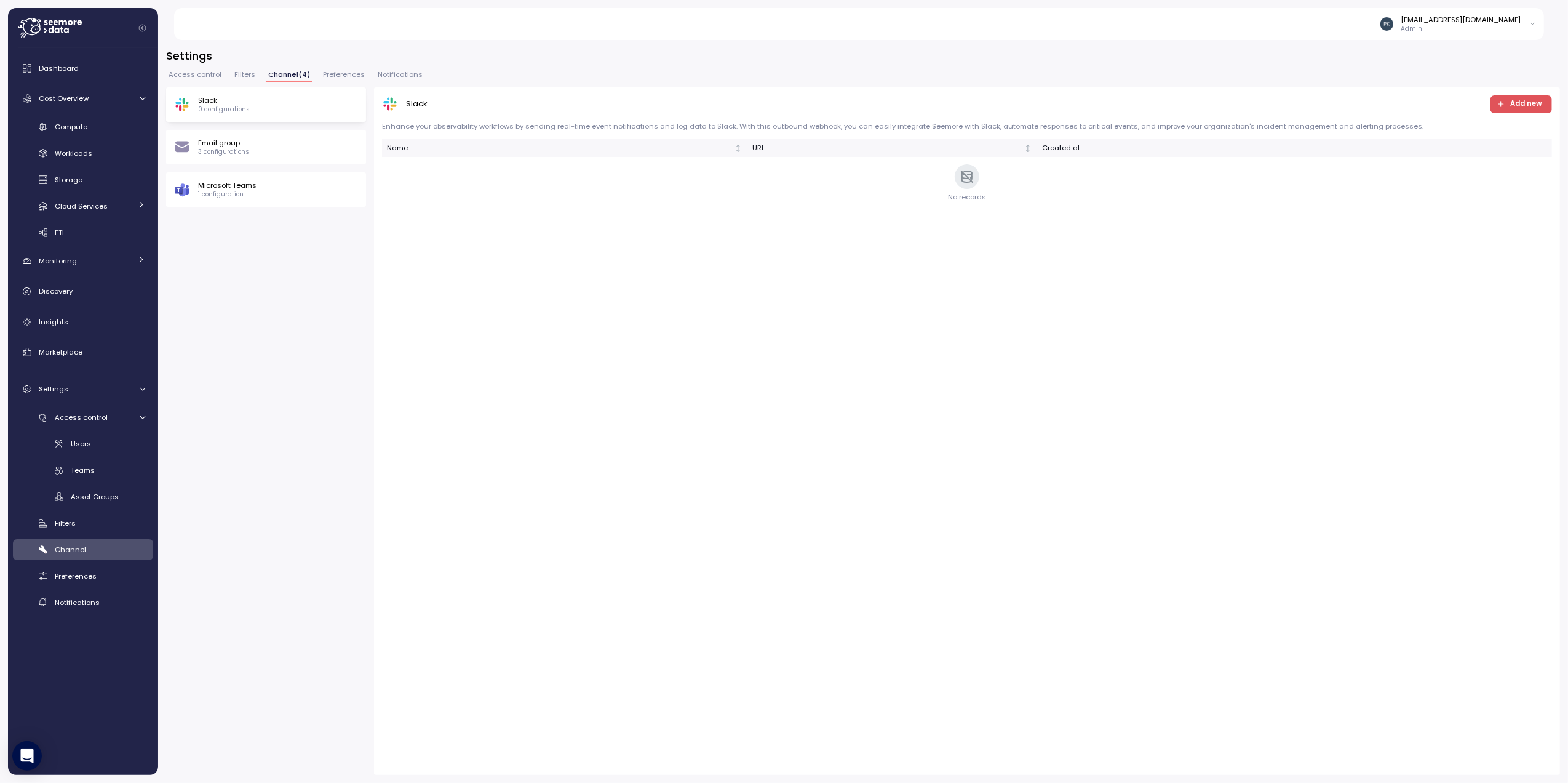
drag, startPoint x: 231, startPoint y: 192, endPoint x: 397, endPoint y: 269, distance: 183.0
click at [231, 192] on p "1 configuration" at bounding box center [227, 194] width 58 height 9
drag, startPoint x: 1533, startPoint y: 109, endPoint x: 1520, endPoint y: 114, distance: 13.9
click at [1533, 109] on span "Add new" at bounding box center [1526, 104] width 32 height 17
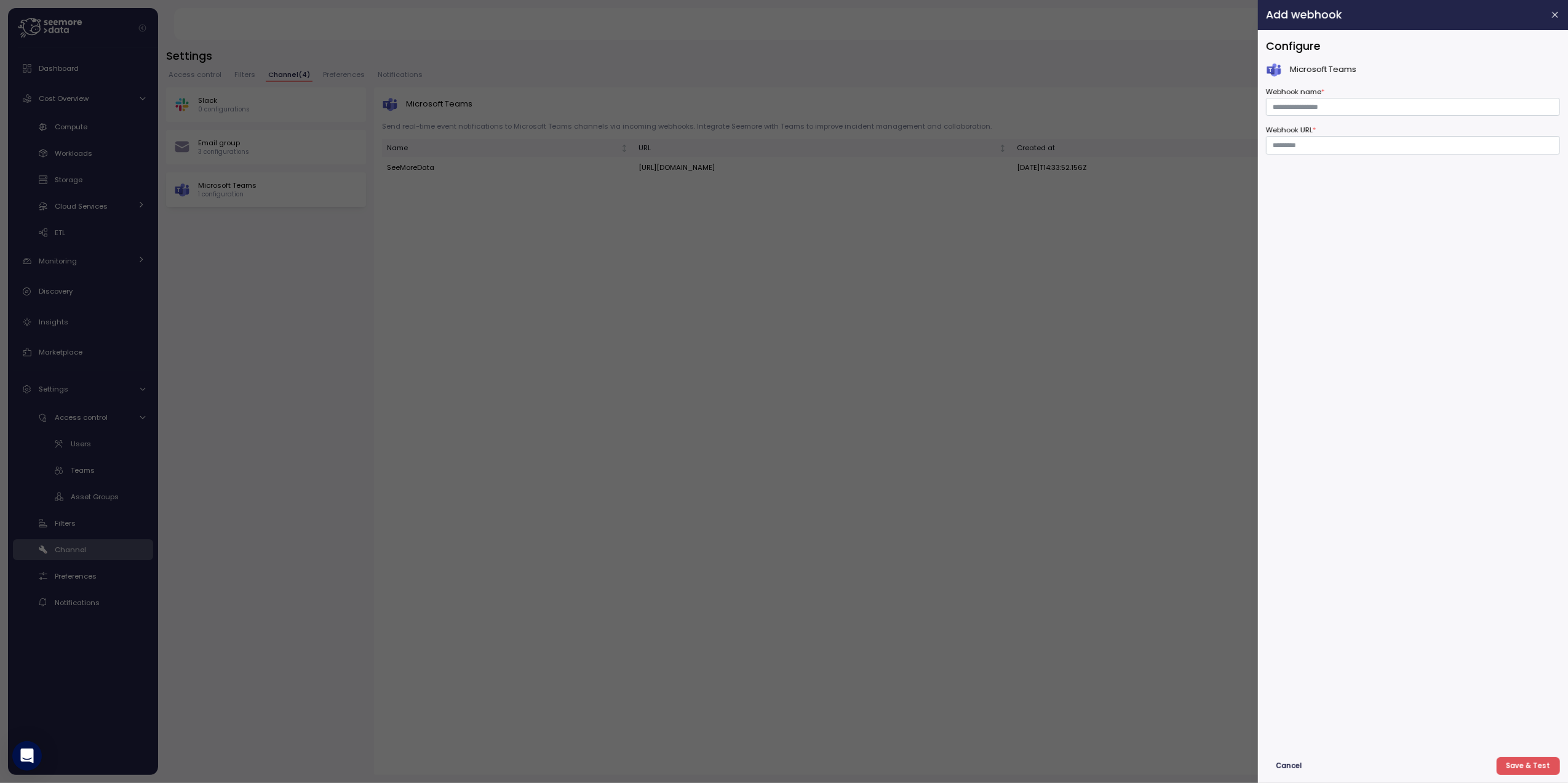
click at [1279, 762] on span "Cancel" at bounding box center [1289, 766] width 26 height 17
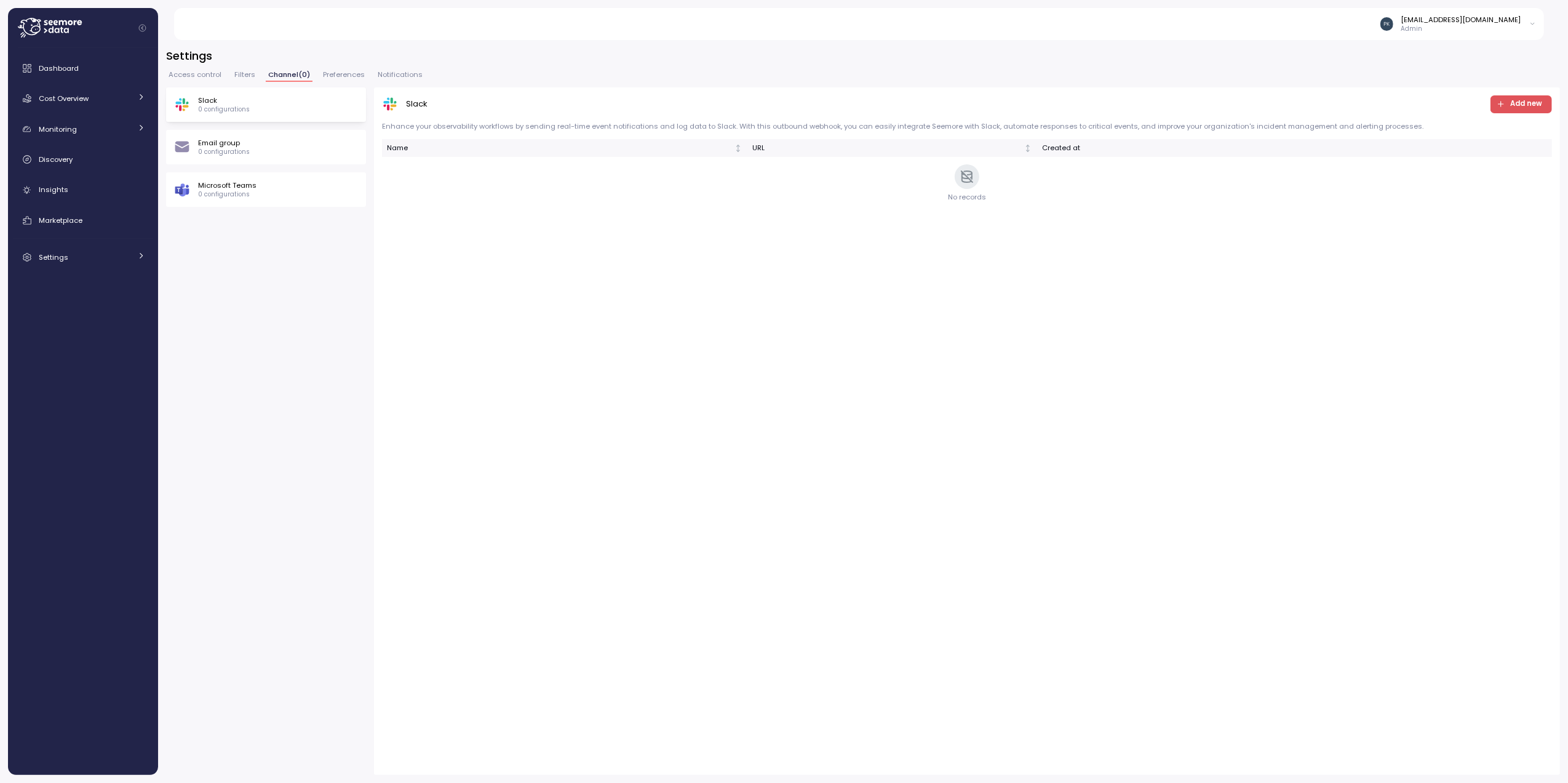
click at [1455, 27] on p "Admin" at bounding box center [1461, 29] width 120 height 9
click at [1445, 134] on div "Slack Add new Enhance your observability workflows by sending real-time event n…" at bounding box center [967, 152] width 1170 height 114
click at [1450, 13] on div "pkansal@paychex.com Admin" at bounding box center [867, 24] width 1356 height 32
click at [1455, 23] on div "[EMAIL_ADDRESS][DOMAIN_NAME]" at bounding box center [1461, 20] width 120 height 10
click at [1489, 69] on div "Log out" at bounding box center [1507, 66] width 48 height 11
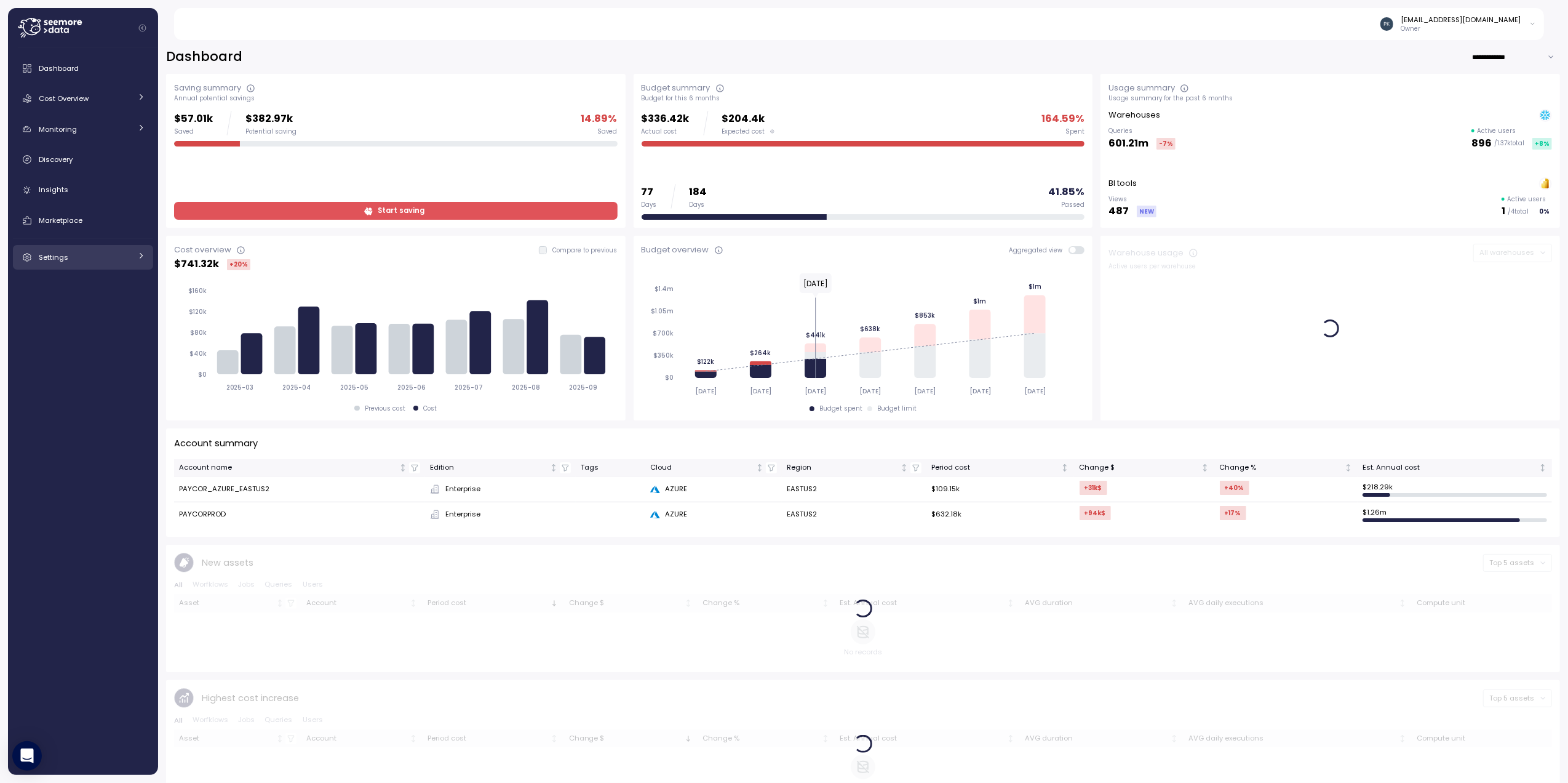
click at [61, 261] on span "Settings" at bounding box center [53, 257] width 30 height 10
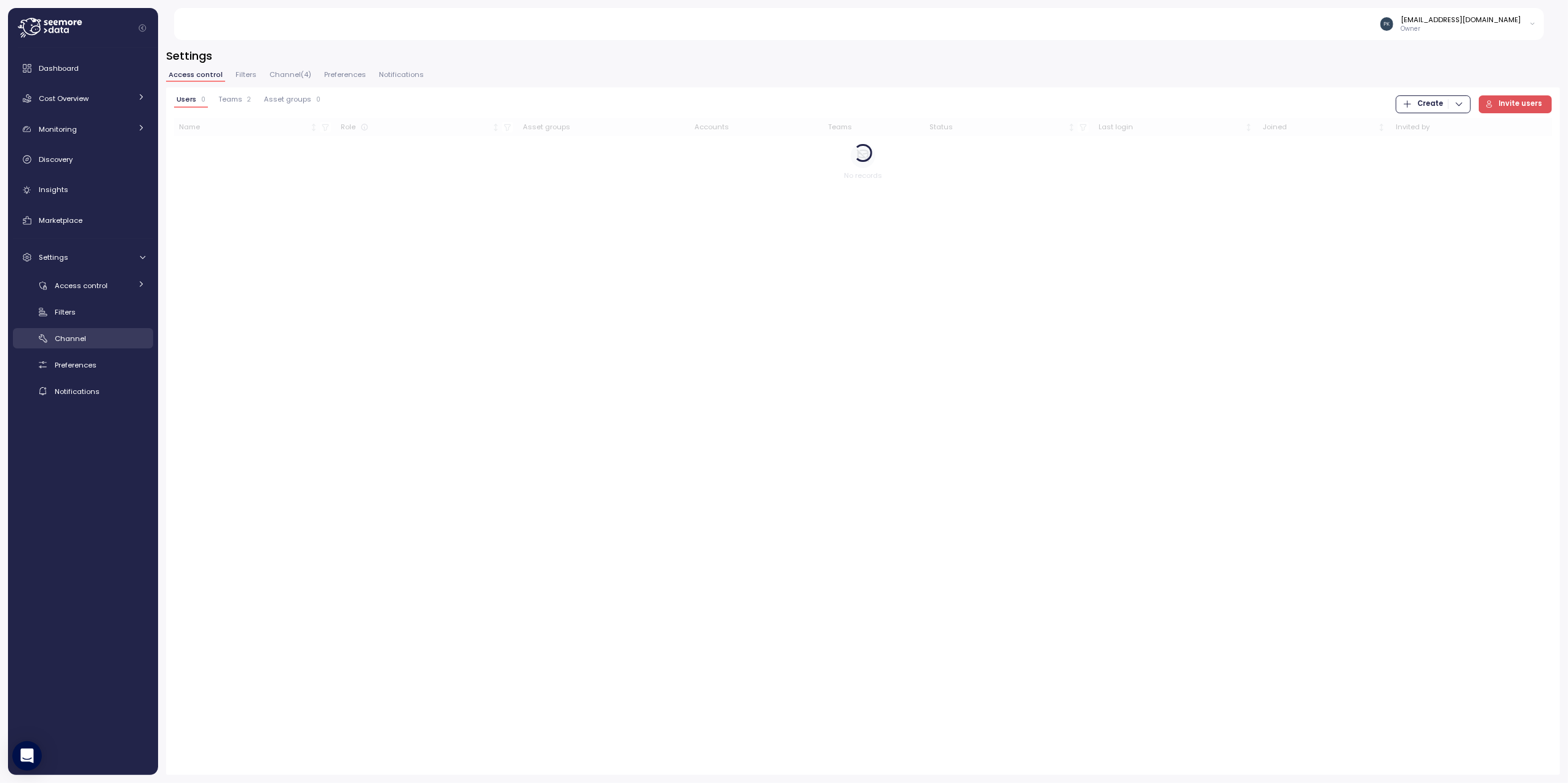
click at [76, 343] on span "Channel" at bounding box center [71, 339] width 32 height 10
click at [257, 196] on div "Microsoft Teams 1 configuration" at bounding box center [266, 189] width 184 height 19
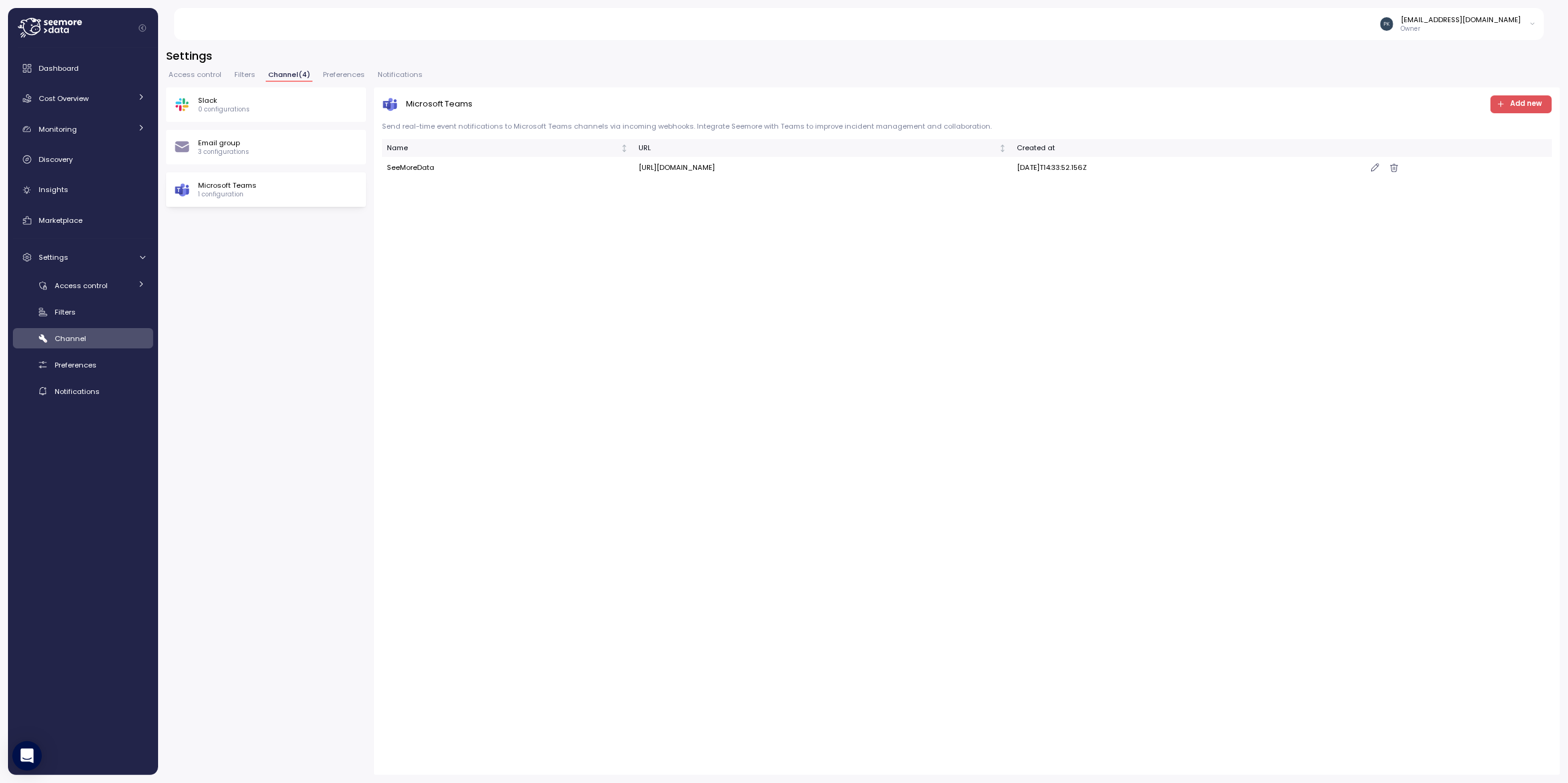
click at [806, 340] on div "Microsoft Teams Add new Send real-time event notifications to Microsoft Teams c…" at bounding box center [968, 431] width 1186 height 688
click at [404, 71] on span "Notifications" at bounding box center [400, 74] width 45 height 6
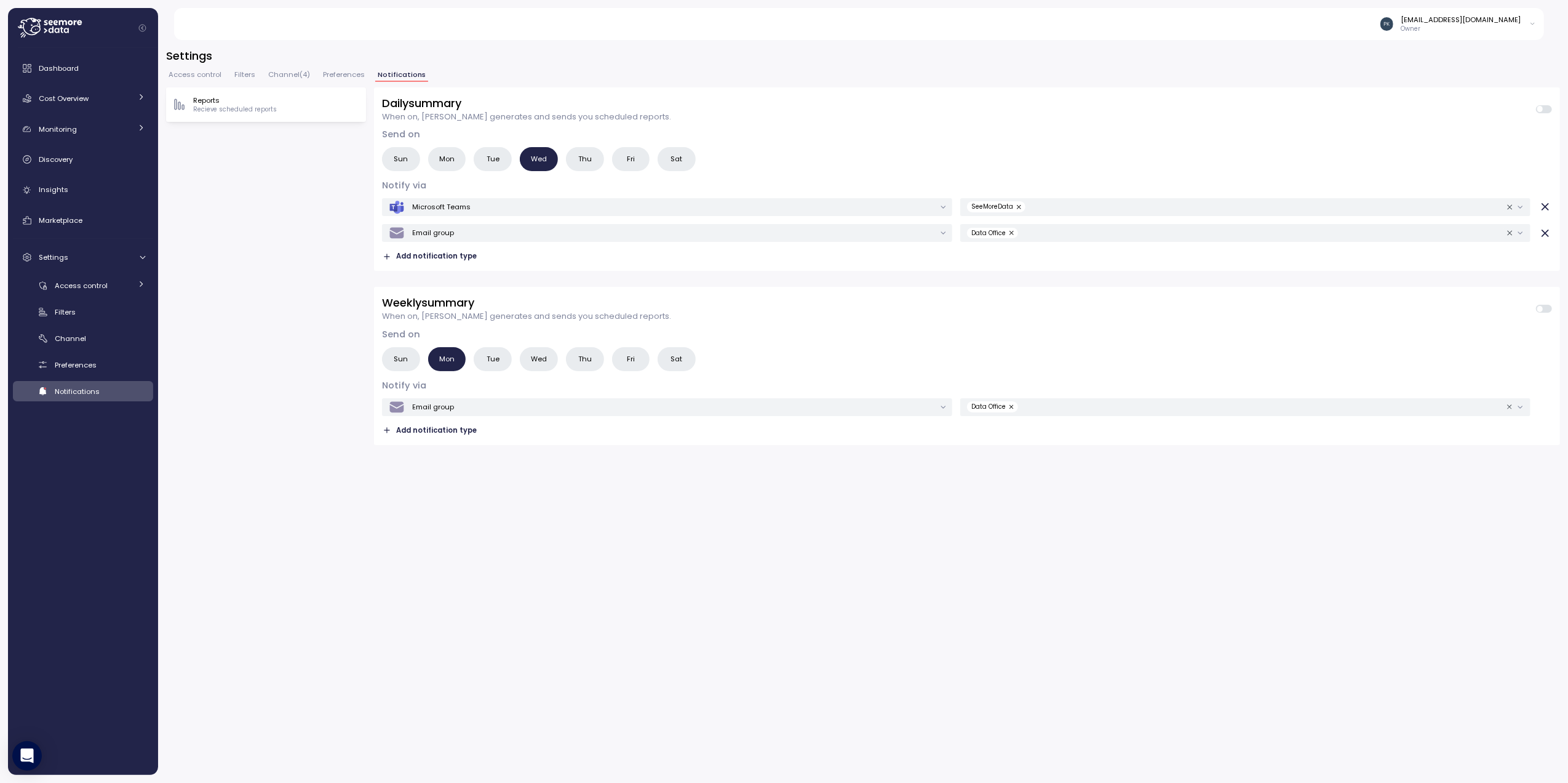
click at [541, 358] on span "Wed" at bounding box center [539, 359] width 16 height 13
click at [423, 431] on span "Add notification type" at bounding box center [436, 431] width 81 height 12
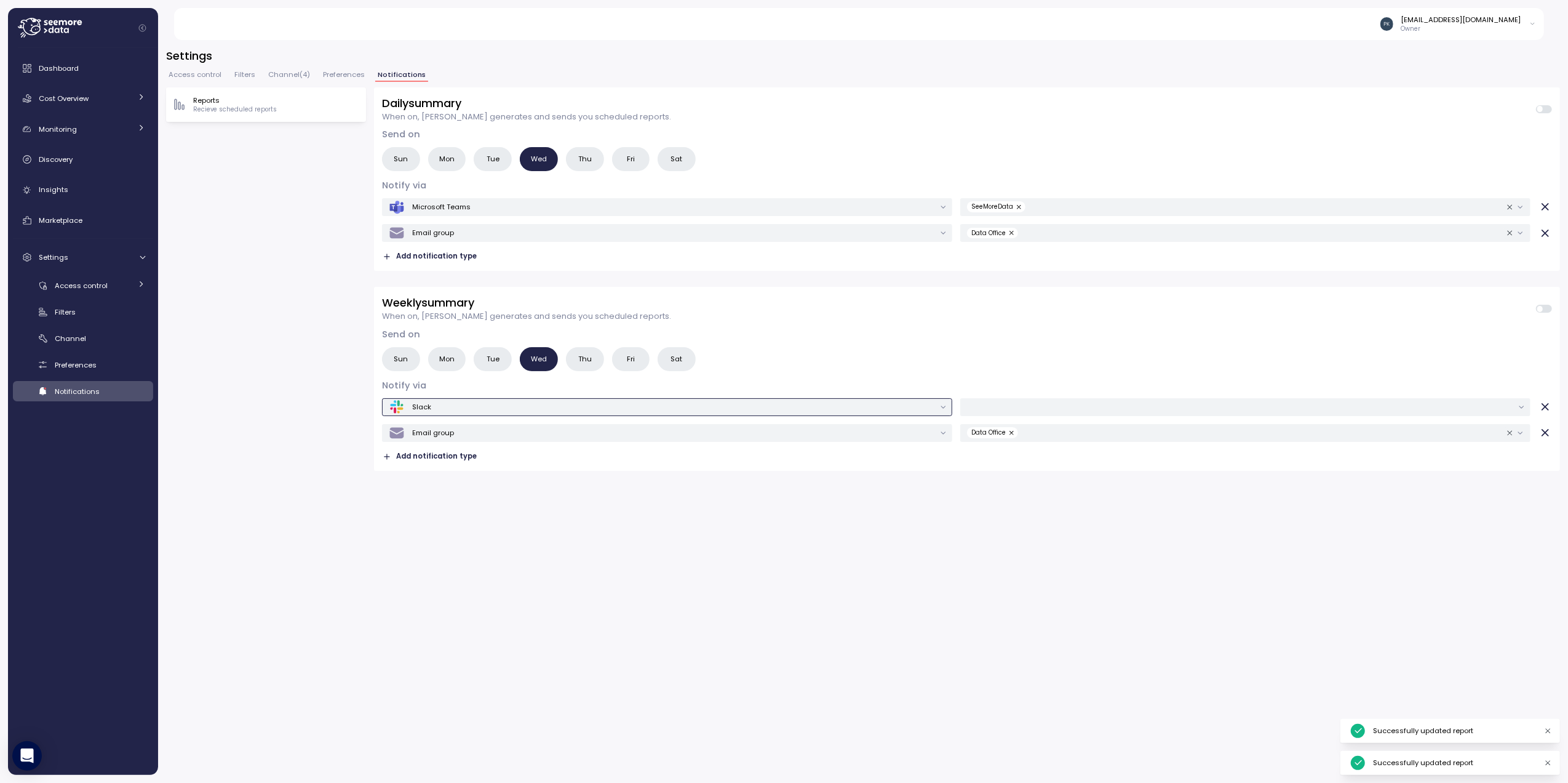
click at [459, 406] on div "Slack" at bounding box center [662, 407] width 546 height 16
click at [675, 485] on div "Microsoft Teams" at bounding box center [674, 480] width 83 height 16
click at [1066, 410] on input "text" at bounding box center [1240, 406] width 546 height 11
type input "*"
click at [1521, 408] on div at bounding box center [1245, 407] width 570 height 18
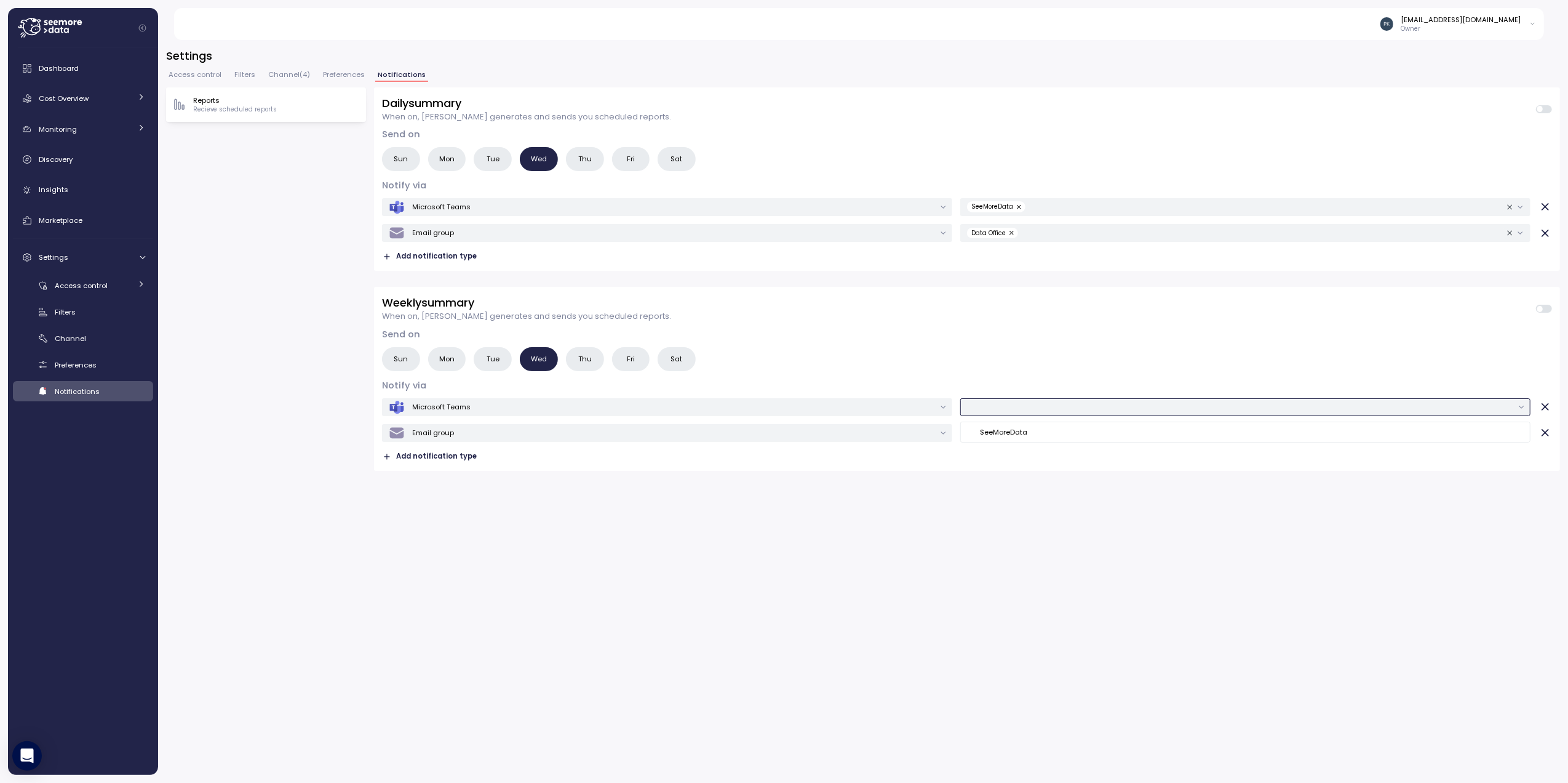
click at [1520, 405] on div at bounding box center [1245, 407] width 570 height 18
click at [1504, 493] on div "Daily summary When on, Seemore generates and sends you scheduled reports. Send …" at bounding box center [968, 431] width 1186 height 688
click at [1521, 407] on div at bounding box center [1245, 407] width 570 height 18
click at [1103, 434] on div "SeeMoreData" at bounding box center [1245, 432] width 565 height 16
click at [1078, 483] on div "Daily summary When on, Seemore generates and sends you scheduled reports. Send …" at bounding box center [968, 431] width 1186 height 688
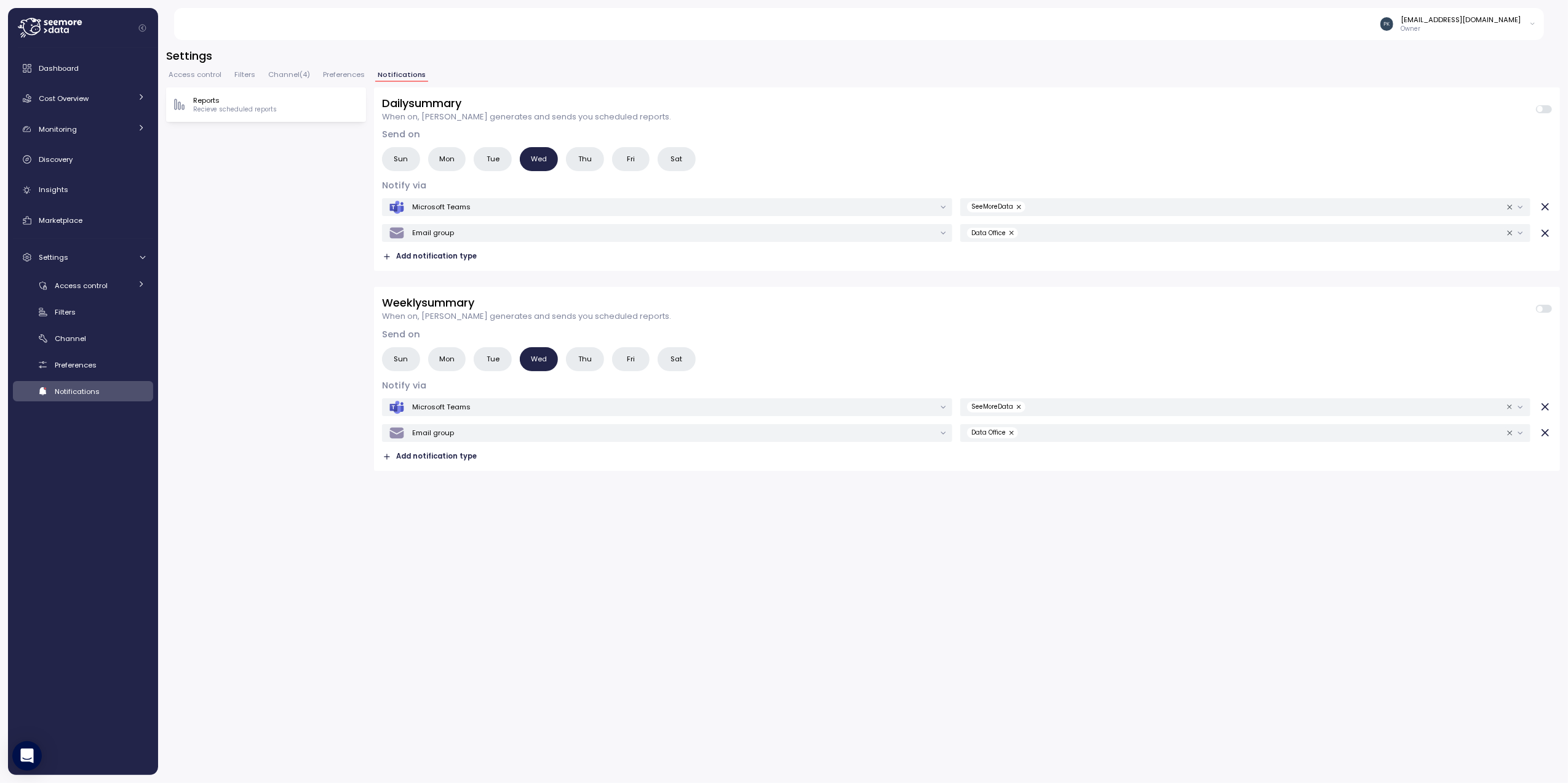
click at [1005, 547] on div "Daily summary When on, Seemore generates and sends you scheduled reports. Send …" at bounding box center [968, 431] width 1186 height 688
click at [491, 158] on span "Tue" at bounding box center [493, 159] width 13 height 13
click at [490, 361] on span "Tue" at bounding box center [493, 359] width 13 height 13
click at [245, 260] on div "Reports Recieve scheduled reports Daily summary When on, Seemore generates and …" at bounding box center [863, 431] width 1394 height 688
click at [84, 285] on span "Access control" at bounding box center [81, 286] width 53 height 10
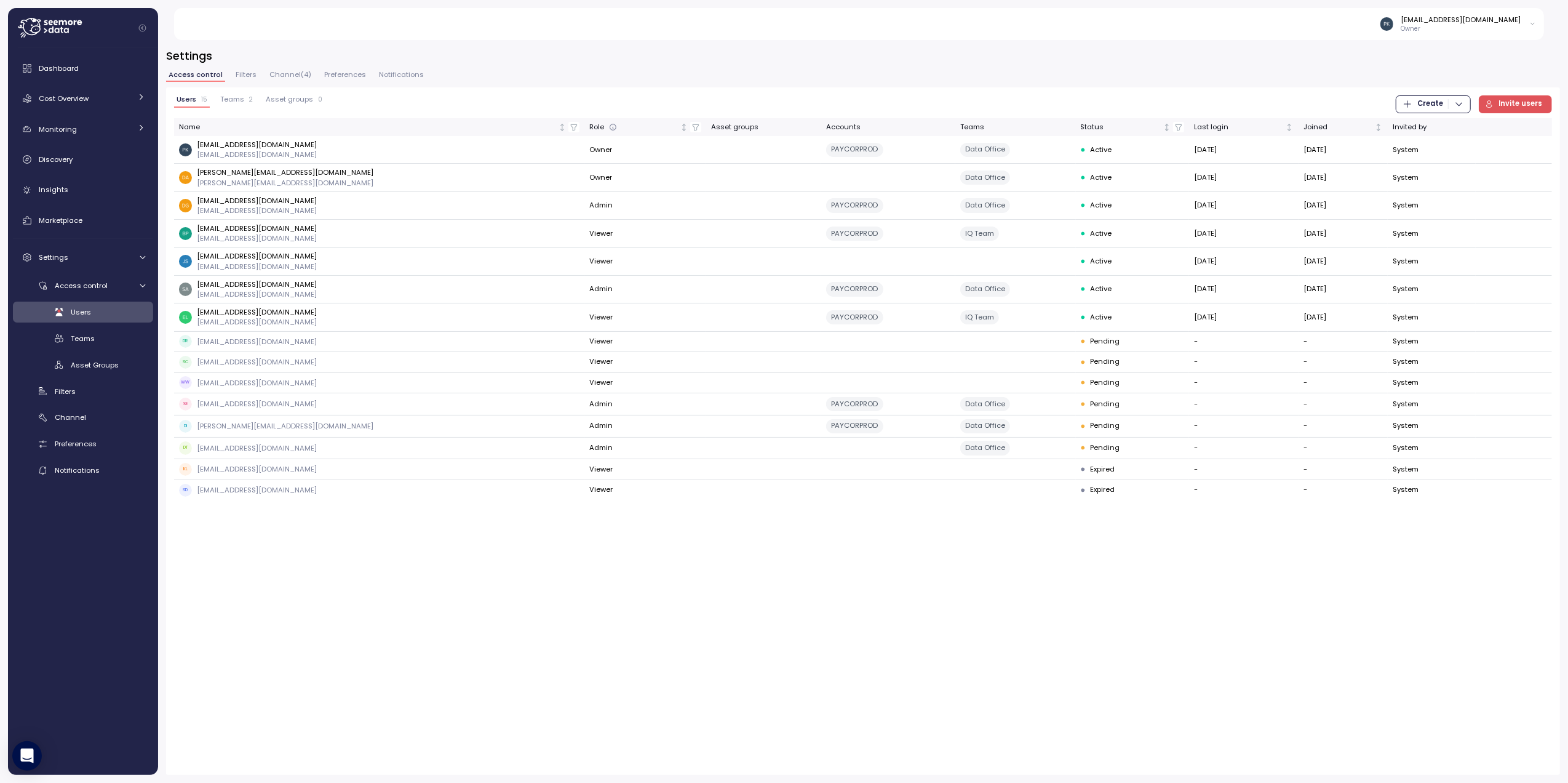
click at [302, 96] on span "Asset groups" at bounding box center [289, 99] width 48 height 6
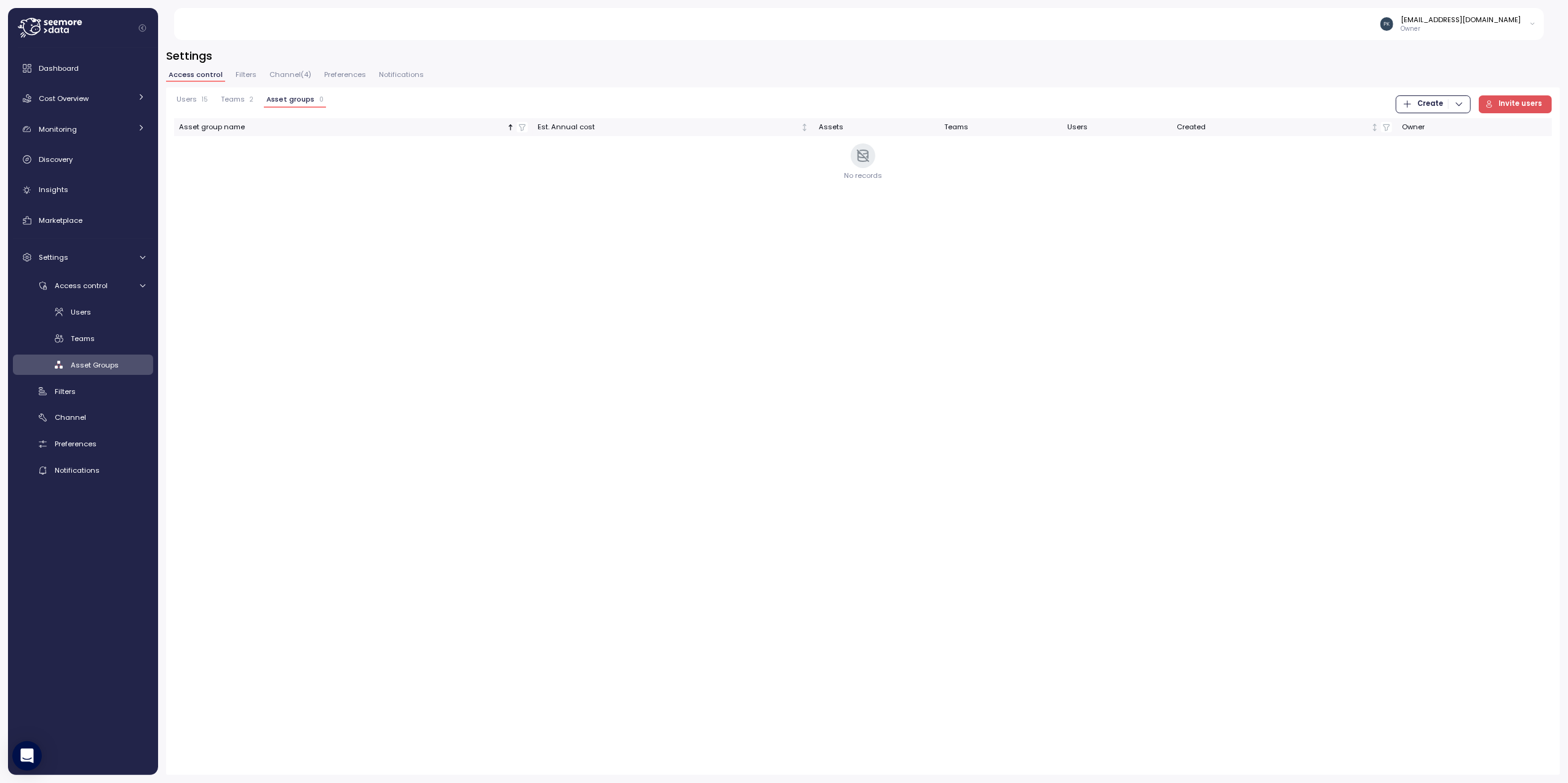
click at [1428, 94] on div "Users 15 Teams 2 Asset groups 0 Create Invite users Asset group name Est. Annua…" at bounding box center [863, 431] width 1394 height 688
click at [1425, 101] on span "Create" at bounding box center [1430, 104] width 26 height 17
click at [1440, 146] on div "Asset Group" at bounding box center [1443, 146] width 44 height 11
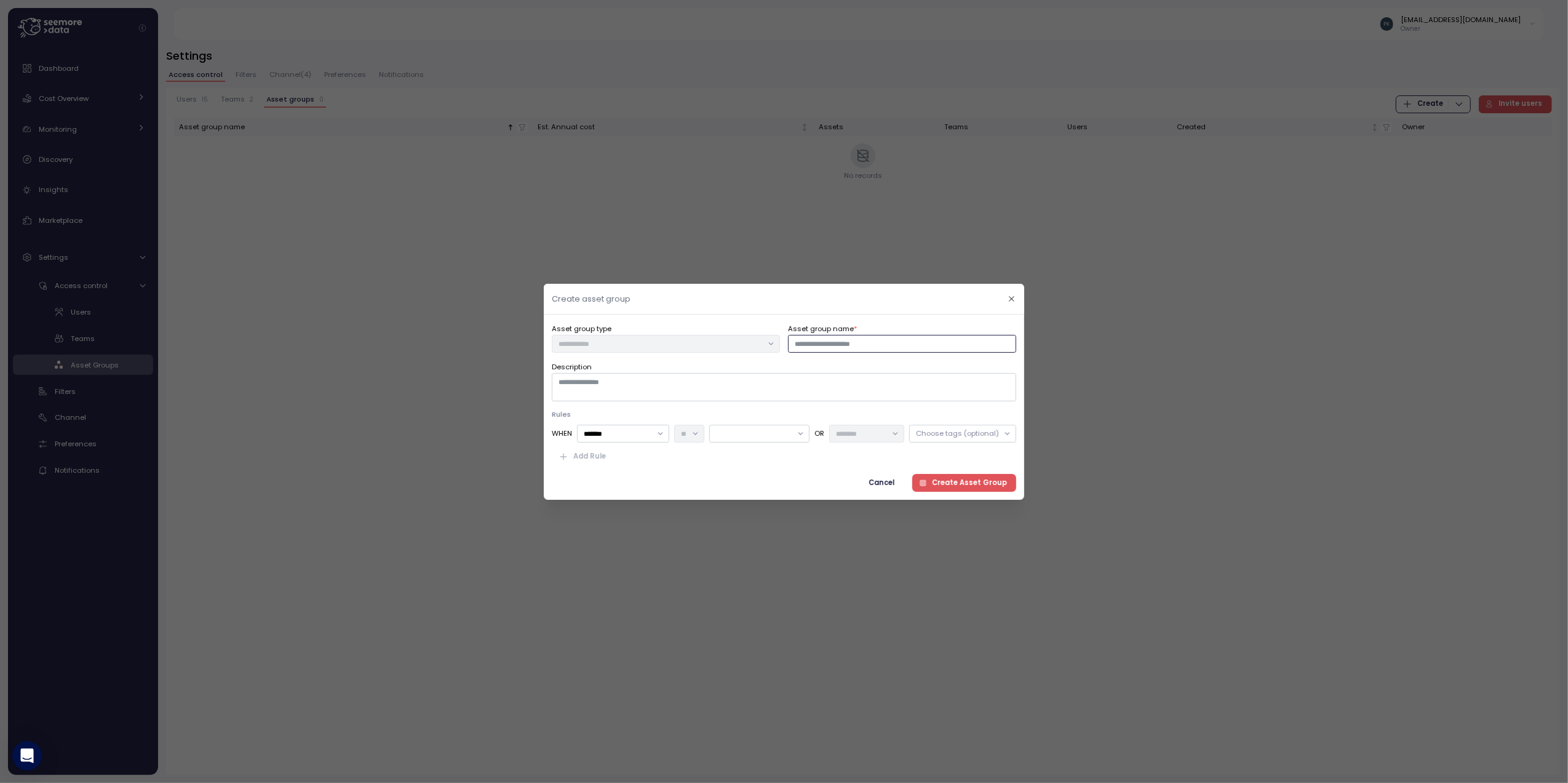
click at [848, 338] on input "Asset group name *" at bounding box center [902, 343] width 228 height 18
type input "**********"
click at [678, 390] on textarea "Description" at bounding box center [784, 387] width 464 height 28
click at [754, 432] on div at bounding box center [759, 434] width 100 height 18
click at [736, 495] on div "PAYCORPROD only" at bounding box center [761, 501] width 142 height 15
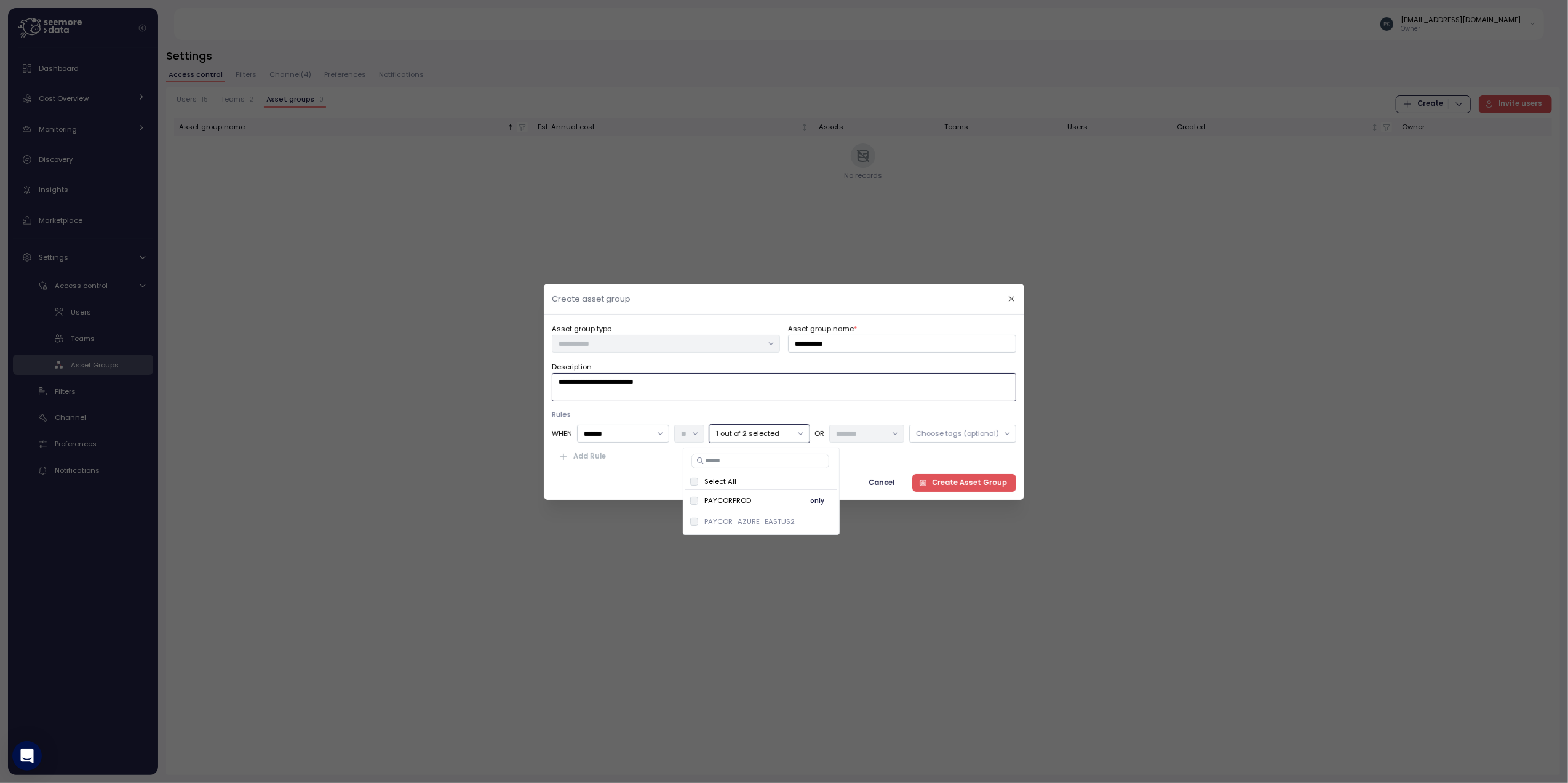
click at [814, 500] on span "only" at bounding box center [818, 500] width 14 height 14
type textarea "**********"
click at [870, 467] on div "**********" at bounding box center [784, 406] width 464 height 169
click at [958, 483] on span "Create Asset Group" at bounding box center [970, 482] width 75 height 17
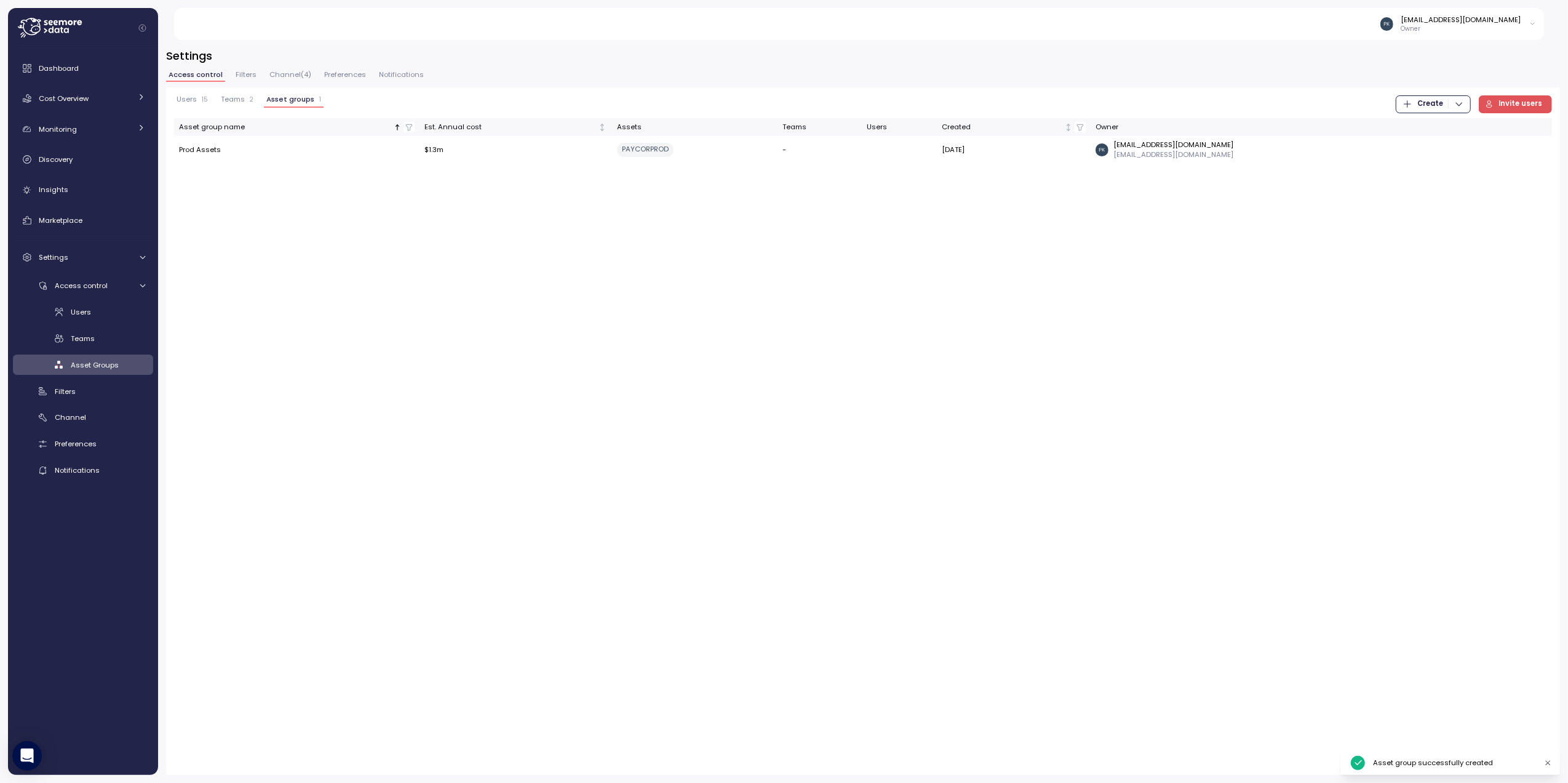
click at [1443, 102] on span "Create" at bounding box center [1430, 104] width 26 height 17
click at [1424, 146] on div "Asset Group" at bounding box center [1443, 146] width 44 height 11
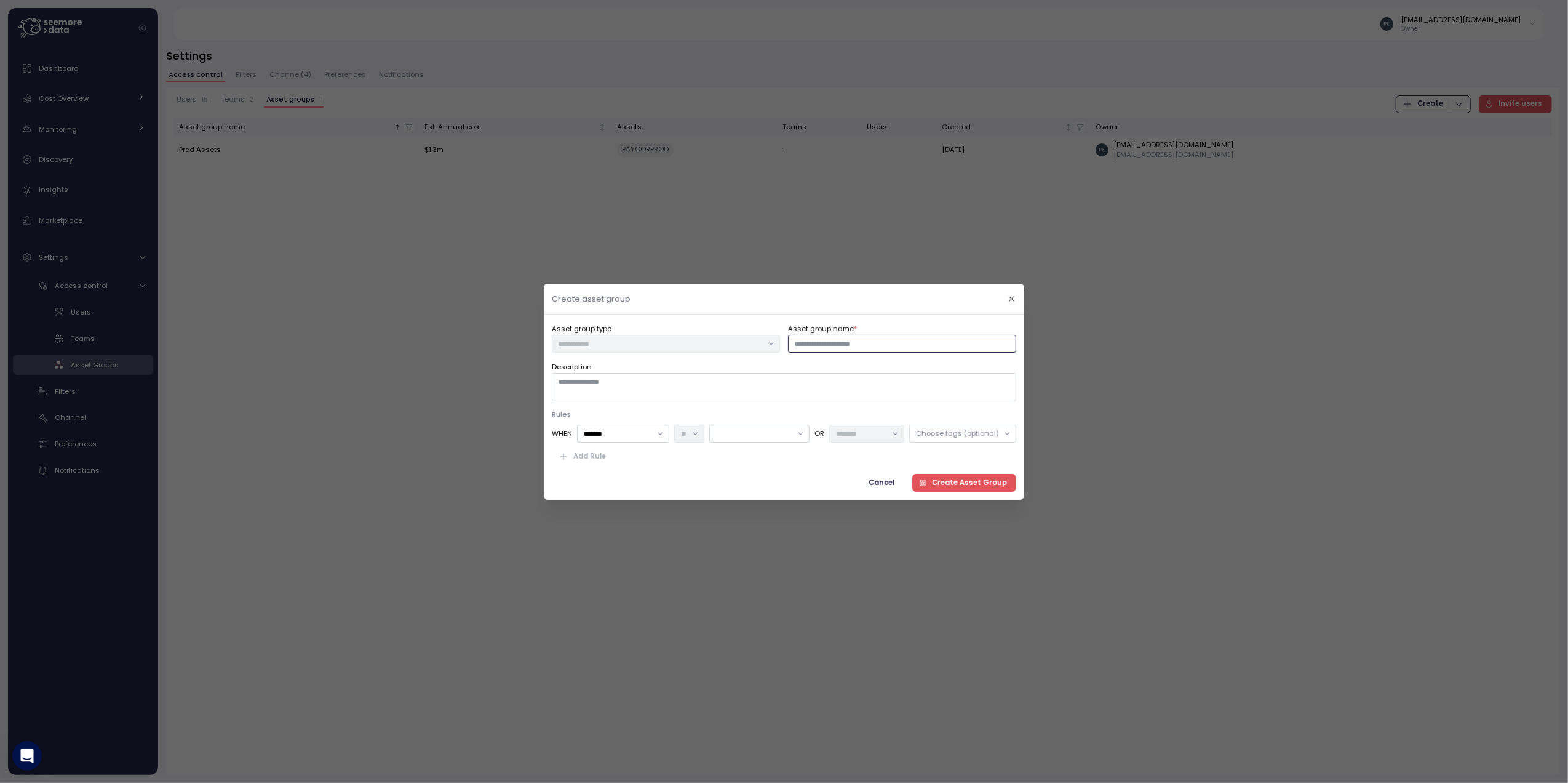
click at [870, 337] on input "Asset group name *" at bounding box center [902, 343] width 228 height 18
type input "**********"
click at [828, 388] on textarea "Description" at bounding box center [784, 387] width 464 height 28
click at [751, 434] on div at bounding box center [759, 434] width 100 height 18
click at [747, 517] on p "PAYCOR_AZURE_EASTUS2" at bounding box center [750, 522] width 91 height 10
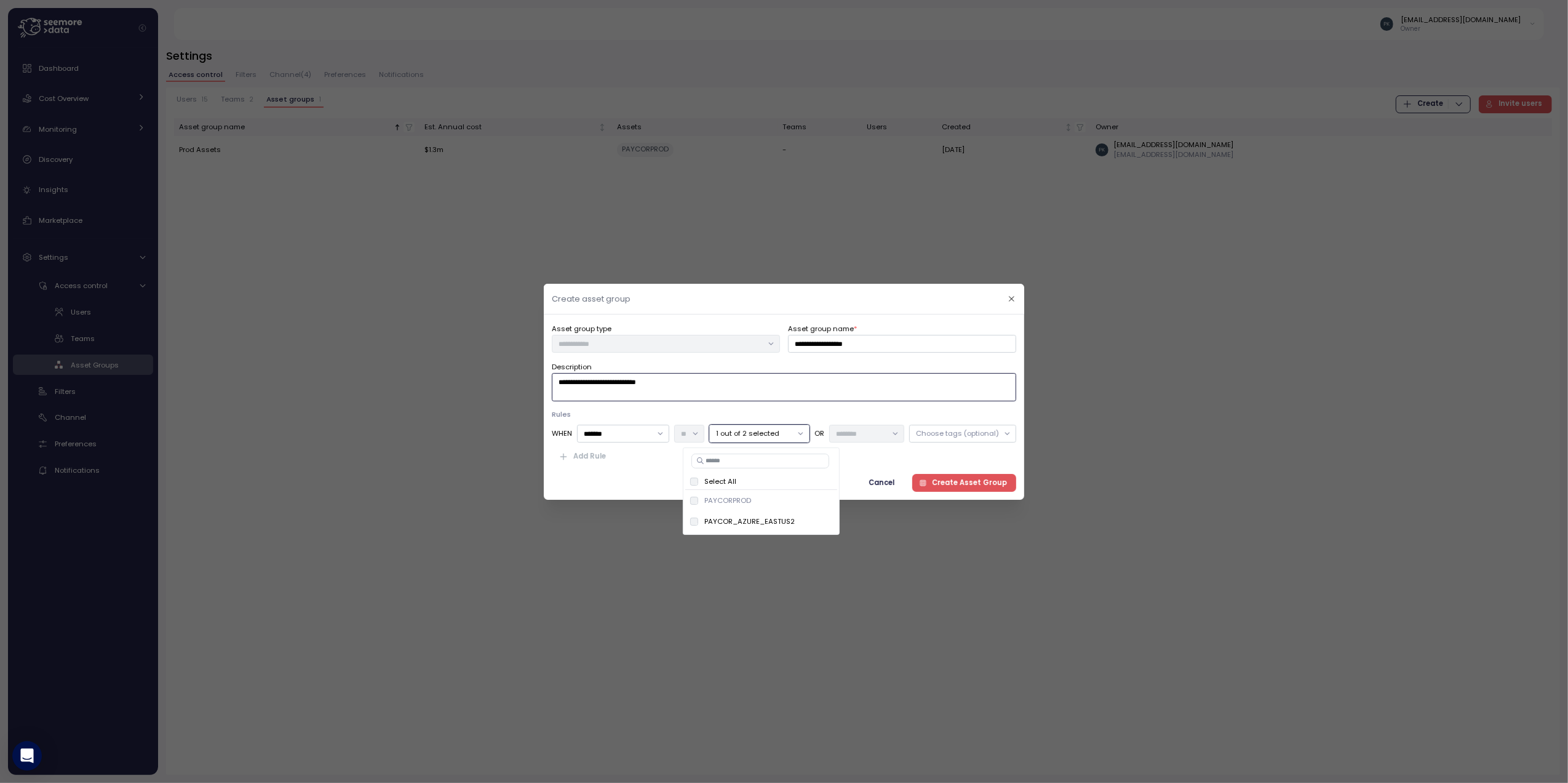
type textarea "**********"
click at [976, 480] on span "Create Asset Group" at bounding box center [970, 482] width 75 height 17
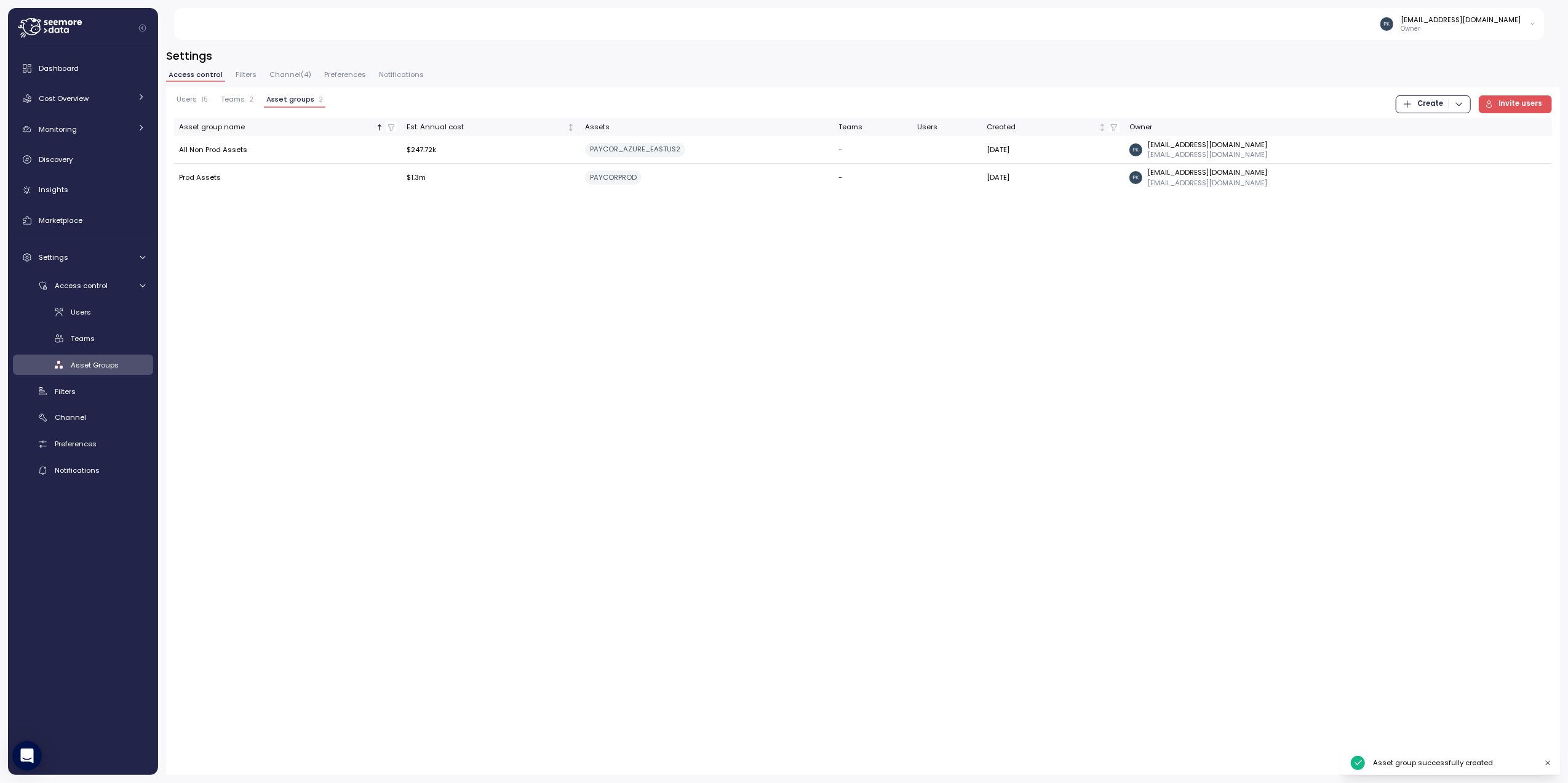
click at [897, 373] on div "Users 15 Teams 2 Asset groups 2 Create Invite users Asset group name Est. Annua…" at bounding box center [863, 431] width 1394 height 688
click at [233, 99] on span "Teams" at bounding box center [233, 99] width 24 height 6
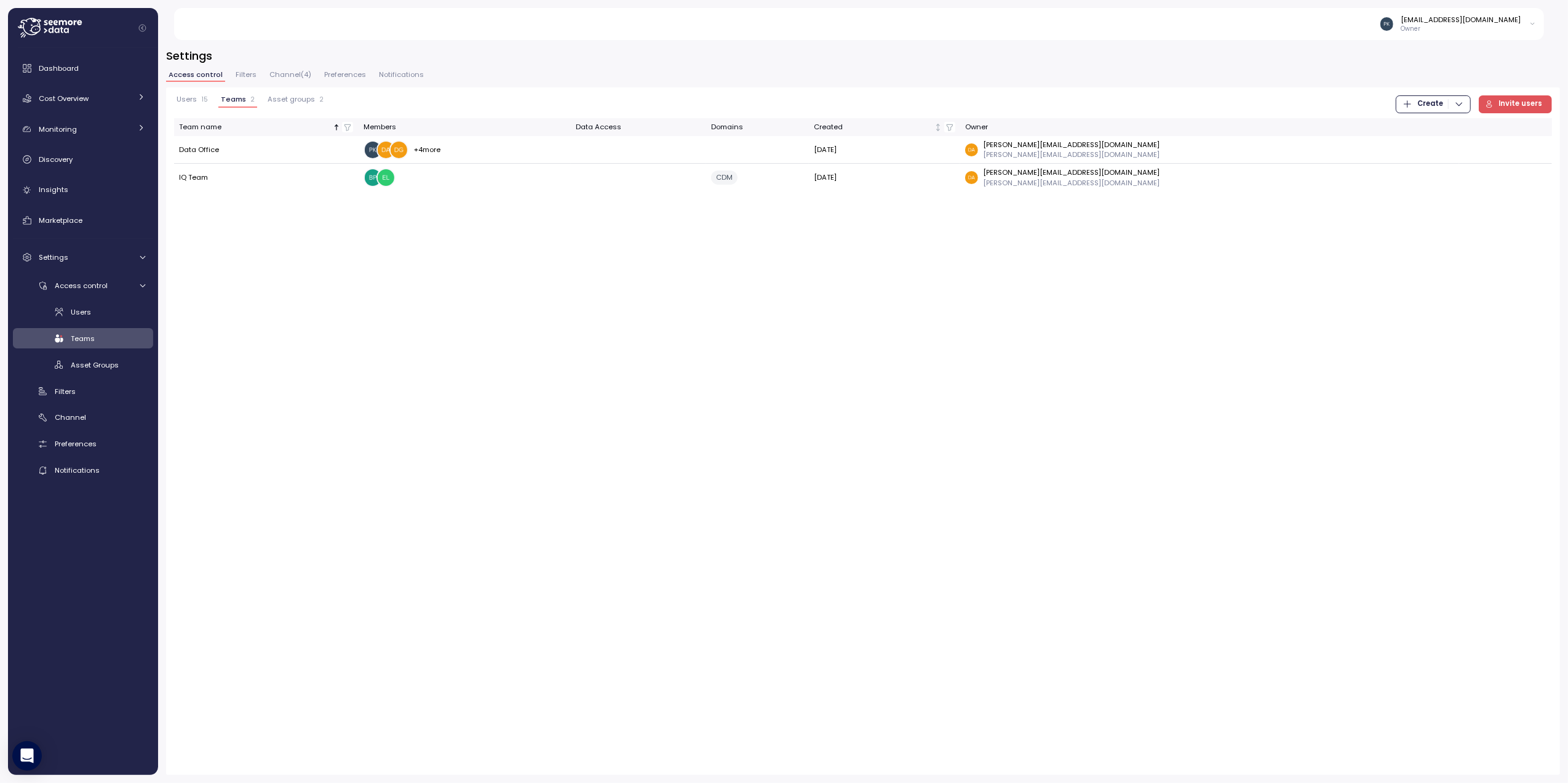
click at [226, 102] on span "Teams" at bounding box center [233, 99] width 25 height 6
click at [189, 102] on span "Users" at bounding box center [186, 99] width 20 height 6
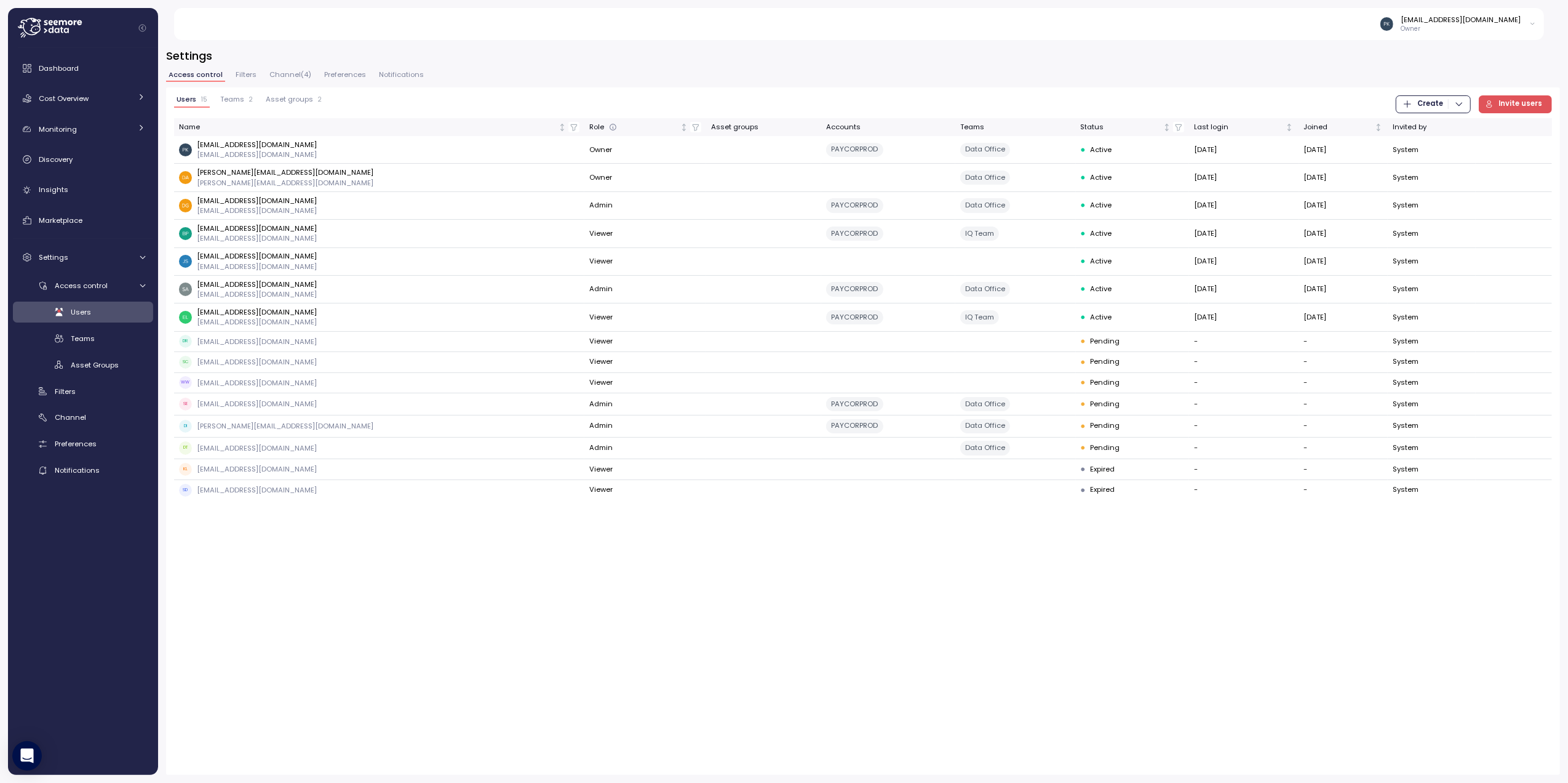
click at [241, 101] on span "Teams" at bounding box center [232, 99] width 24 height 6
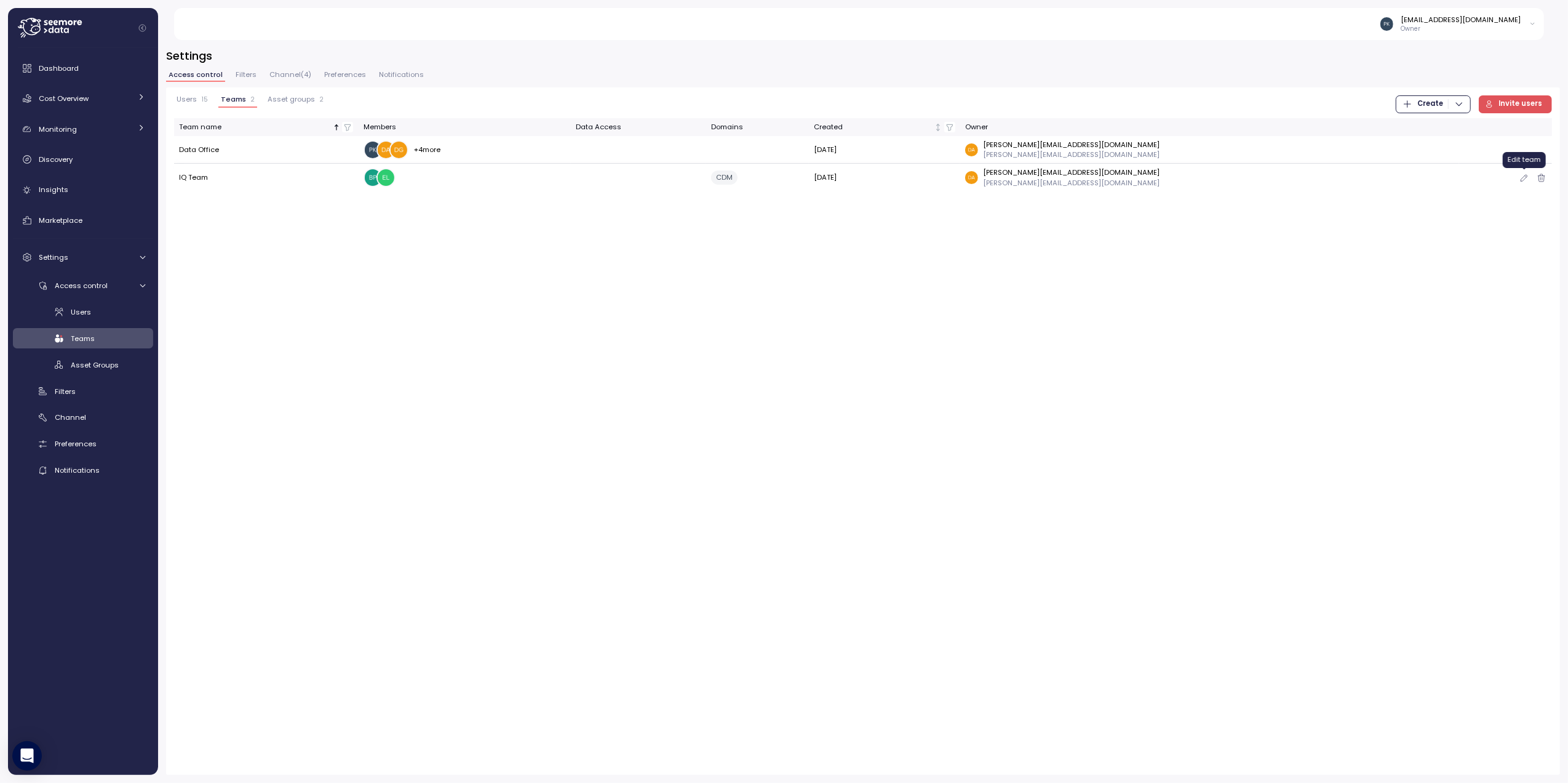
click at [1526, 177] on icon "button" at bounding box center [1525, 178] width 10 height 15
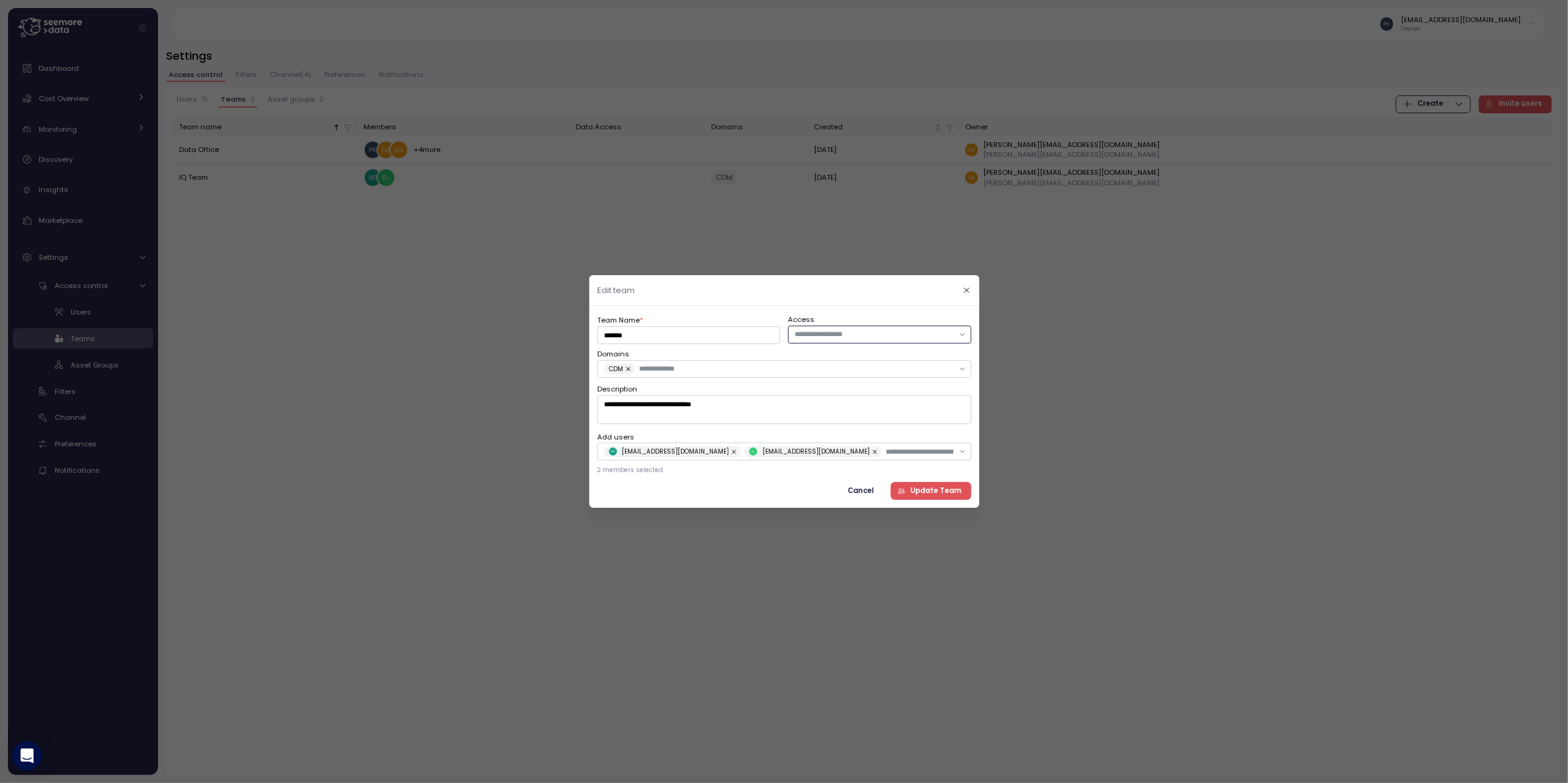
click at [854, 336] on input "text" at bounding box center [874, 334] width 158 height 11
click at [801, 294] on header "Edit team" at bounding box center [785, 290] width 390 height 31
click at [860, 493] on span "Cancel" at bounding box center [860, 491] width 26 height 17
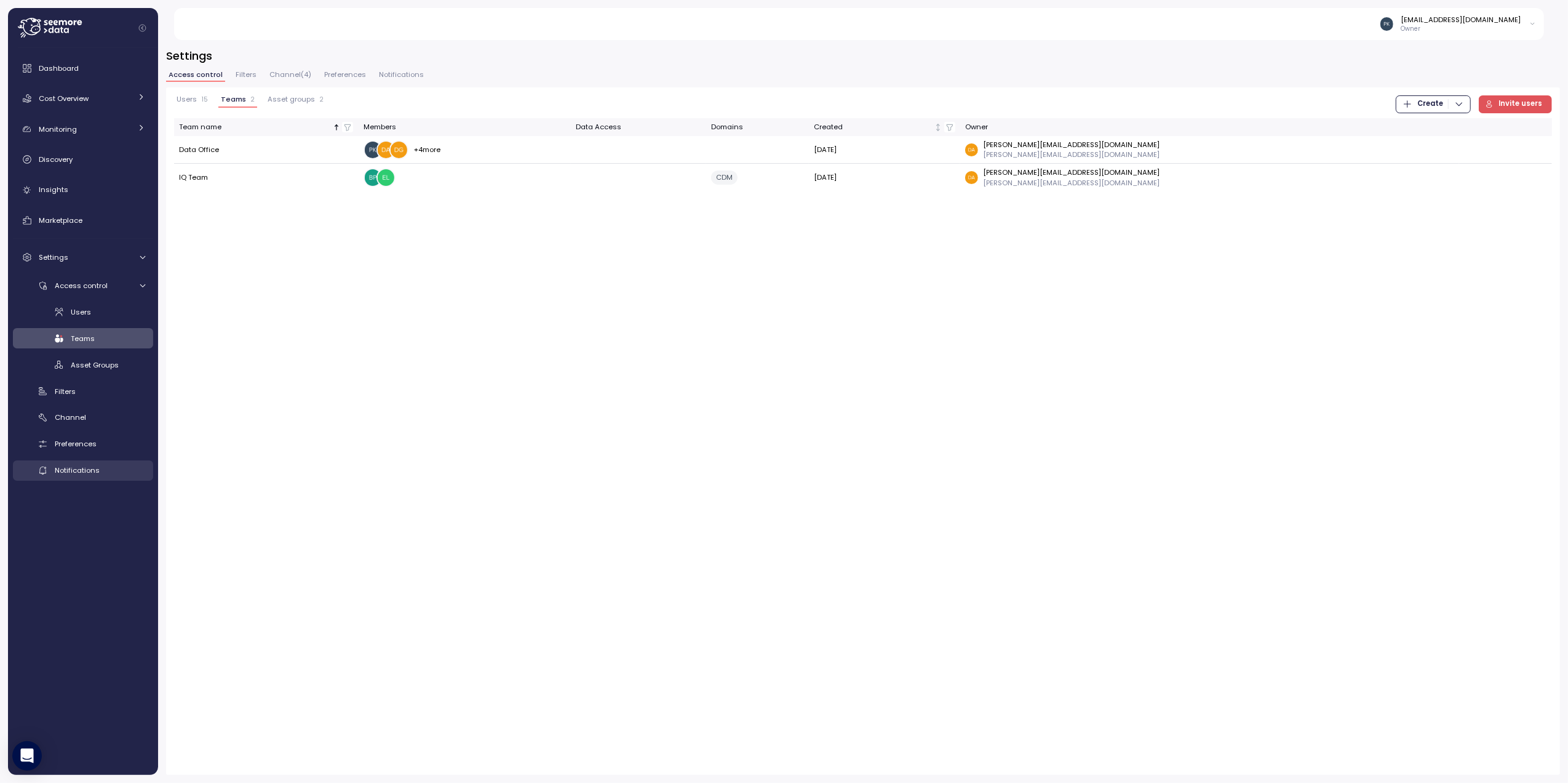
click at [72, 471] on span "Notifications" at bounding box center [77, 470] width 45 height 10
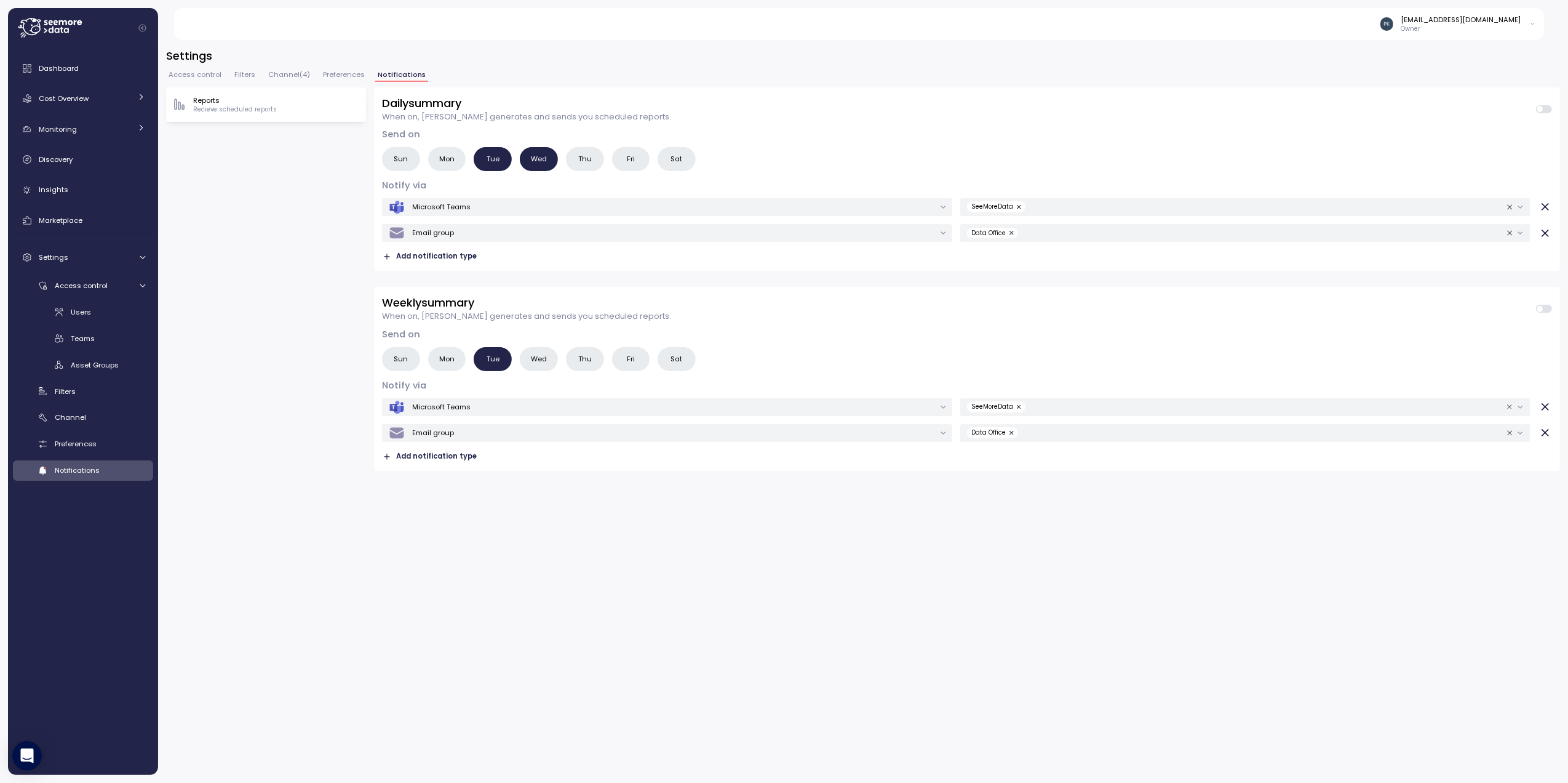
click at [253, 75] on button "Filters" at bounding box center [245, 76] width 26 height 11
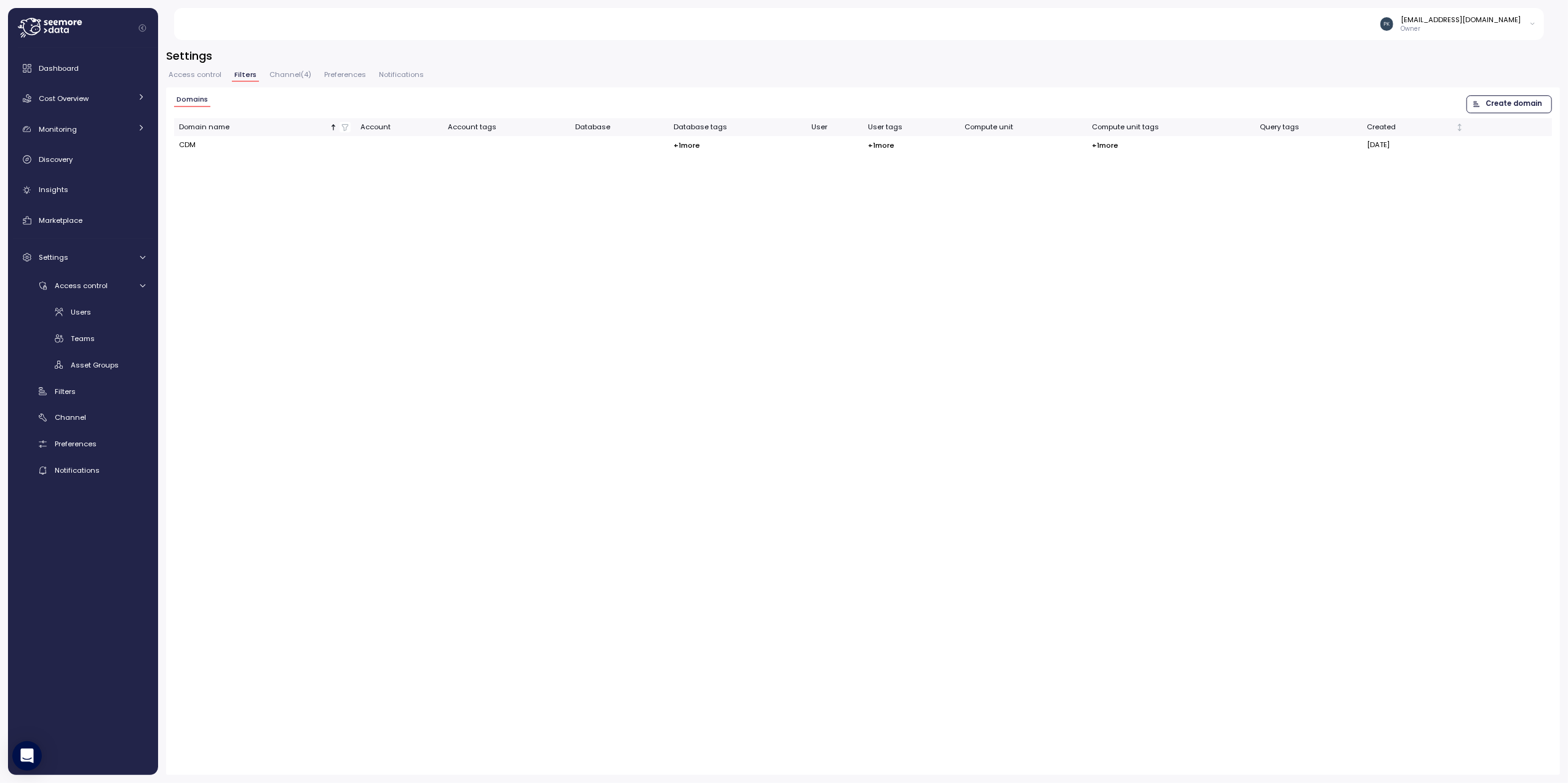
click at [189, 71] on span "Access control" at bounding box center [194, 74] width 53 height 6
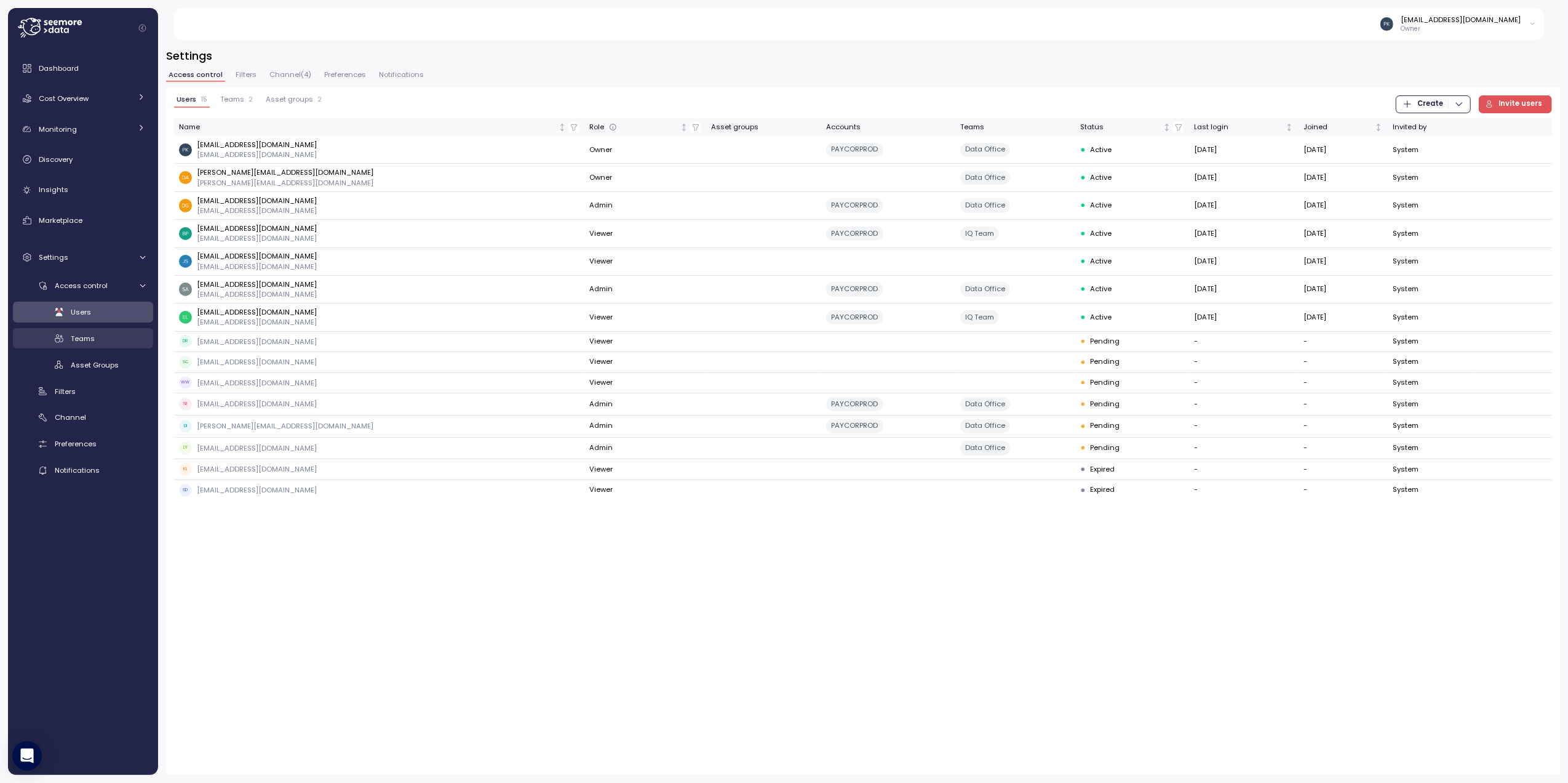
click at [80, 340] on span "Teams" at bounding box center [82, 339] width 24 height 10
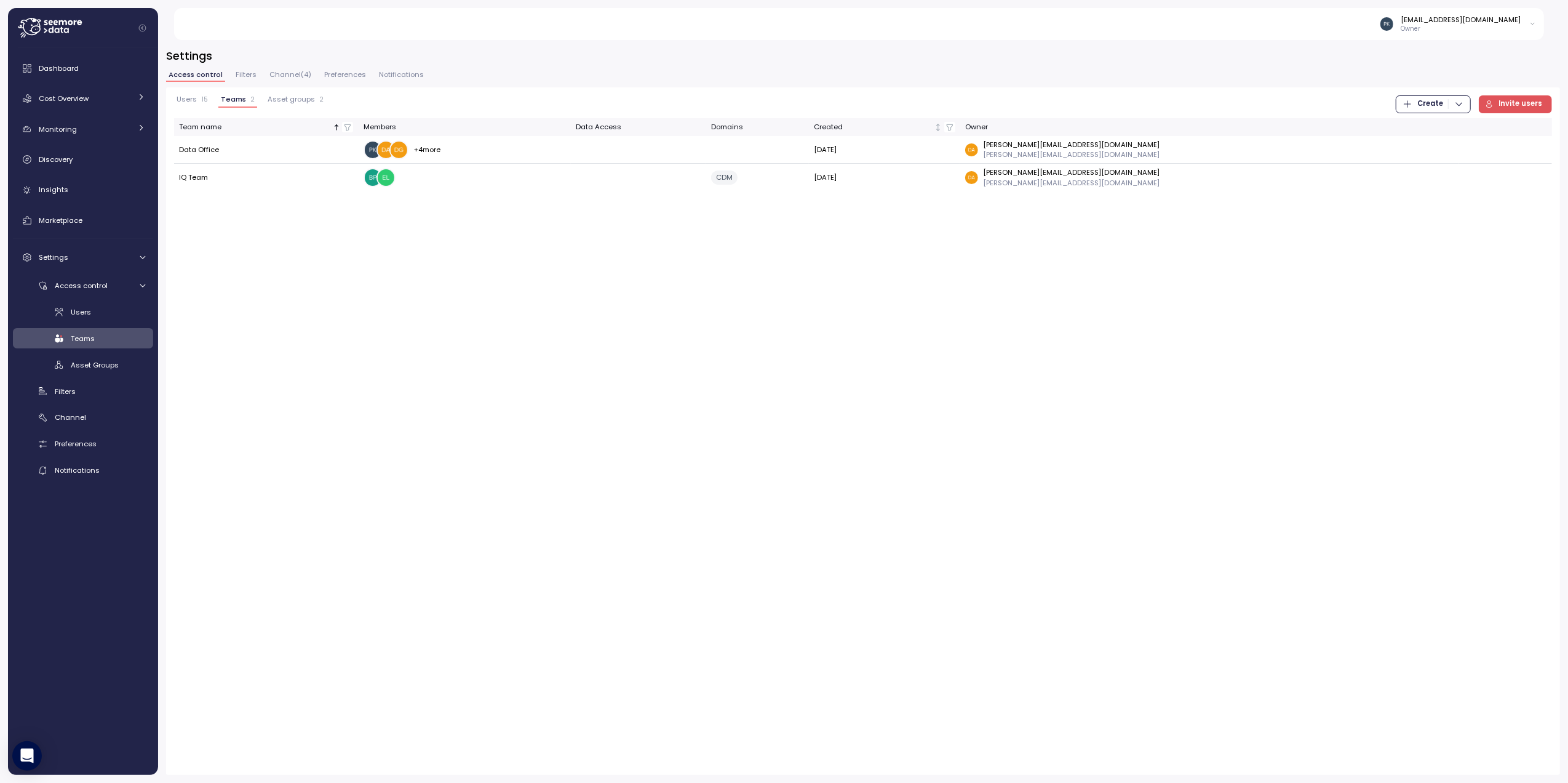
click at [250, 73] on span "Filters" at bounding box center [245, 74] width 21 height 6
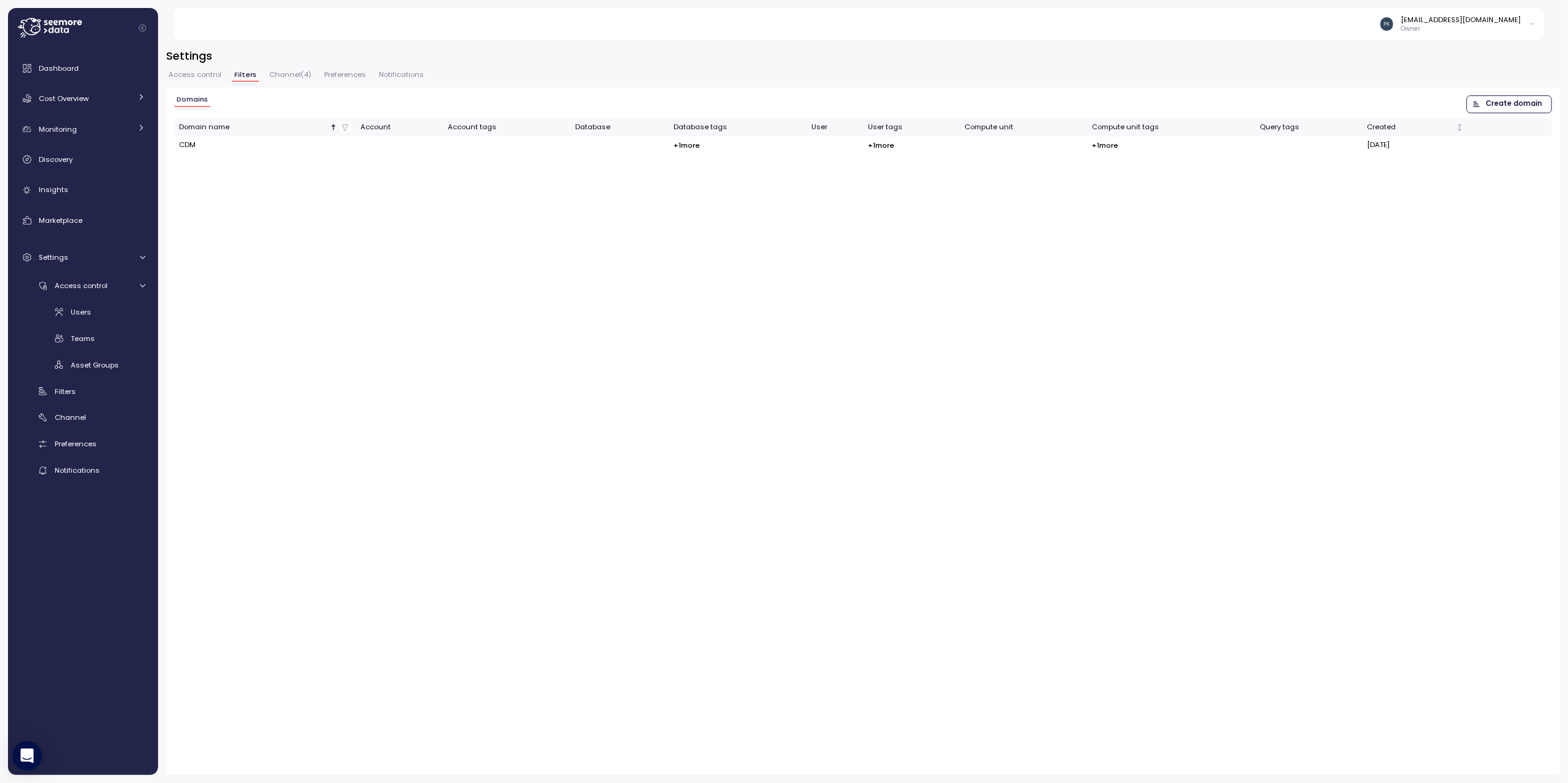
click at [1497, 102] on span "Create domain" at bounding box center [1514, 104] width 57 height 17
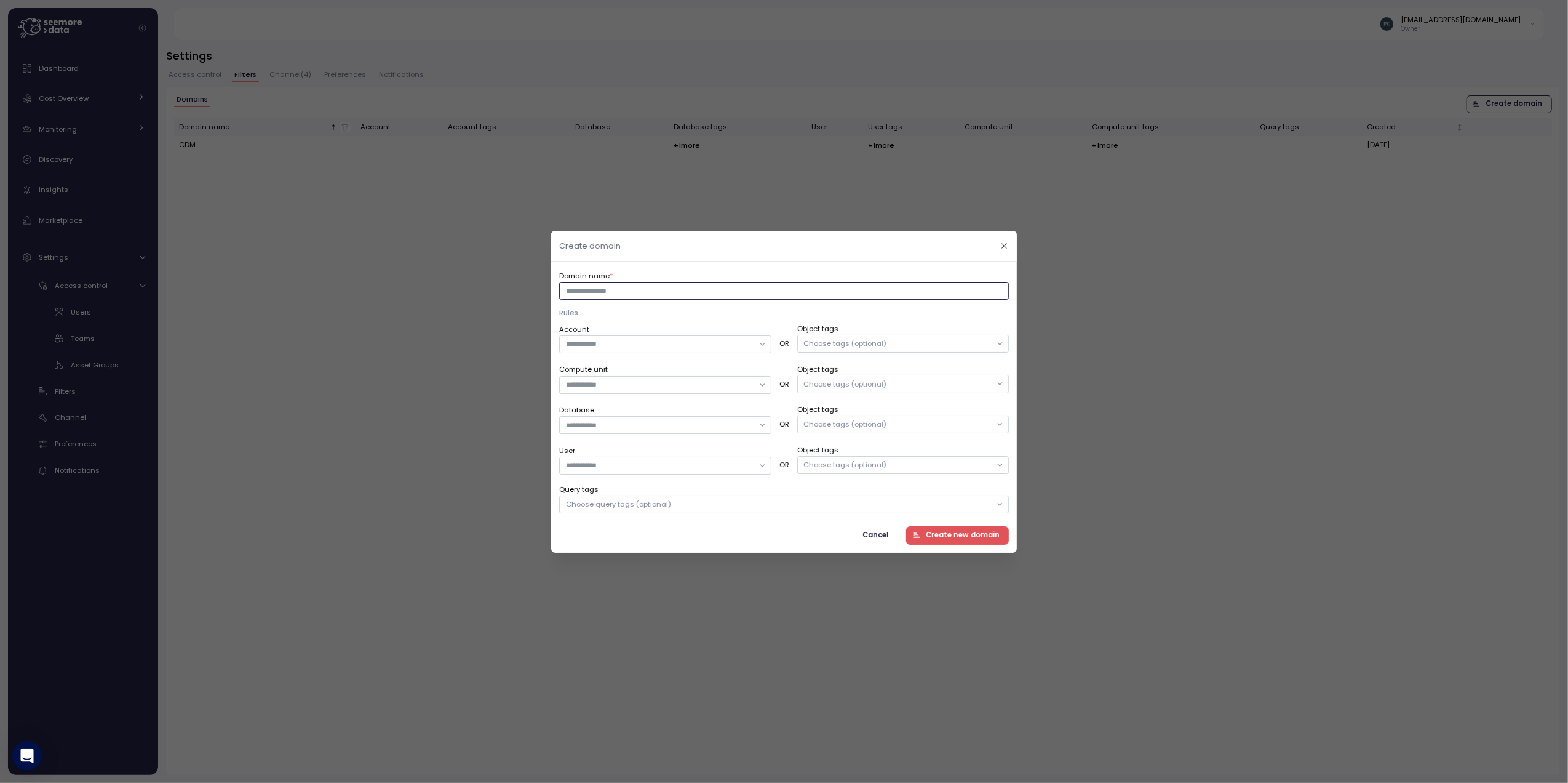
click at [662, 290] on input "Domain name *" at bounding box center [784, 290] width 450 height 18
click at [679, 264] on div "Domain name * Rules Account OR Object tags Choose tags (optional) Compute unit …" at bounding box center [784, 406] width 466 height 291
click at [665, 294] on input "Domain name *" at bounding box center [784, 290] width 450 height 18
type input "**********"
click at [713, 387] on input "Compute unit" at bounding box center [659, 384] width 188 height 11
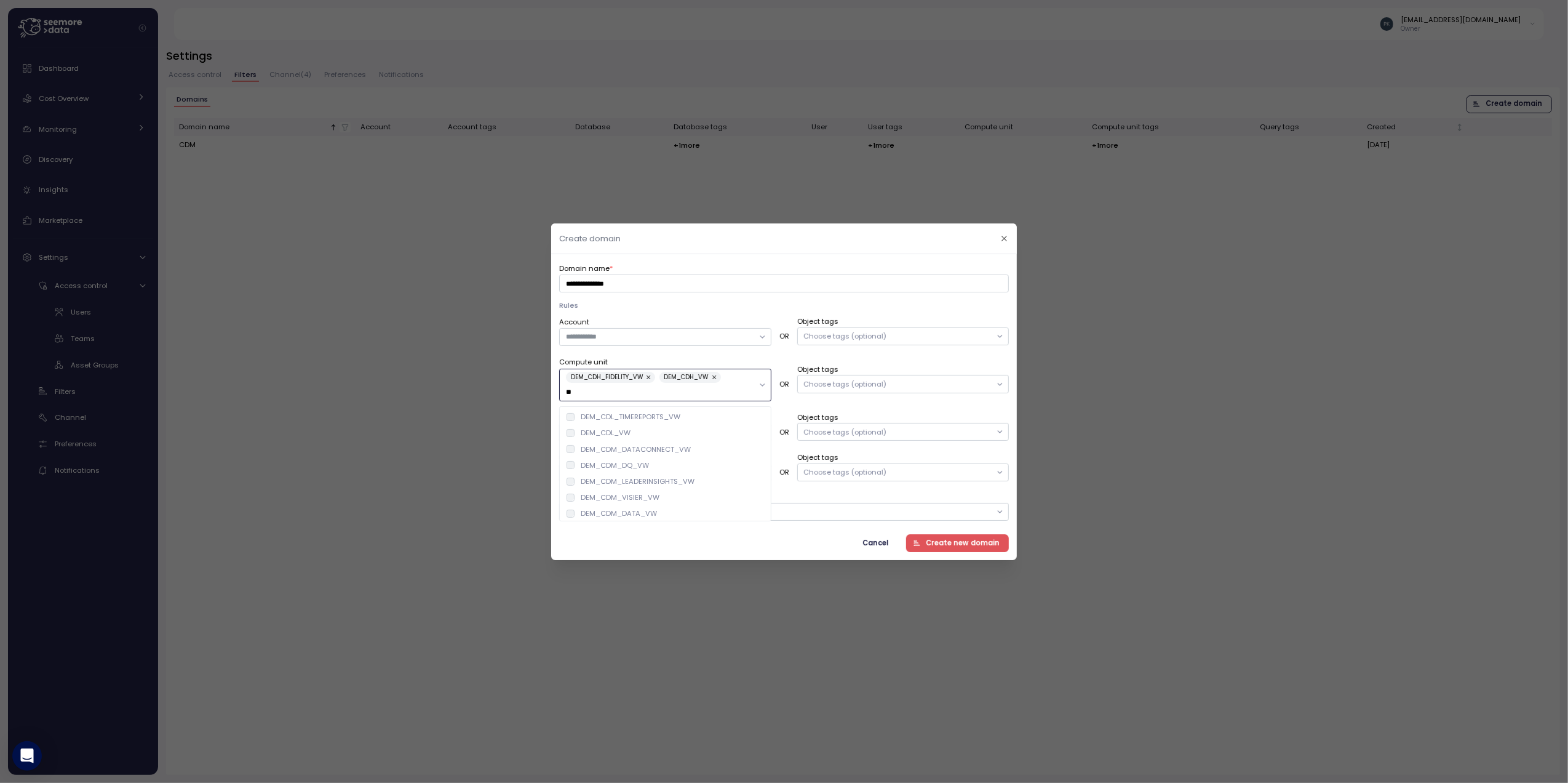
type input "*"
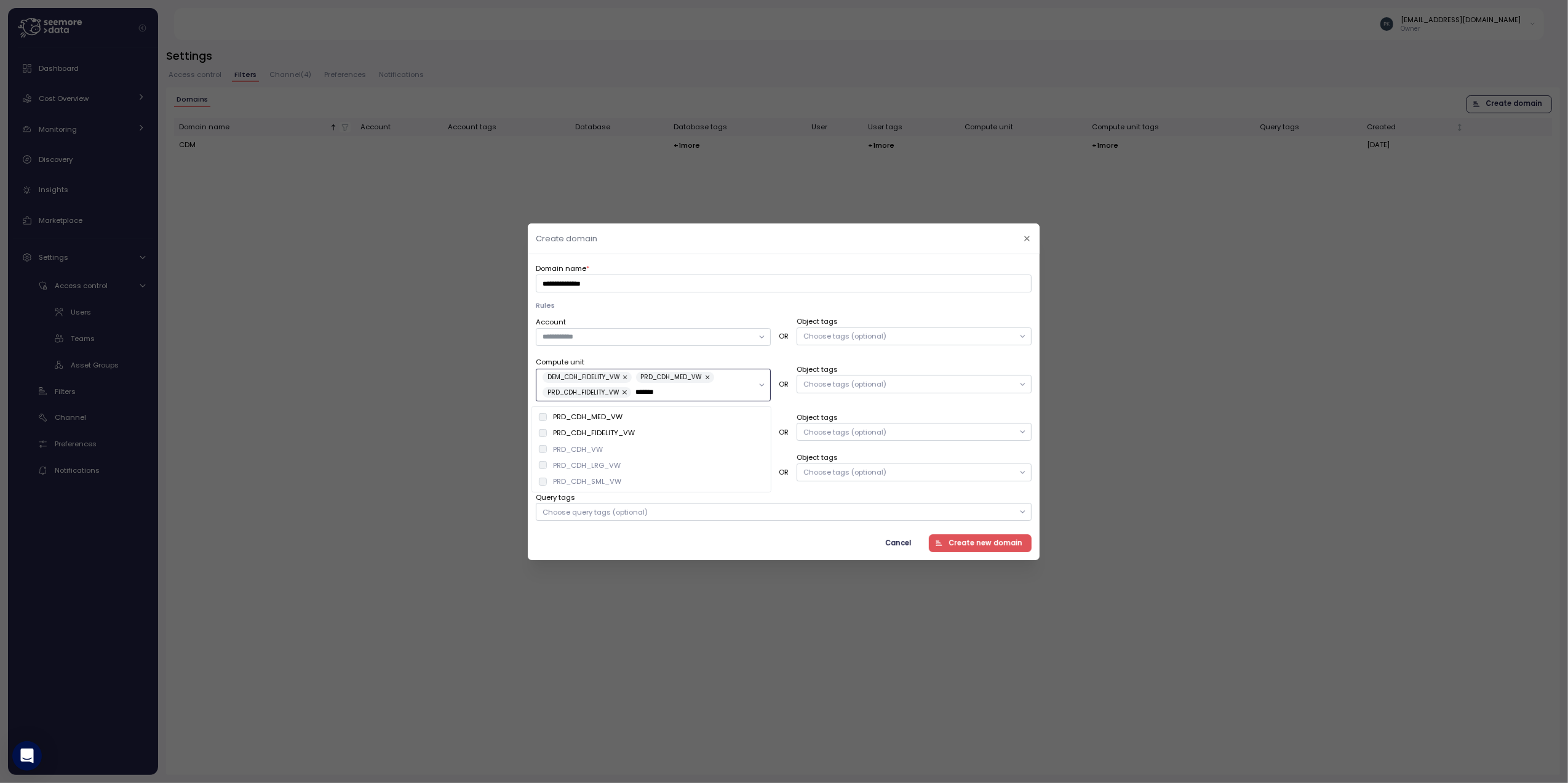
click at [547, 453] on div at bounding box center [543, 449] width 8 height 8
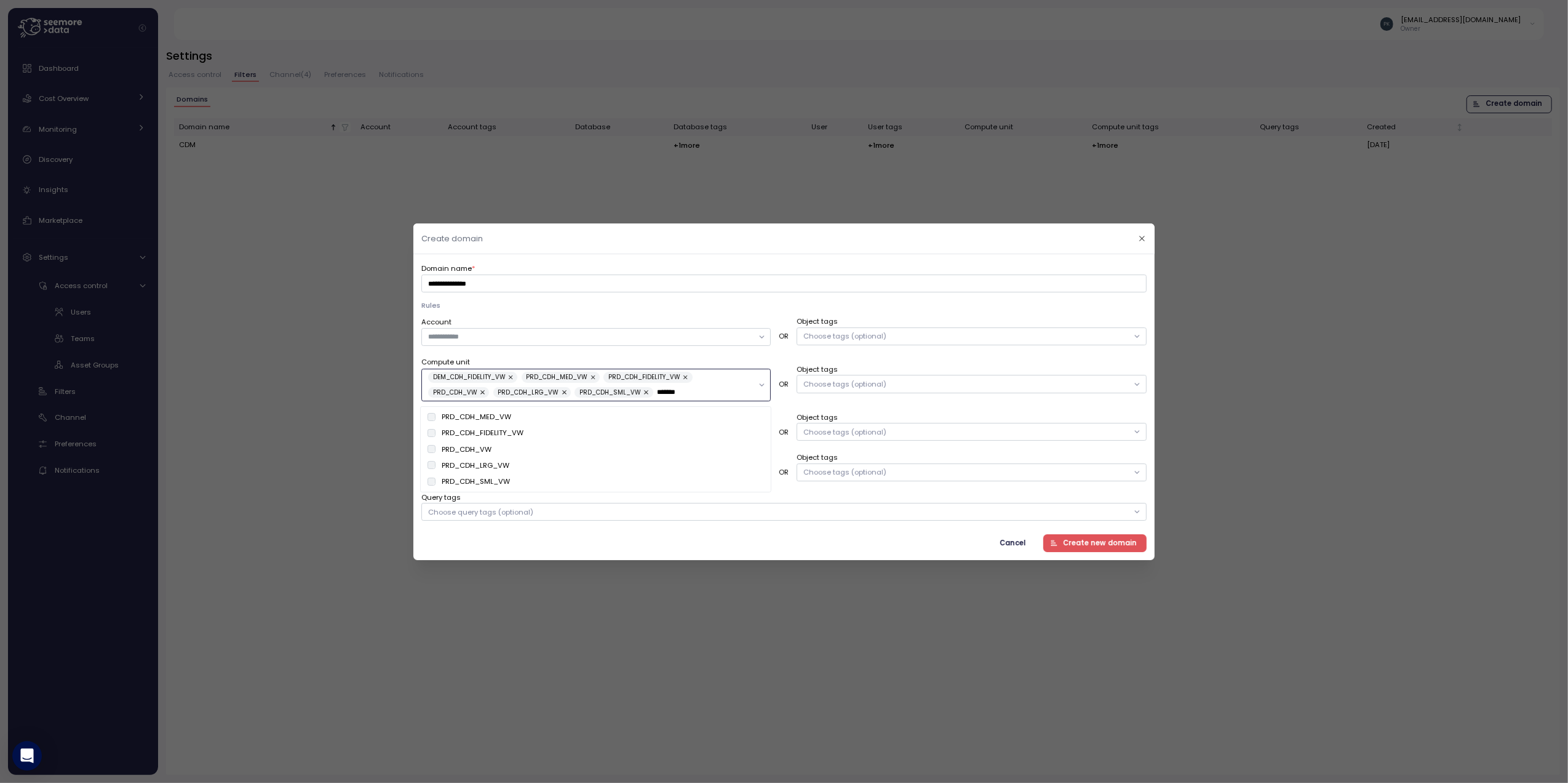
type input "*******"
click at [878, 535] on div "Cancel Create new domain" at bounding box center [784, 542] width 726 height 18
click at [1086, 545] on span "Create new domain" at bounding box center [1100, 542] width 74 height 17
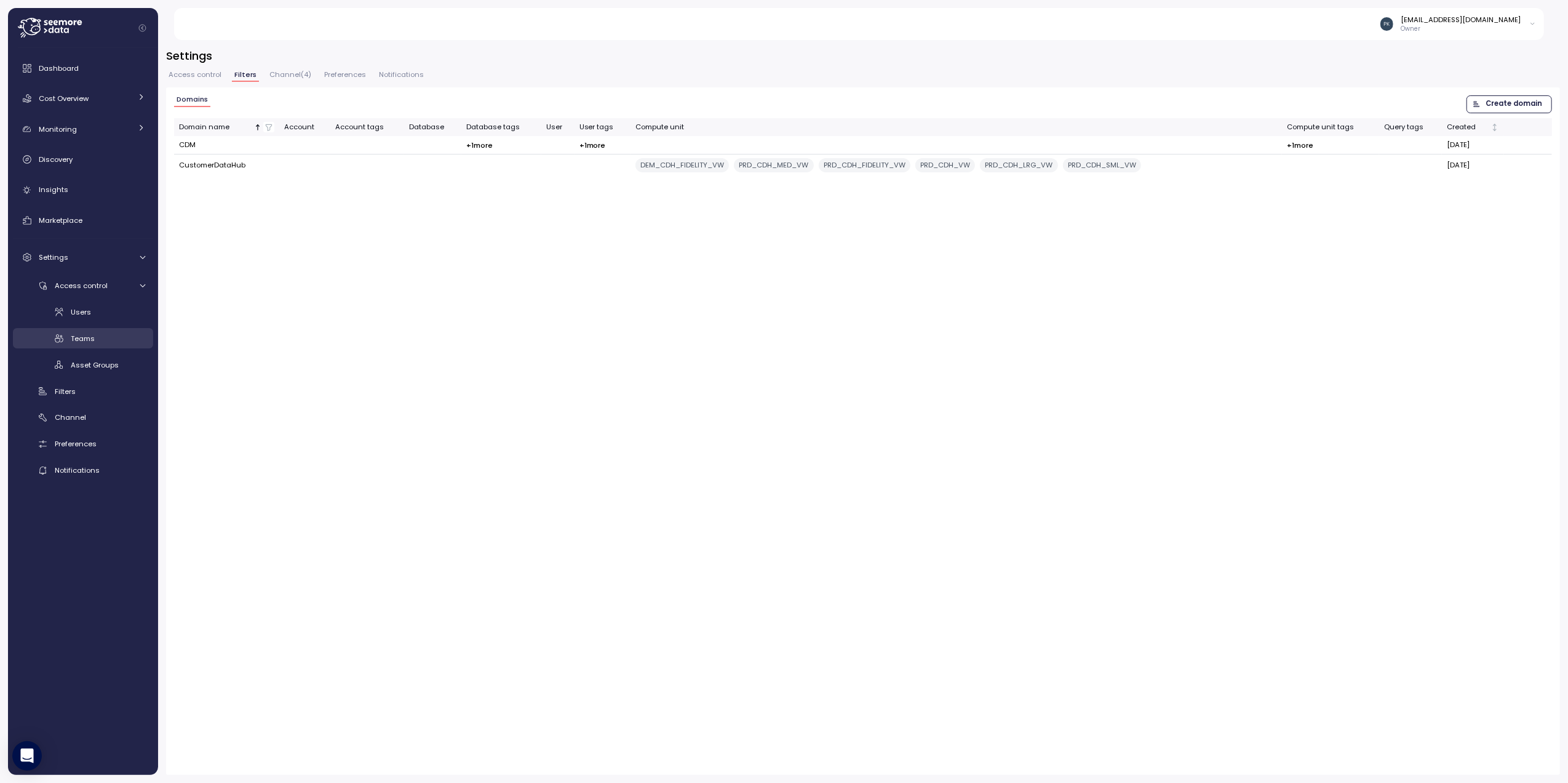
click at [74, 331] on link "Teams" at bounding box center [83, 339] width 140 height 20
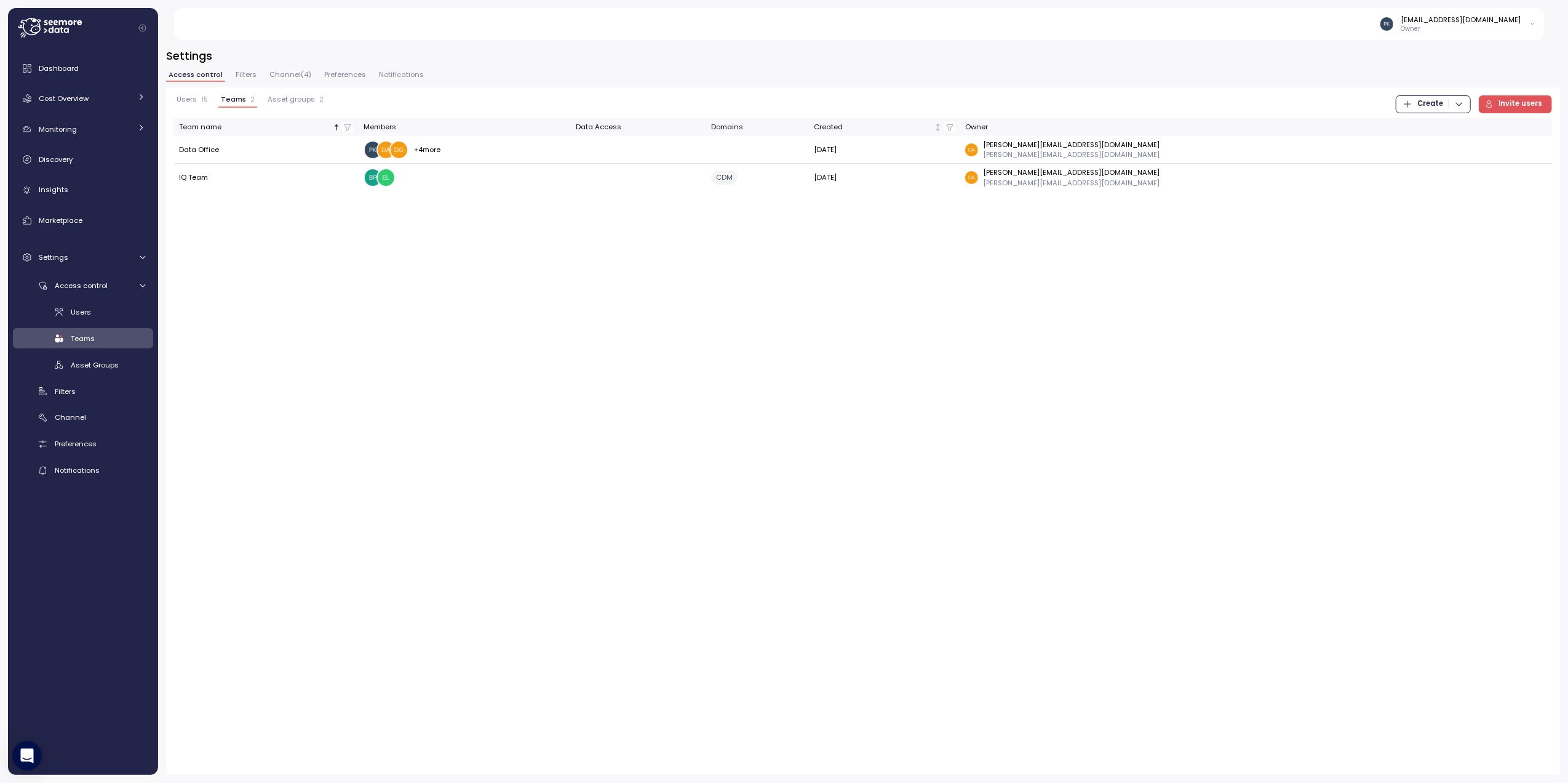
click at [1408, 104] on icon "button" at bounding box center [1407, 104] width 10 height 10
click at [1428, 127] on div "Team" at bounding box center [1443, 129] width 44 height 11
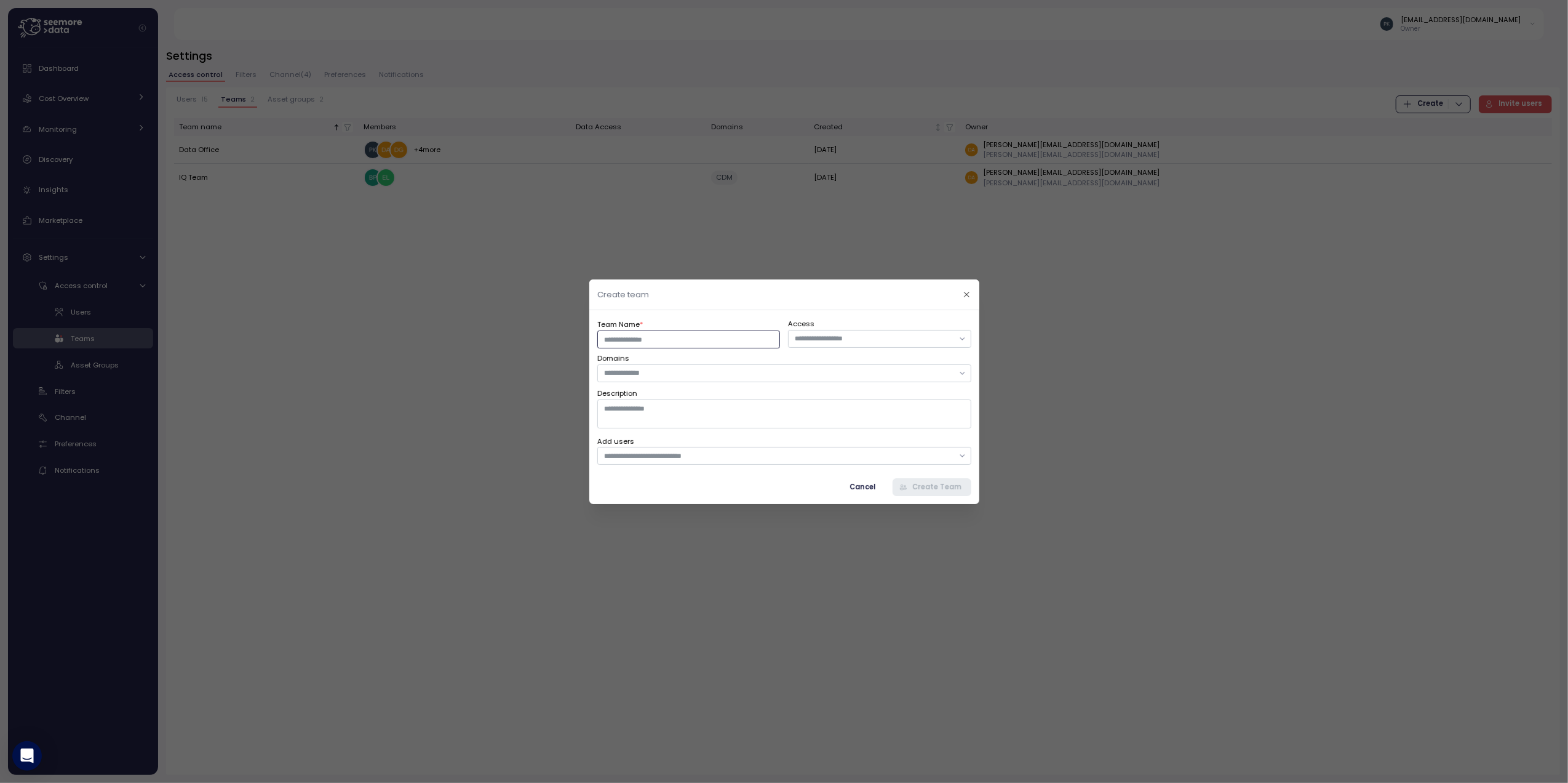
click at [642, 342] on input "Team Name *" at bounding box center [689, 339] width 183 height 18
type input "**********"
click at [850, 341] on input "text" at bounding box center [874, 338] width 158 height 11
click at [768, 303] on header "Create team" at bounding box center [785, 295] width 390 height 31
click at [677, 377] on input "text" at bounding box center [778, 372] width 349 height 11
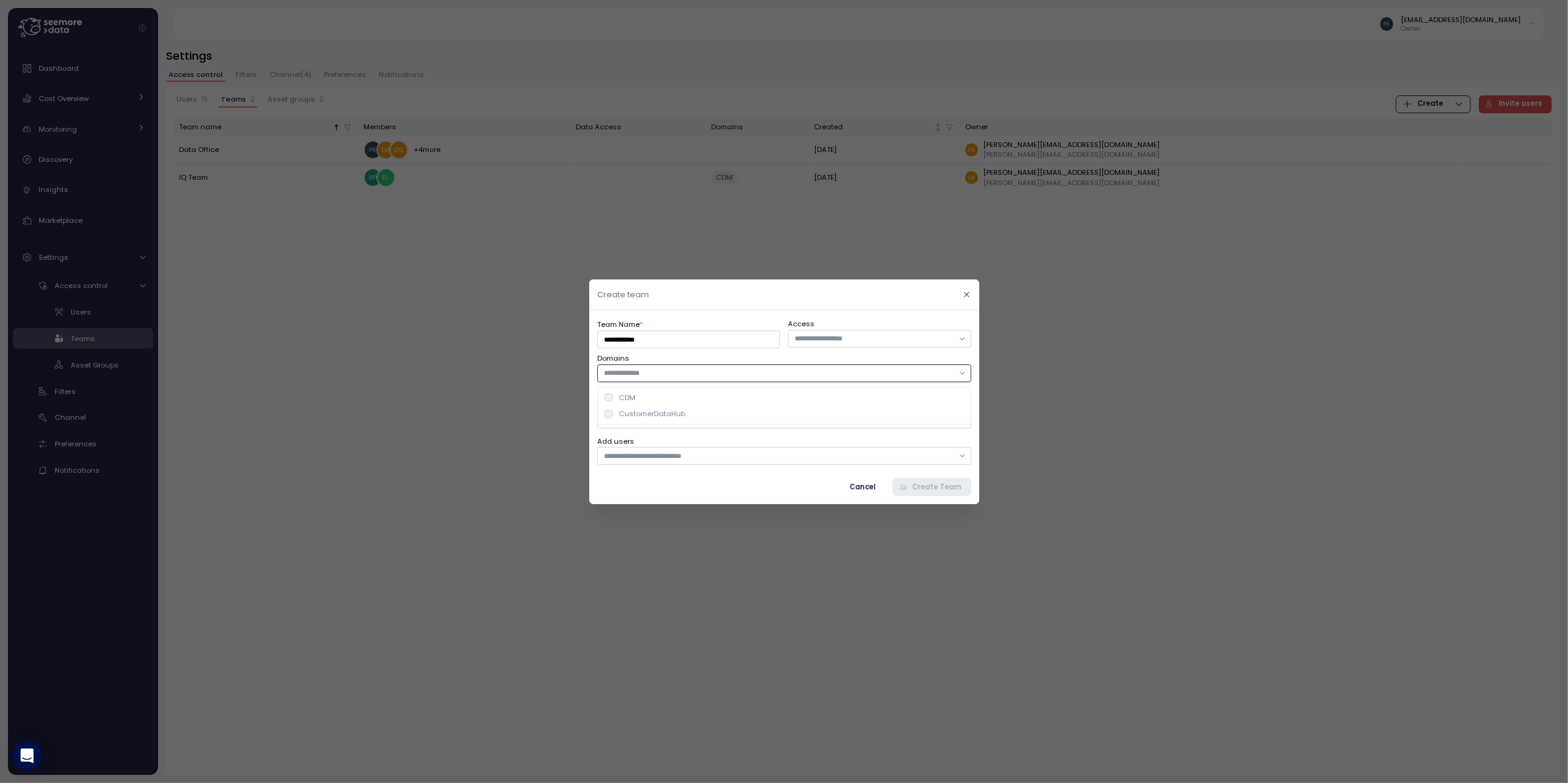
click at [645, 414] on div "CustomerDataHub" at bounding box center [652, 413] width 66 height 10
click at [678, 493] on div "Cancel Create Team" at bounding box center [785, 486] width 374 height 18
click at [668, 456] on input "text" at bounding box center [778, 455] width 349 height 11
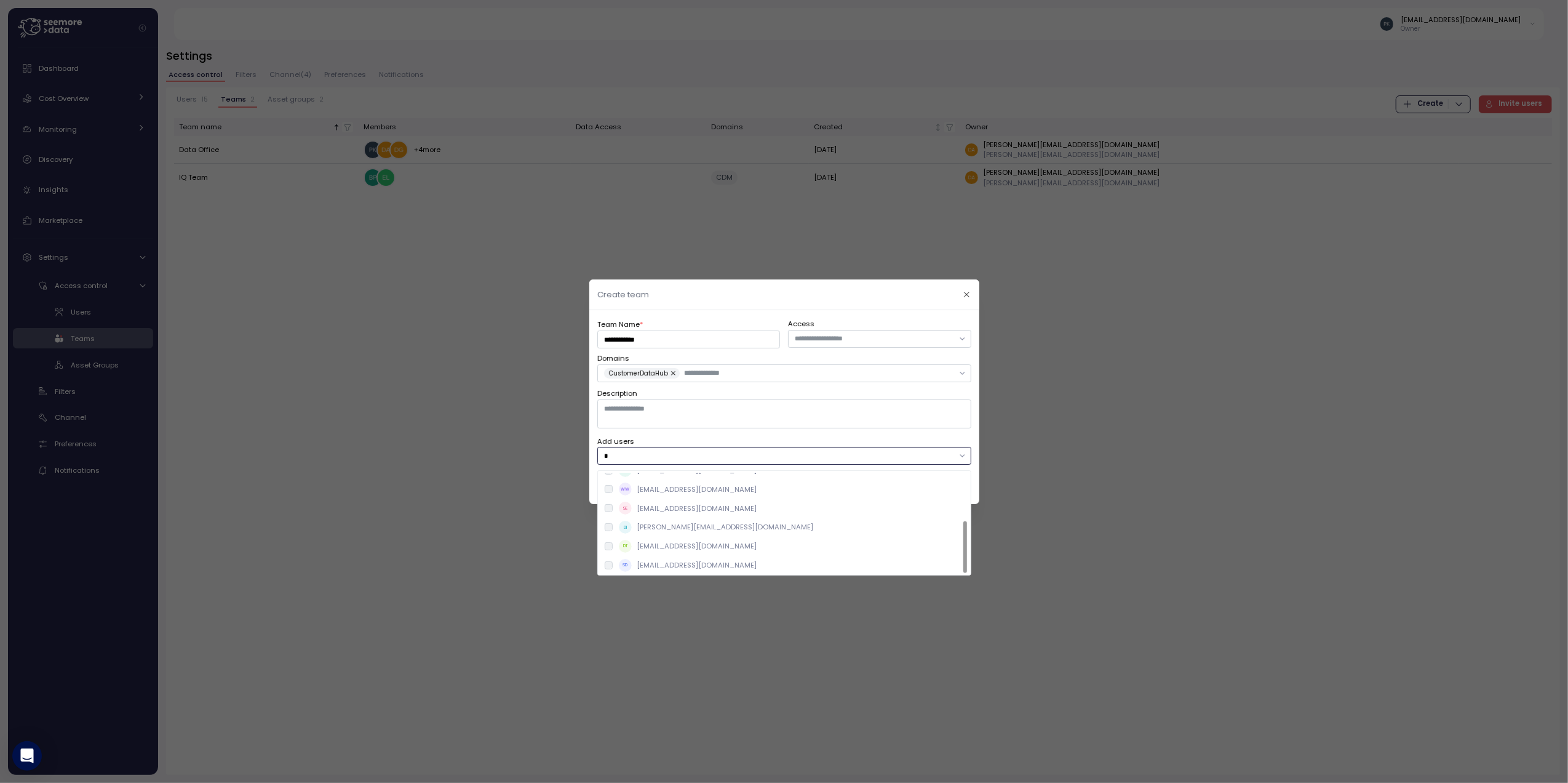
scroll to position [92, 0]
click at [672, 544] on p "[EMAIL_ADDRESS][DOMAIN_NAME]" at bounding box center [697, 545] width 120 height 10
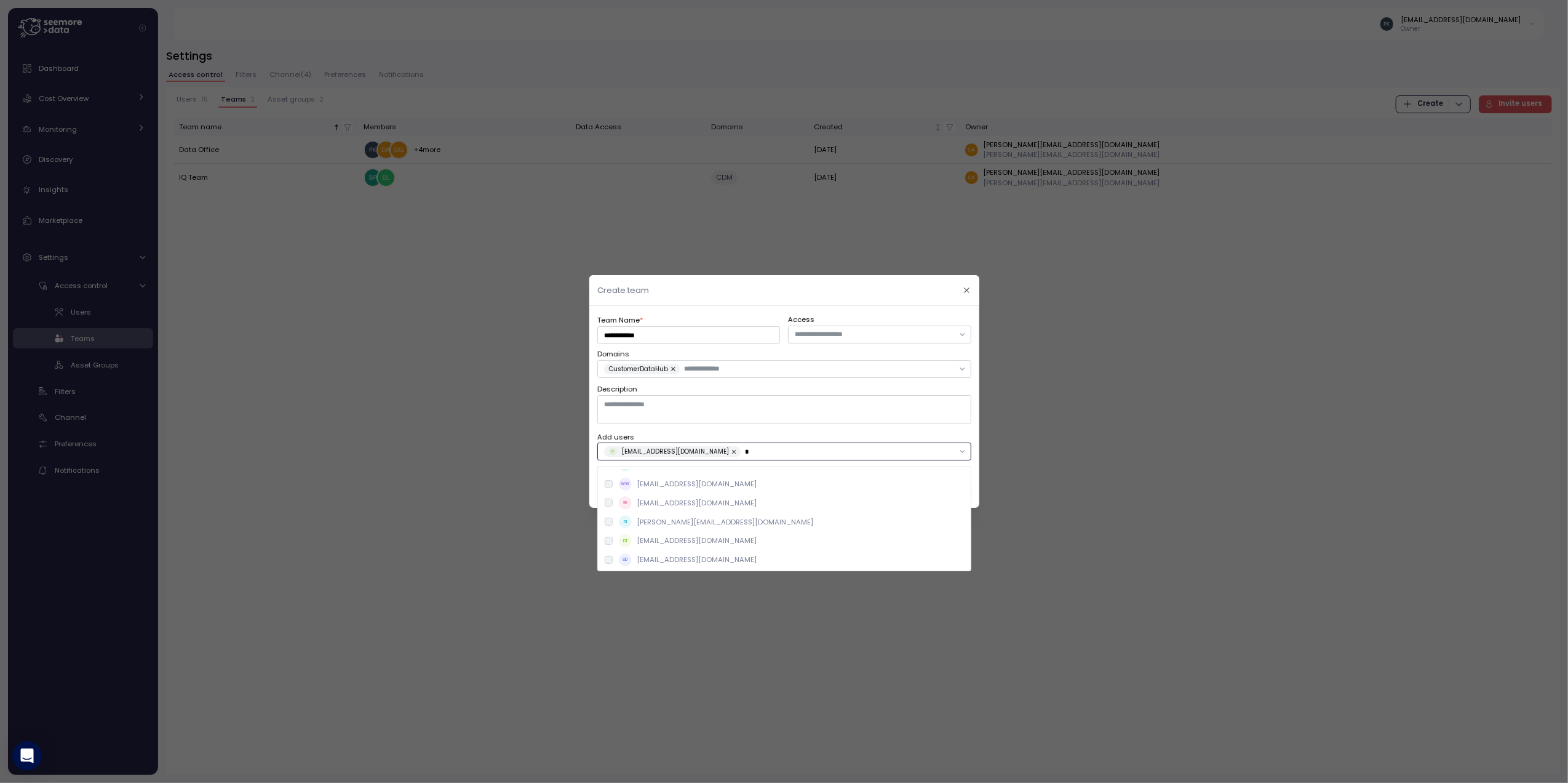
type input "*"
click at [768, 417] on textarea "Description" at bounding box center [785, 409] width 374 height 28
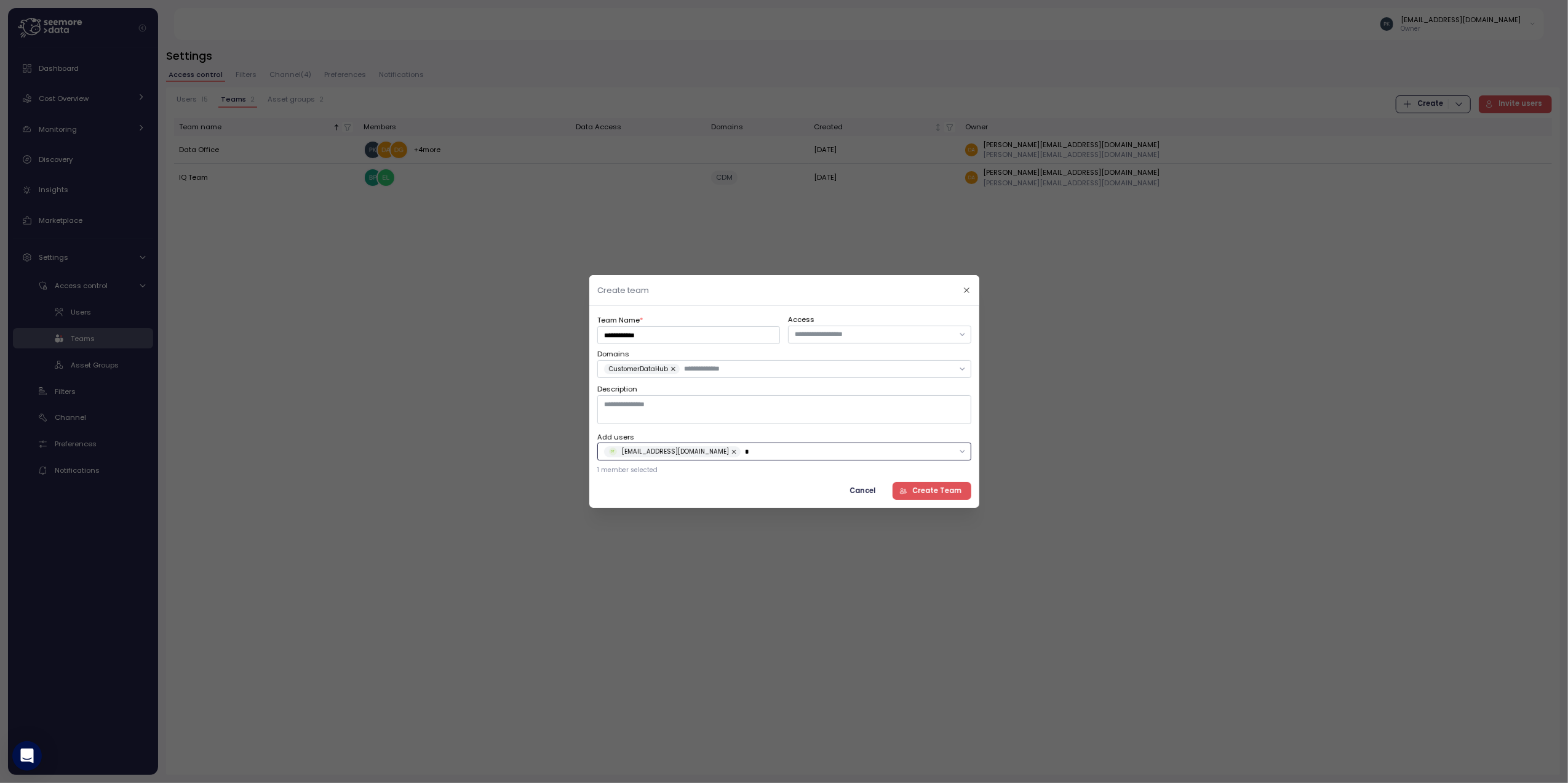
click at [744, 456] on input "*" at bounding box center [849, 451] width 209 height 11
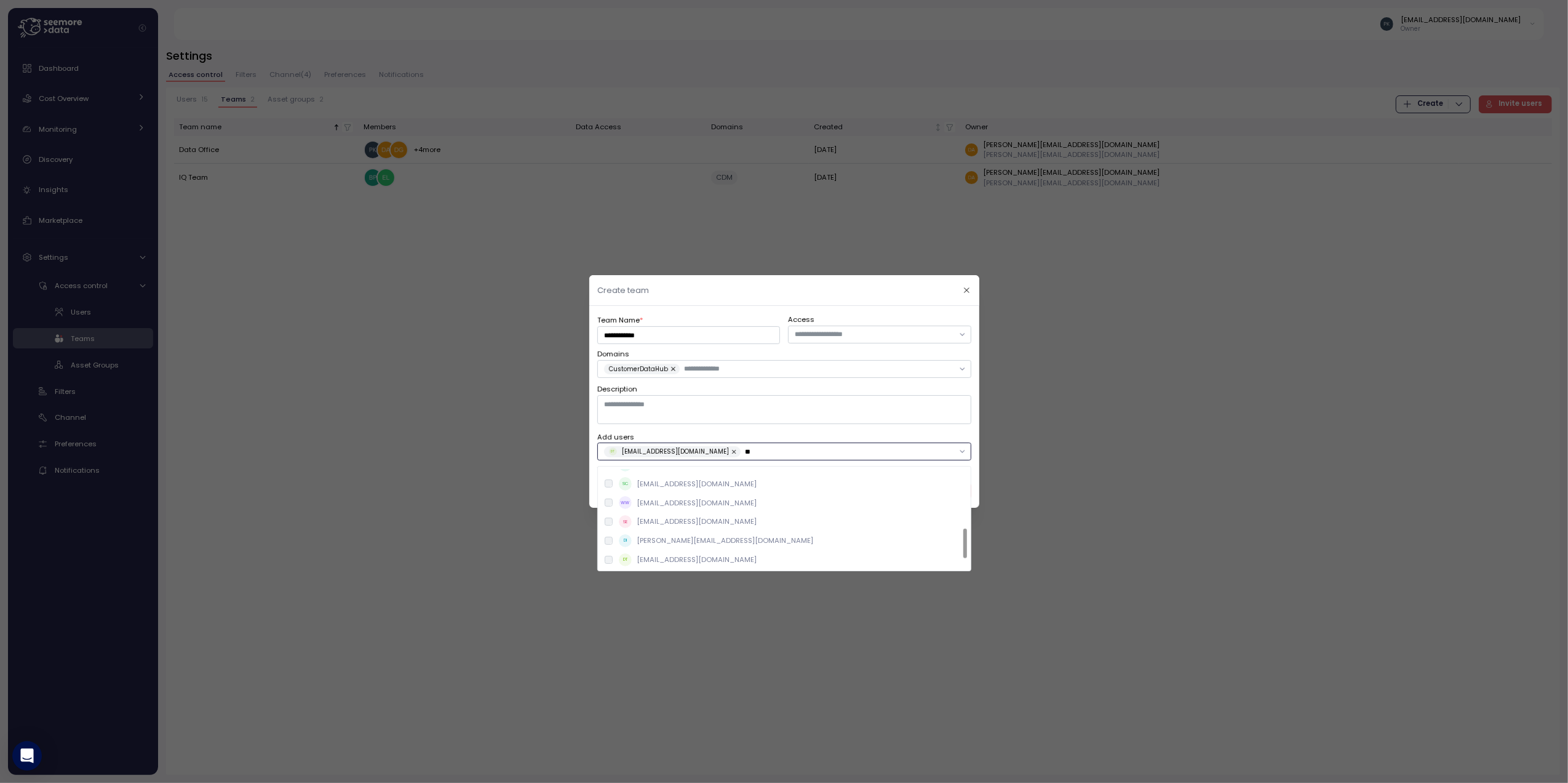
scroll to position [0, 0]
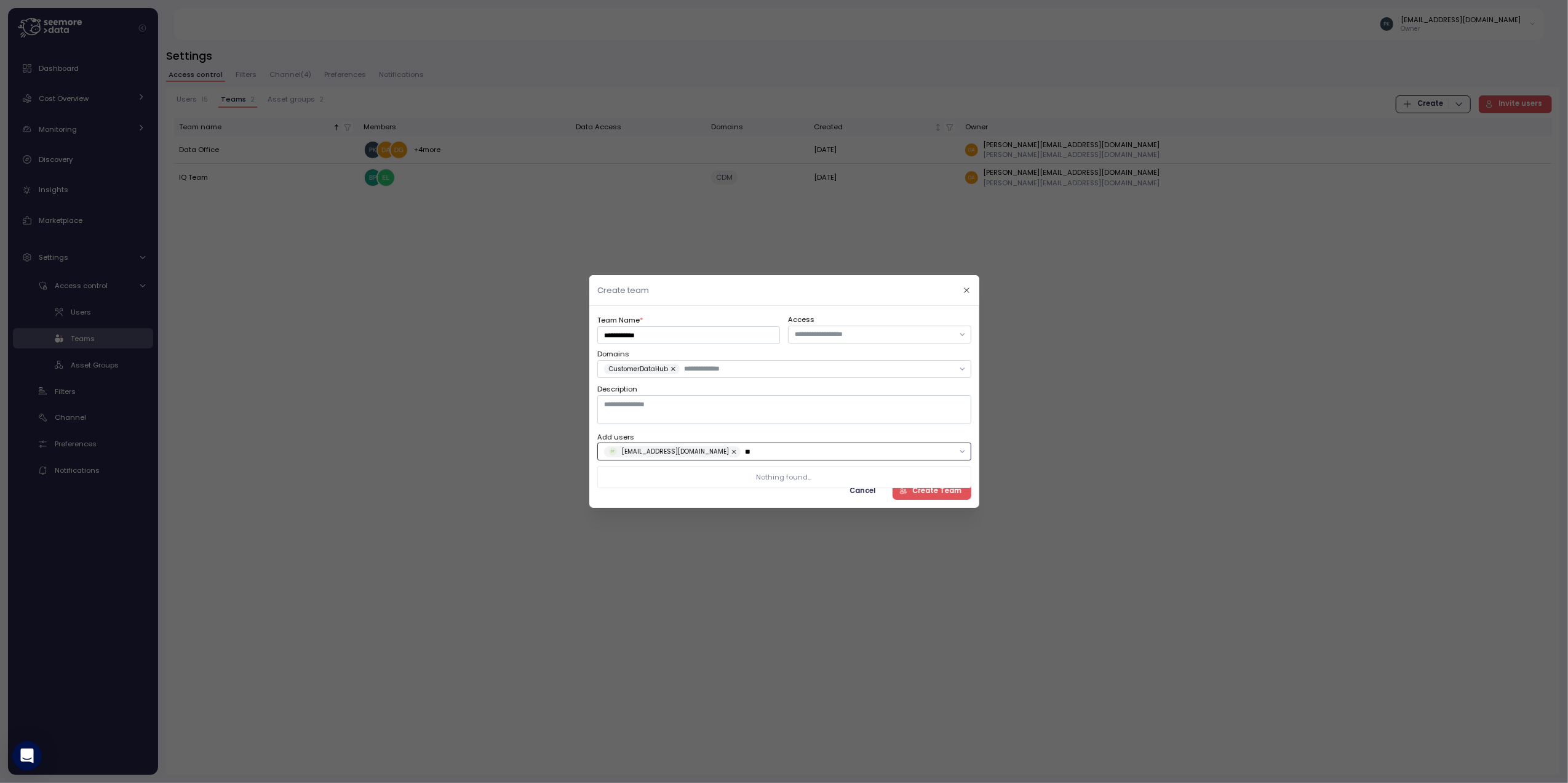
type input "*"
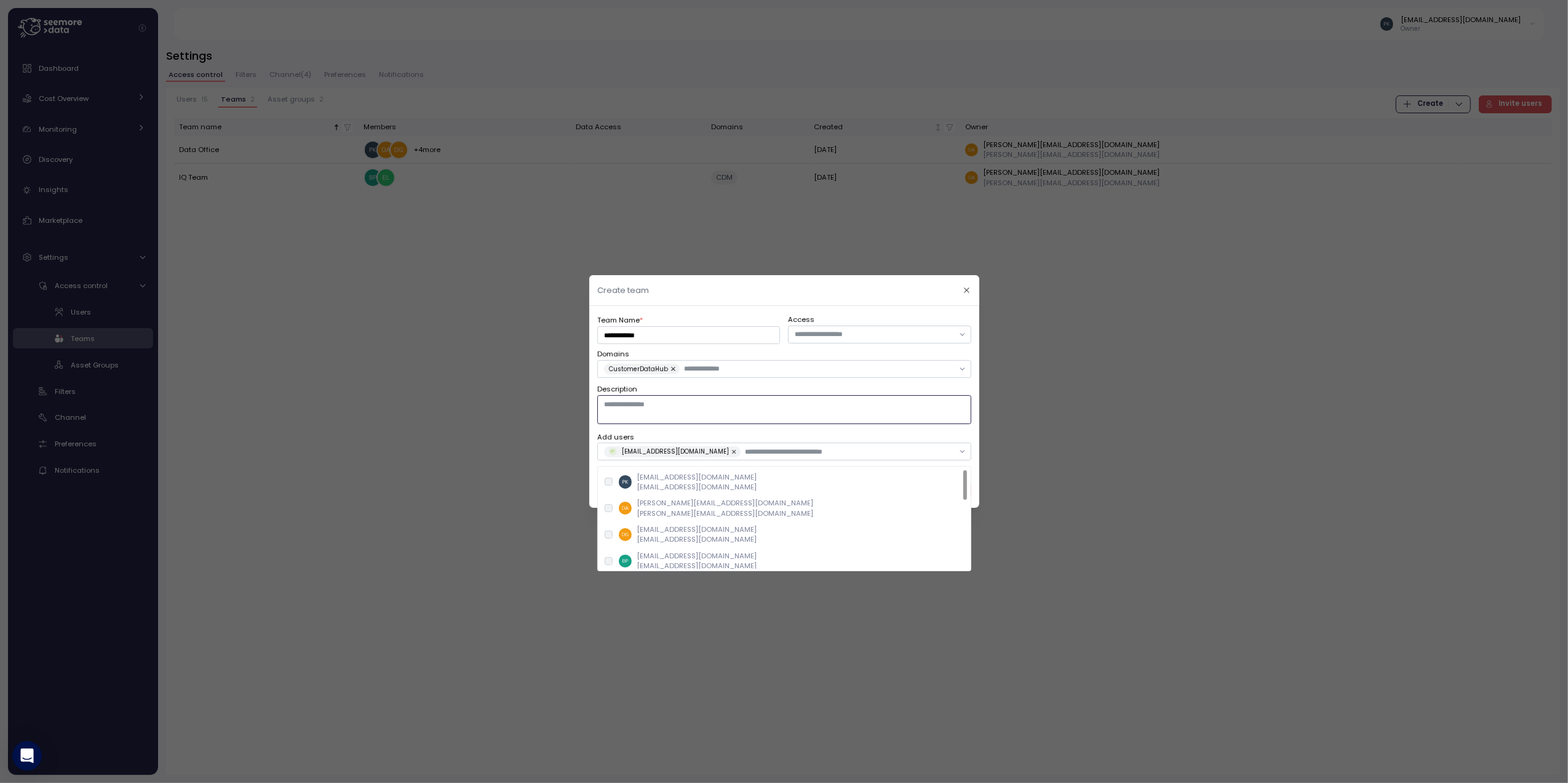
click at [776, 421] on textarea "Description" at bounding box center [785, 409] width 374 height 28
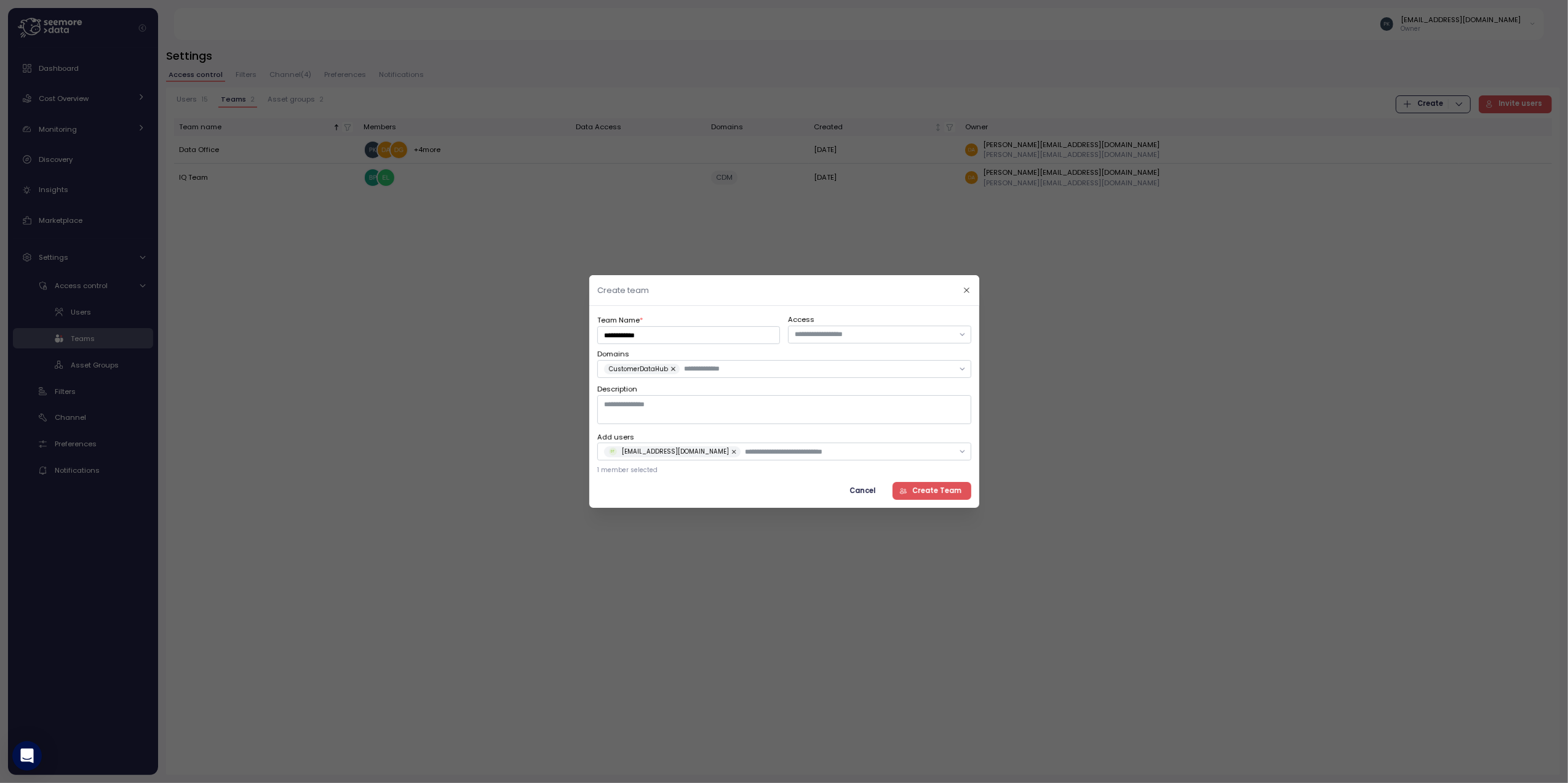
click at [933, 495] on span "Create Team" at bounding box center [937, 491] width 49 height 17
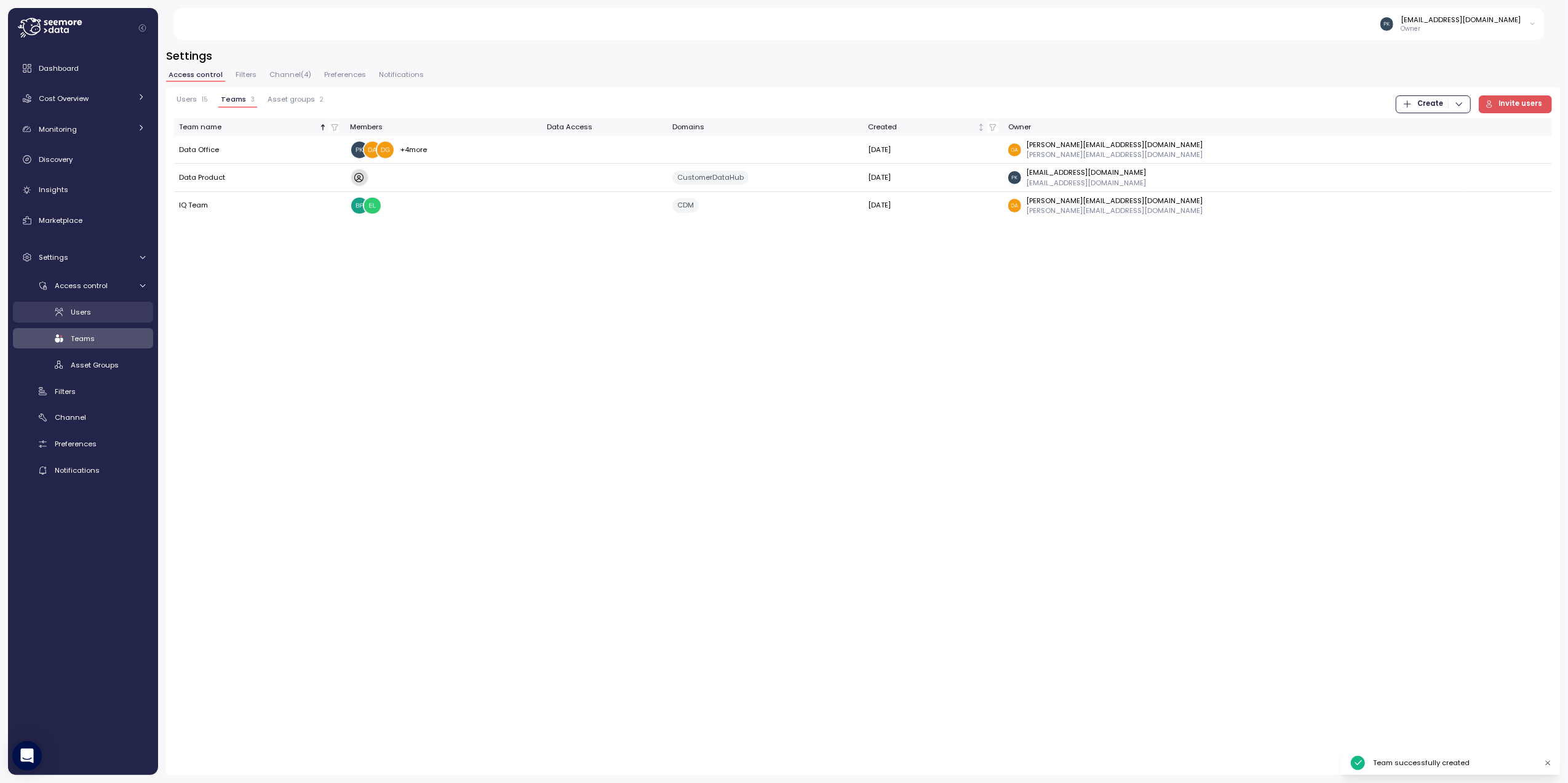
drag, startPoint x: 81, startPoint y: 308, endPoint x: 146, endPoint y: 308, distance: 65.0
click at [81, 308] on span "Users" at bounding box center [81, 312] width 20 height 10
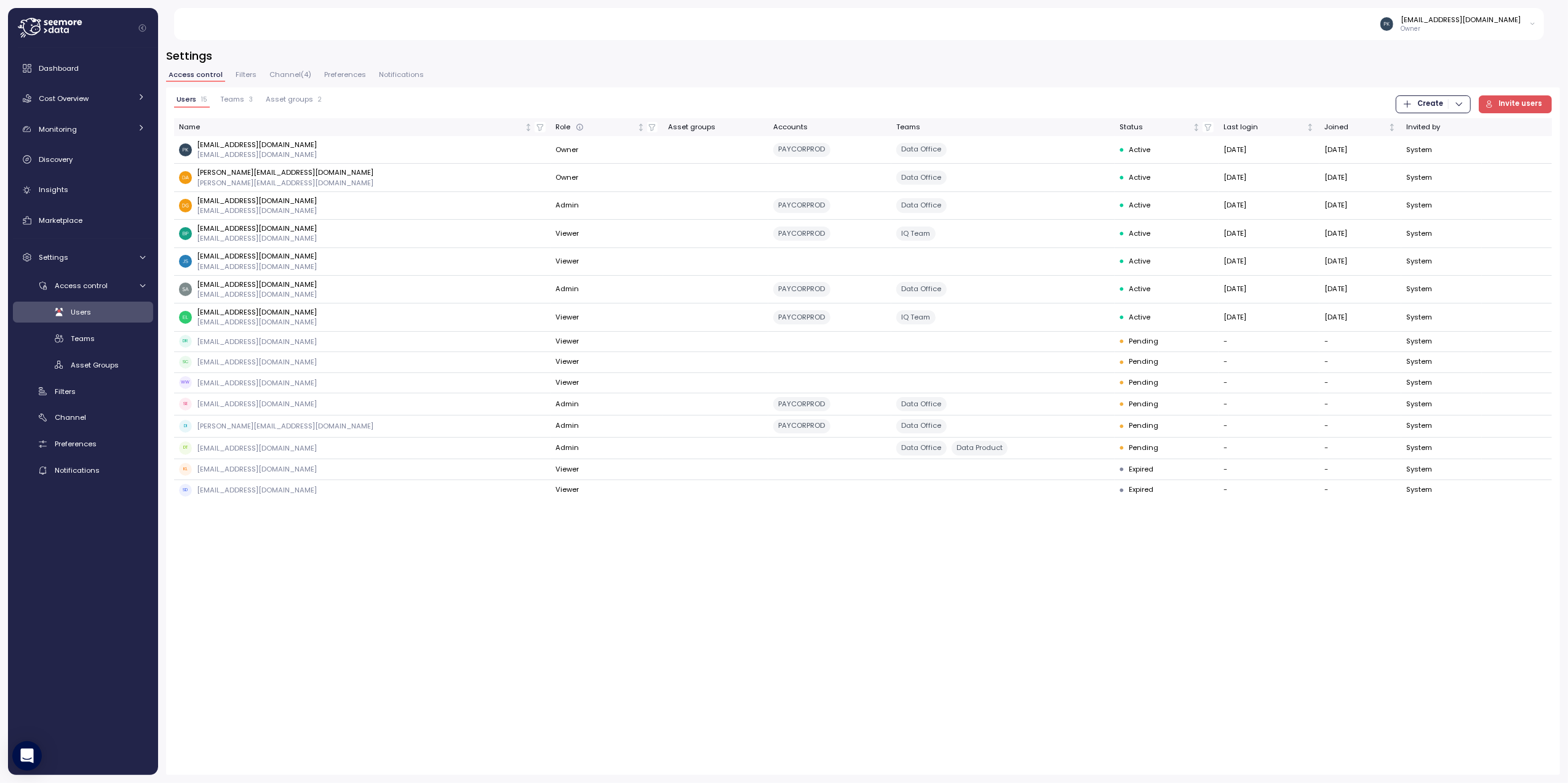
click at [1505, 102] on span "Invite users" at bounding box center [1520, 104] width 44 height 17
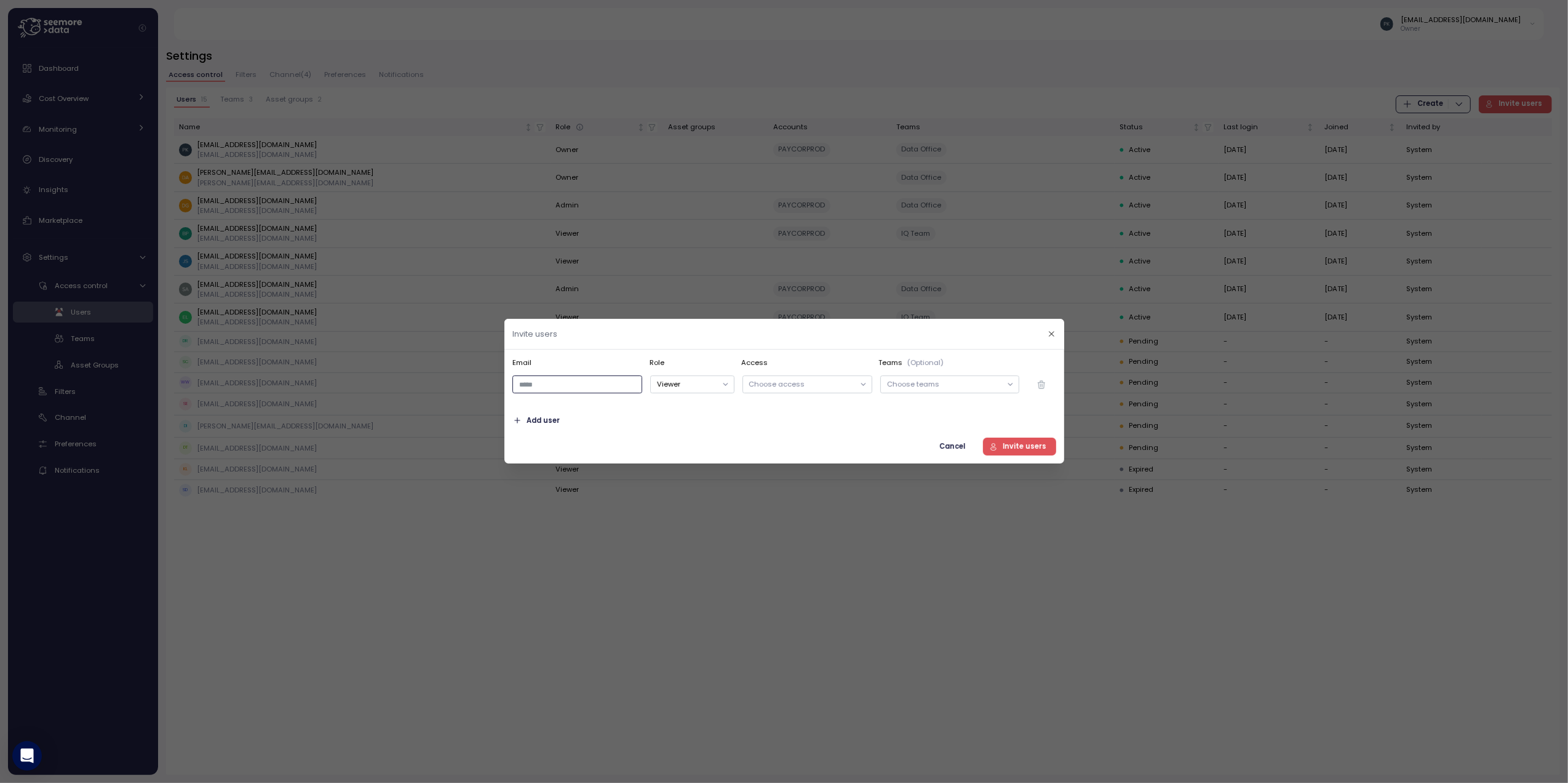
click at [540, 388] on input "email" at bounding box center [577, 385] width 130 height 18
drag, startPoint x: 944, startPoint y: 444, endPoint x: 562, endPoint y: 128, distance: 495.8
click at [944, 444] on span "Cancel" at bounding box center [952, 446] width 26 height 17
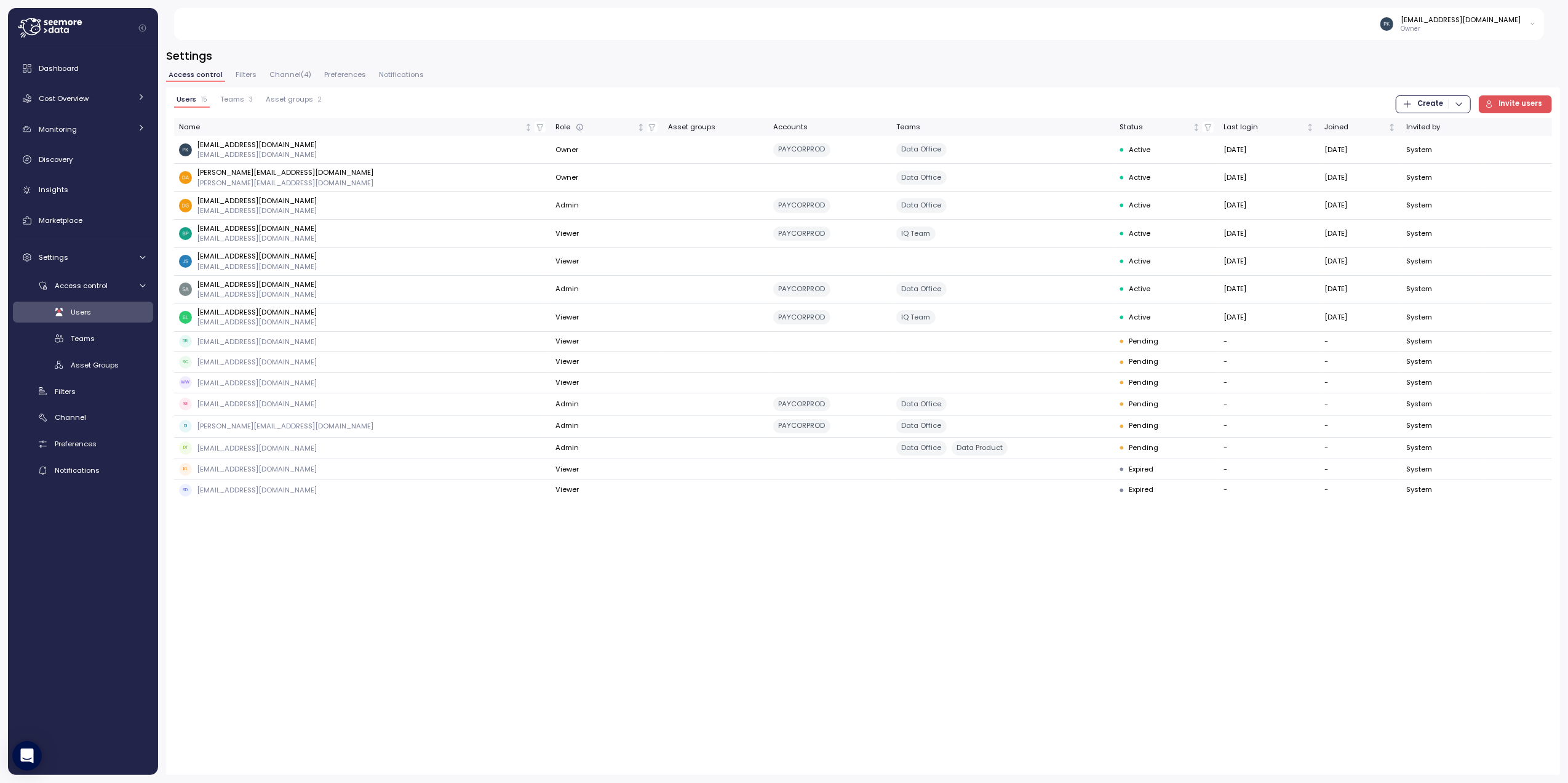
click at [229, 103] on span "Teams" at bounding box center [232, 99] width 24 height 6
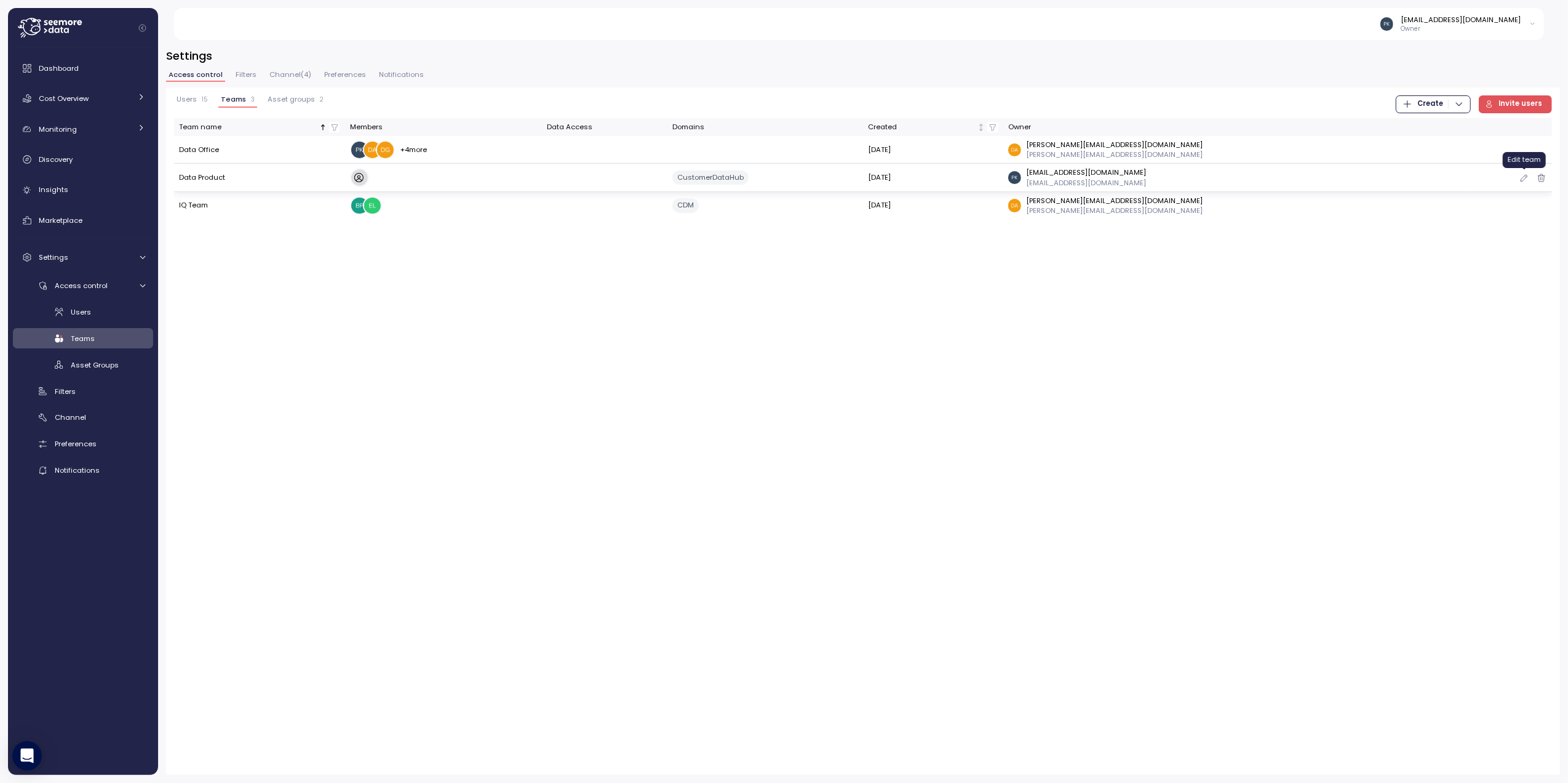
click at [1521, 176] on icon "button" at bounding box center [1525, 178] width 10 height 15
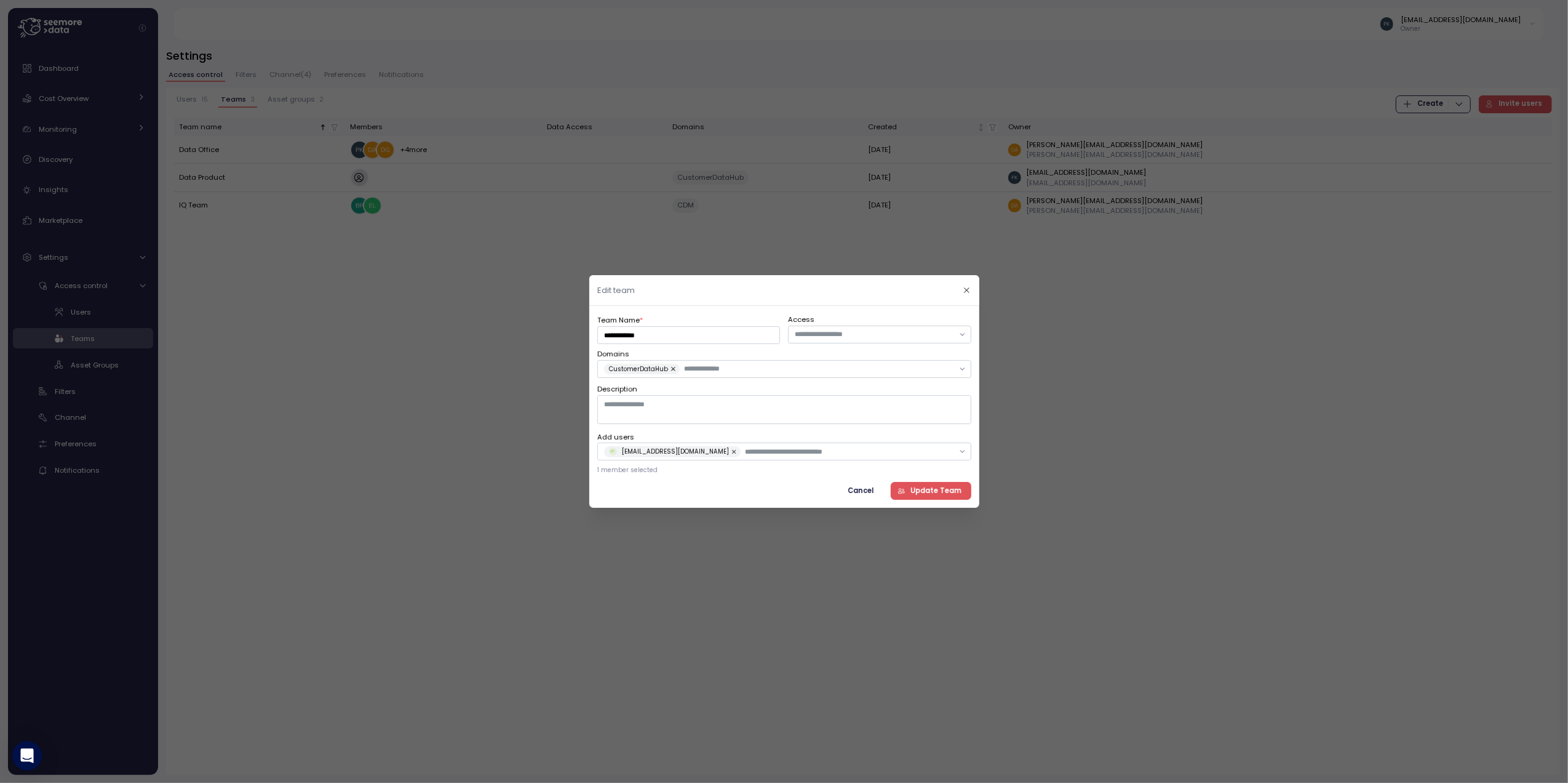
click at [925, 493] on span "Update Team" at bounding box center [936, 491] width 51 height 17
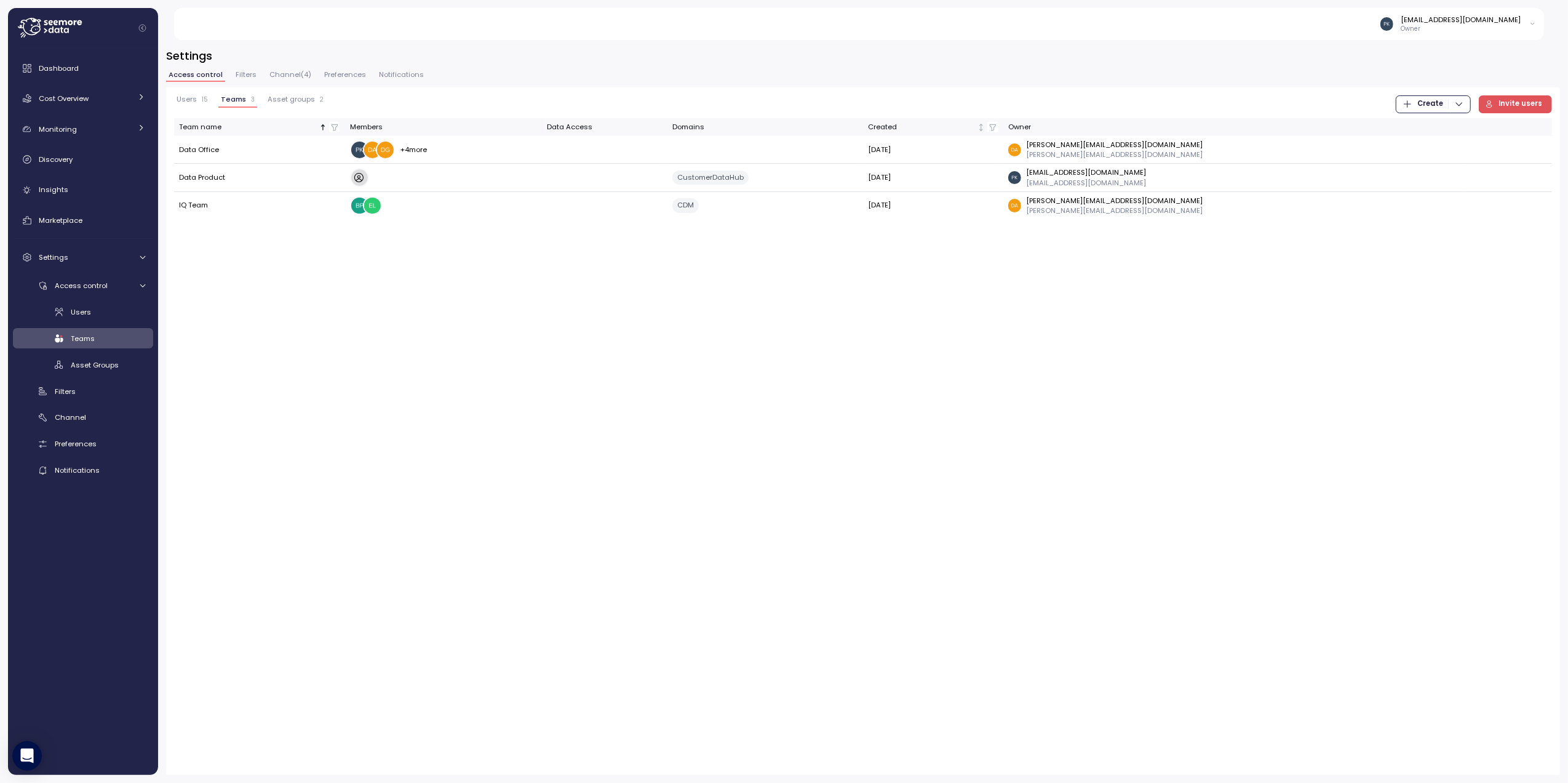
click at [1513, 104] on span "Invite users" at bounding box center [1520, 104] width 44 height 17
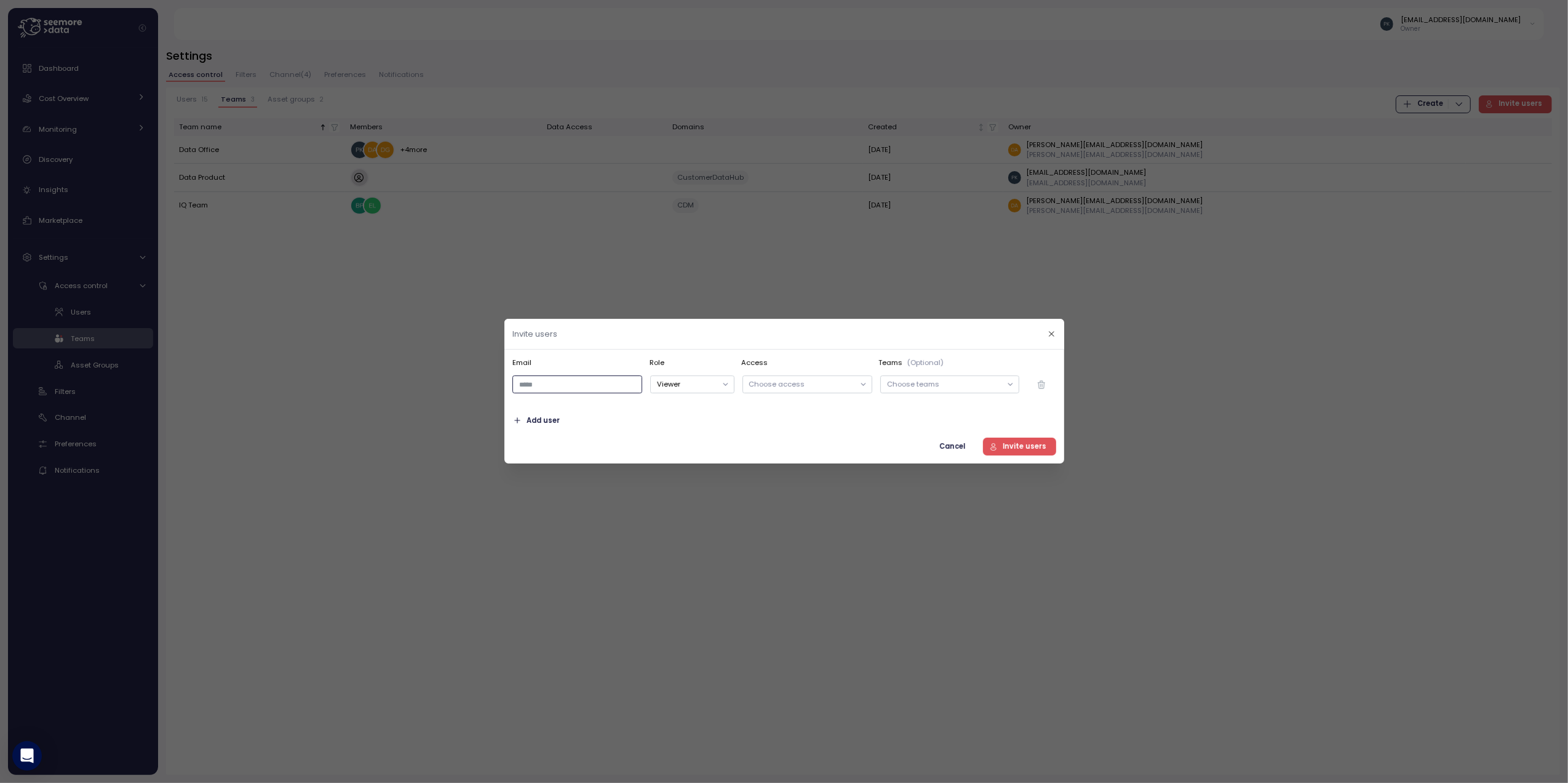
click at [565, 385] on input "email" at bounding box center [577, 385] width 130 height 18
click at [581, 385] on input "email" at bounding box center [577, 385] width 130 height 18
paste input "**********"
type input "**********"
click at [675, 384] on button "Viewer" at bounding box center [692, 385] width 84 height 18
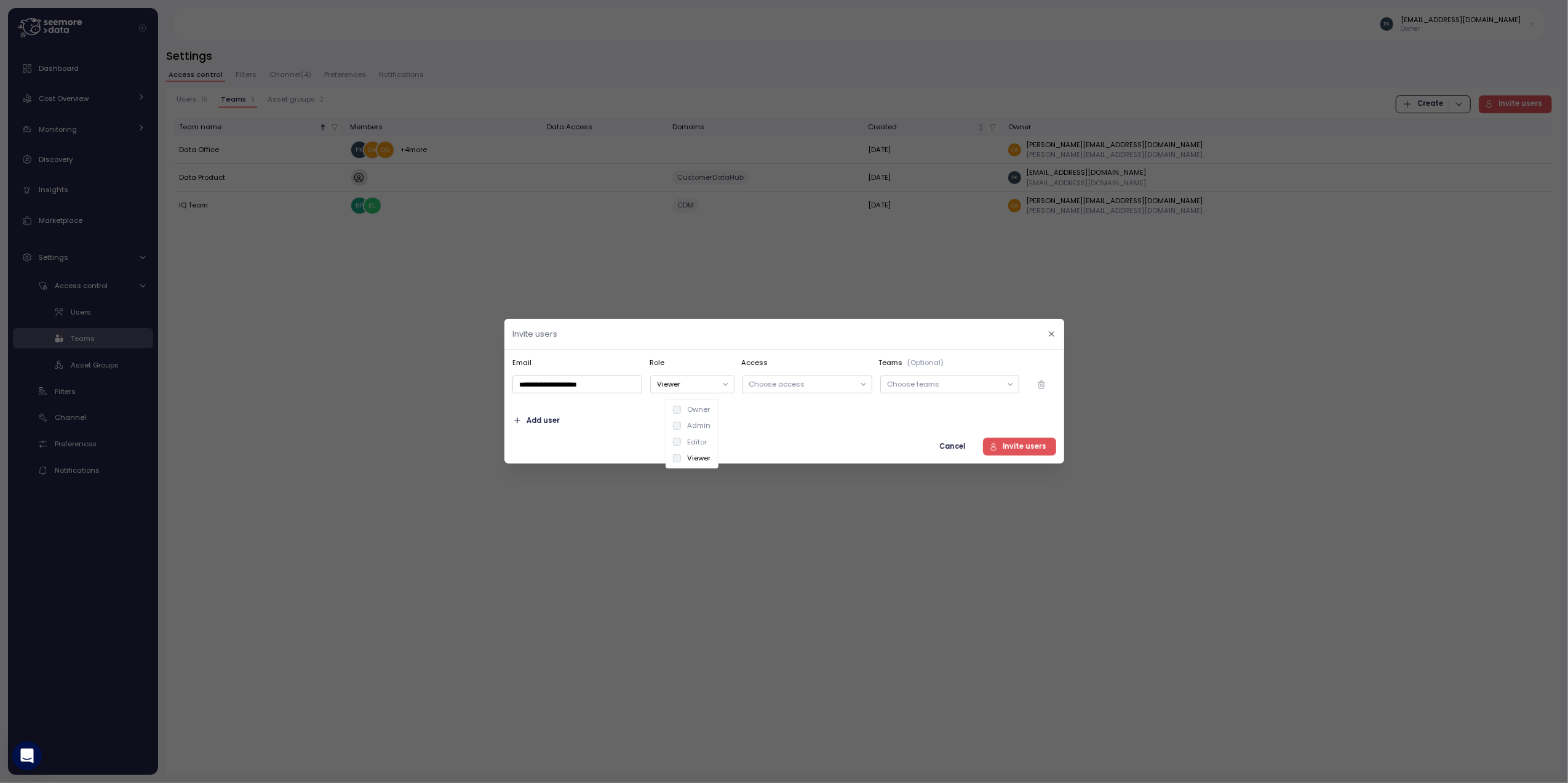
click at [732, 431] on div "**********" at bounding box center [784, 407] width 544 height 98
click at [785, 384] on p "Choose access" at bounding box center [801, 384] width 106 height 10
click at [803, 431] on div "Select All" at bounding box center [808, 433] width 142 height 10
click at [912, 419] on div "Add user" at bounding box center [784, 421] width 544 height 18
click at [934, 389] on p "Choose teams" at bounding box center [943, 384] width 114 height 10
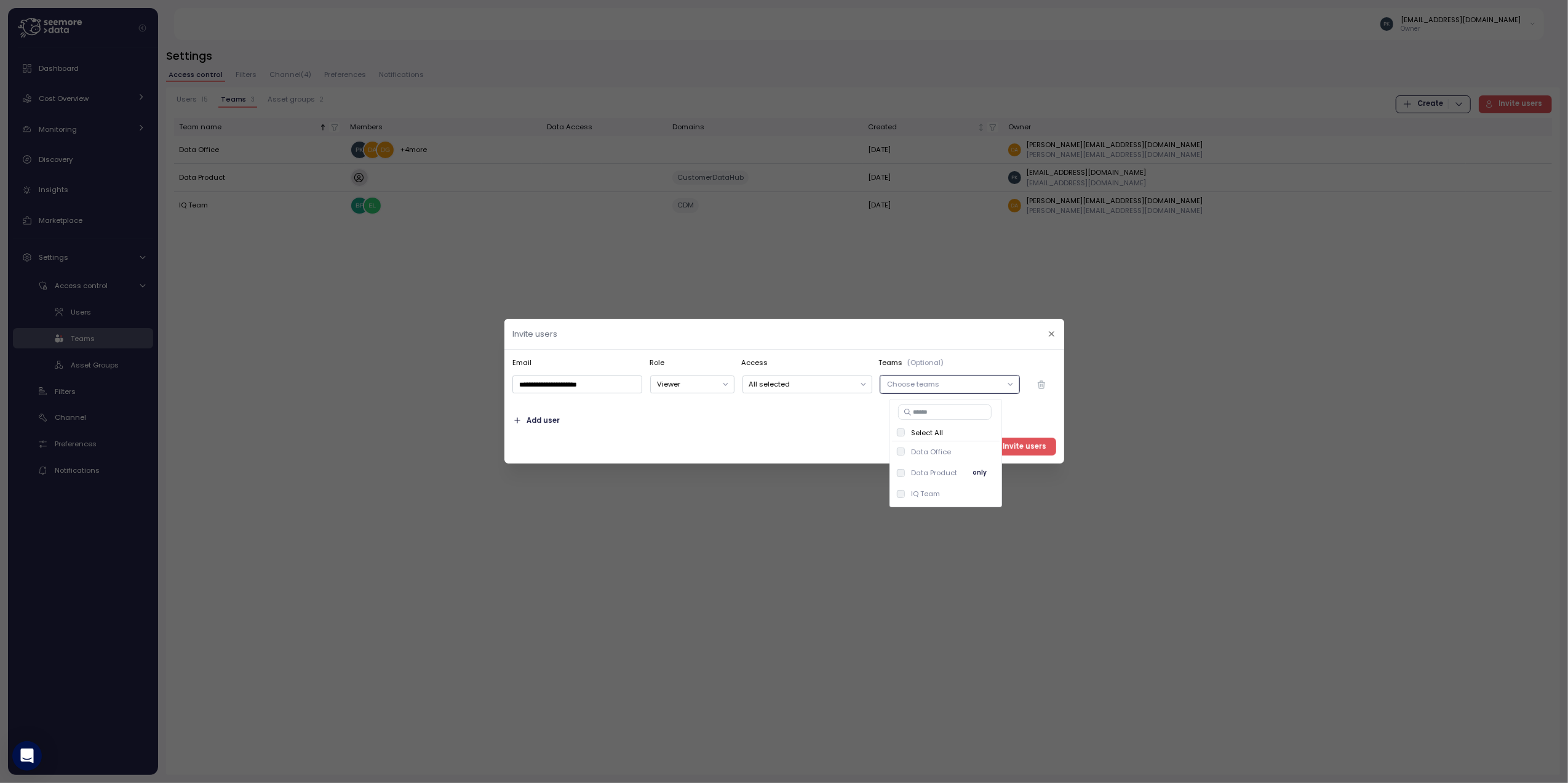
click at [929, 471] on p "Data Product" at bounding box center [934, 473] width 46 height 10
click at [810, 425] on div "Add user" at bounding box center [784, 421] width 544 height 18
click at [1034, 448] on span "Invite users" at bounding box center [1024, 446] width 44 height 17
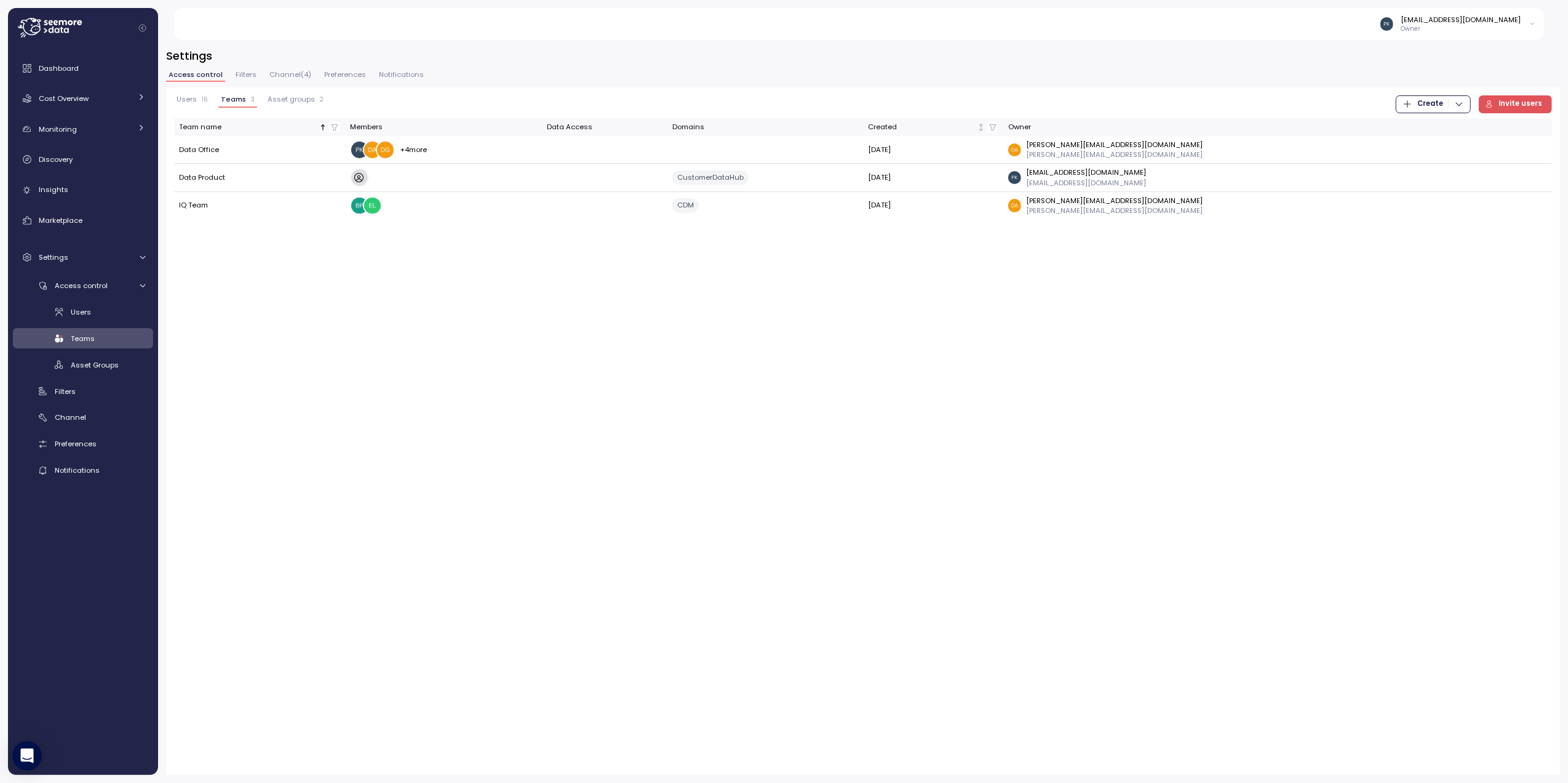
click at [179, 102] on span "Users" at bounding box center [186, 99] width 20 height 6
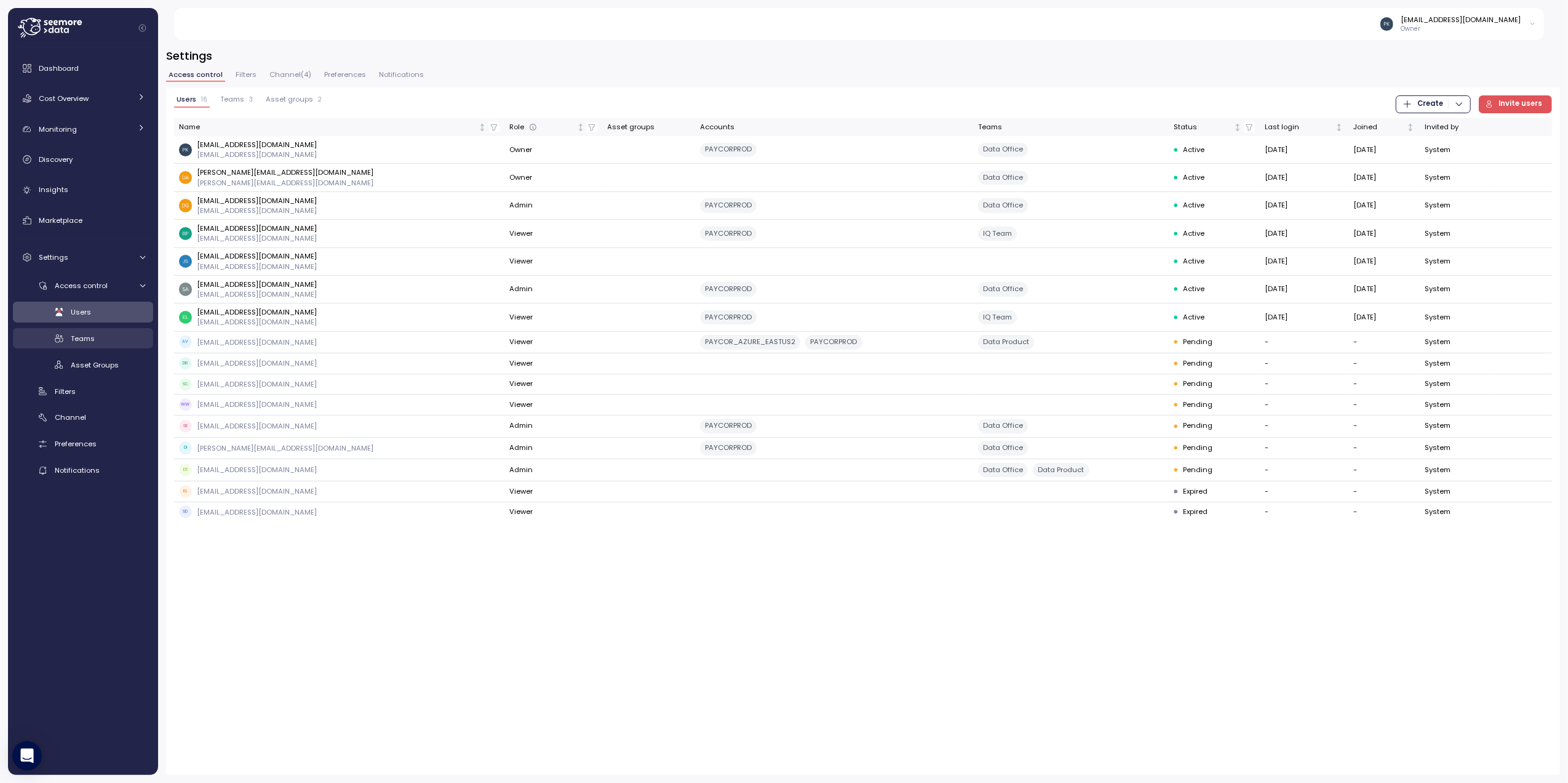
drag, startPoint x: 79, startPoint y: 340, endPoint x: 84, endPoint y: 345, distance: 7.1
click at [79, 340] on span "Teams" at bounding box center [82, 339] width 24 height 10
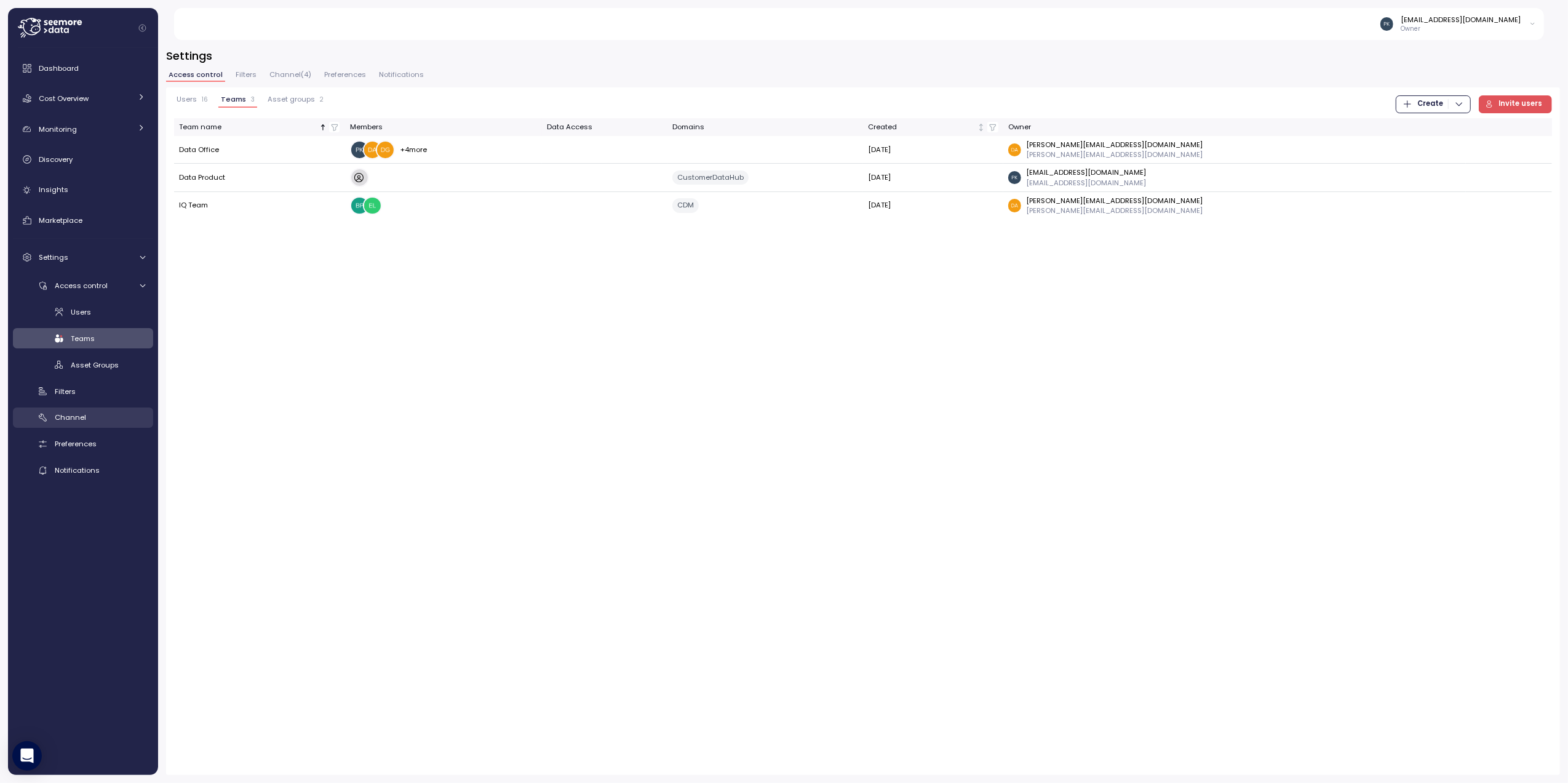
click at [71, 419] on span "Channel" at bounding box center [71, 418] width 32 height 10
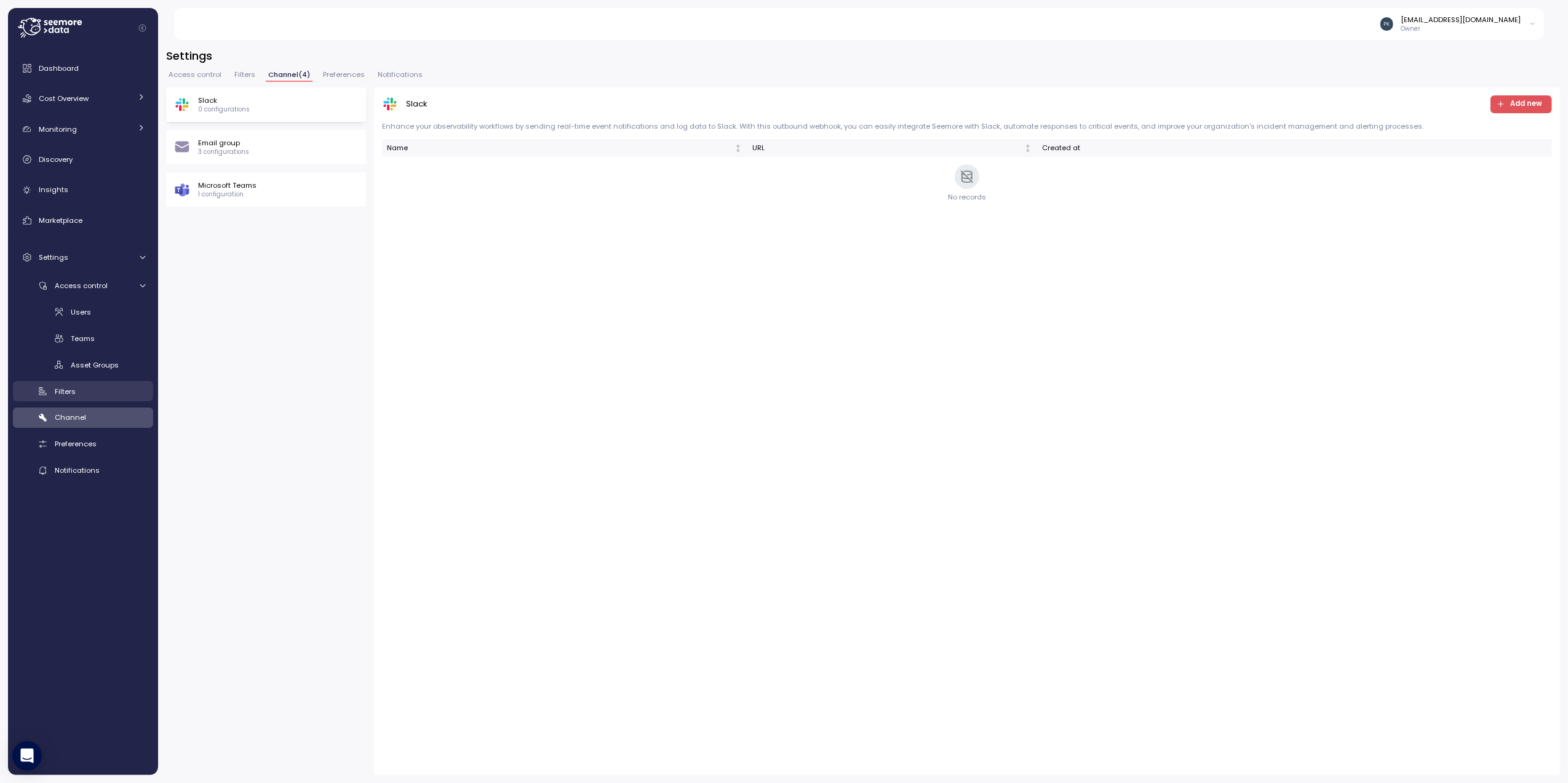
click at [65, 388] on span "Filters" at bounding box center [65, 392] width 21 height 10
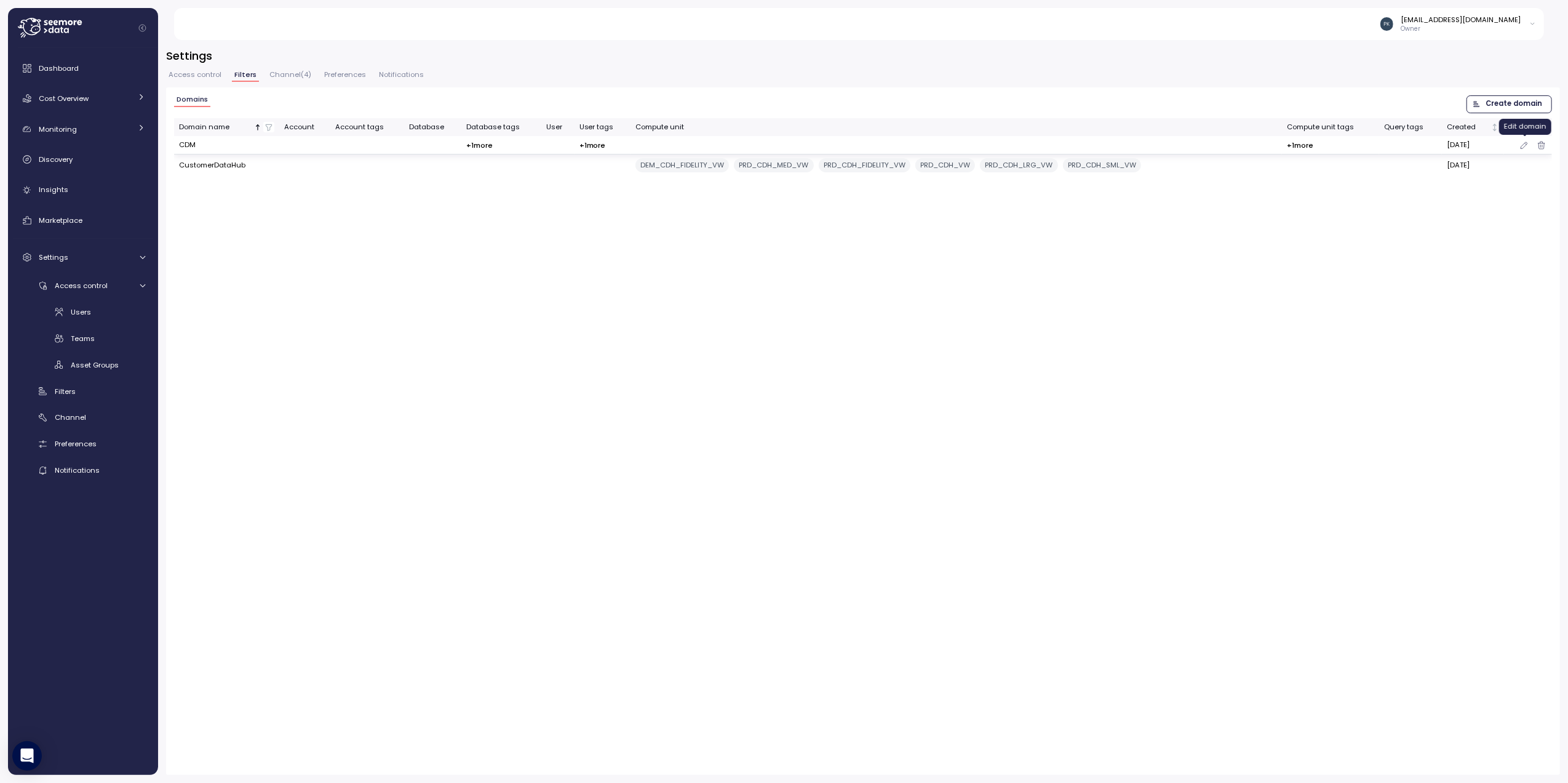
click at [1524, 146] on icon "button" at bounding box center [1525, 145] width 10 height 15
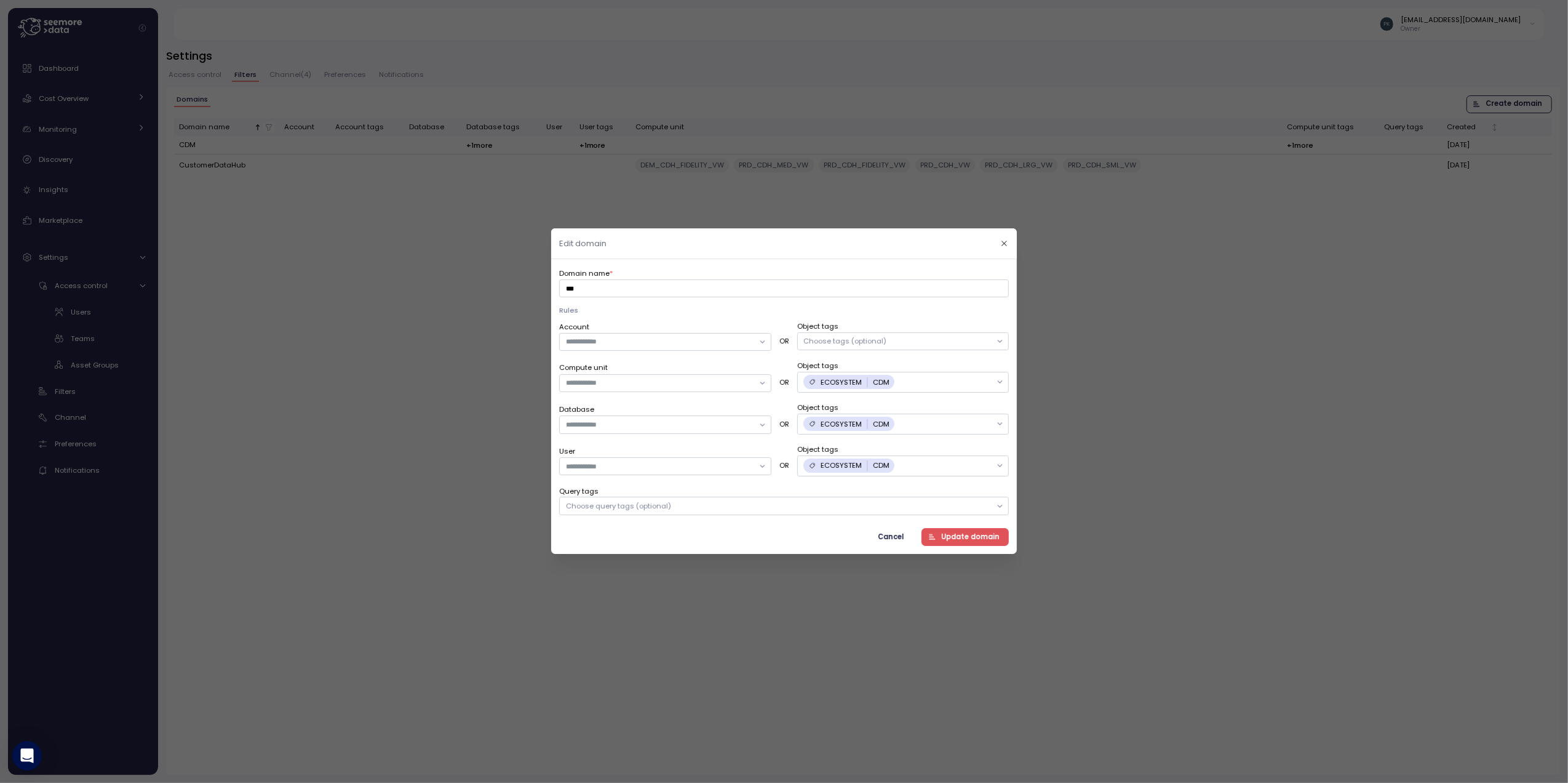
click at [891, 536] on span "Cancel" at bounding box center [891, 537] width 26 height 17
